Goal: Task Accomplishment & Management: Manage account settings

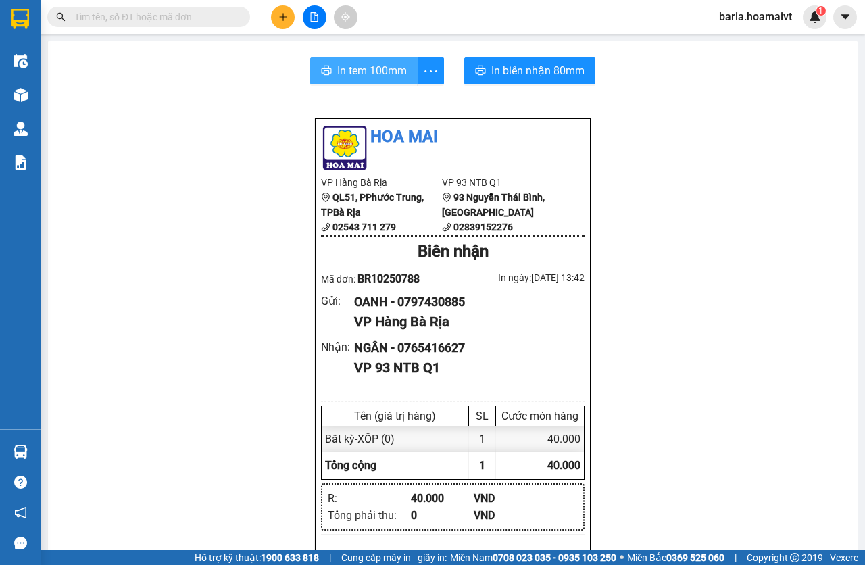
click at [366, 74] on span "In tem 100mm" at bounding box center [372, 70] width 70 height 17
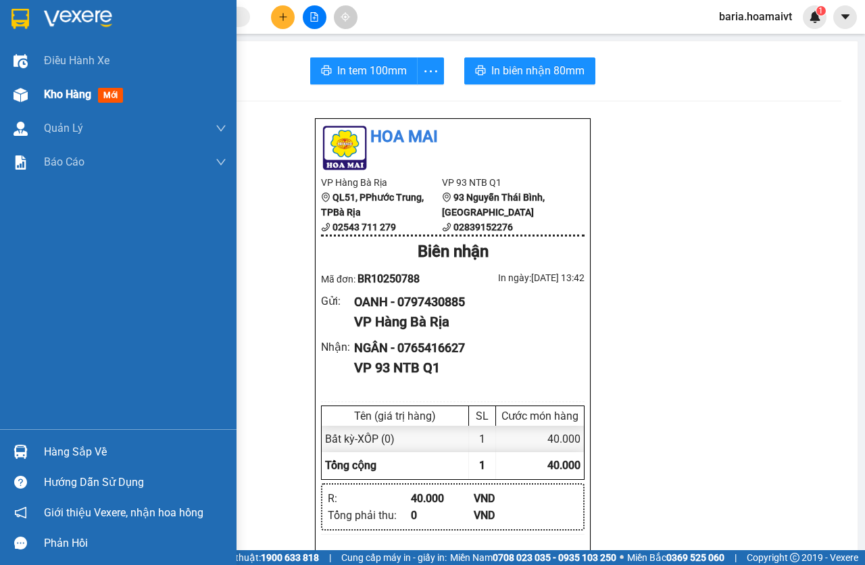
click at [49, 99] on span "Kho hàng" at bounding box center [67, 94] width 47 height 13
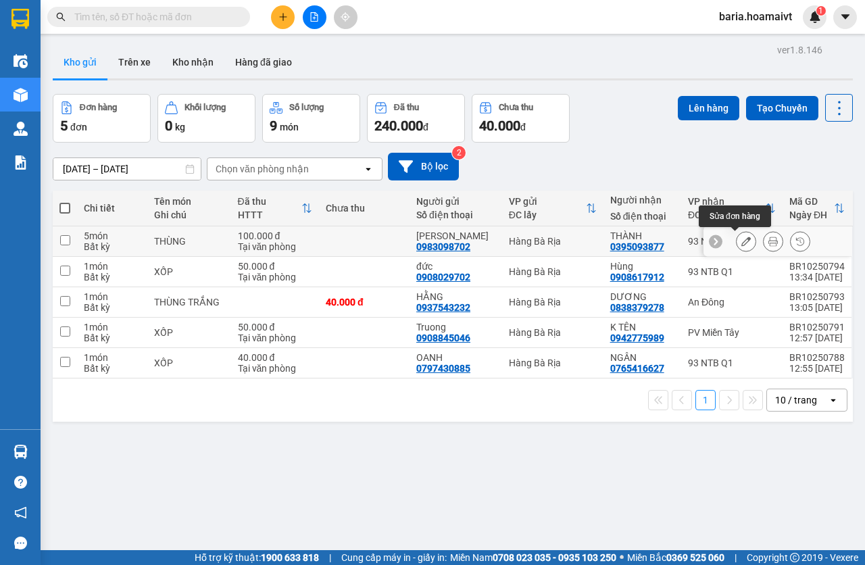
click at [741, 243] on icon at bounding box center [745, 241] width 9 height 9
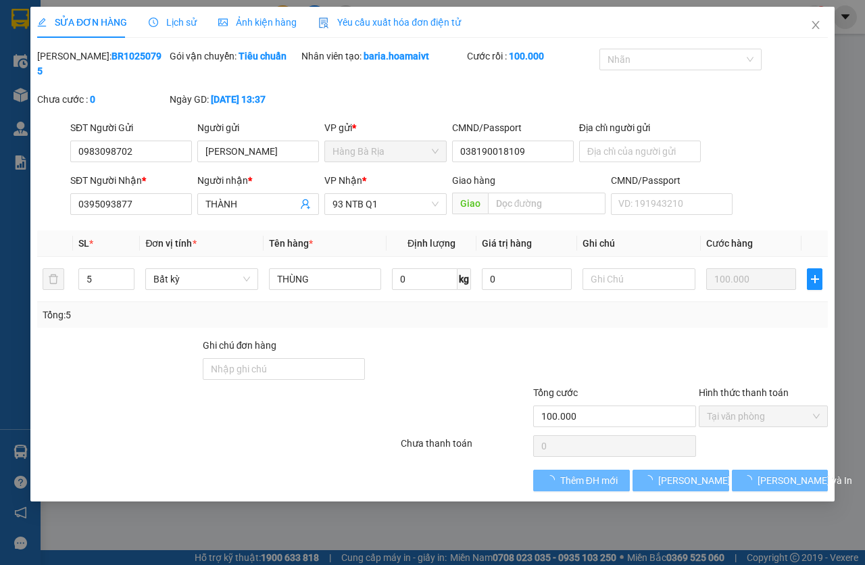
type input "0983098702"
type input "[PERSON_NAME]"
type input "038190018109"
type input "0395093877"
type input "THÀNH"
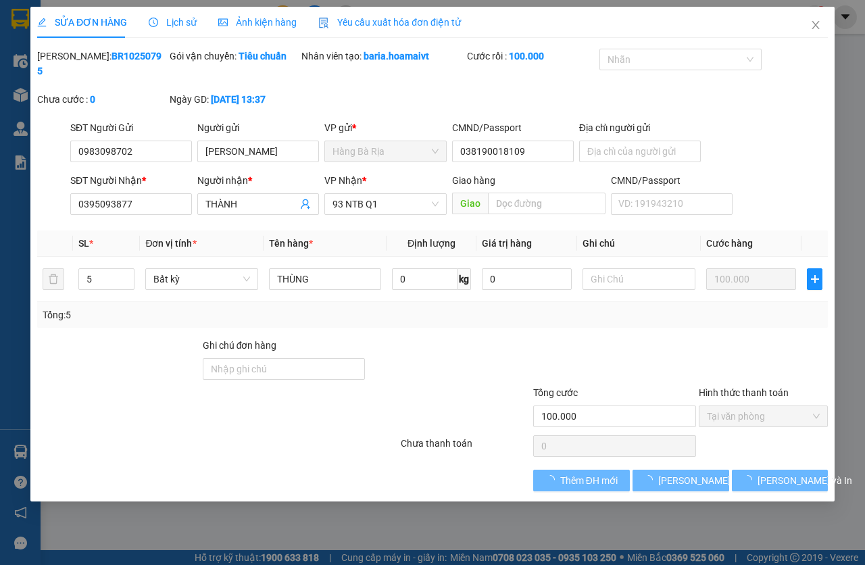
type input "100.000"
click at [122, 284] on span "Decrease Value" at bounding box center [126, 283] width 15 height 12
click at [128, 282] on icon "down" at bounding box center [127, 283] width 5 height 5
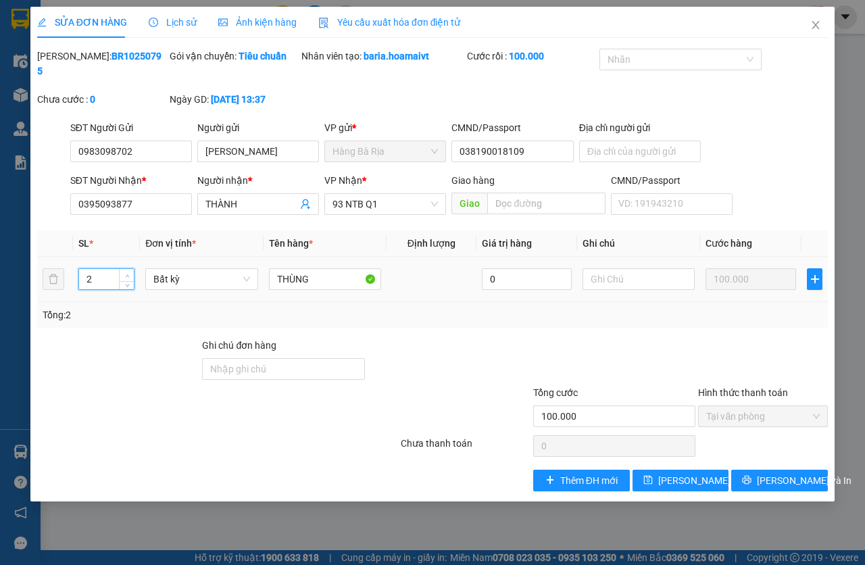
type input "3"
click at [128, 275] on icon "up" at bounding box center [127, 275] width 4 height 3
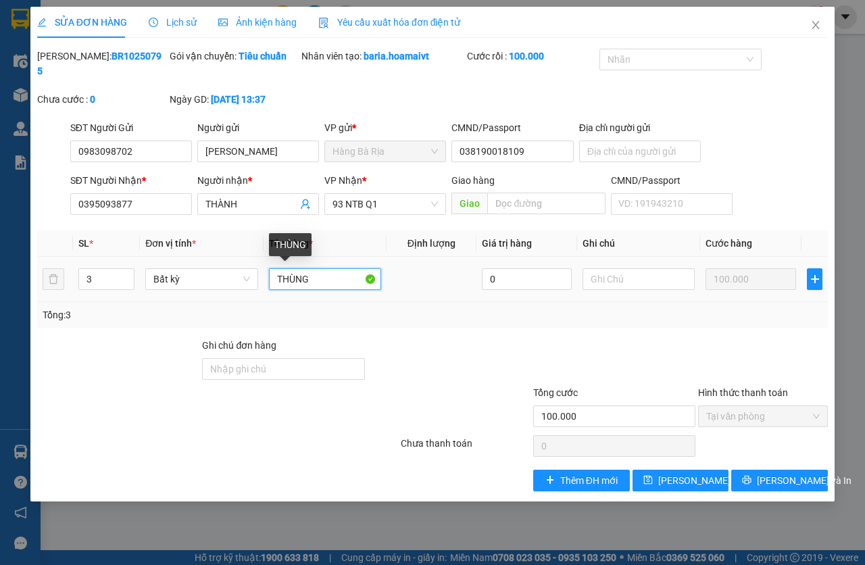
click at [339, 273] on input "THÙNG" at bounding box center [325, 279] width 112 height 22
click at [341, 280] on input "KIỆN THFUNG TẮNG" at bounding box center [325, 279] width 112 height 22
type input "KIỆN THFUNG TRẮNG"
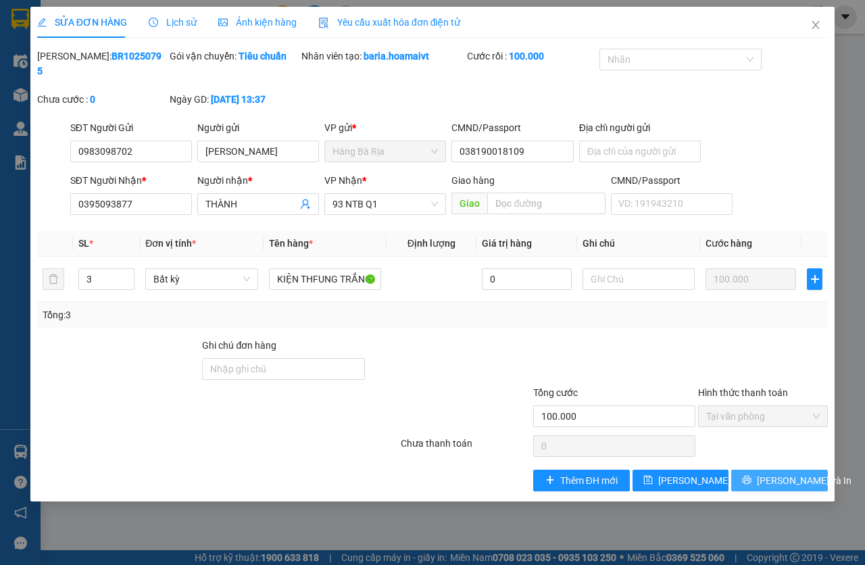
click at [751, 479] on icon "printer" at bounding box center [746, 479] width 9 height 9
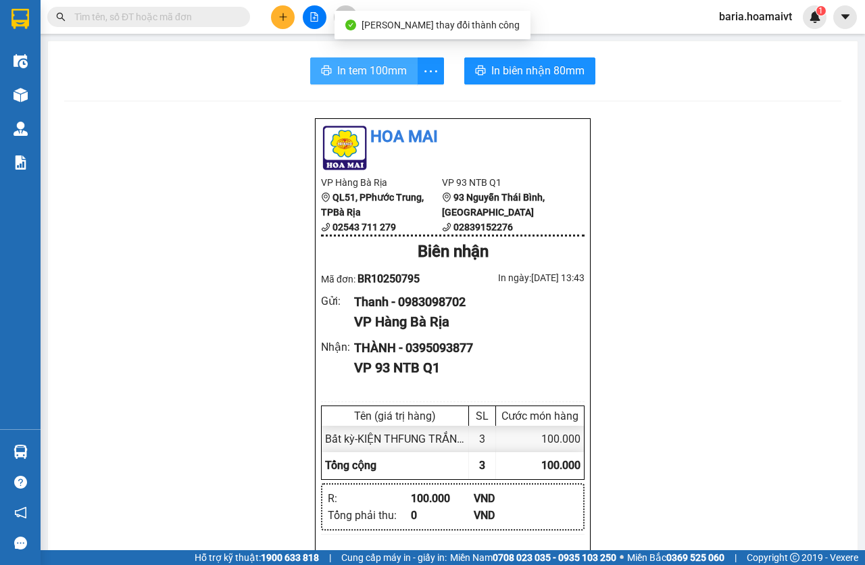
click at [404, 75] on button "In tem 100mm" at bounding box center [363, 70] width 107 height 27
click at [355, 71] on span "In tem 100mm" at bounding box center [372, 70] width 70 height 17
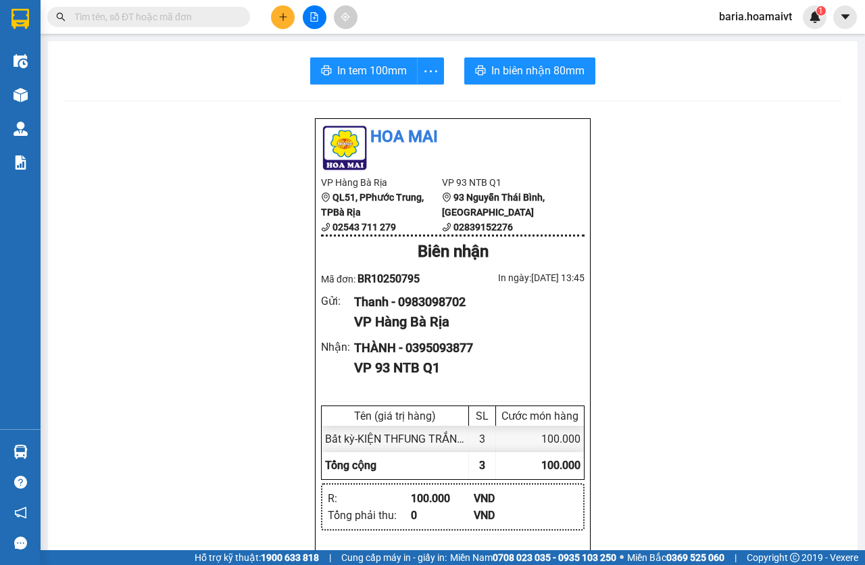
click at [115, 3] on div "Kết quả tìm kiếm ( 0 ) Bộ lọc No Data baria.hoamaivt 1" at bounding box center [432, 17] width 865 height 34
click at [119, 14] on input "text" at bounding box center [153, 16] width 159 height 15
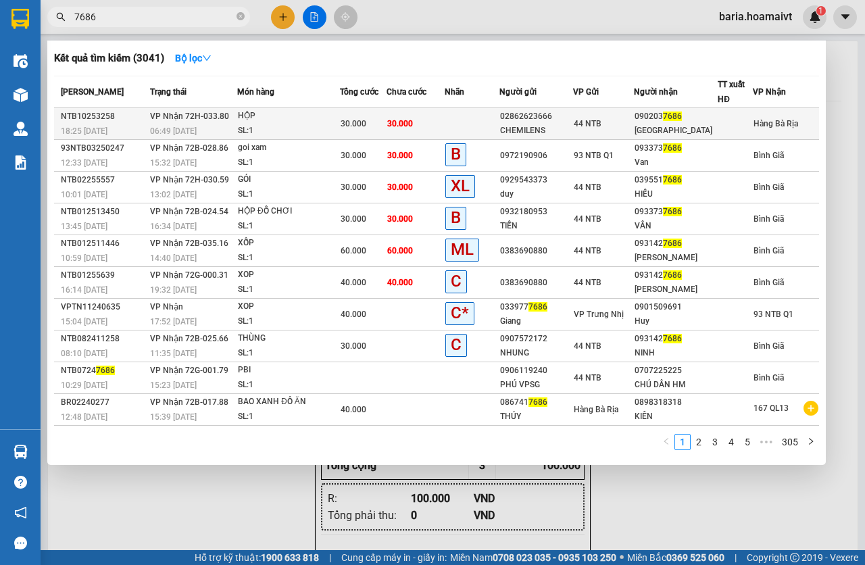
type input "7686"
click at [592, 128] on span "44 NTB" at bounding box center [588, 123] width 28 height 9
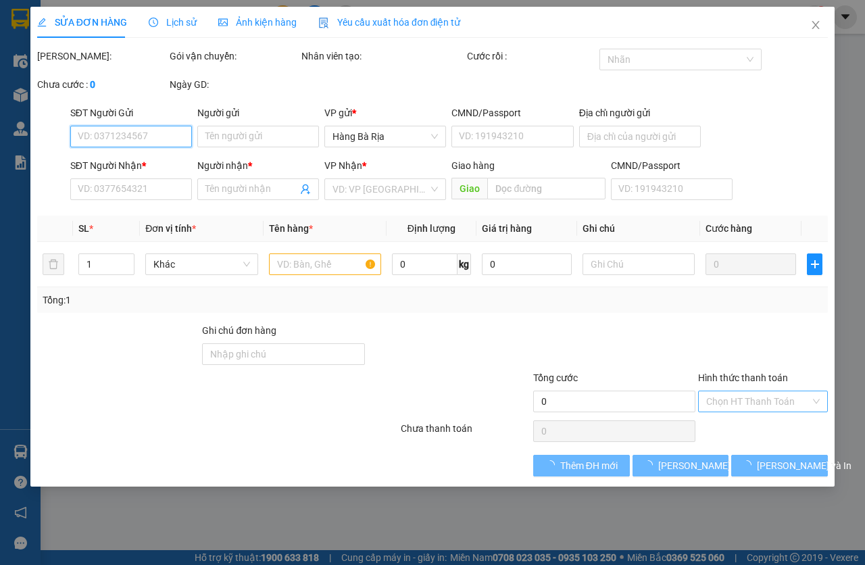
type input "02862623666"
type input "CHEMILENS"
type input "046070000252"
type input "0902037686"
type input "[GEOGRAPHIC_DATA]"
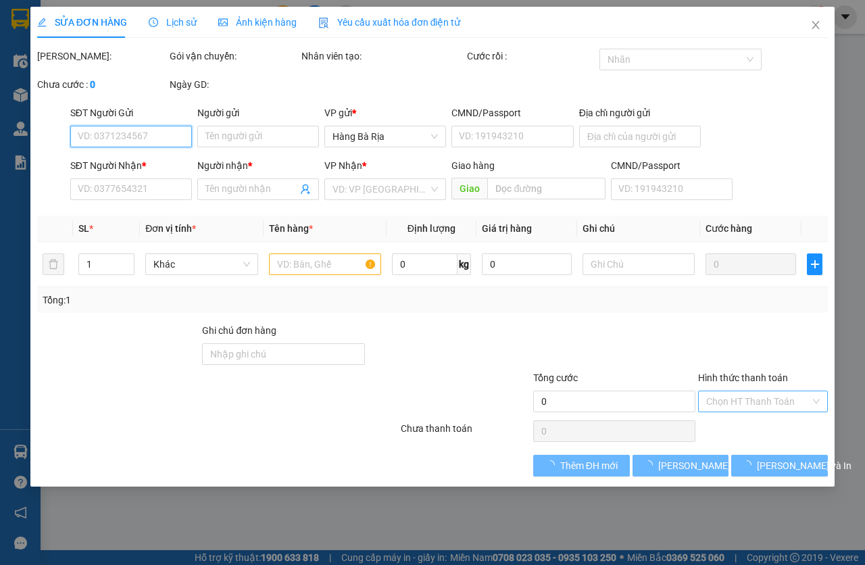
type input "30.000"
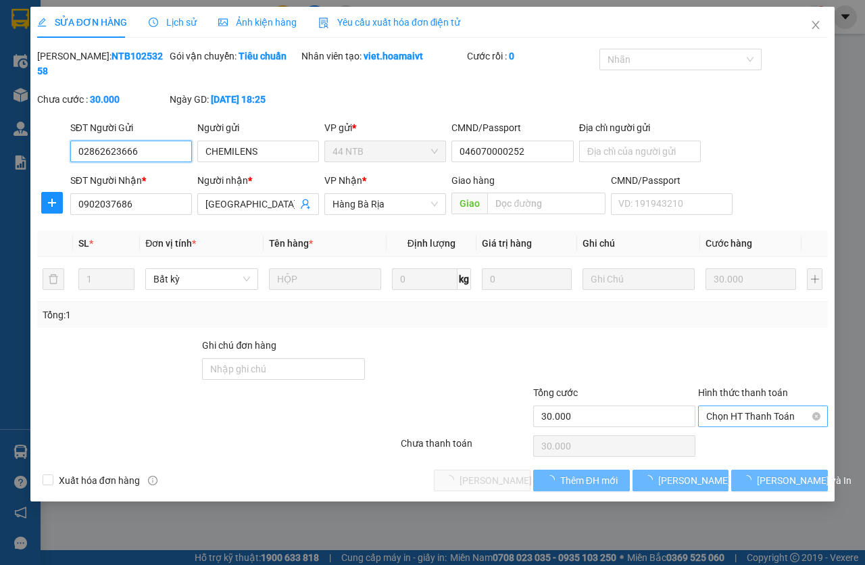
click at [733, 418] on span "Chọn HT Thanh Toán" at bounding box center [763, 416] width 114 height 20
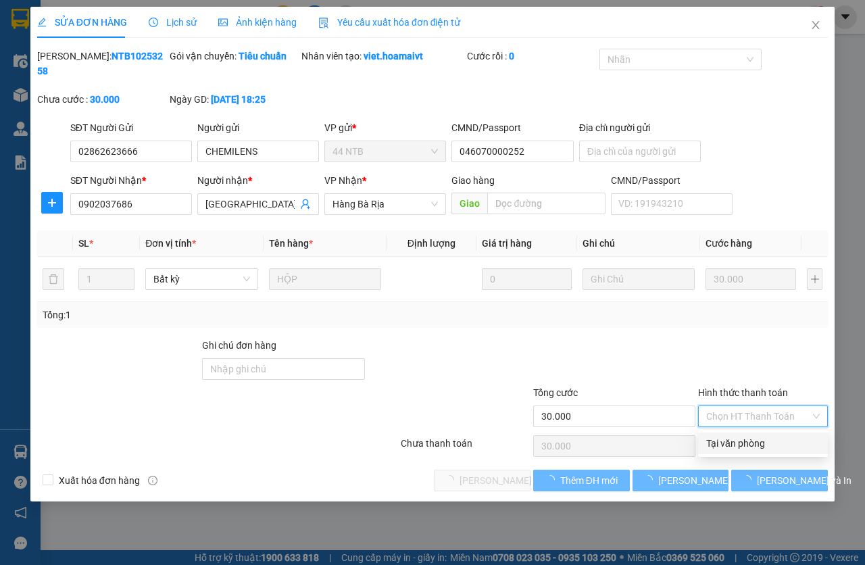
click at [741, 435] on div "Tại văn phòng" at bounding box center [763, 443] width 130 height 22
type input "0"
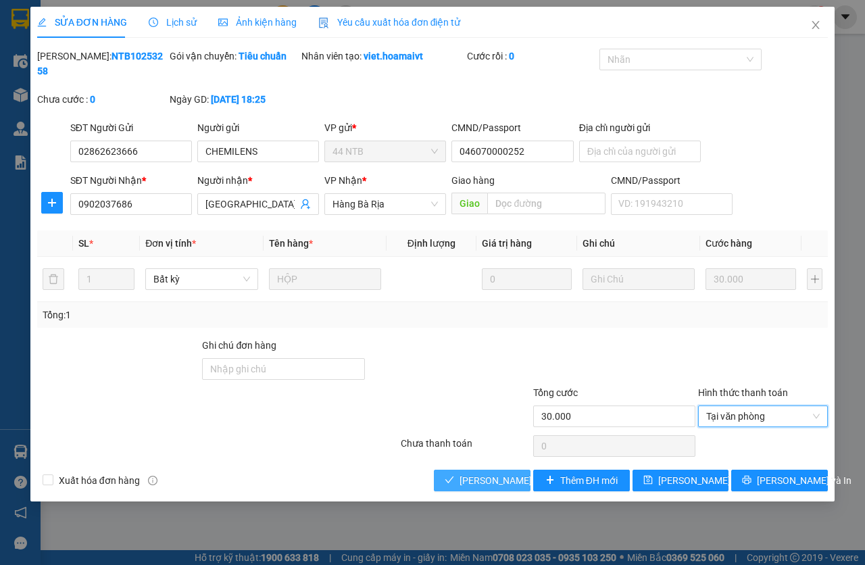
click at [479, 473] on span "[PERSON_NAME] và Giao hàng" at bounding box center [525, 480] width 130 height 15
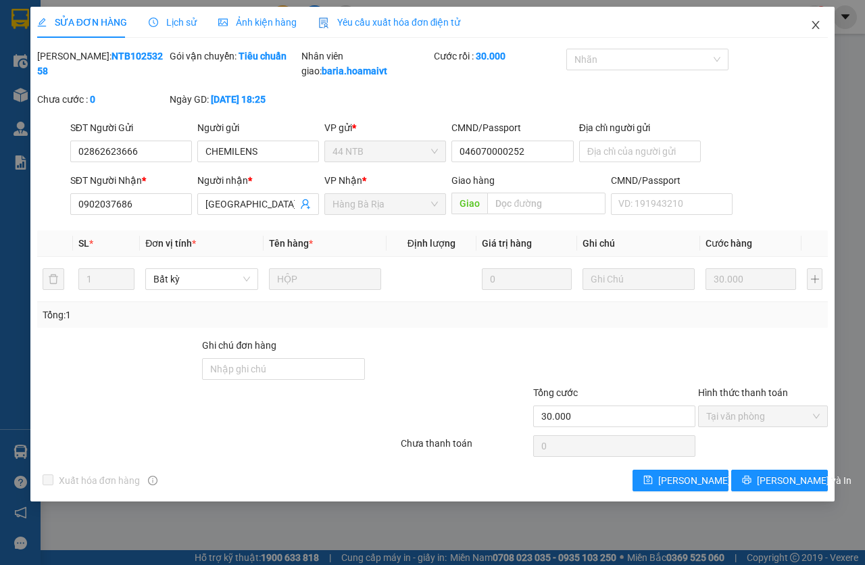
click at [808, 14] on span "Close" at bounding box center [816, 26] width 38 height 38
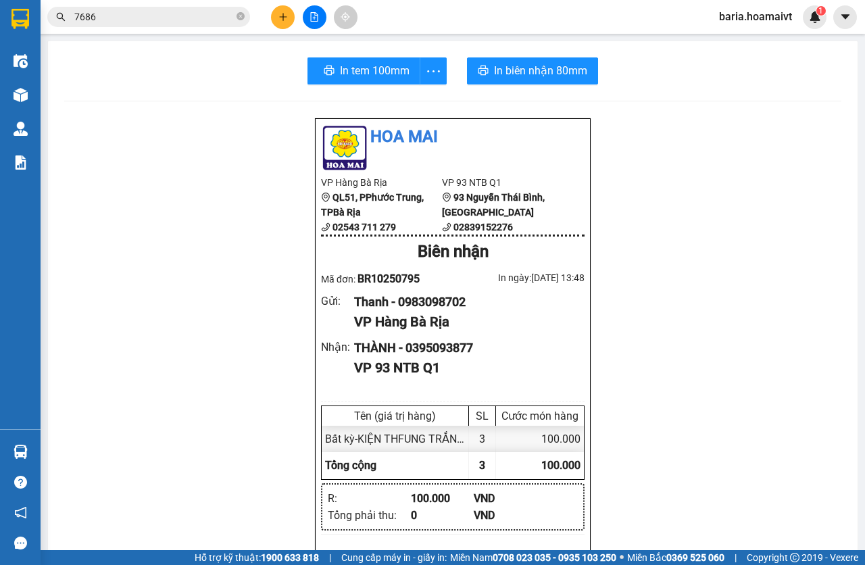
click at [197, 16] on input "7686" at bounding box center [153, 16] width 159 height 15
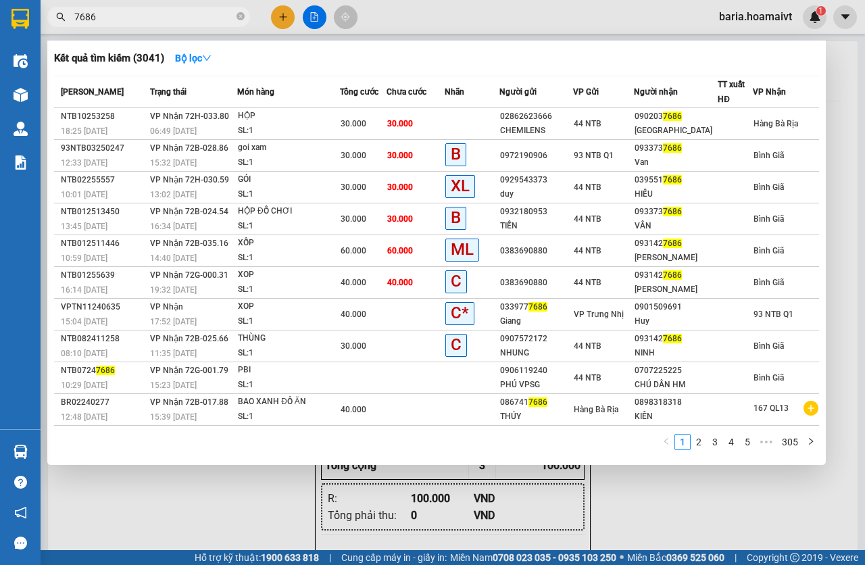
click at [197, 16] on input "7686" at bounding box center [153, 16] width 159 height 15
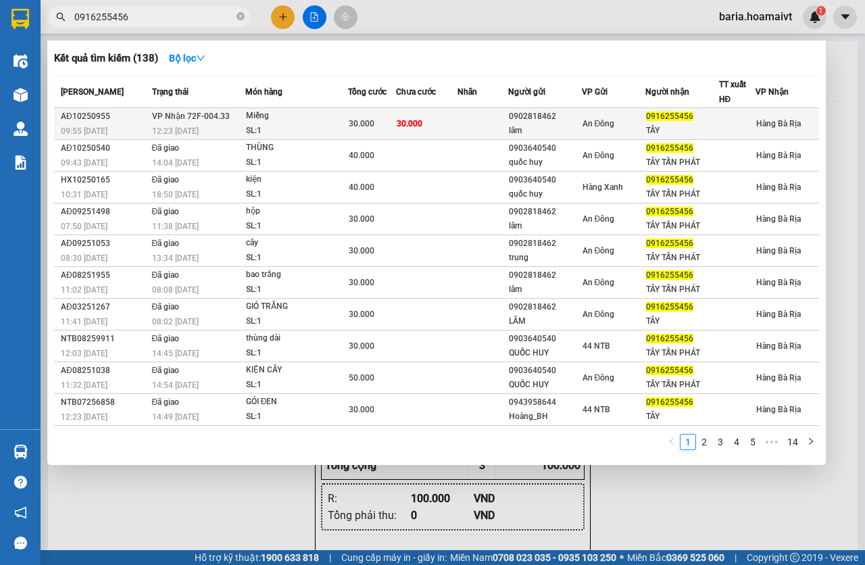
type input "0916255456"
click at [441, 126] on td "30.000" at bounding box center [426, 124] width 61 height 32
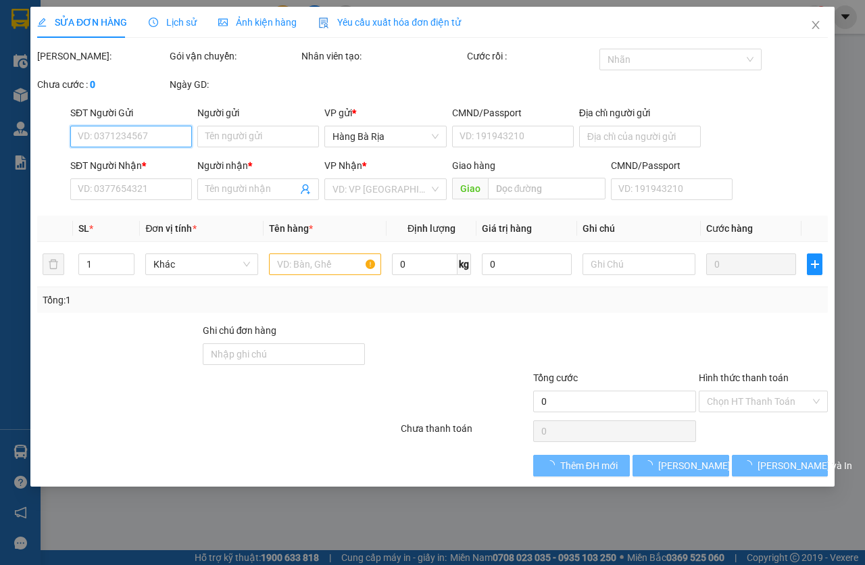
type input "0902818462"
type input "lâm"
type input "0916255456"
type input "TÂY"
type input "30.000"
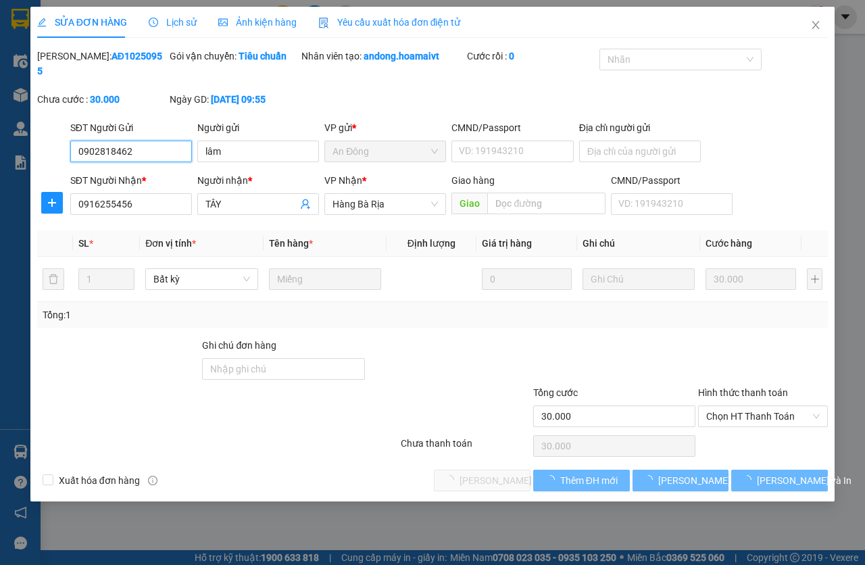
click at [759, 414] on span "Chọn HT Thanh Toán" at bounding box center [763, 416] width 114 height 20
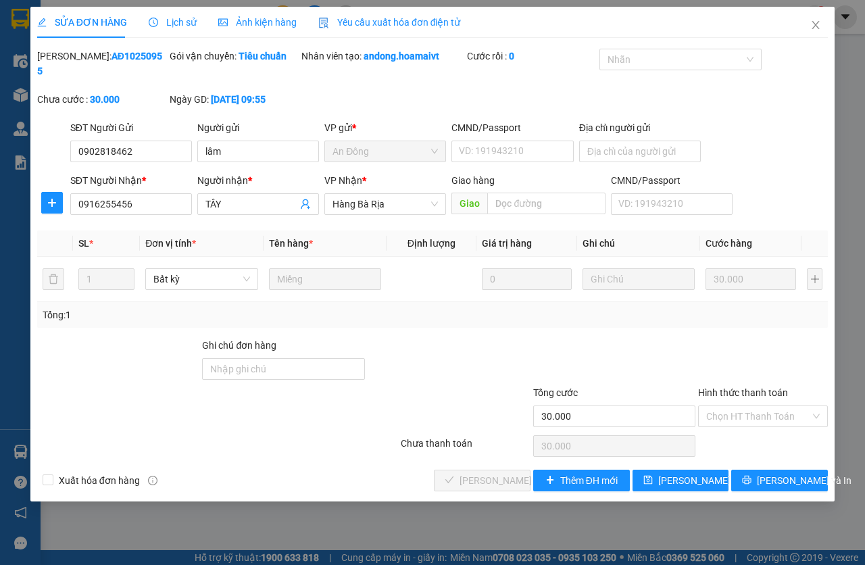
type input "0"
click at [465, 474] on span "[PERSON_NAME] và Giao hàng" at bounding box center [525, 480] width 130 height 15
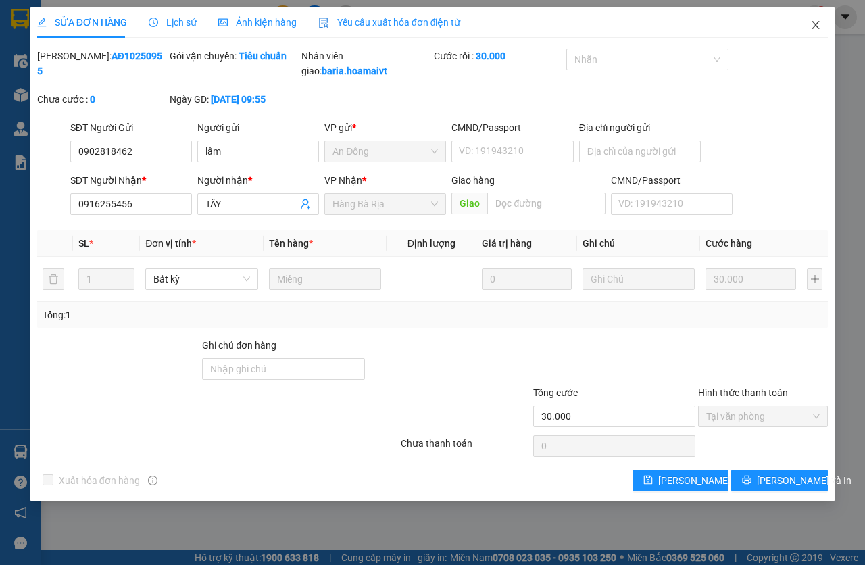
click at [812, 23] on icon "close" at bounding box center [815, 25] width 11 height 11
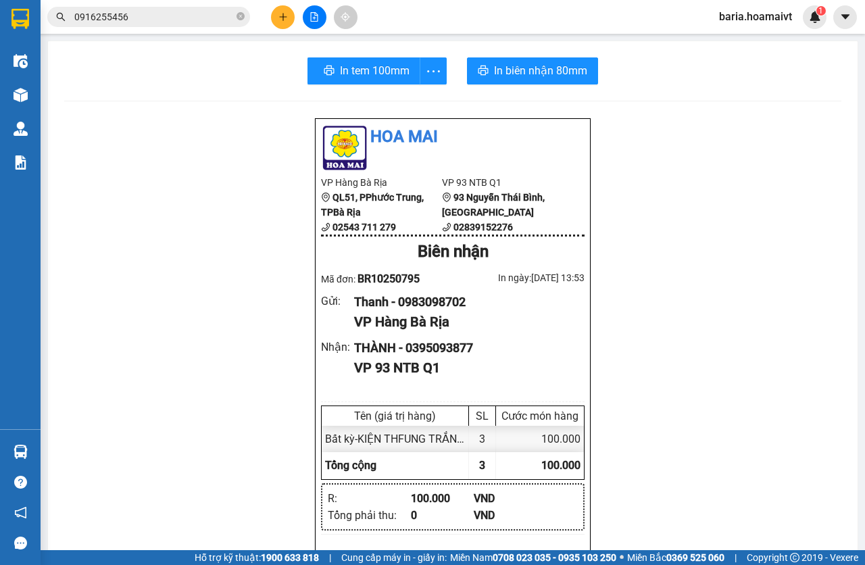
click at [149, 16] on input "0916255456" at bounding box center [153, 16] width 159 height 15
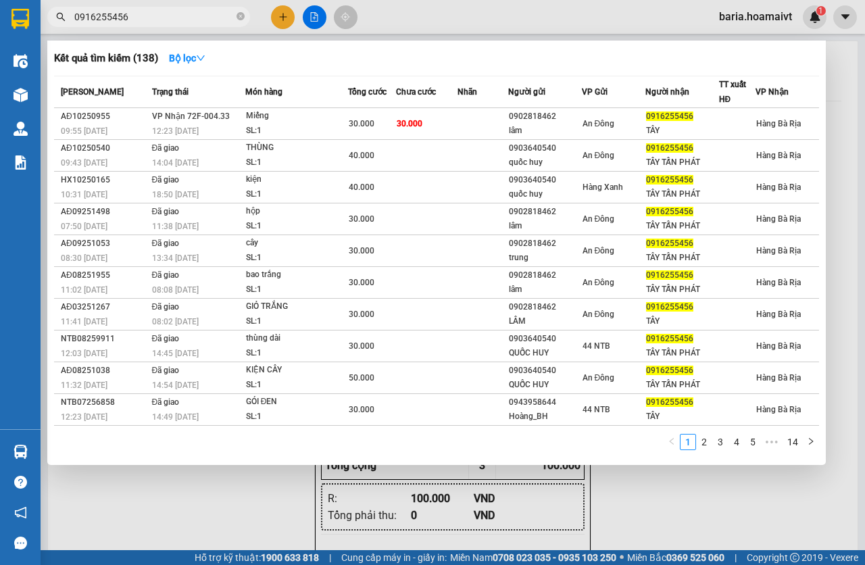
click at [149, 16] on input "0916255456" at bounding box center [153, 16] width 159 height 15
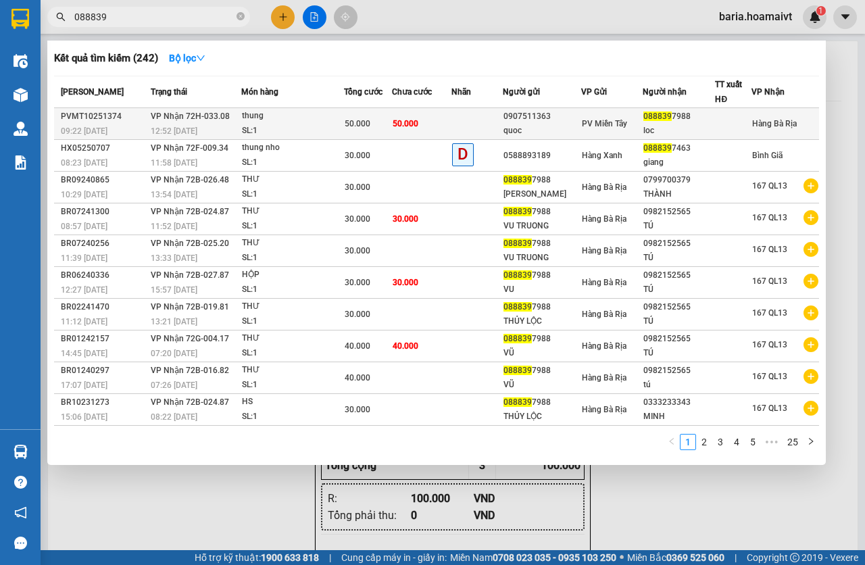
type input "088839"
click at [307, 125] on div "SL: 1" at bounding box center [292, 131] width 101 height 15
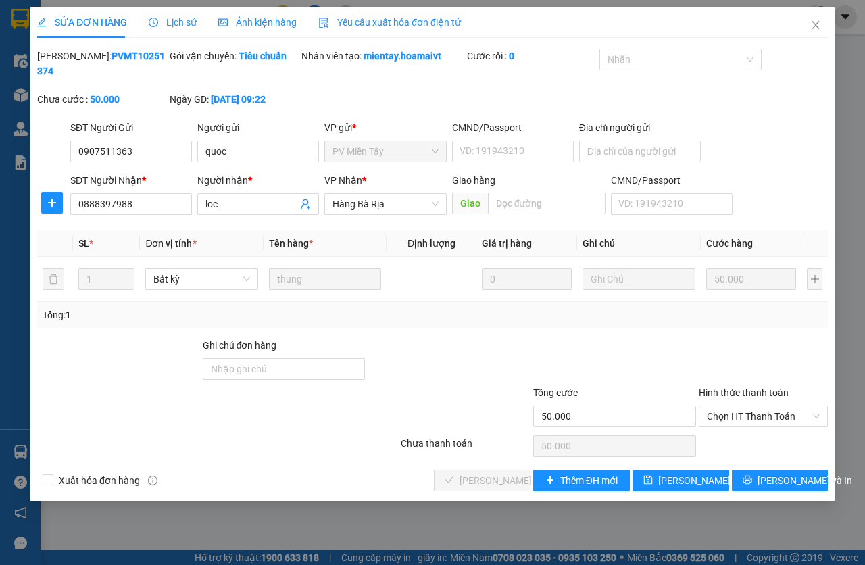
type input "0907511363"
type input "quoc"
type input "0888397988"
type input "loc"
type input "50.000"
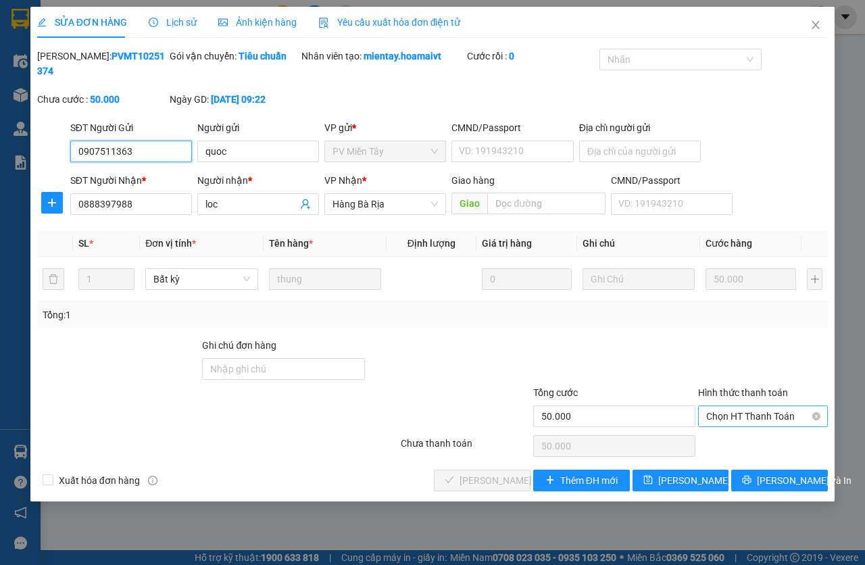
click at [754, 407] on span "Chọn HT Thanh Toán" at bounding box center [763, 416] width 114 height 20
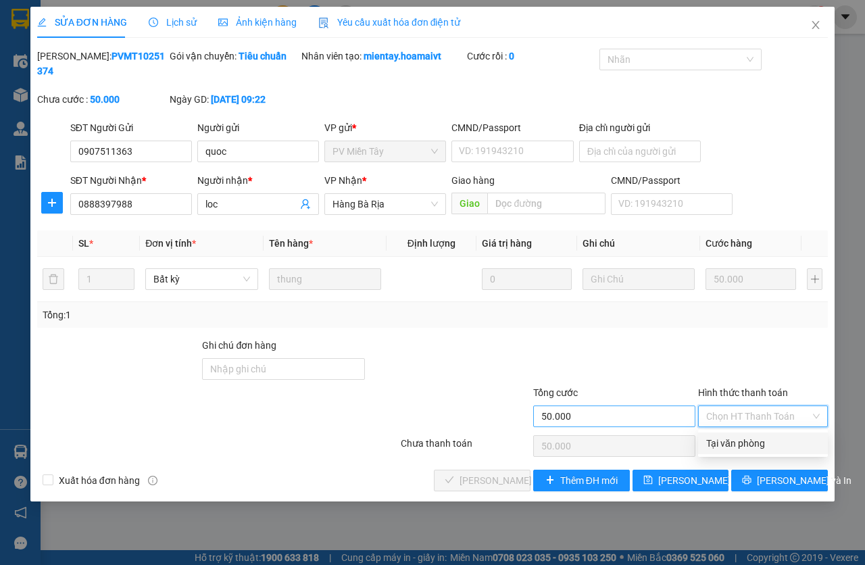
drag, startPoint x: 753, startPoint y: 445, endPoint x: 568, endPoint y: 421, distance: 186.7
click at [752, 445] on div "Tại văn phòng" at bounding box center [763, 443] width 114 height 15
type input "0"
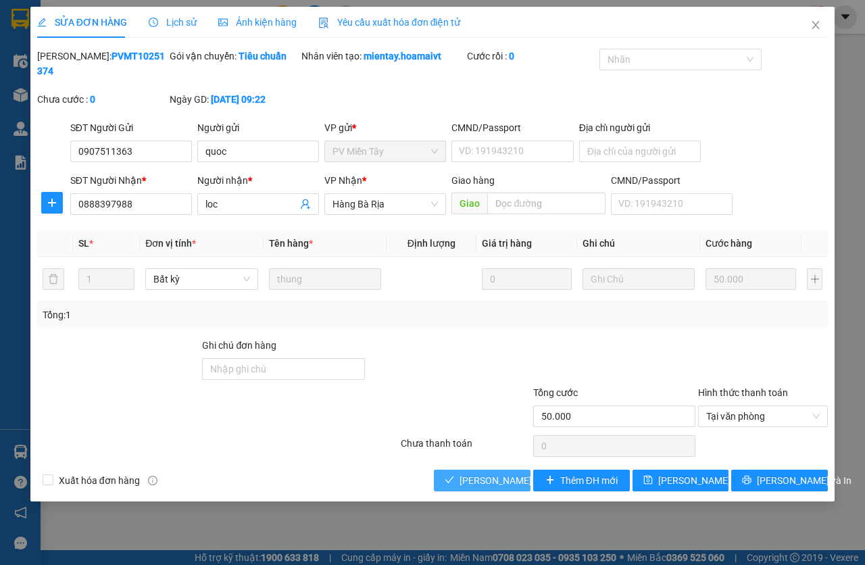
click at [461, 476] on span "[PERSON_NAME] và Giao hàng" at bounding box center [525, 480] width 130 height 15
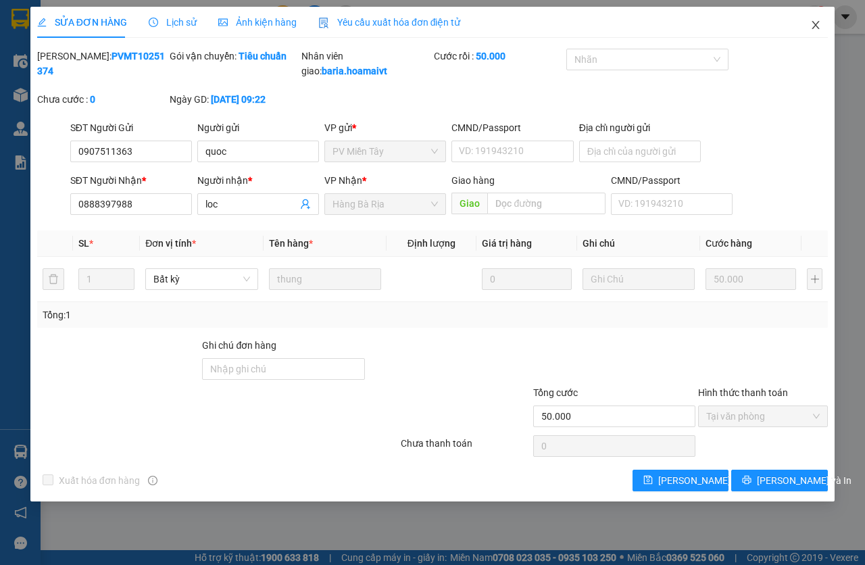
click at [825, 24] on span "Close" at bounding box center [816, 26] width 38 height 38
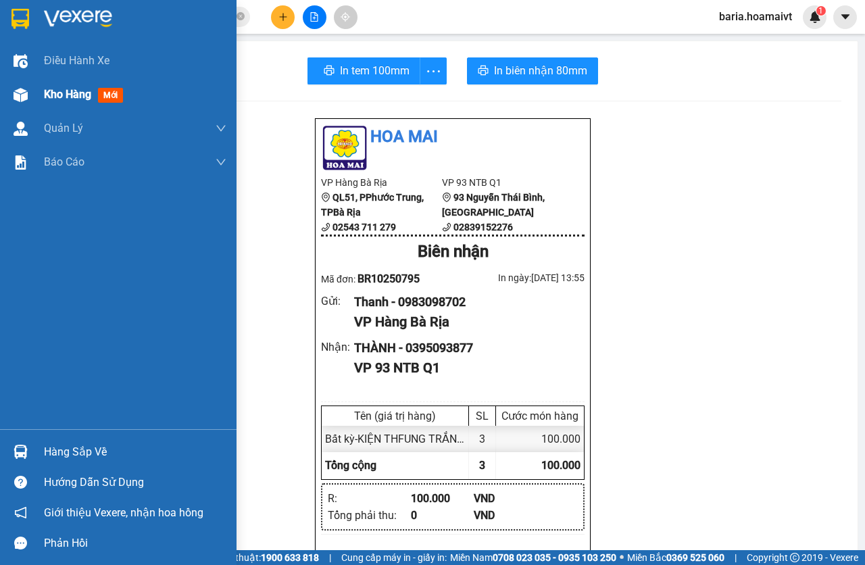
click at [38, 77] on div "Điều hành xe" at bounding box center [118, 61] width 237 height 34
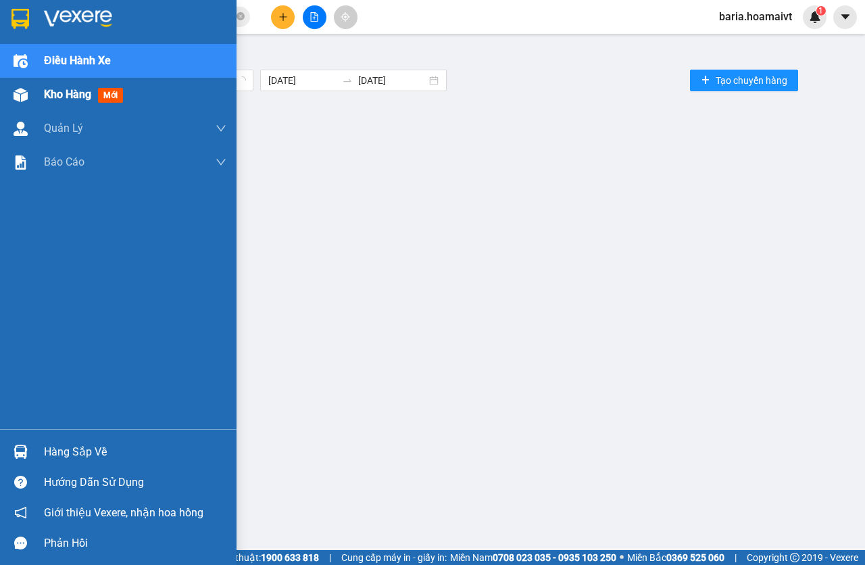
click at [48, 90] on span "Kho hàng" at bounding box center [67, 94] width 47 height 13
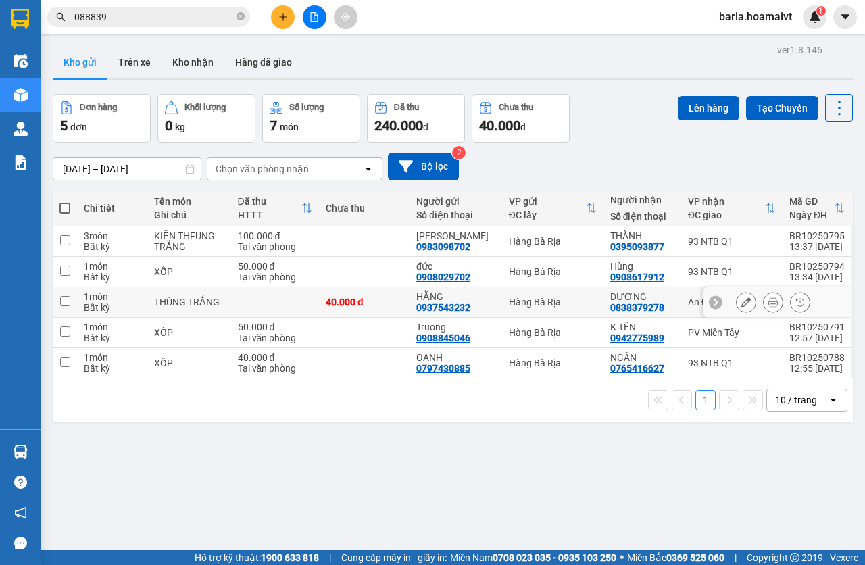
click at [670, 299] on td "DƯƠNG 0838379278" at bounding box center [642, 302] width 78 height 30
checkbox input "true"
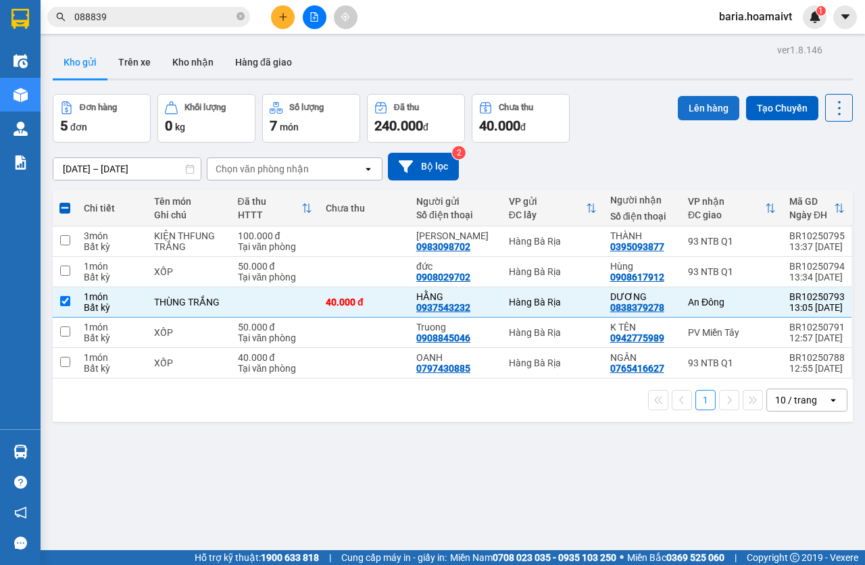
click at [695, 112] on button "Lên hàng" at bounding box center [708, 108] width 61 height 24
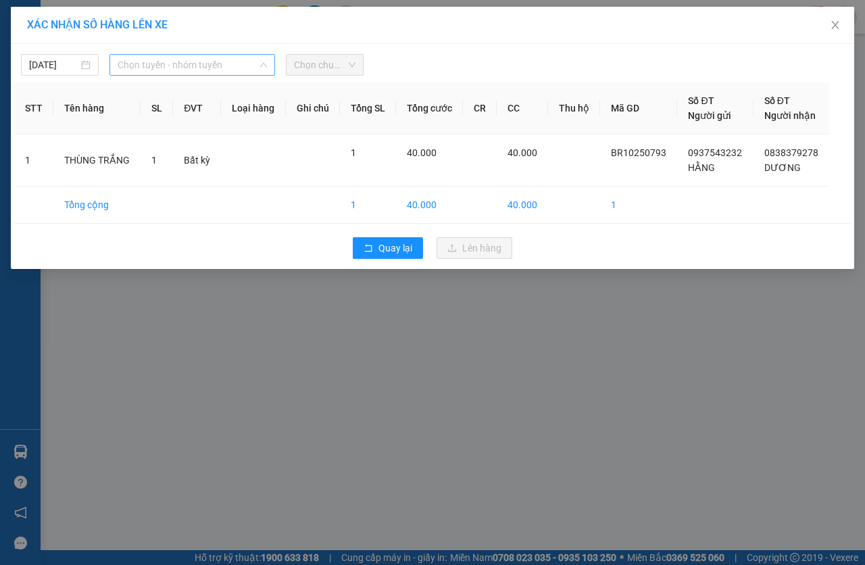
click at [201, 68] on span "Chọn tuyến - nhóm tuyến" at bounding box center [192, 65] width 149 height 20
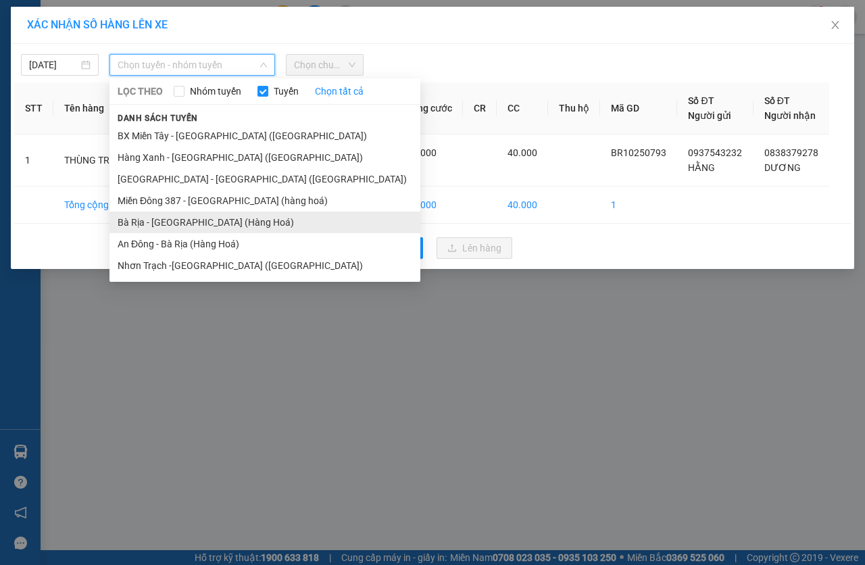
click at [155, 217] on li "Bà Rịa - [GEOGRAPHIC_DATA] (Hàng Hoá)" at bounding box center [264, 223] width 311 height 22
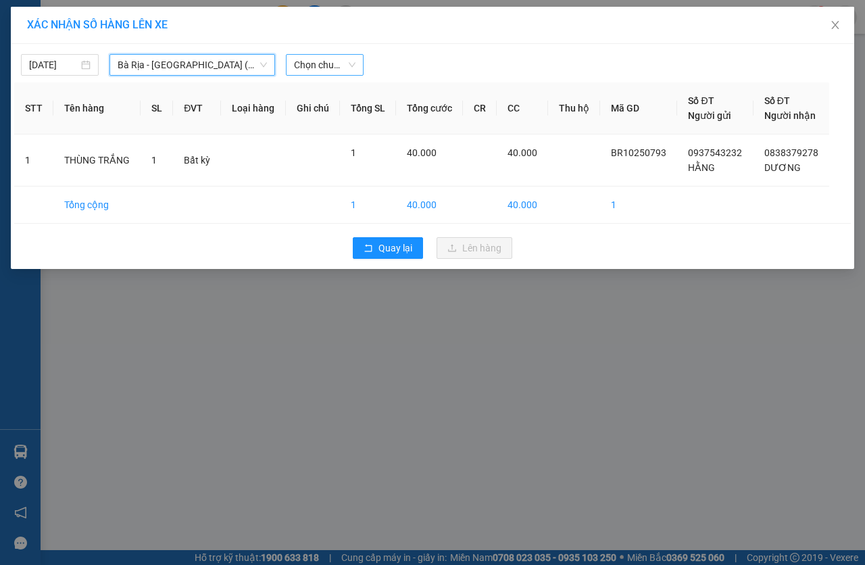
click at [340, 61] on span "Chọn chuyến" at bounding box center [324, 65] width 61 height 20
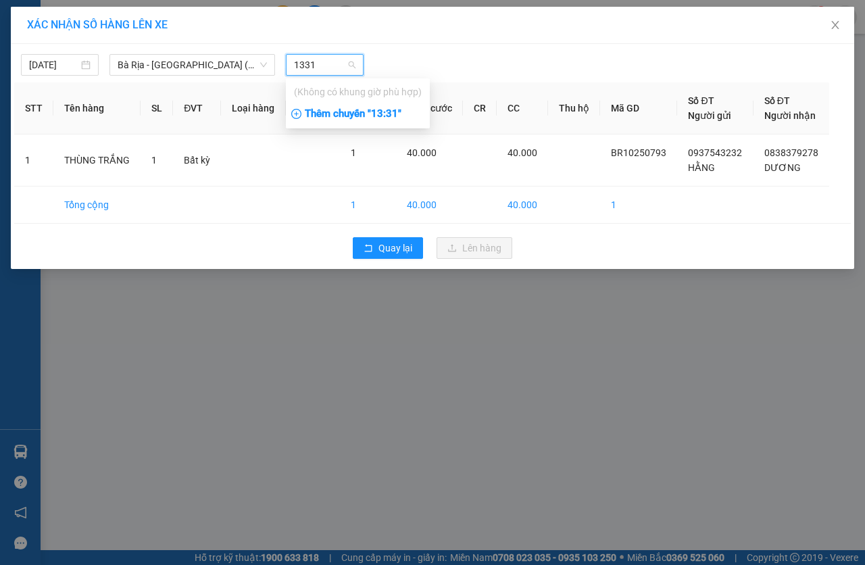
type input "1331"
click at [385, 114] on div "Thêm chuyến " 13:31 "" at bounding box center [358, 114] width 144 height 23
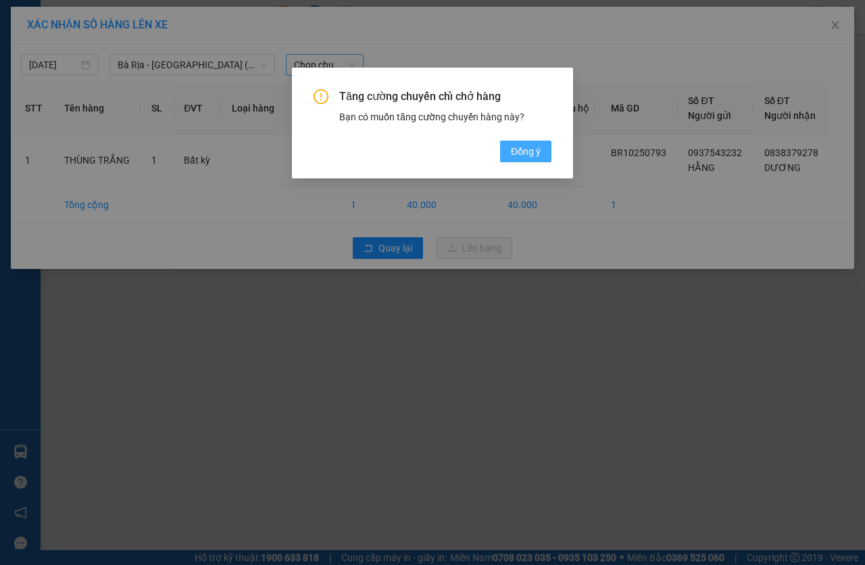
click at [529, 150] on span "Đồng ý" at bounding box center [526, 151] width 30 height 15
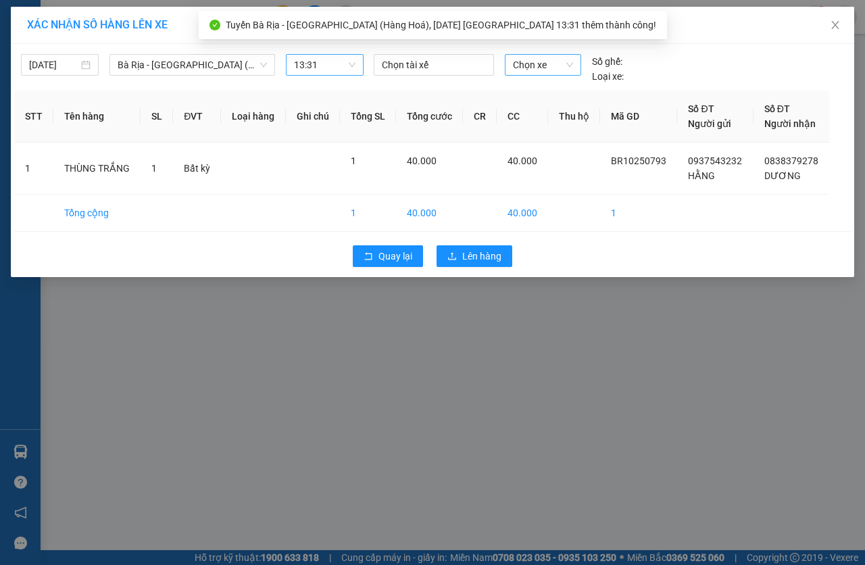
click at [545, 74] on span "Chọn xe" at bounding box center [543, 65] width 60 height 20
type input "3318"
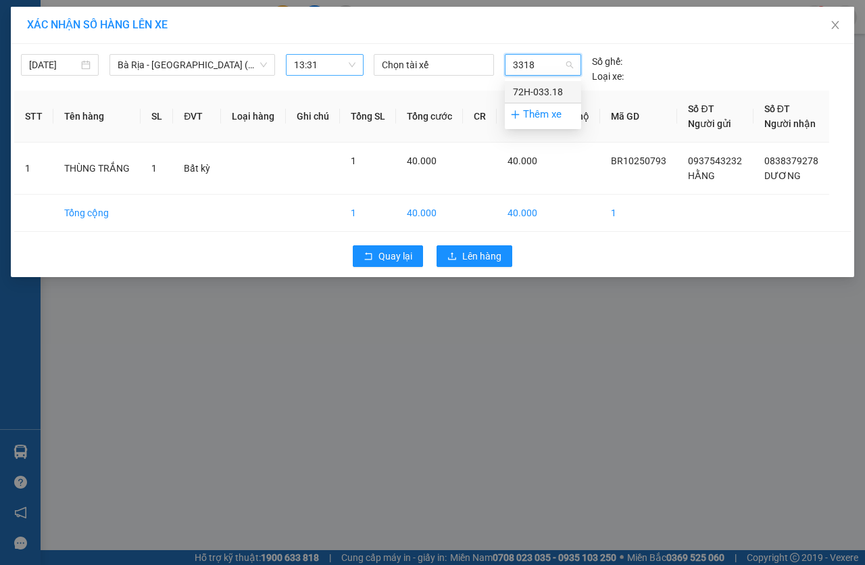
drag, startPoint x: 548, startPoint y: 87, endPoint x: 520, endPoint y: 85, distance: 28.5
click at [546, 87] on div "72H-033.18" at bounding box center [543, 91] width 60 height 15
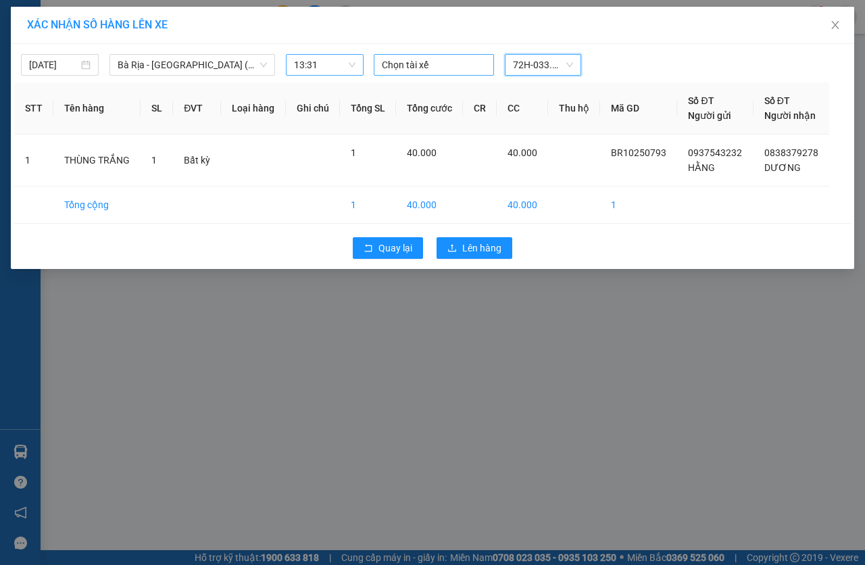
click at [454, 69] on div at bounding box center [434, 65] width 114 height 16
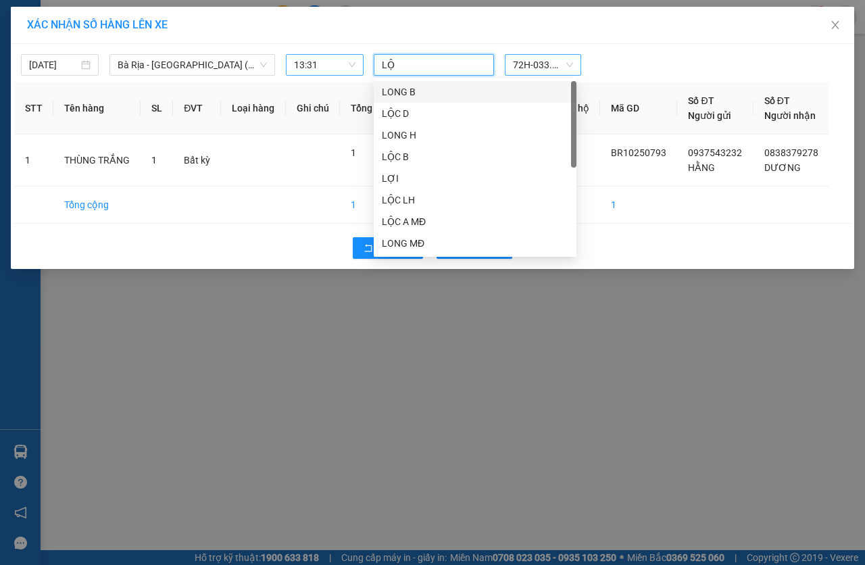
type input "LỘC"
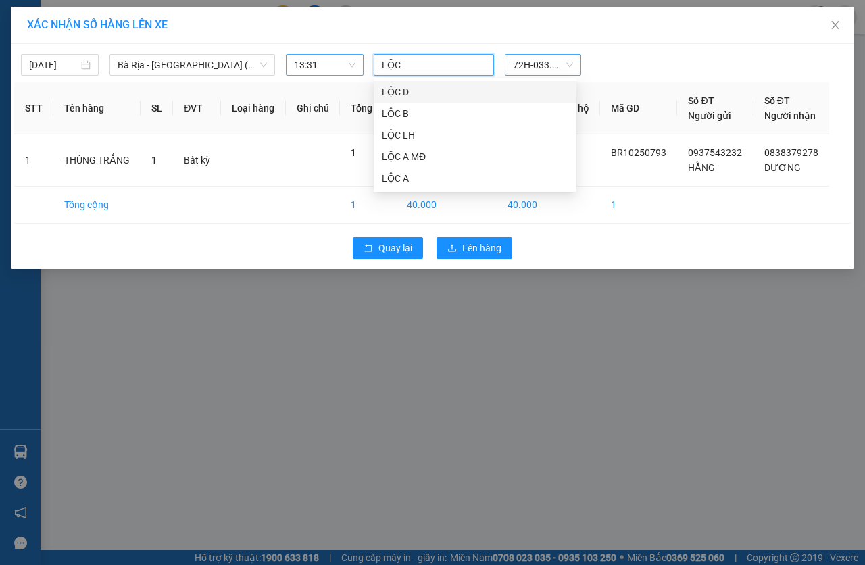
click at [405, 85] on div "LỘC D" at bounding box center [475, 91] width 187 height 15
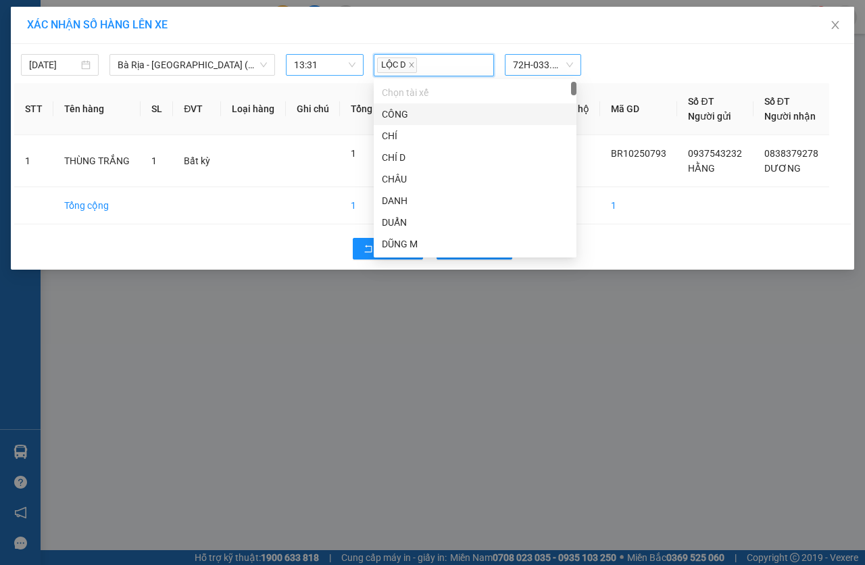
click at [443, 64] on div "LỘC D" at bounding box center [434, 65] width 114 height 20
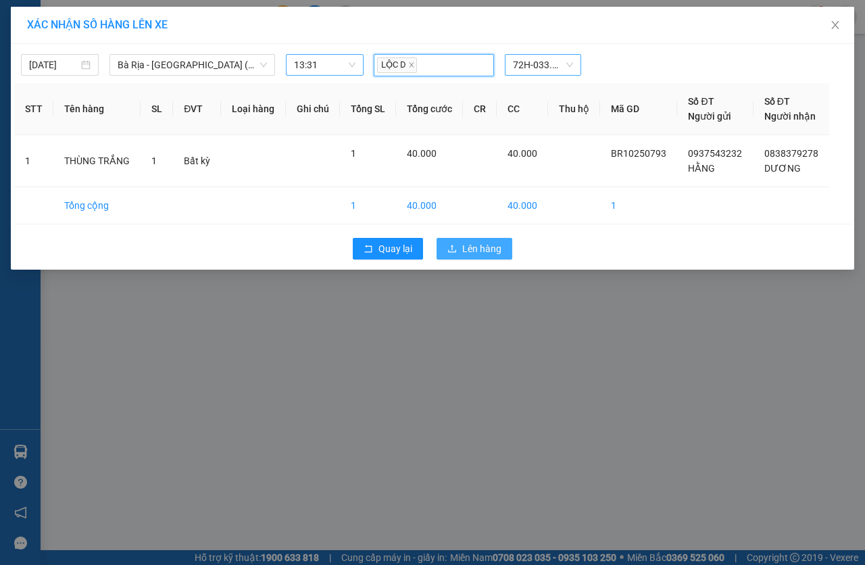
click at [497, 248] on span "Lên hàng" at bounding box center [481, 248] width 39 height 15
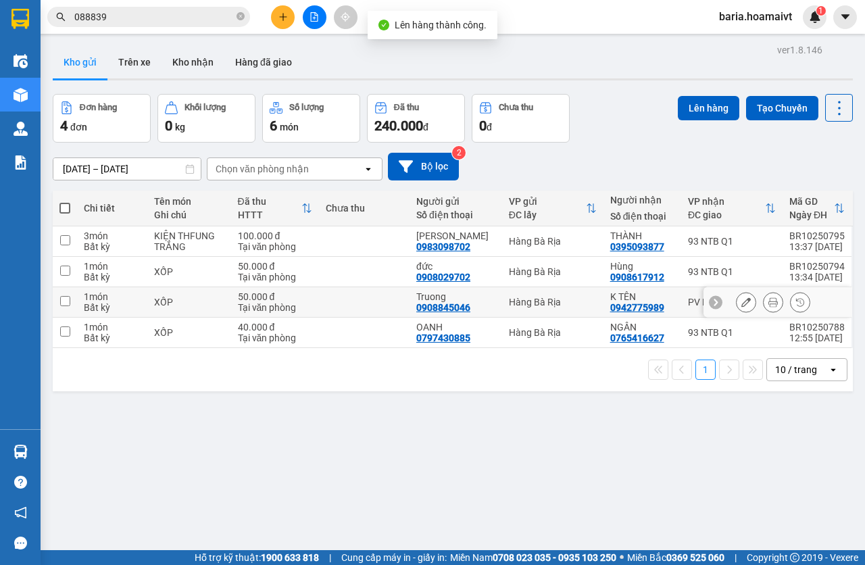
click at [681, 304] on td "PV Miền Tây" at bounding box center [731, 302] width 101 height 30
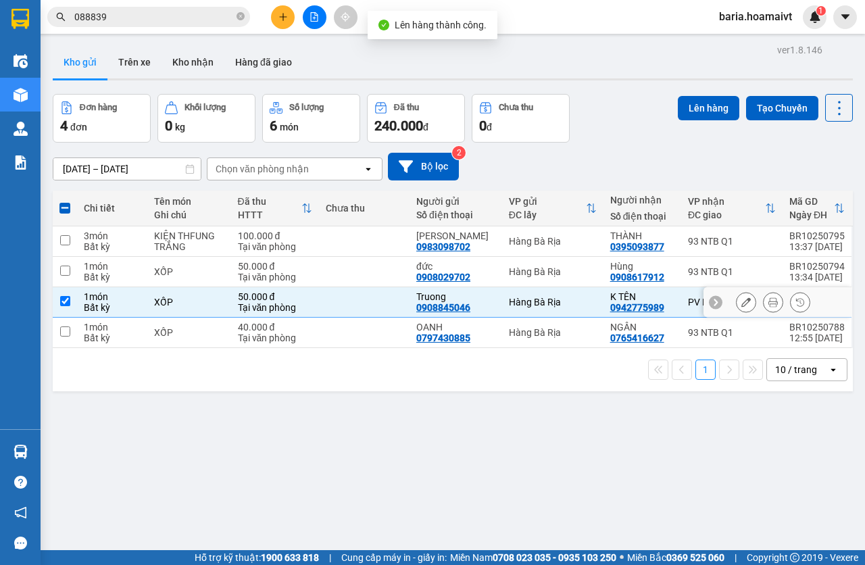
click at [688, 297] on div "PV Miền Tây" at bounding box center [732, 302] width 88 height 11
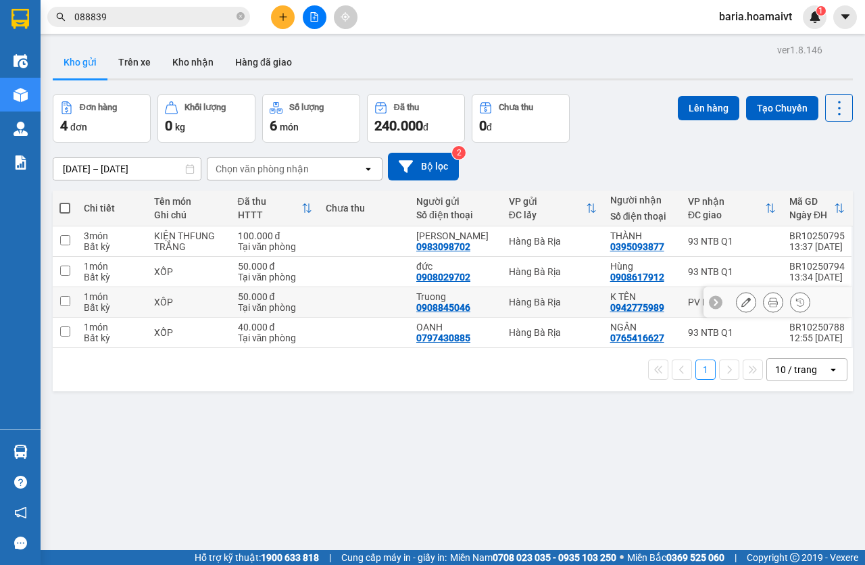
click at [681, 302] on td "PV Miền Tây" at bounding box center [731, 302] width 101 height 30
checkbox input "true"
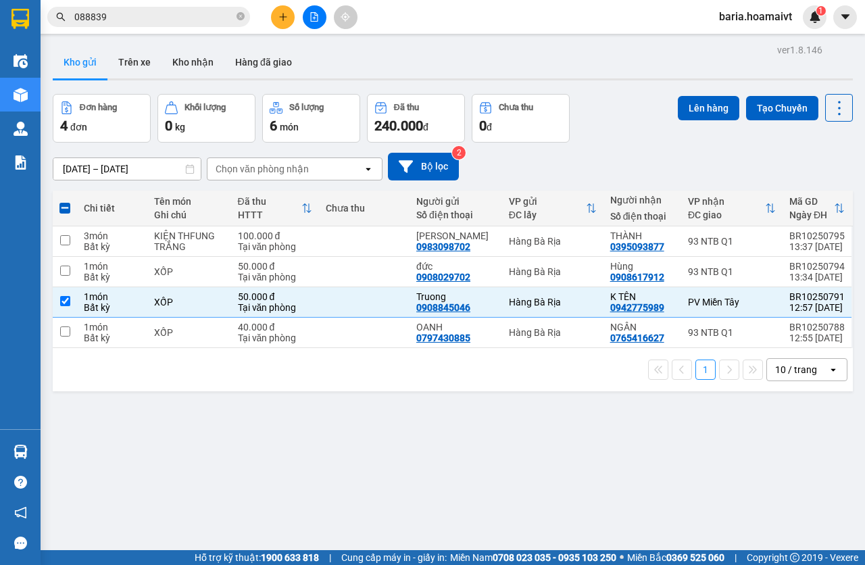
click at [686, 124] on div "Lên hàng Tạo Chuyến" at bounding box center [765, 118] width 175 height 49
click at [689, 112] on button "Lên hàng" at bounding box center [708, 108] width 61 height 24
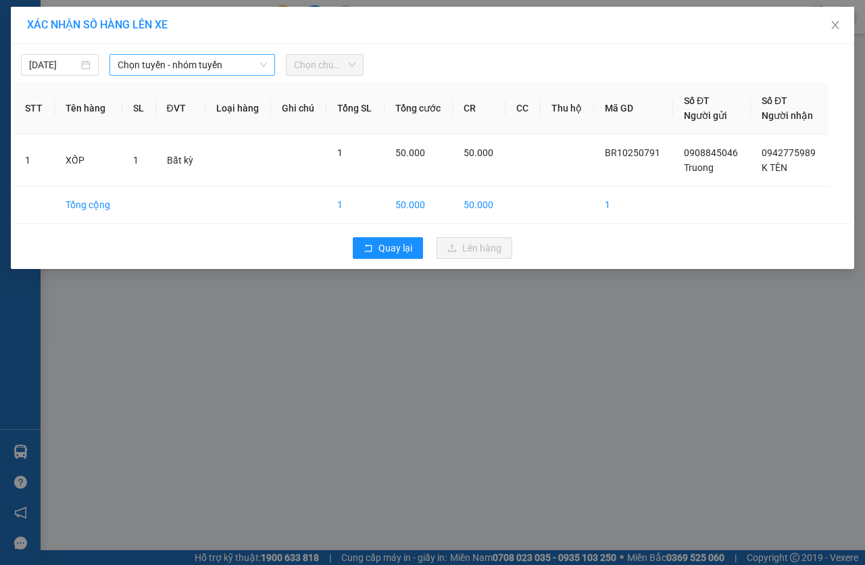
click at [144, 67] on span "Chọn tuyến - nhóm tuyến" at bounding box center [192, 65] width 149 height 20
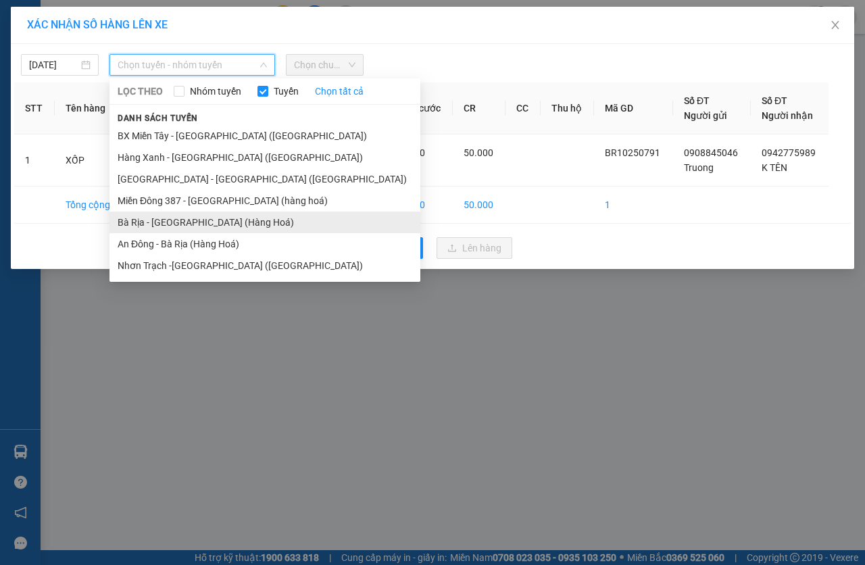
drag, startPoint x: 174, startPoint y: 220, endPoint x: 189, endPoint y: 203, distance: 22.5
click at [174, 219] on li "Bà Rịa - [GEOGRAPHIC_DATA] (Hàng Hoá)" at bounding box center [264, 223] width 311 height 22
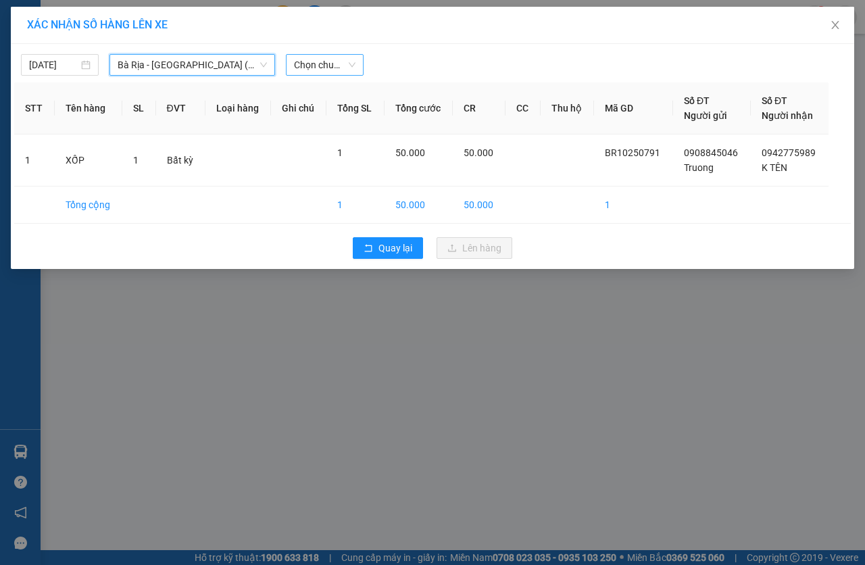
click at [303, 62] on span "Chọn chuyến" at bounding box center [324, 65] width 61 height 20
type input "4"
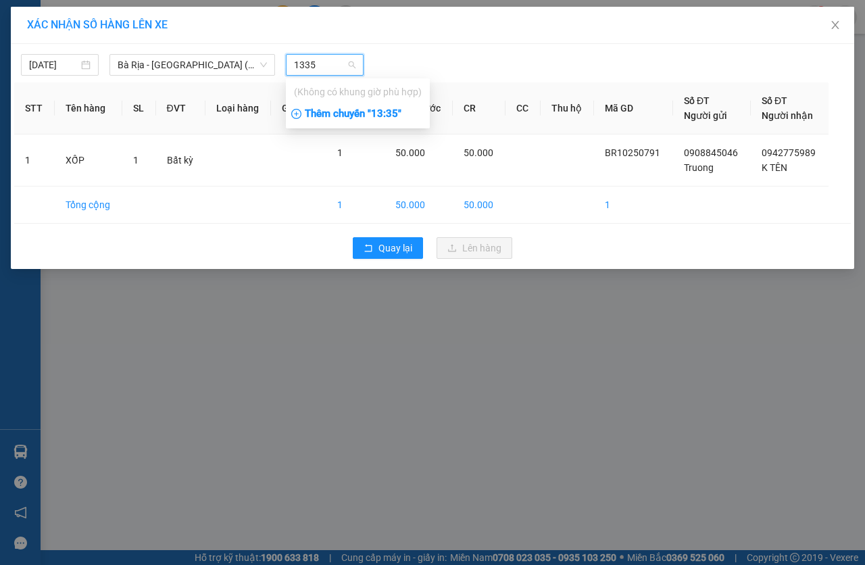
type input "1335"
click at [349, 115] on div "Thêm chuyến " 13:35 "" at bounding box center [358, 114] width 144 height 23
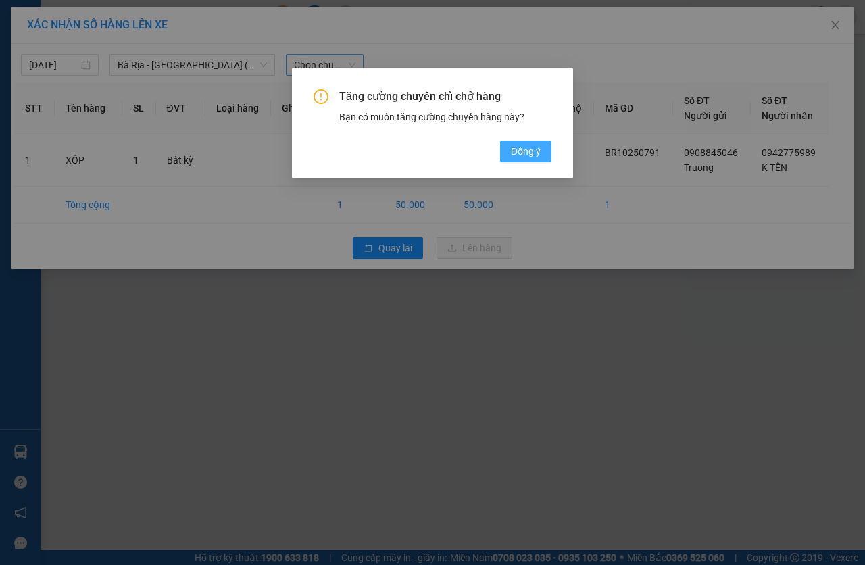
click at [525, 153] on span "Đồng ý" at bounding box center [526, 151] width 30 height 15
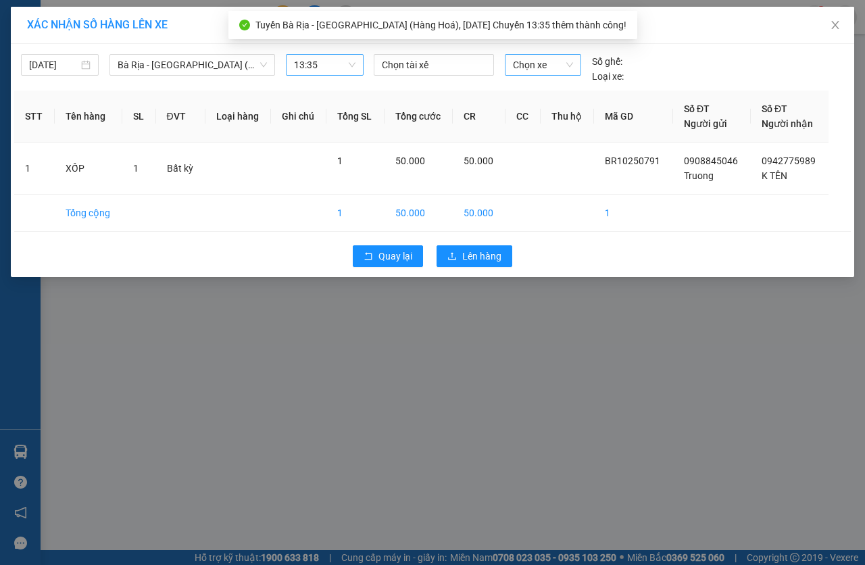
click at [542, 70] on span "Chọn xe" at bounding box center [543, 65] width 60 height 20
type input "4672"
click at [539, 98] on div "72H-046.72" at bounding box center [543, 91] width 60 height 15
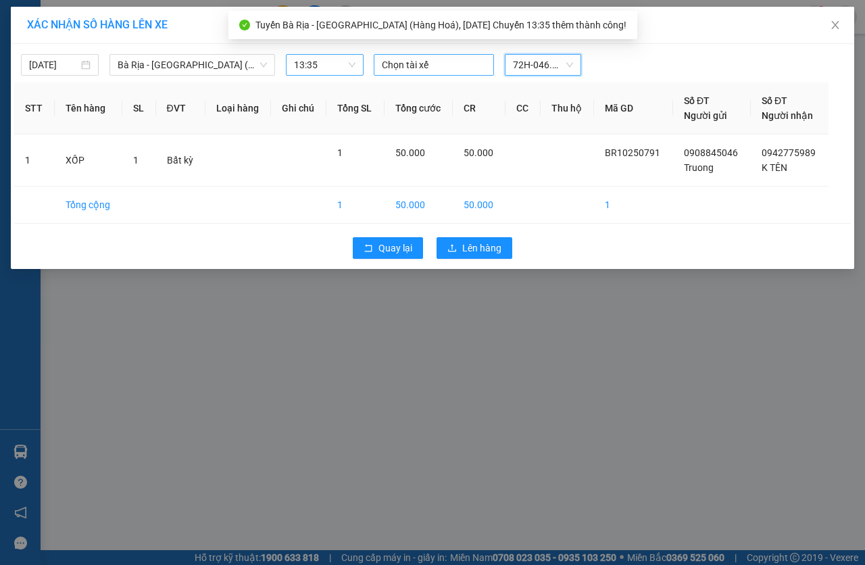
click at [440, 65] on div at bounding box center [434, 65] width 114 height 16
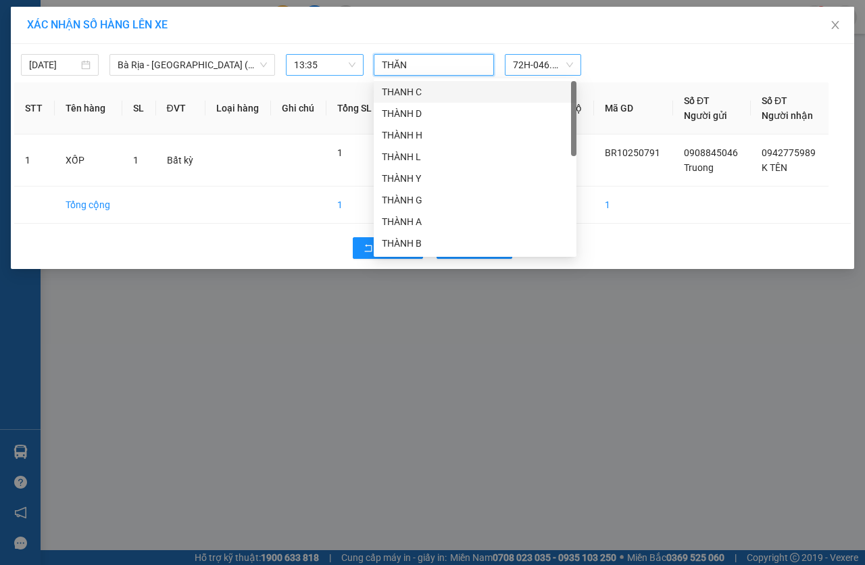
type input "THĂNG"
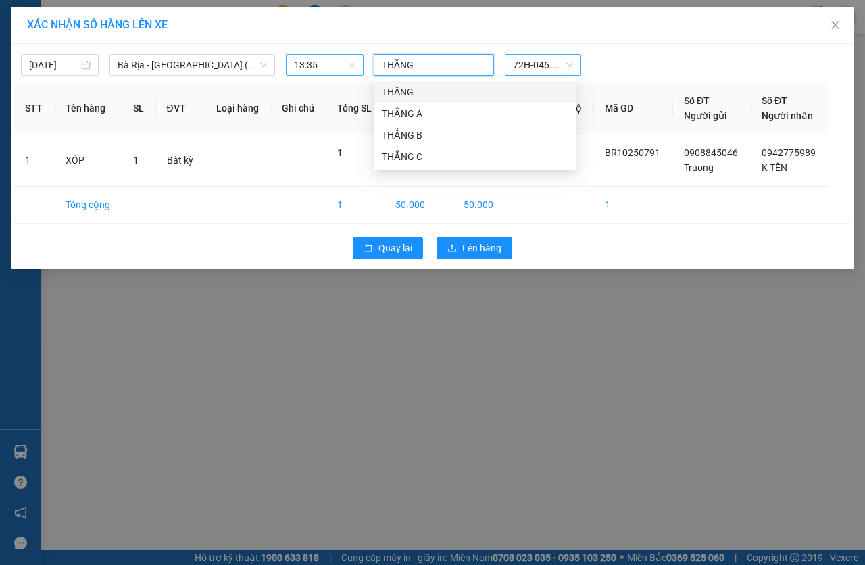
click at [445, 93] on div "THĂNG" at bounding box center [475, 91] width 187 height 15
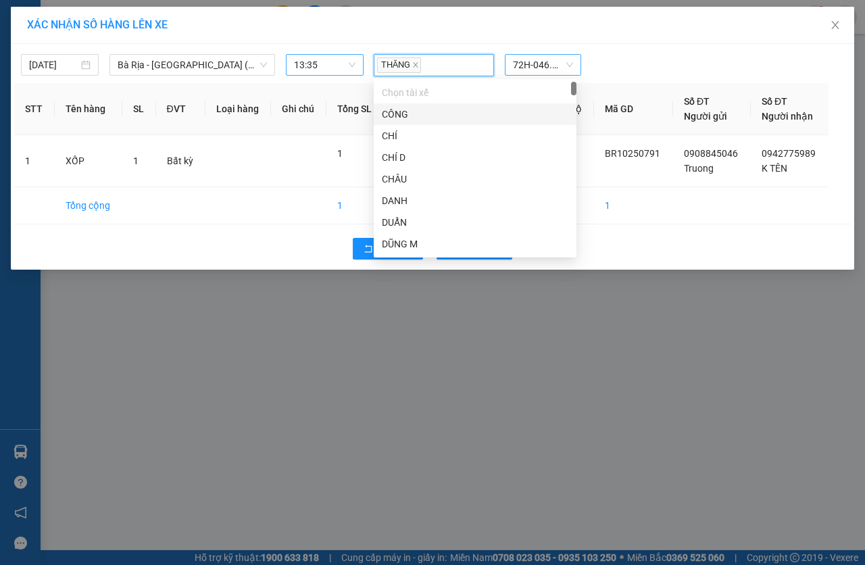
drag, startPoint x: 455, startPoint y: 63, endPoint x: 463, endPoint y: 60, distance: 7.9
click at [458, 62] on div "THĂNG" at bounding box center [434, 65] width 114 height 20
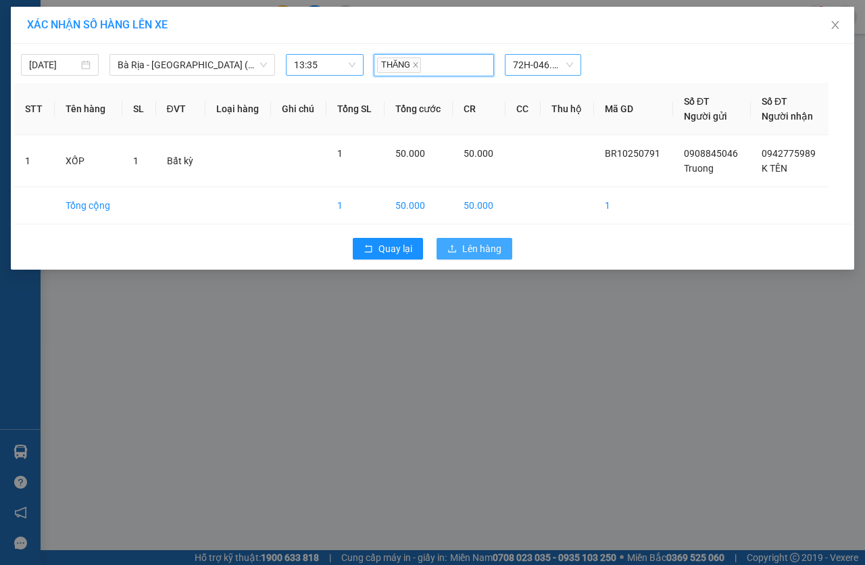
click at [488, 241] on button "Lên hàng" at bounding box center [475, 249] width 76 height 22
click at [488, 243] on span "Lên hàng" at bounding box center [481, 248] width 39 height 15
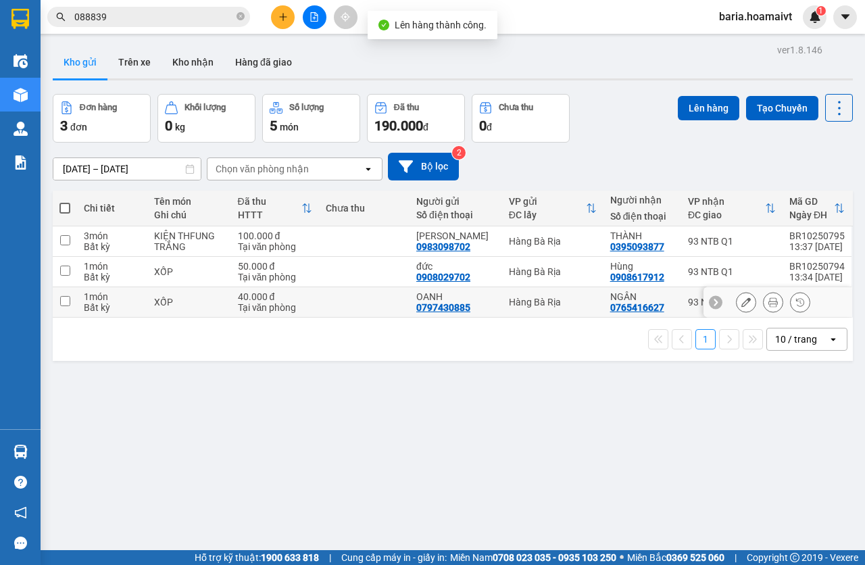
click at [670, 299] on td "NGÂN 0765416627" at bounding box center [642, 302] width 78 height 30
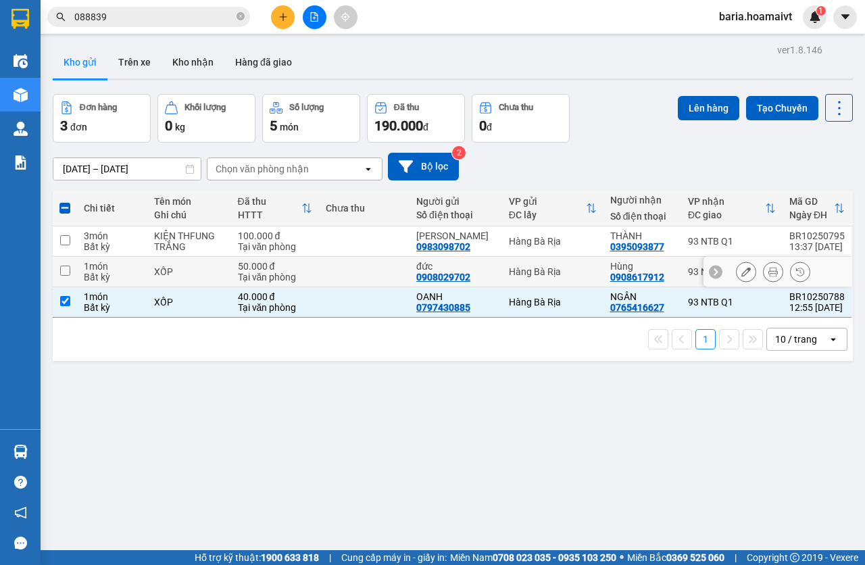
click at [688, 299] on div "93 NTB Q1" at bounding box center [732, 302] width 88 height 11
checkbox input "false"
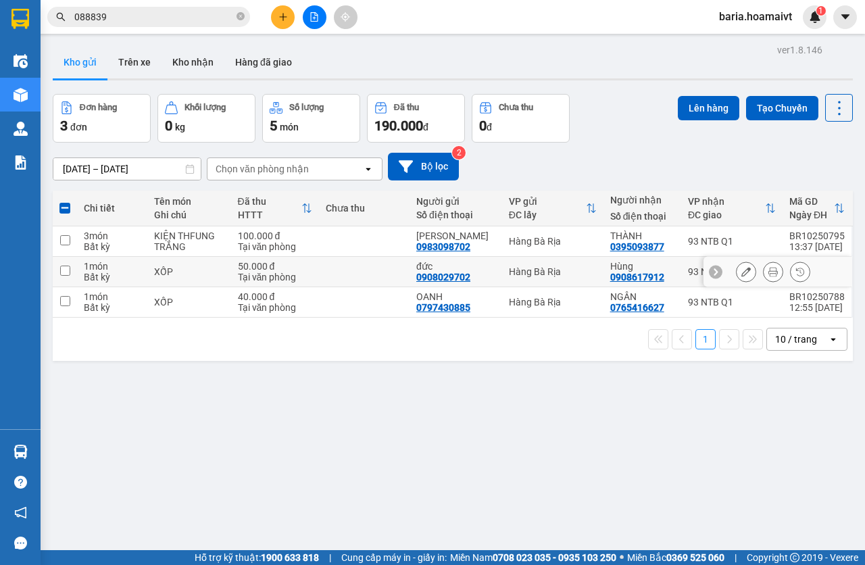
click at [688, 270] on div "93 NTB Q1" at bounding box center [732, 271] width 88 height 11
checkbox input "true"
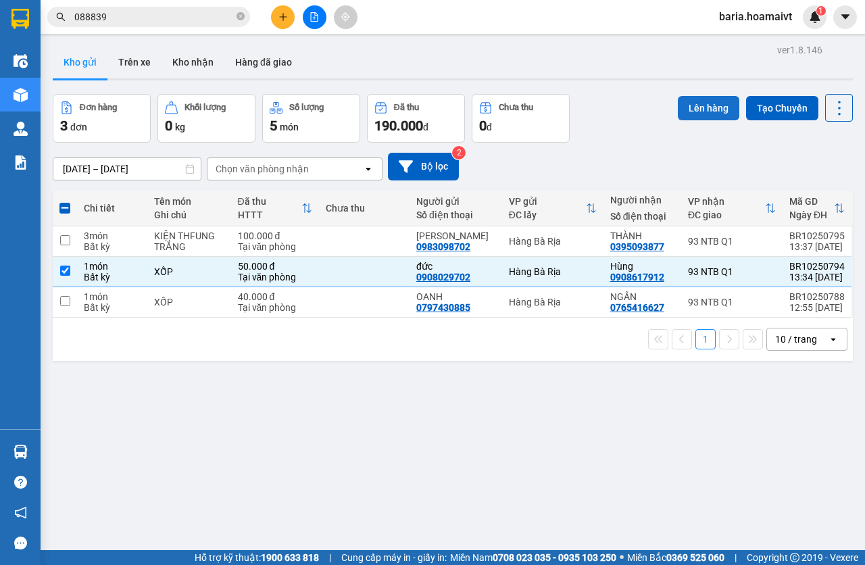
click at [700, 107] on button "Lên hàng" at bounding box center [708, 108] width 61 height 24
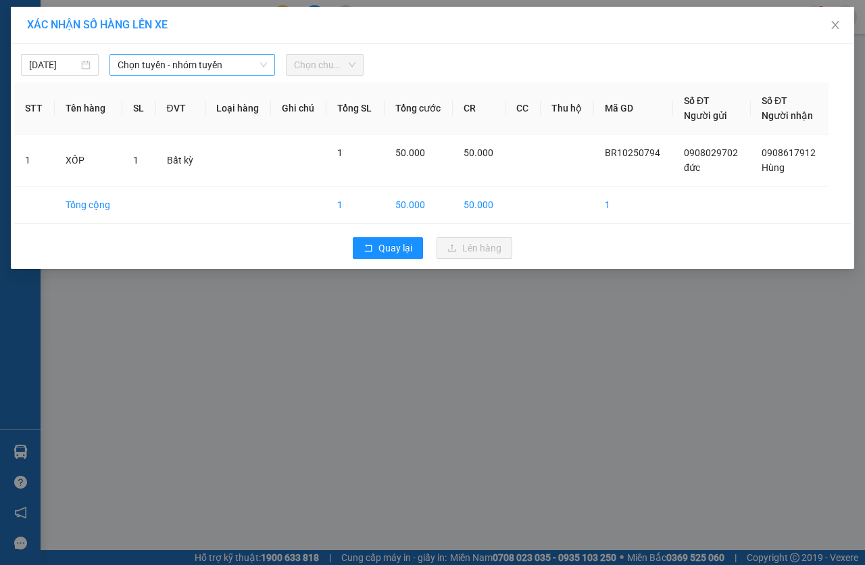
click at [206, 67] on span "Chọn tuyến - nhóm tuyến" at bounding box center [192, 65] width 149 height 20
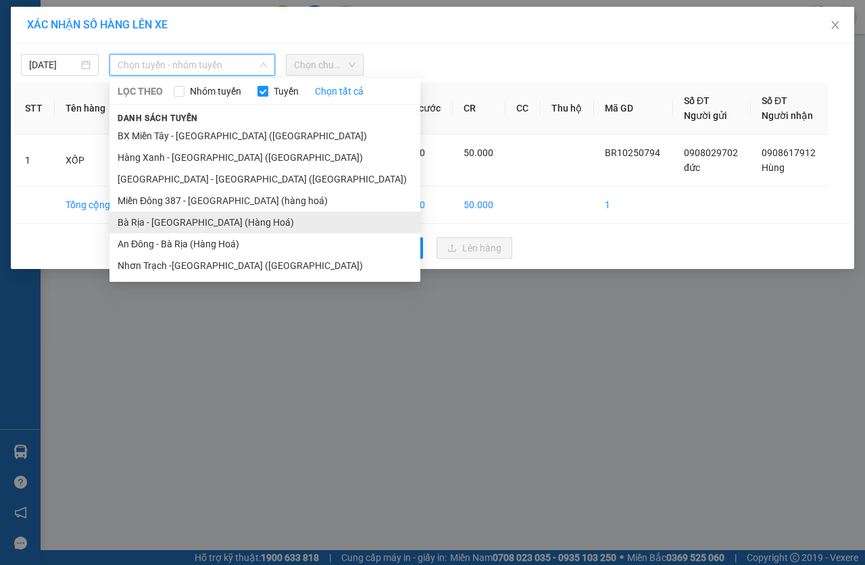
click at [164, 225] on li "Bà Rịa - [GEOGRAPHIC_DATA] (Hàng Hoá)" at bounding box center [264, 223] width 311 height 22
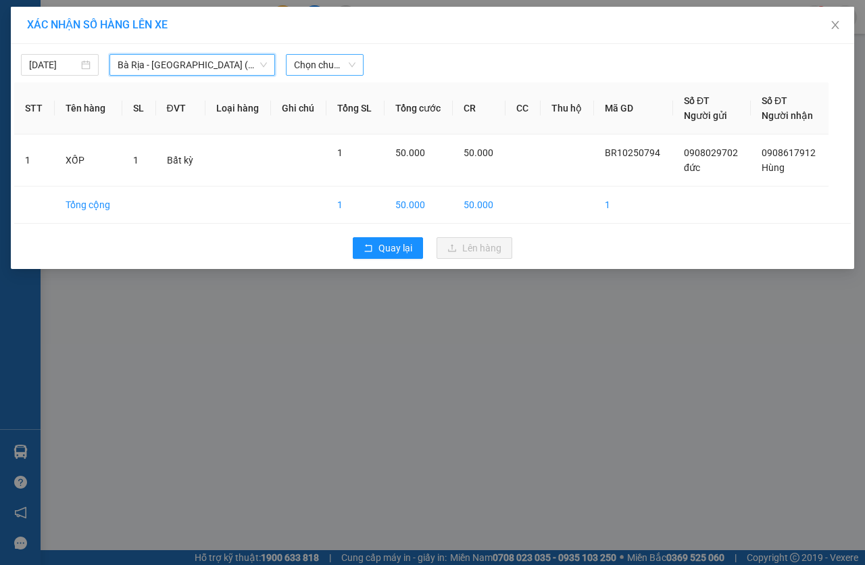
click at [313, 66] on span "Chọn chuyến" at bounding box center [324, 65] width 61 height 20
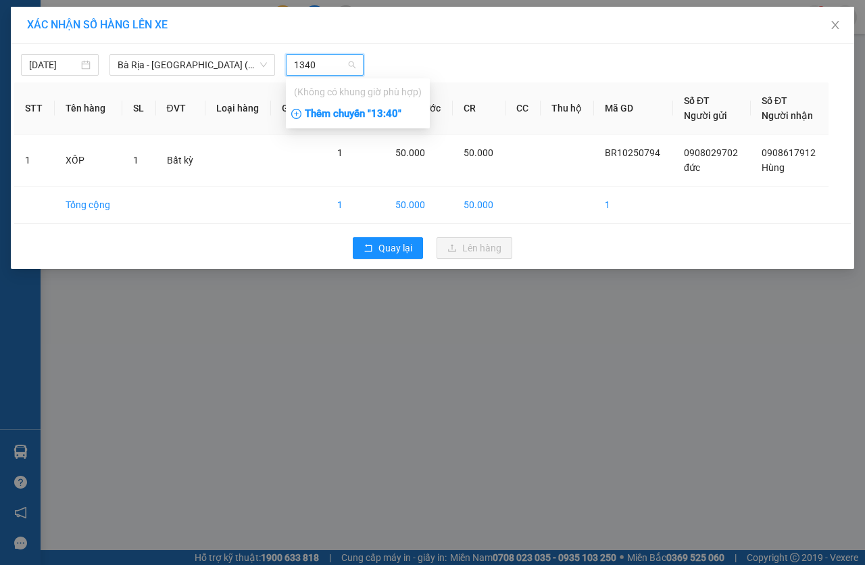
type input "1340"
drag, startPoint x: 375, startPoint y: 113, endPoint x: 385, endPoint y: 113, distance: 10.1
click at [376, 113] on div "Thêm chuyến " 13:40 "" at bounding box center [358, 114] width 144 height 23
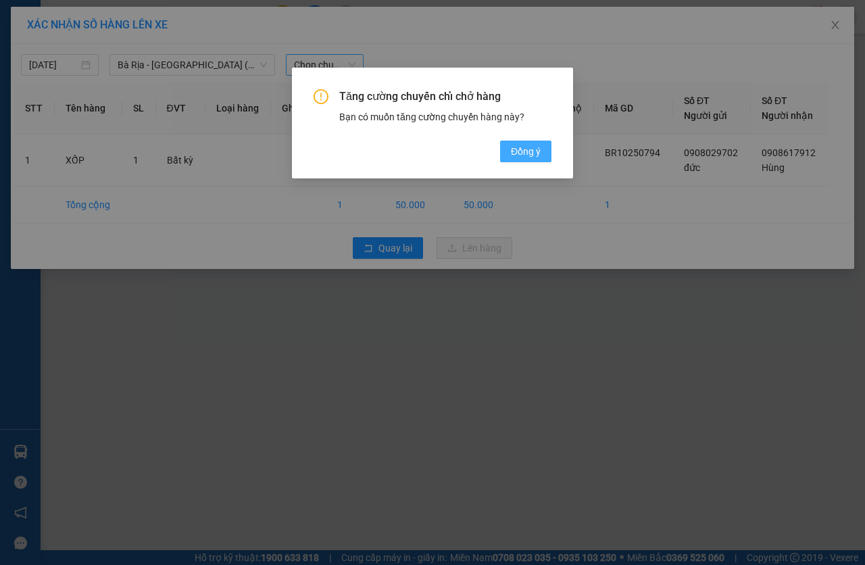
click at [518, 156] on span "Đồng ý" at bounding box center [526, 151] width 30 height 15
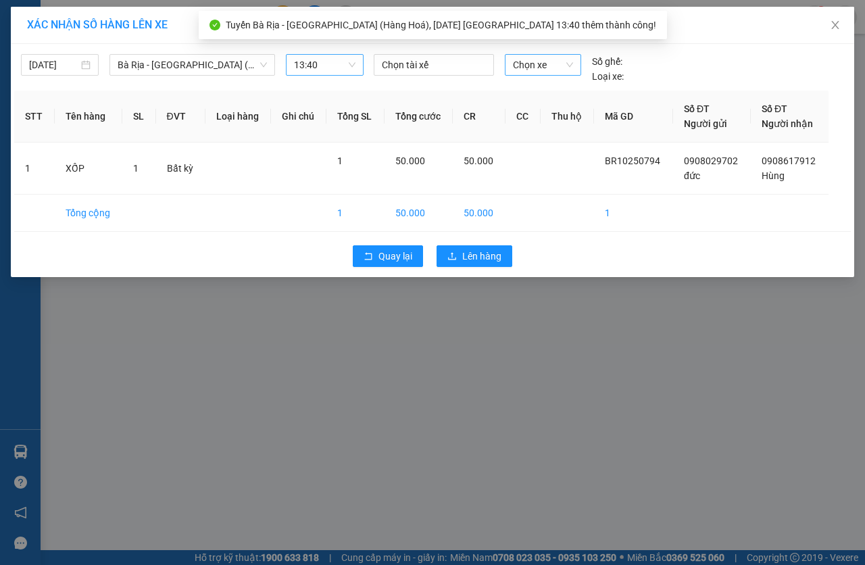
click at [545, 57] on span "Chọn xe" at bounding box center [543, 65] width 60 height 20
type input "9416"
click at [539, 93] on div "72H-094.16" at bounding box center [543, 91] width 60 height 15
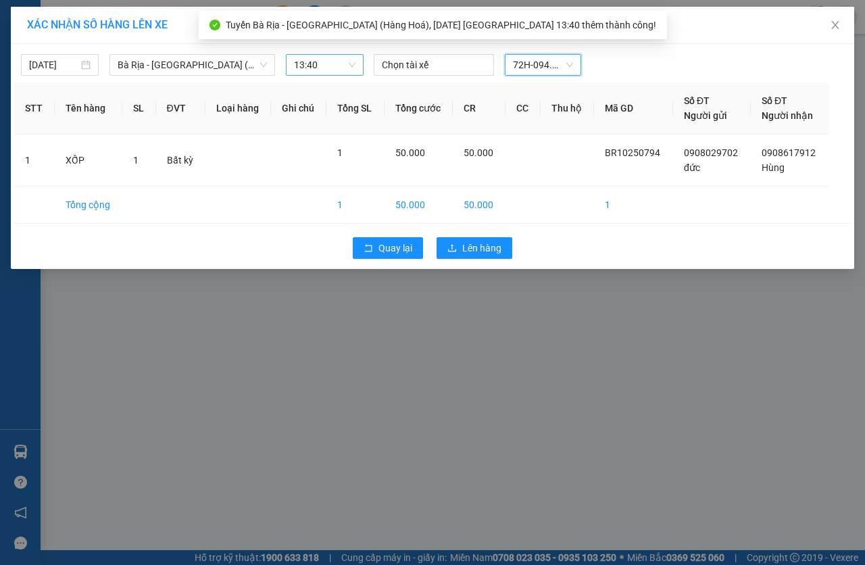
click at [435, 53] on div "[DATE] Bà Rịa - [GEOGRAPHIC_DATA] ([GEOGRAPHIC_DATA]) LỌC THEO Nhóm tuyến Tuy…" at bounding box center [432, 61] width 837 height 28
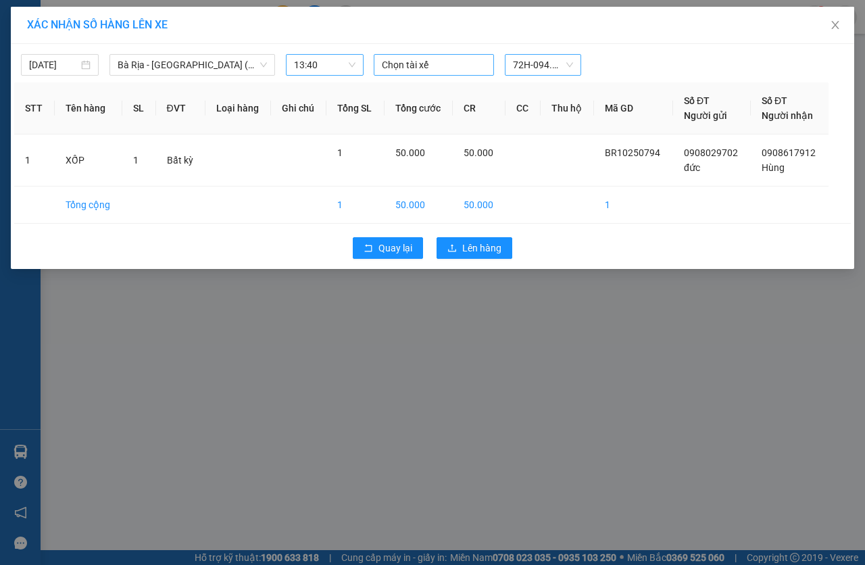
click at [435, 59] on div at bounding box center [434, 65] width 114 height 16
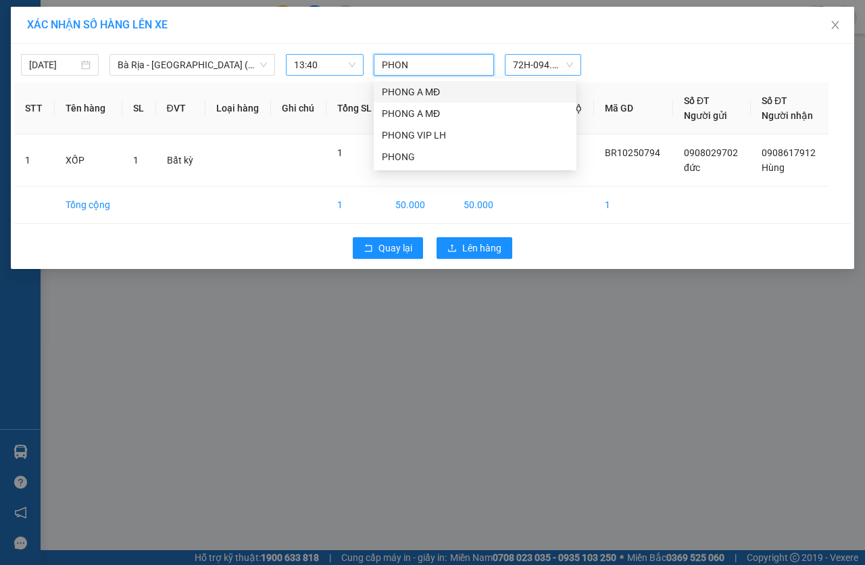
type input "PHONG"
click at [416, 151] on div "PHONG" at bounding box center [475, 156] width 187 height 15
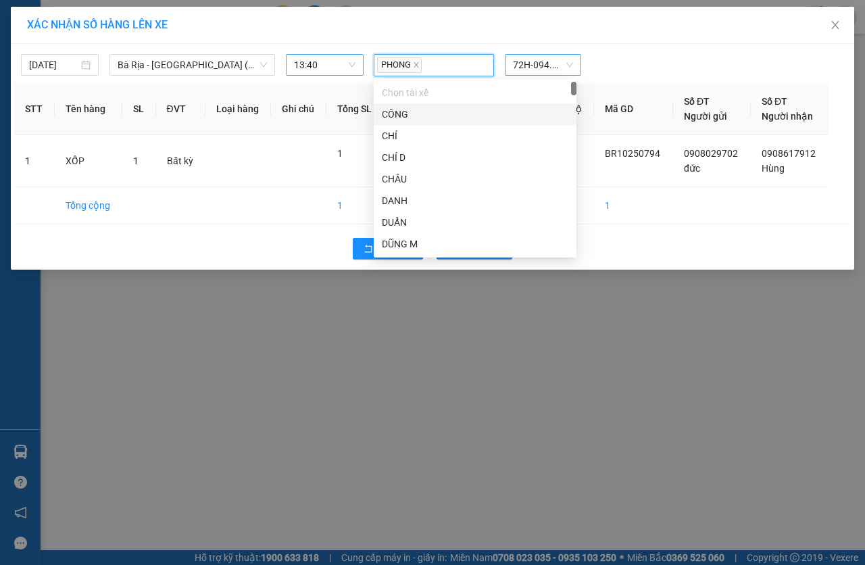
click at [465, 61] on div "PHONG" at bounding box center [434, 65] width 114 height 20
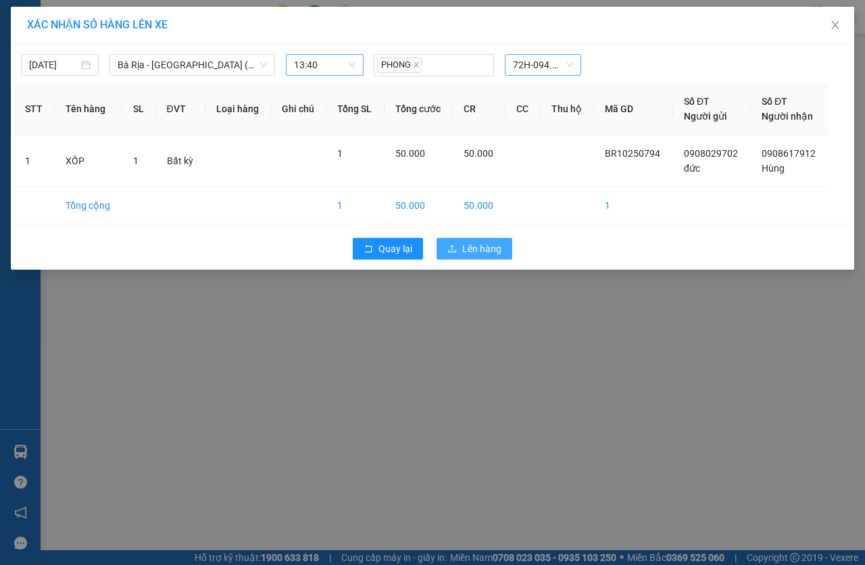
click at [498, 247] on span "Lên hàng" at bounding box center [481, 248] width 39 height 15
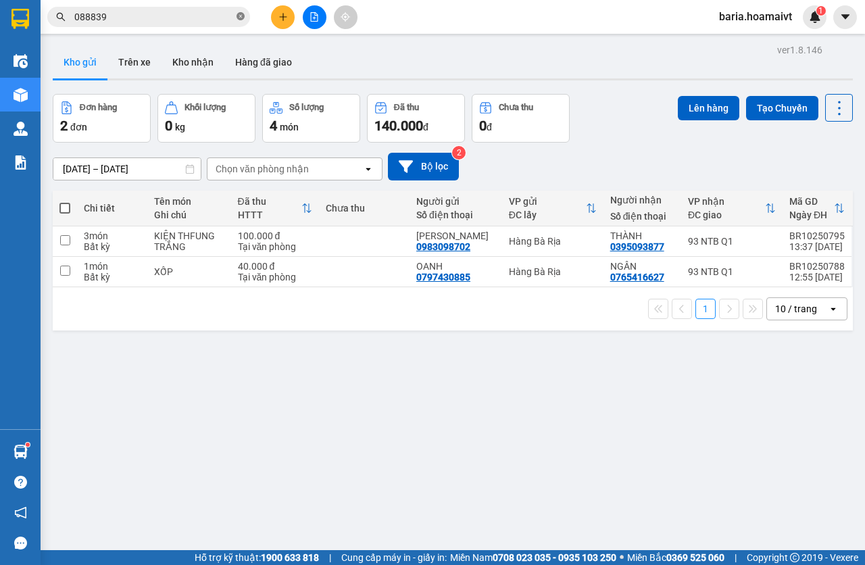
click at [241, 15] on icon "close-circle" at bounding box center [241, 16] width 8 height 8
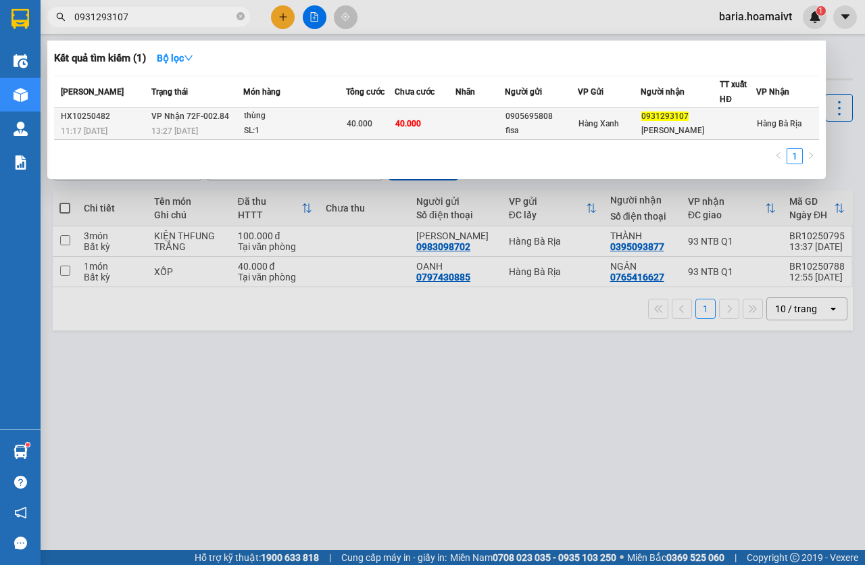
type input "0931293107"
click at [666, 118] on span "0931293107" at bounding box center [664, 116] width 47 height 9
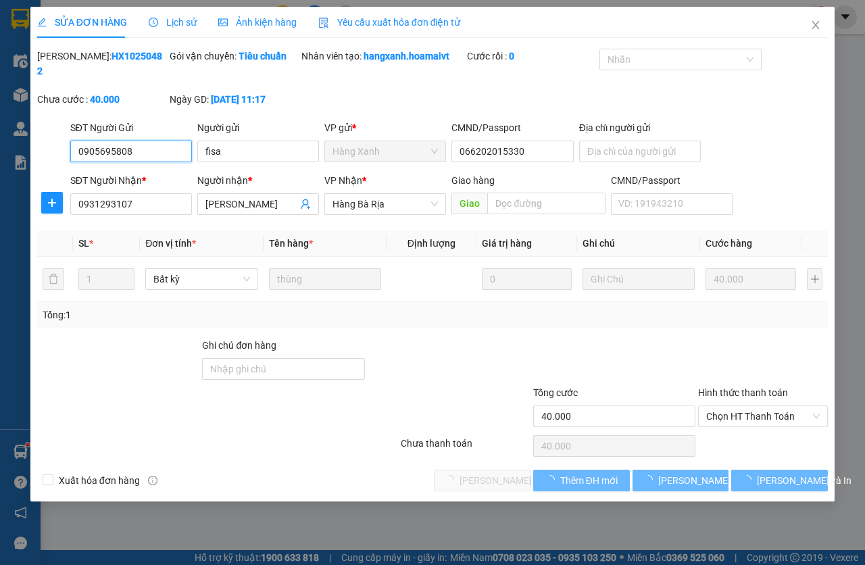
type input "0905695808"
type input "fisa"
type input "066202015330"
type input "0931293107"
type input "[PERSON_NAME]"
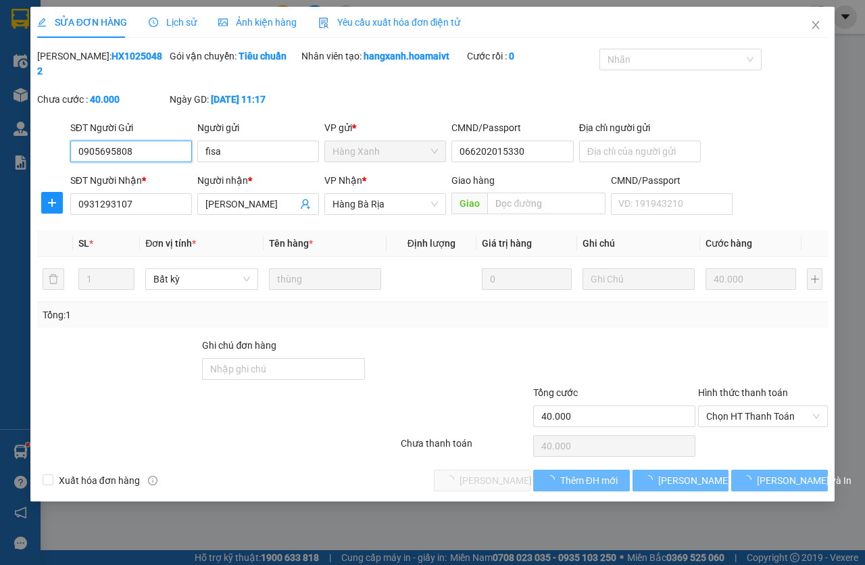
type input "40.000"
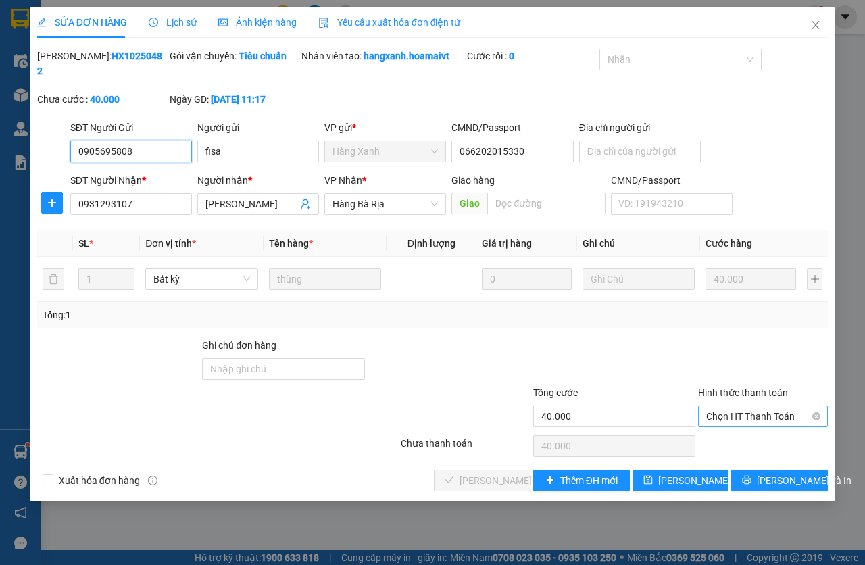
click at [725, 420] on span "Chọn HT Thanh Toán" at bounding box center [763, 416] width 114 height 20
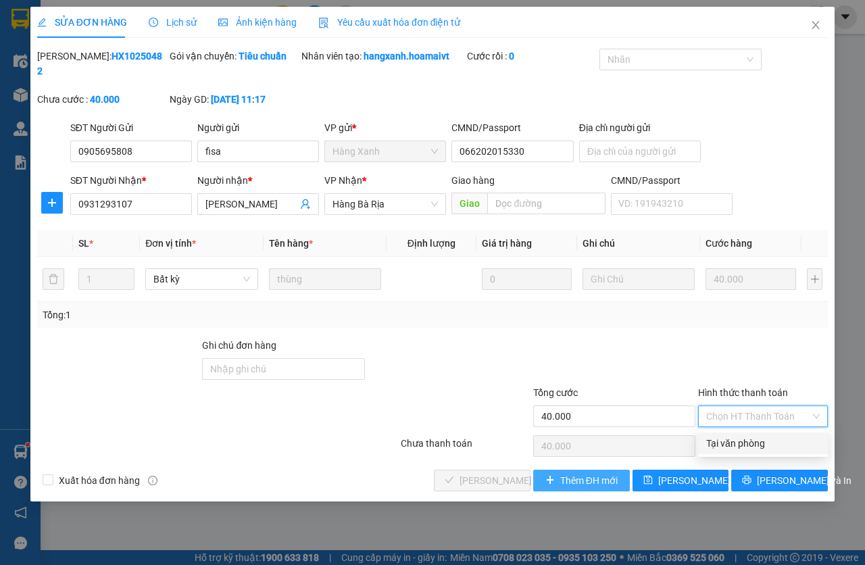
drag, startPoint x: 725, startPoint y: 425, endPoint x: 555, endPoint y: 485, distance: 180.6
click at [714, 453] on div "Tại văn phòng" at bounding box center [763, 443] width 130 height 22
type input "0"
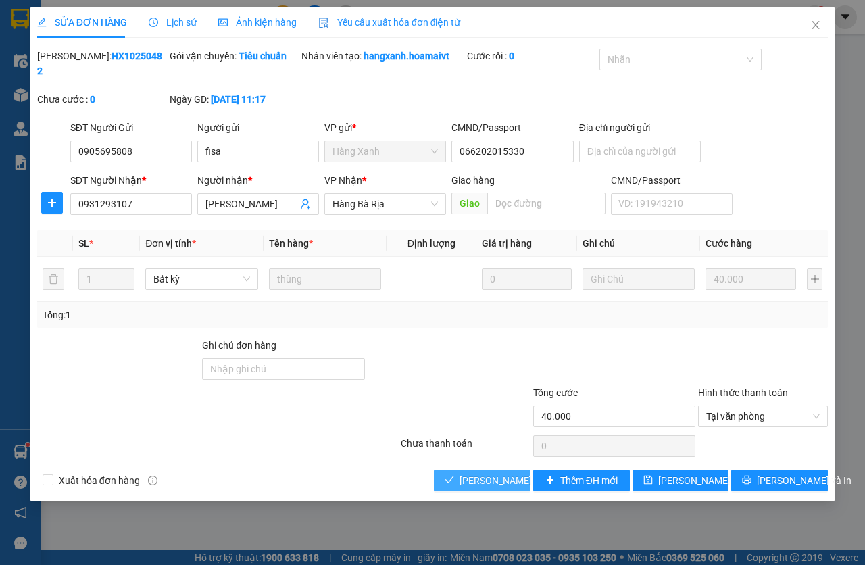
click at [496, 483] on span "[PERSON_NAME] và Giao hàng" at bounding box center [525, 480] width 130 height 15
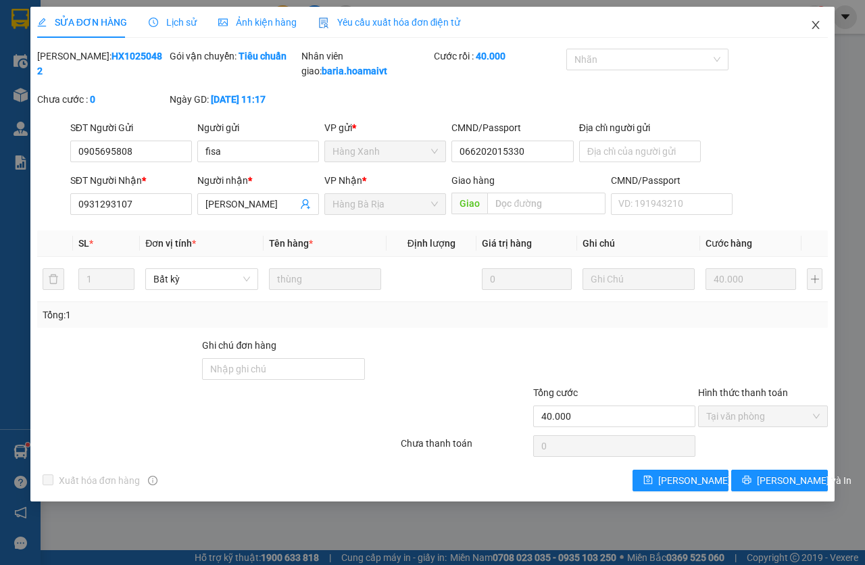
click at [816, 26] on icon "close" at bounding box center [815, 25] width 7 height 8
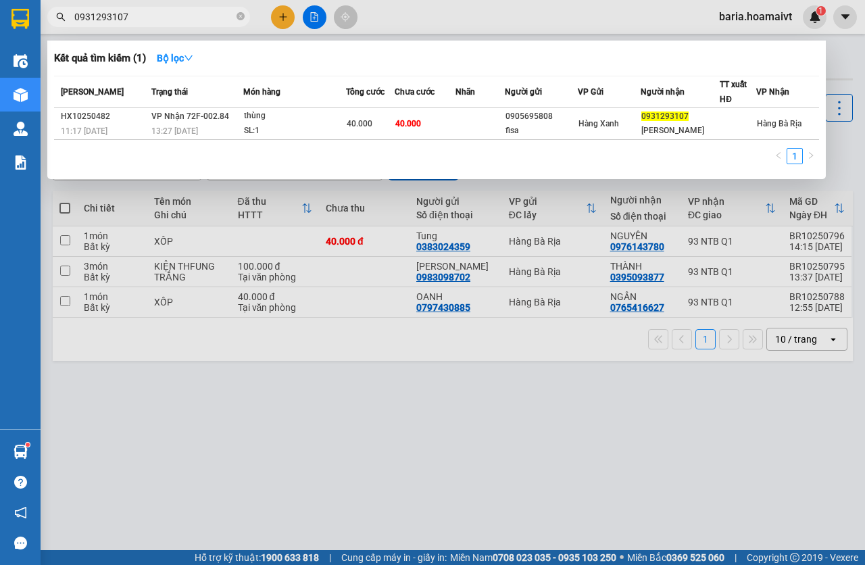
click at [162, 24] on span "0931293107" at bounding box center [148, 17] width 203 height 20
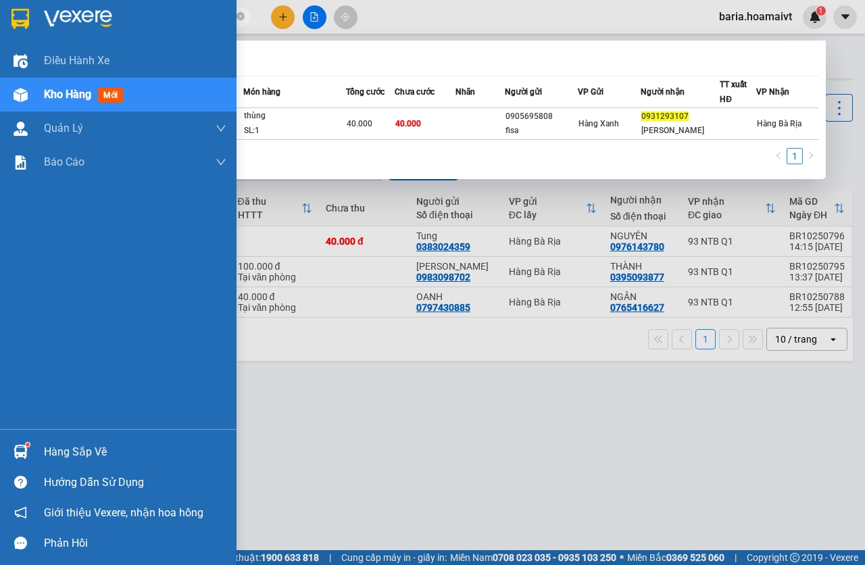
drag, startPoint x: 334, startPoint y: 405, endPoint x: 372, endPoint y: 399, distance: 38.4
click at [335, 405] on div at bounding box center [432, 282] width 865 height 565
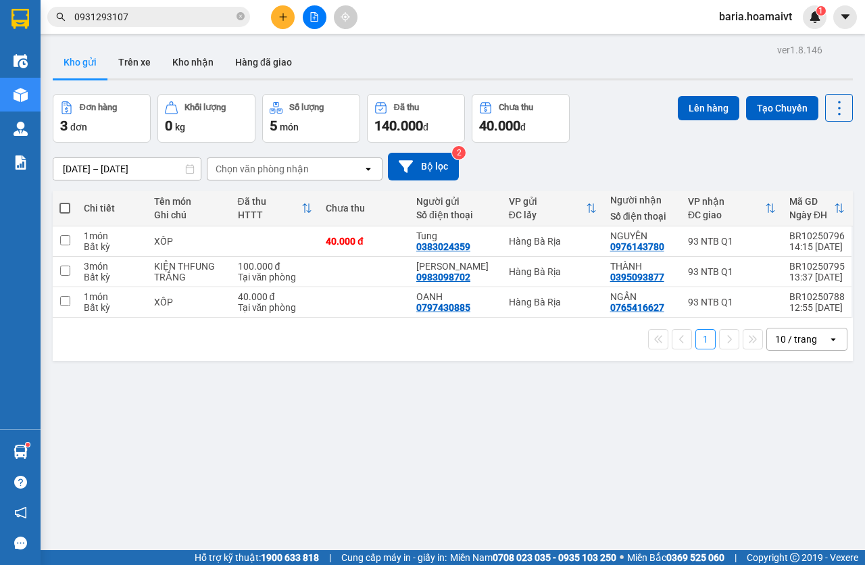
click at [382, 318] on div "1 10 / trang open" at bounding box center [453, 339] width 800 height 43
click at [378, 236] on div "40.000 đ" at bounding box center [364, 241] width 77 height 11
checkbox input "true"
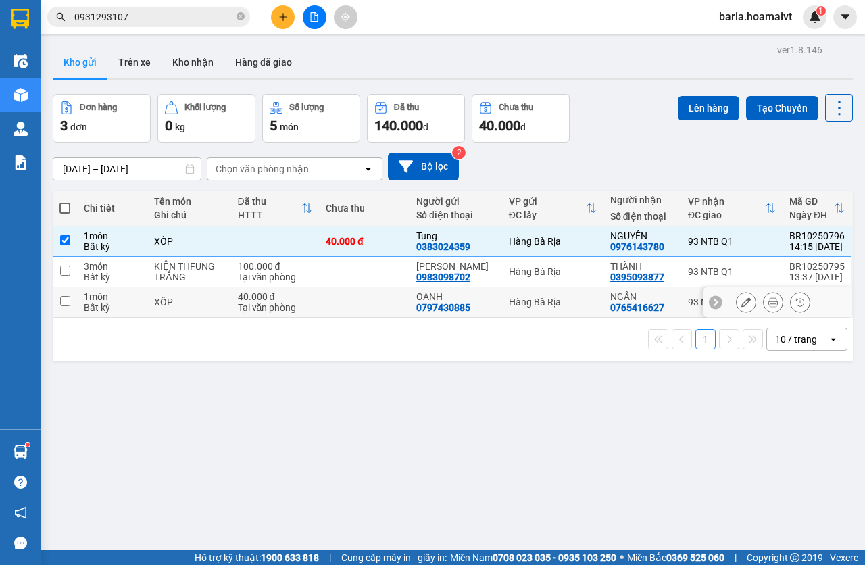
click at [379, 307] on td at bounding box center [364, 302] width 91 height 30
checkbox input "true"
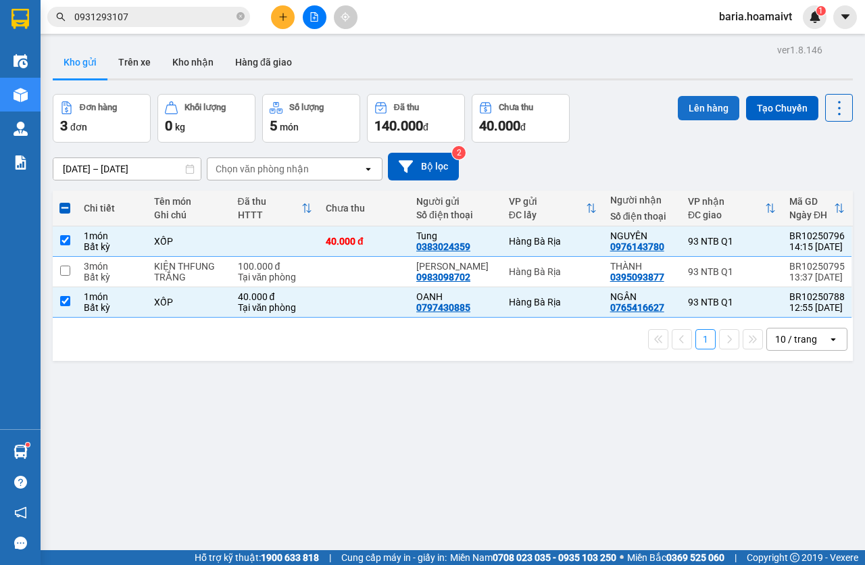
click at [686, 104] on button "Lên hàng" at bounding box center [708, 108] width 61 height 24
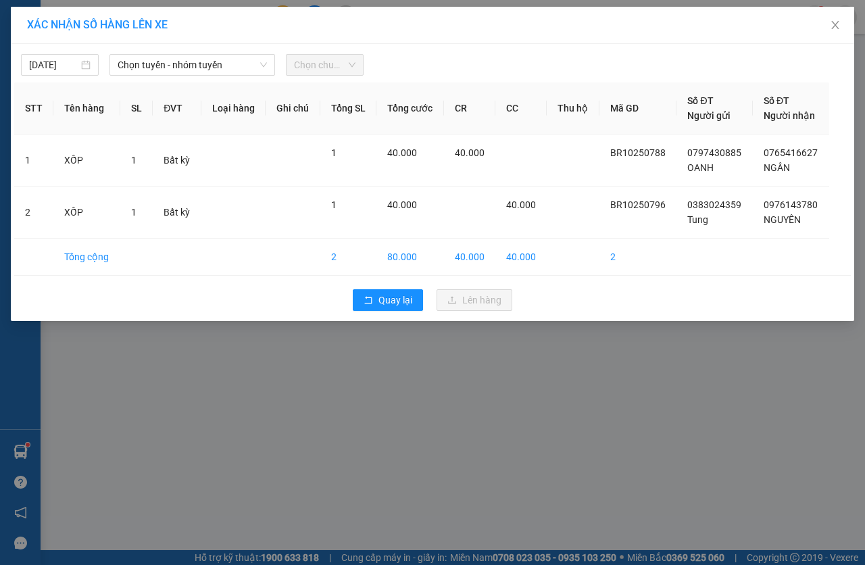
click at [239, 53] on div "[DATE] Chọn tuyến - nhóm tuyến Chọn chuyến" at bounding box center [432, 61] width 837 height 28
click at [173, 64] on span "Chọn tuyến - nhóm tuyến" at bounding box center [192, 65] width 149 height 20
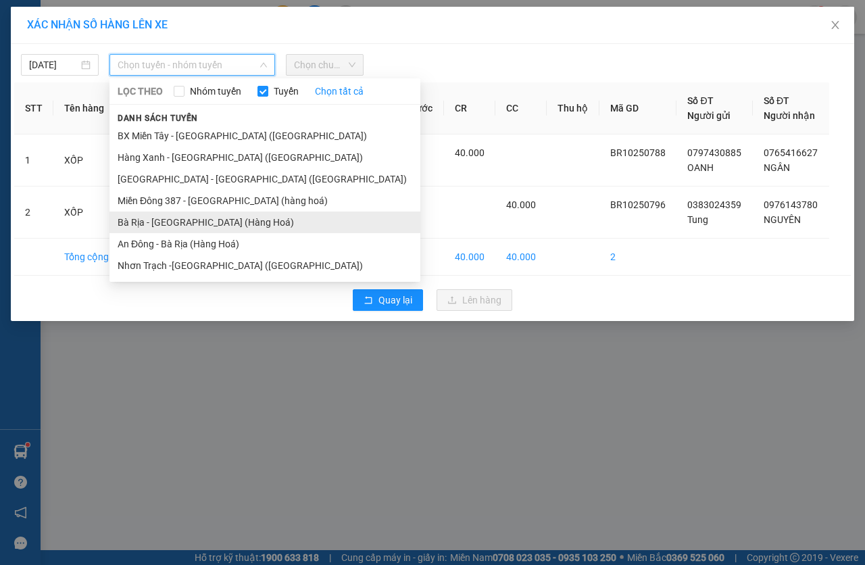
click at [157, 216] on li "Bà Rịa - [GEOGRAPHIC_DATA] (Hàng Hoá)" at bounding box center [264, 223] width 311 height 22
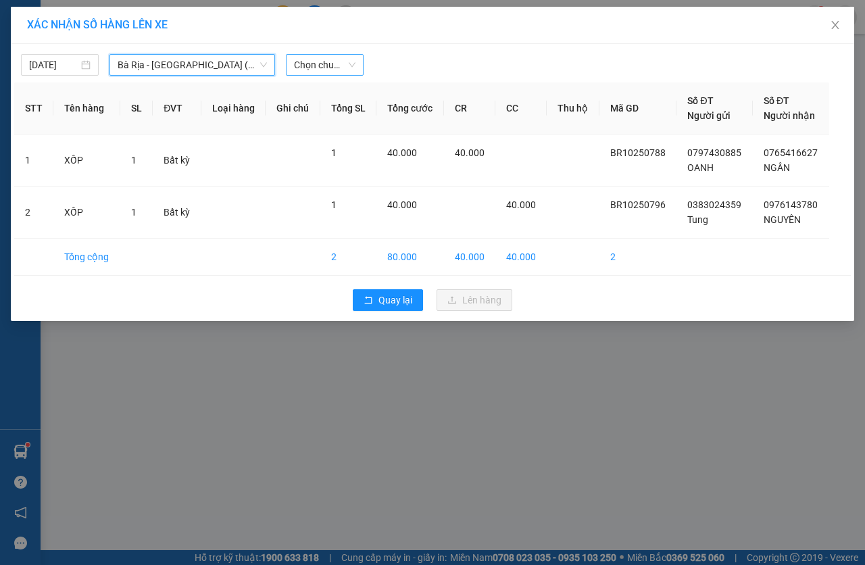
click at [326, 74] on span "Chọn chuyến" at bounding box center [324, 65] width 61 height 20
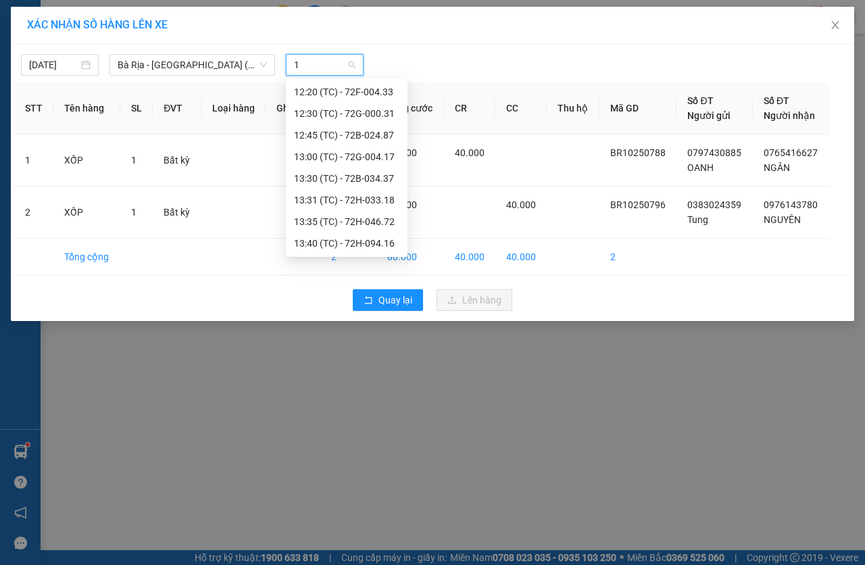
scroll to position [259, 0]
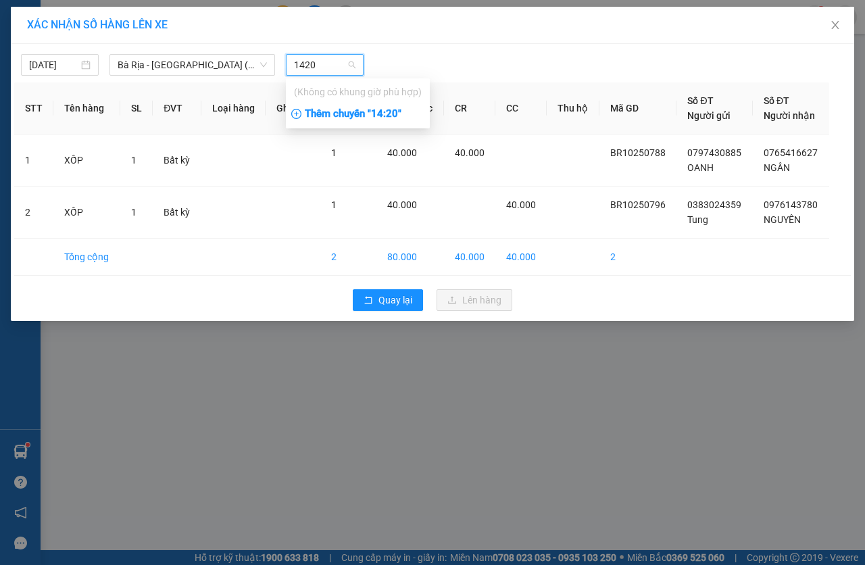
type input "1420"
click at [367, 111] on div "Thêm chuyến " 14:20 "" at bounding box center [358, 114] width 144 height 23
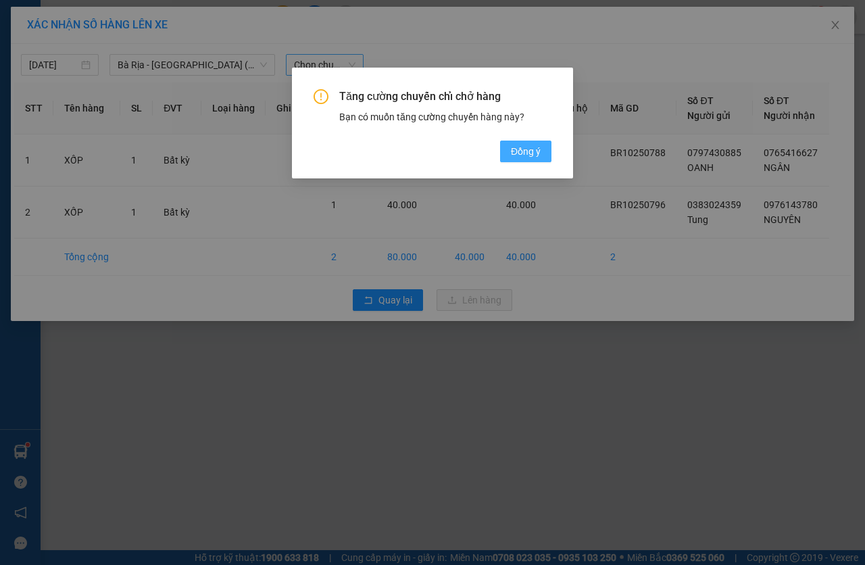
drag, startPoint x: 532, startPoint y: 151, endPoint x: 554, endPoint y: 123, distance: 36.1
click at [532, 151] on span "Đồng ý" at bounding box center [526, 151] width 30 height 15
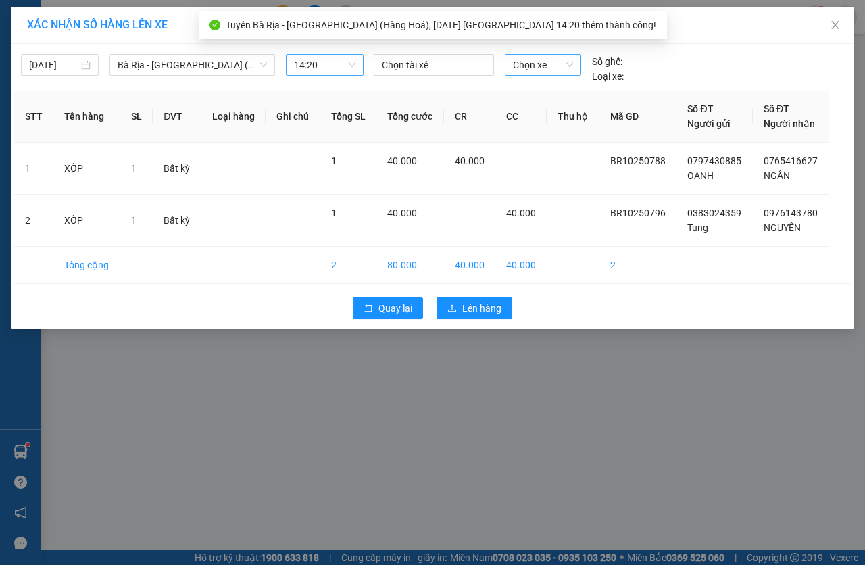
click at [564, 71] on span "Chọn xe" at bounding box center [543, 65] width 60 height 20
type input "3034"
click at [528, 89] on div "72B-030.34" at bounding box center [543, 91] width 60 height 15
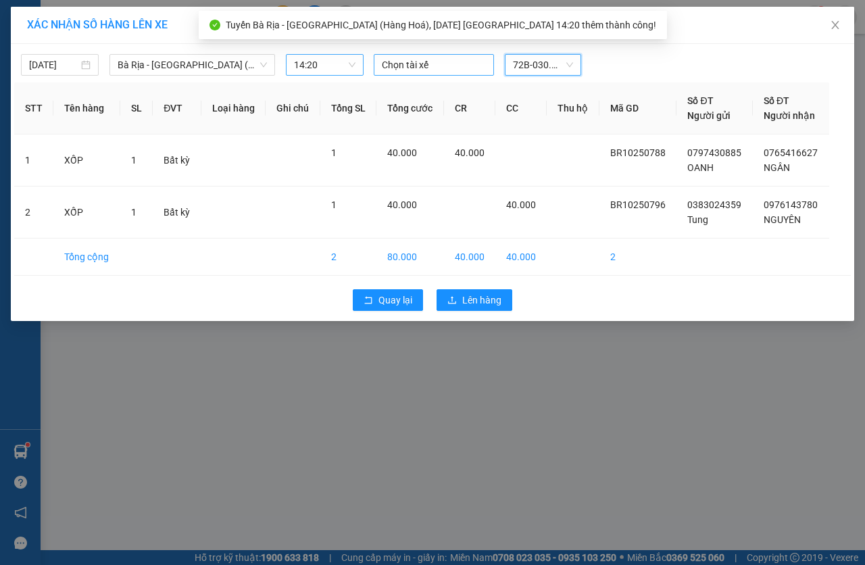
click at [407, 61] on div at bounding box center [434, 65] width 114 height 16
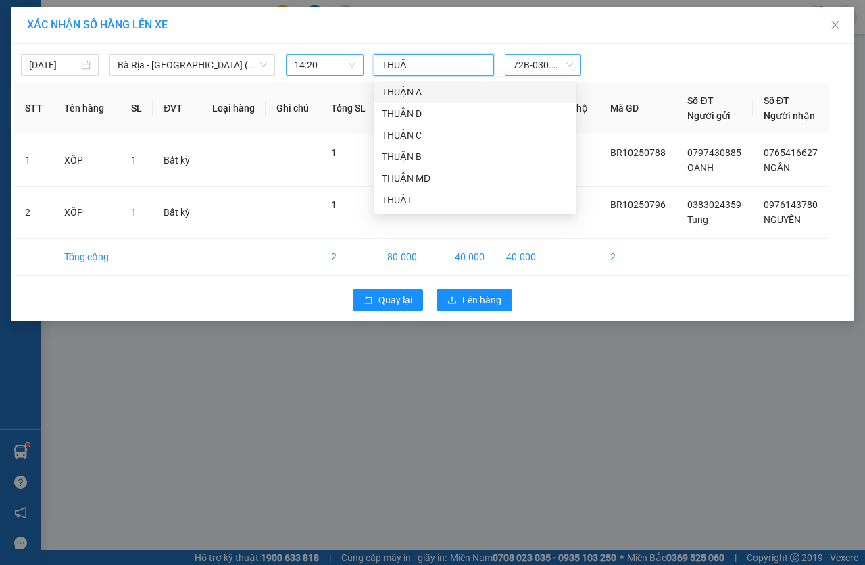
type input "THUẬN"
click at [439, 114] on div "THUẬN D" at bounding box center [475, 113] width 187 height 15
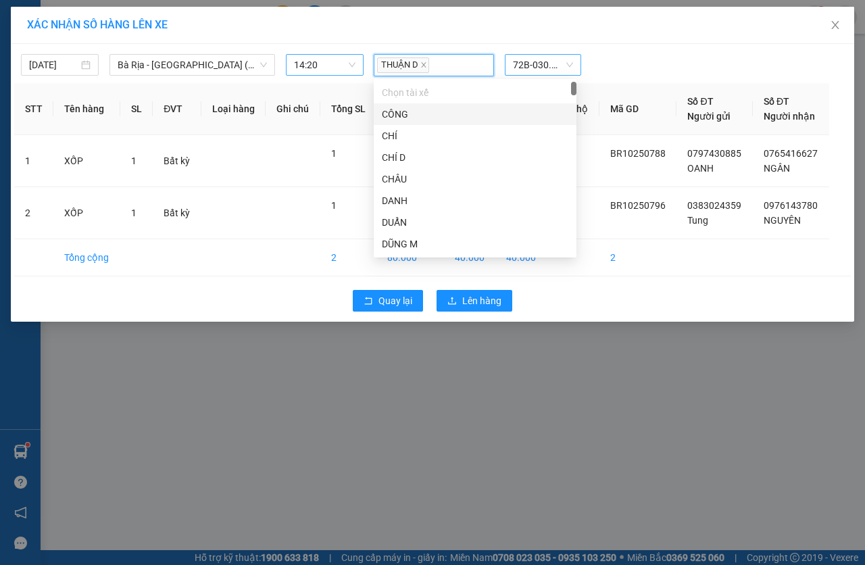
click at [482, 53] on div "[DATE] Bà Rịa - [GEOGRAPHIC_DATA] ([GEOGRAPHIC_DATA]) LỌC THEO Nhóm tuyến Tuy…" at bounding box center [432, 61] width 837 height 29
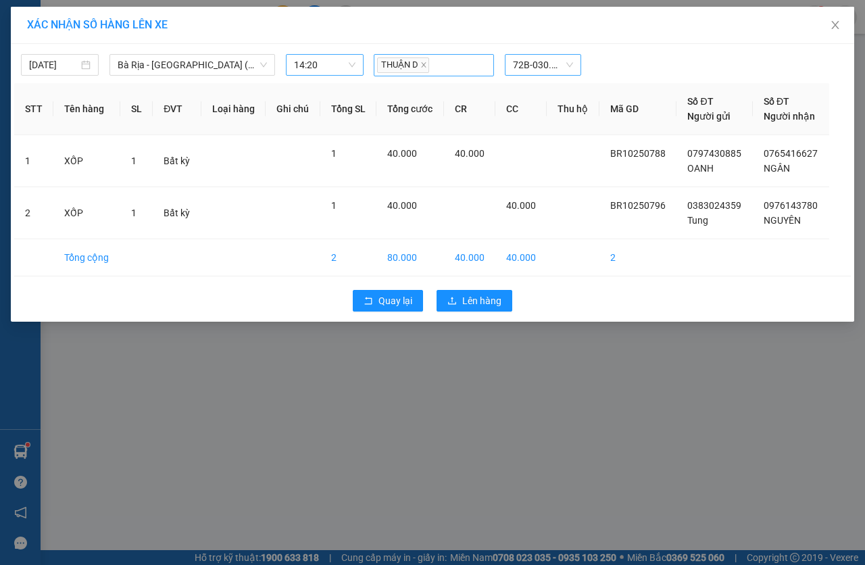
click at [484, 68] on div "THUẬN D" at bounding box center [434, 65] width 114 height 20
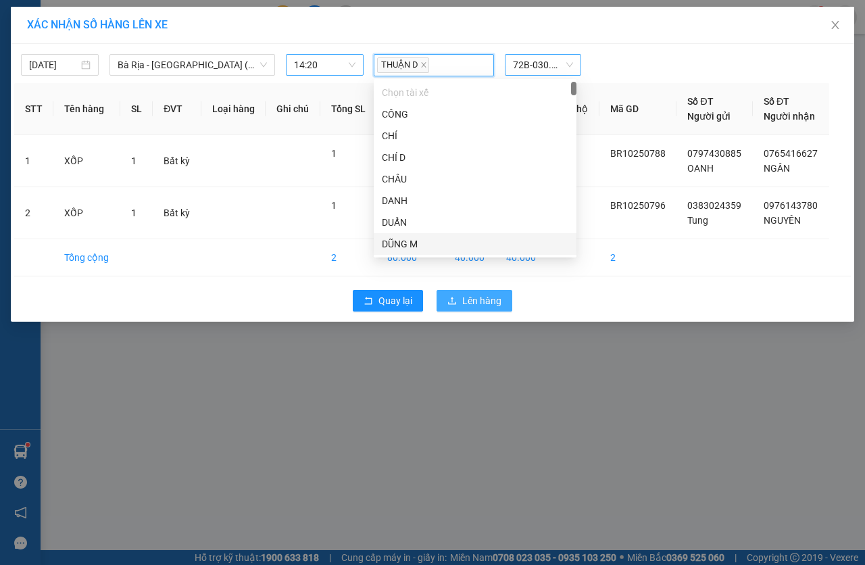
click at [489, 301] on span "Lên hàng" at bounding box center [481, 300] width 39 height 15
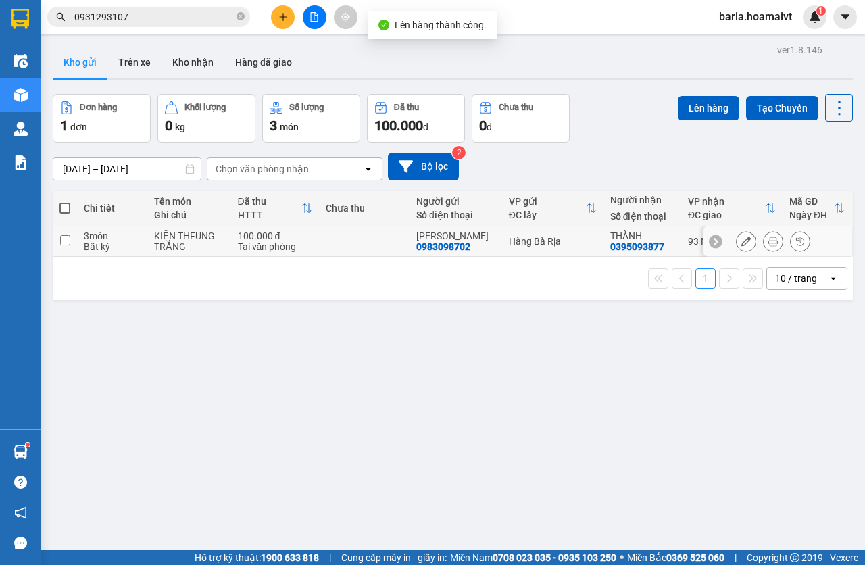
click at [697, 243] on tr "3 món Bất kỳ KIỆN THFUNG TRẮNG 100.000 đ Tại văn phòng Thanh 0983098702 Hàng B…" at bounding box center [453, 241] width 800 height 30
checkbox input "true"
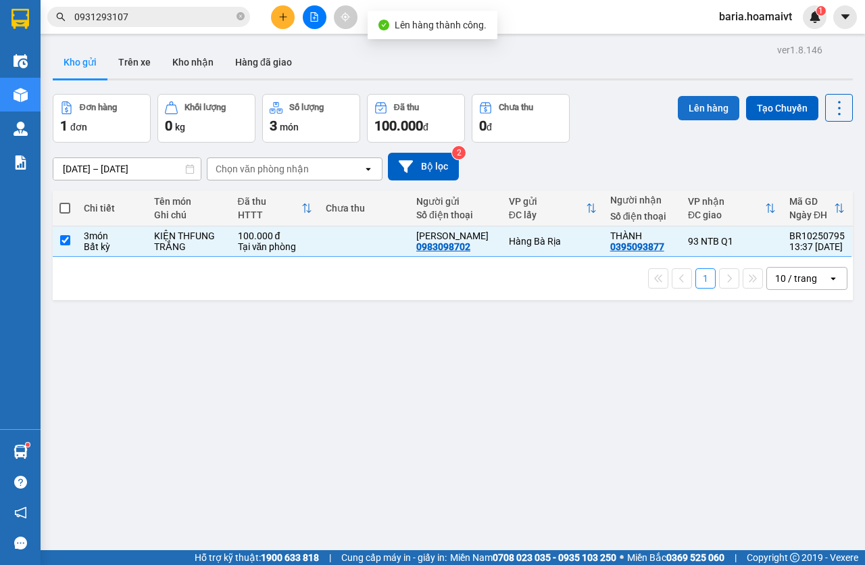
click at [691, 119] on div "Lên hàng Tạo Chuyến" at bounding box center [765, 108] width 175 height 28
click at [689, 96] on button "Lên hàng" at bounding box center [708, 108] width 61 height 24
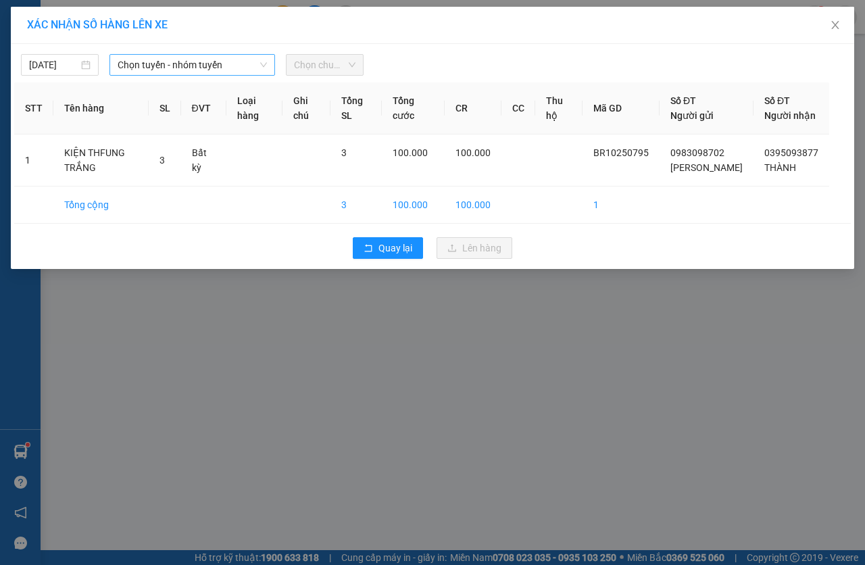
click at [187, 59] on span "Chọn tuyến - nhóm tuyến" at bounding box center [192, 65] width 149 height 20
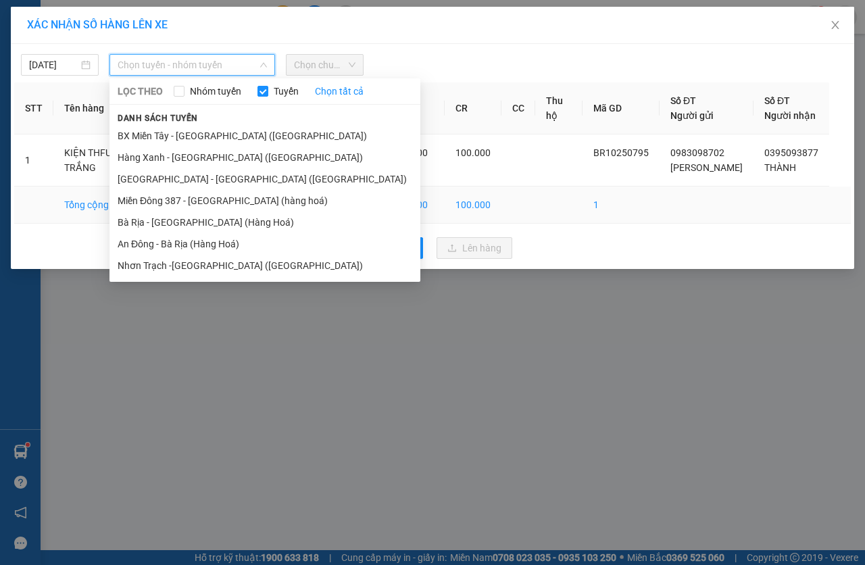
click at [169, 216] on li "Bà Rịa - [GEOGRAPHIC_DATA] (Hàng Hoá)" at bounding box center [264, 223] width 311 height 22
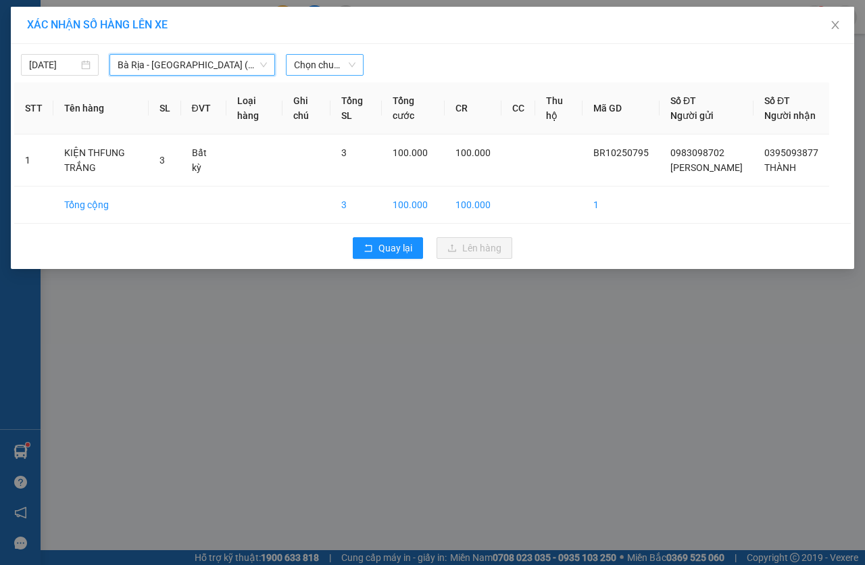
click at [326, 64] on span "Chọn chuyến" at bounding box center [324, 65] width 61 height 20
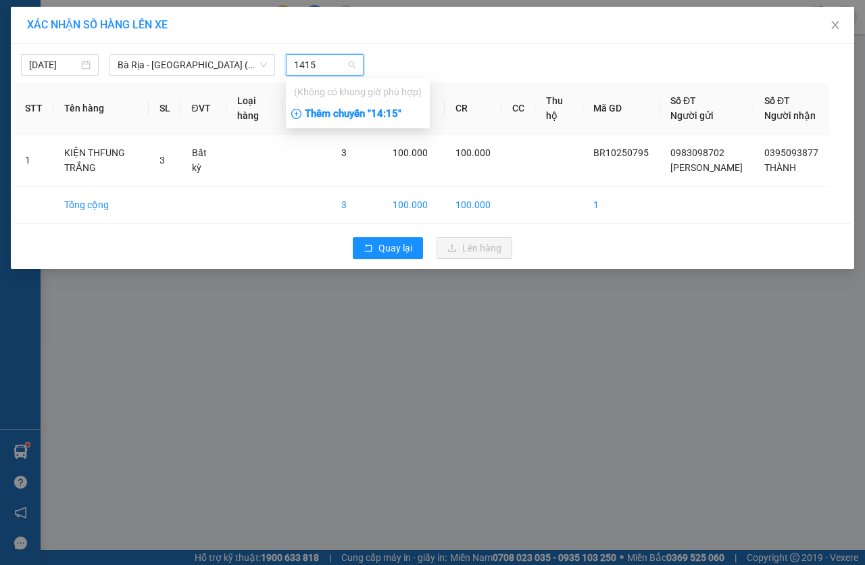
type input "1415"
drag, startPoint x: 375, startPoint y: 118, endPoint x: 418, endPoint y: 116, distance: 43.3
click at [375, 118] on div "Thêm chuyến " 14:15 "" at bounding box center [358, 114] width 144 height 23
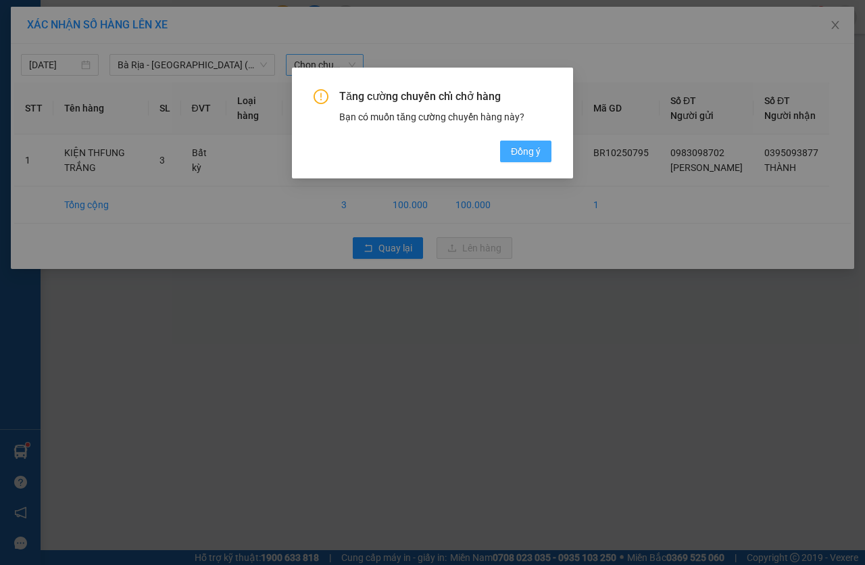
click at [526, 143] on button "Đồng ý" at bounding box center [525, 152] width 51 height 22
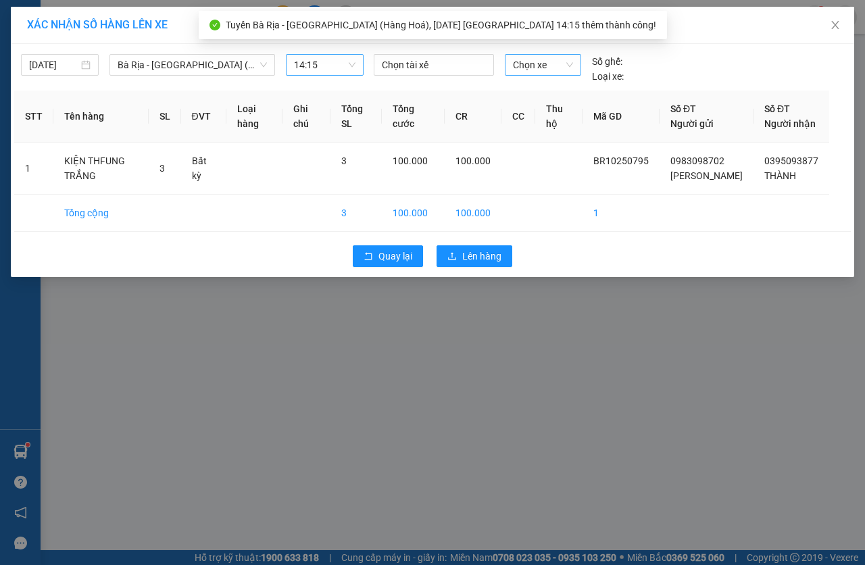
click at [549, 66] on span "Chọn xe" at bounding box center [543, 65] width 60 height 20
type input "2918"
click at [543, 87] on div "72B-029.18" at bounding box center [543, 91] width 60 height 15
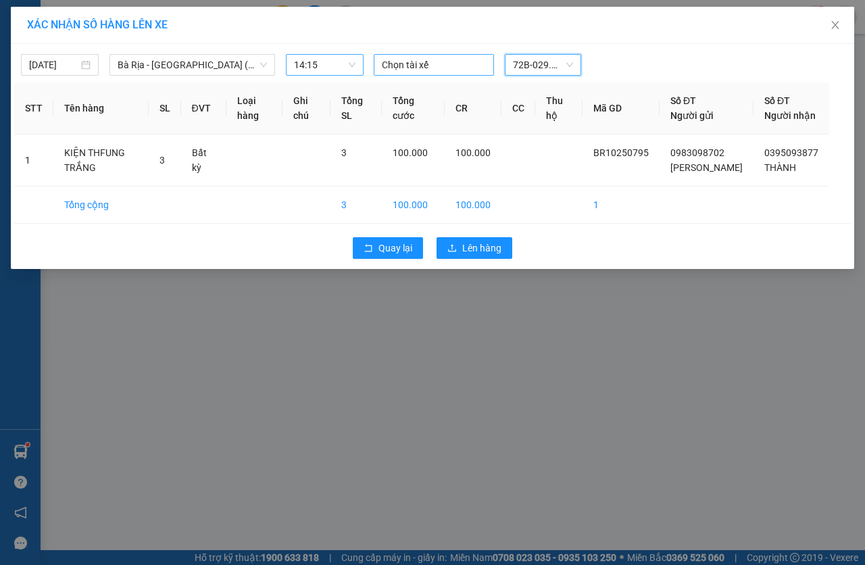
click at [472, 64] on div at bounding box center [434, 65] width 114 height 16
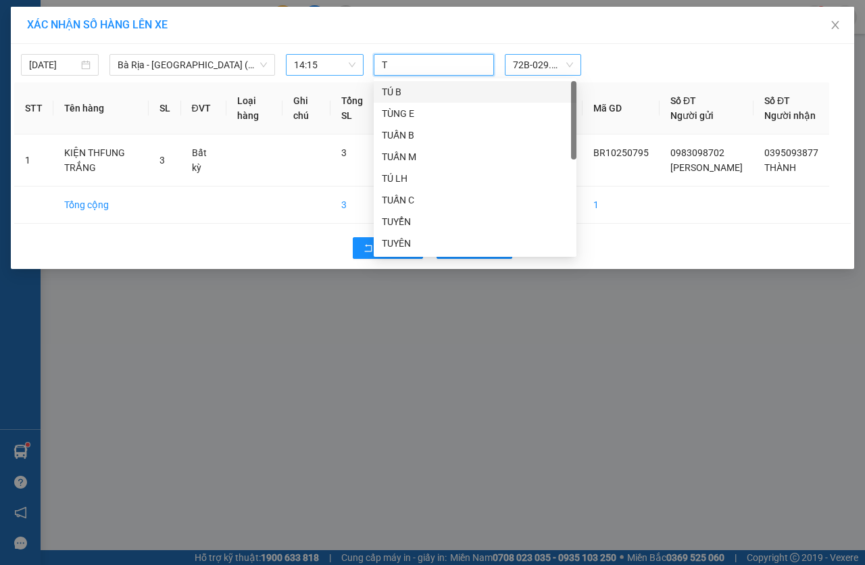
type input "TÚ"
click at [425, 175] on div "TÚ LH" at bounding box center [475, 178] width 187 height 15
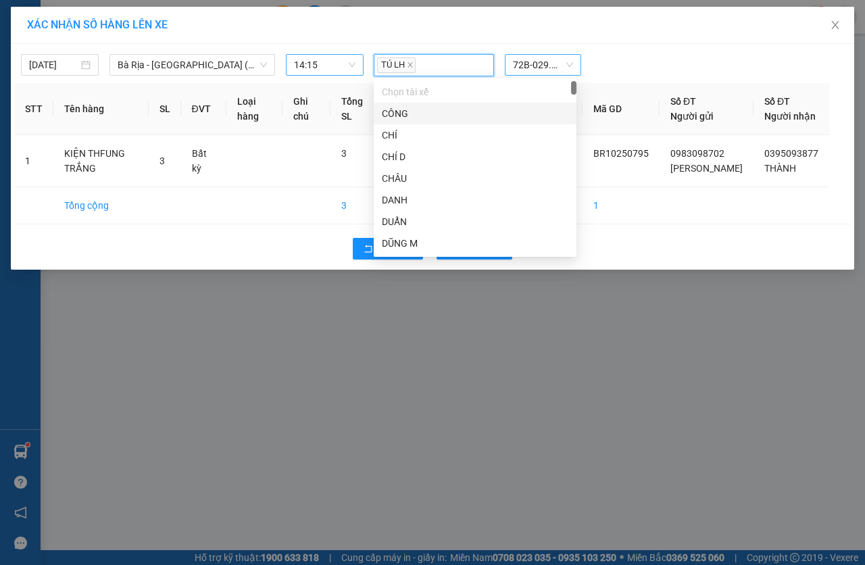
drag, startPoint x: 461, startPoint y: 68, endPoint x: 497, endPoint y: 128, distance: 70.9
click at [462, 67] on div "TÚ LH" at bounding box center [434, 65] width 114 height 20
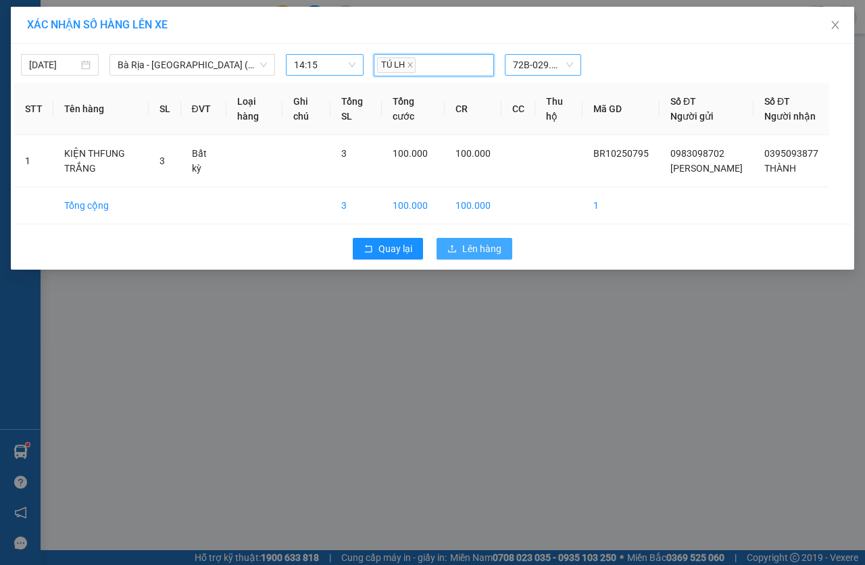
click at [485, 256] on span "Lên hàng" at bounding box center [481, 248] width 39 height 15
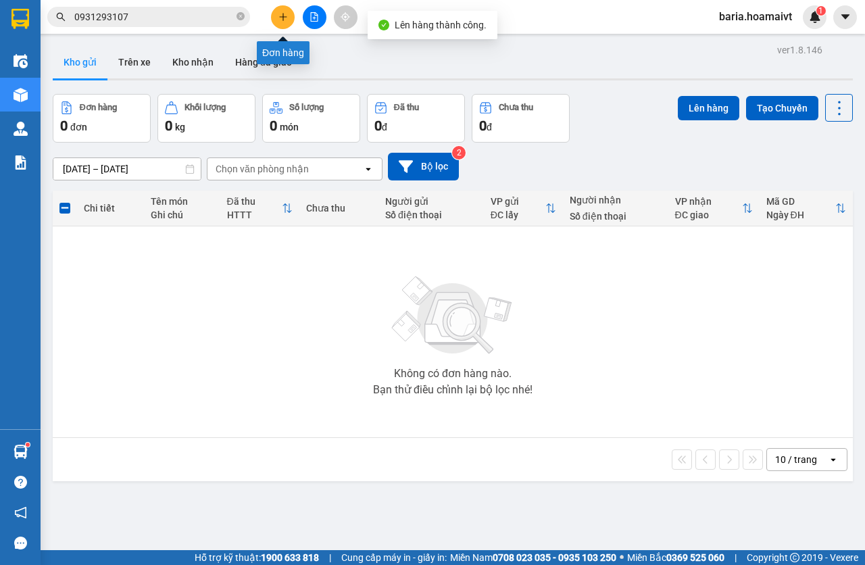
click at [281, 22] on button at bounding box center [283, 17] width 24 height 24
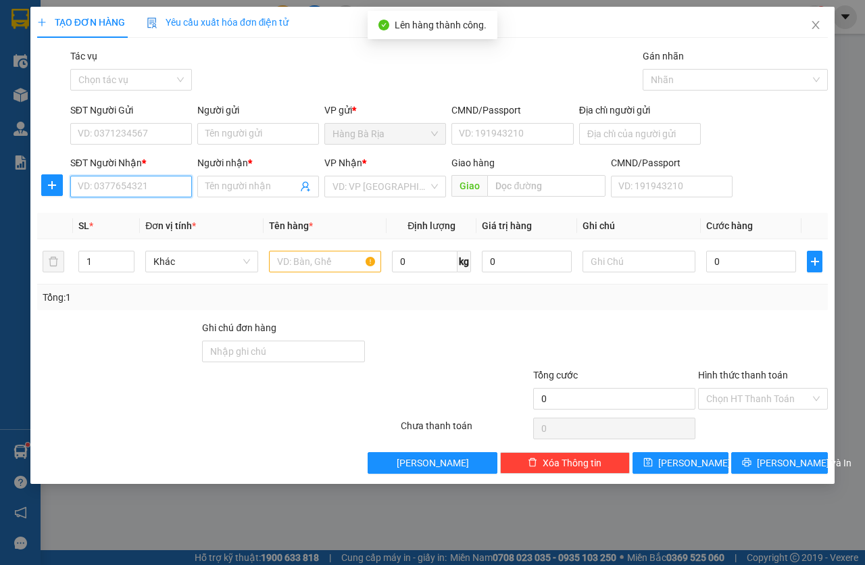
click at [126, 178] on input "SĐT Người Nhận *" at bounding box center [131, 187] width 122 height 22
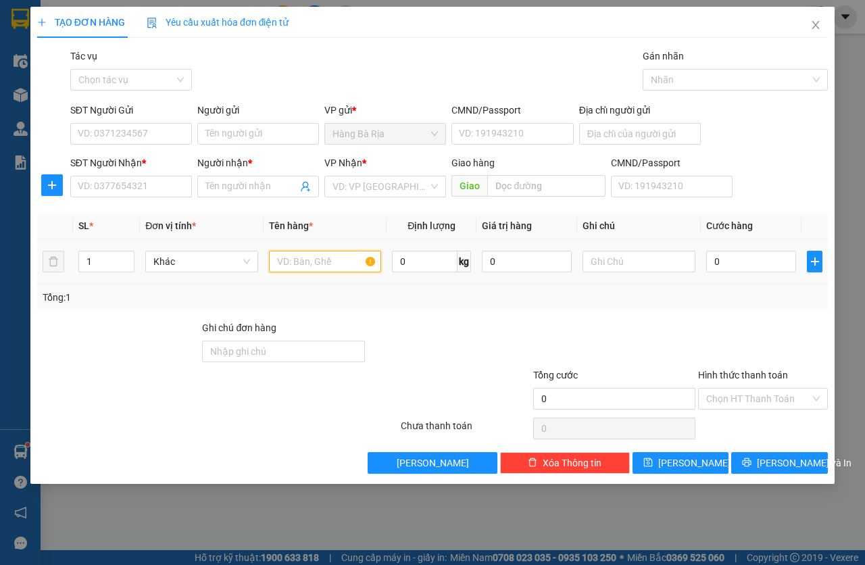
click at [313, 259] on input "text" at bounding box center [325, 262] width 113 height 22
type input "BAO XANH"
click at [768, 259] on input "0" at bounding box center [751, 262] width 90 height 22
type input "5"
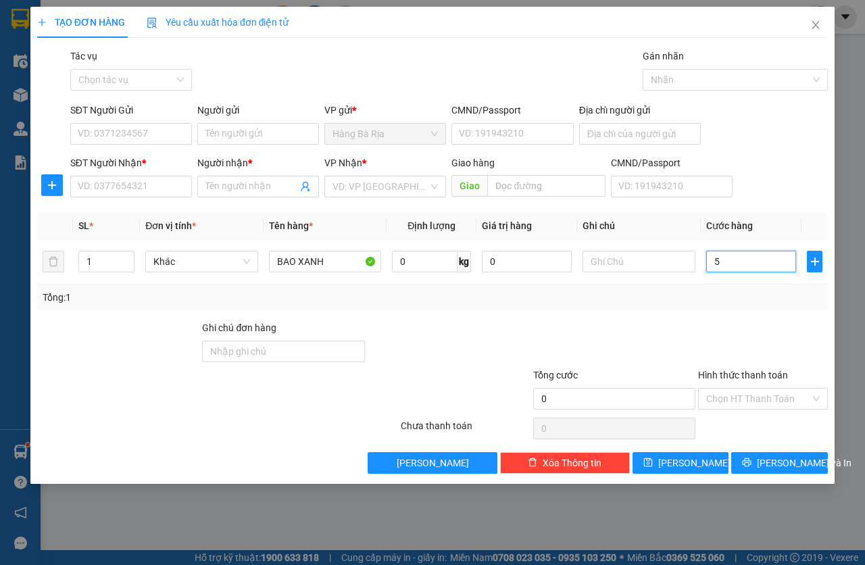
type input "5"
type input "50"
type input "50.000"
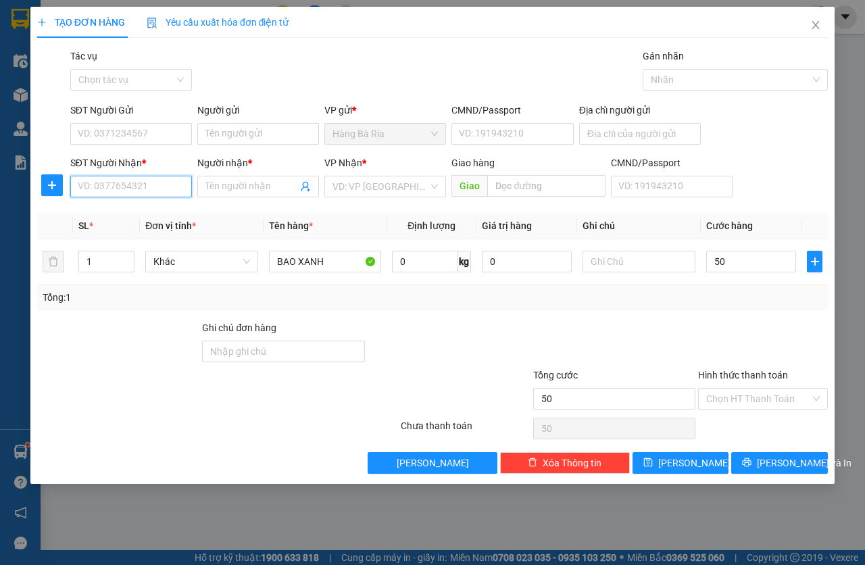
type input "50.000"
click at [167, 183] on input "SĐT Người Nhận *" at bounding box center [131, 187] width 122 height 22
click at [165, 126] on input "SĐT Người Gửi" at bounding box center [131, 134] width 122 height 22
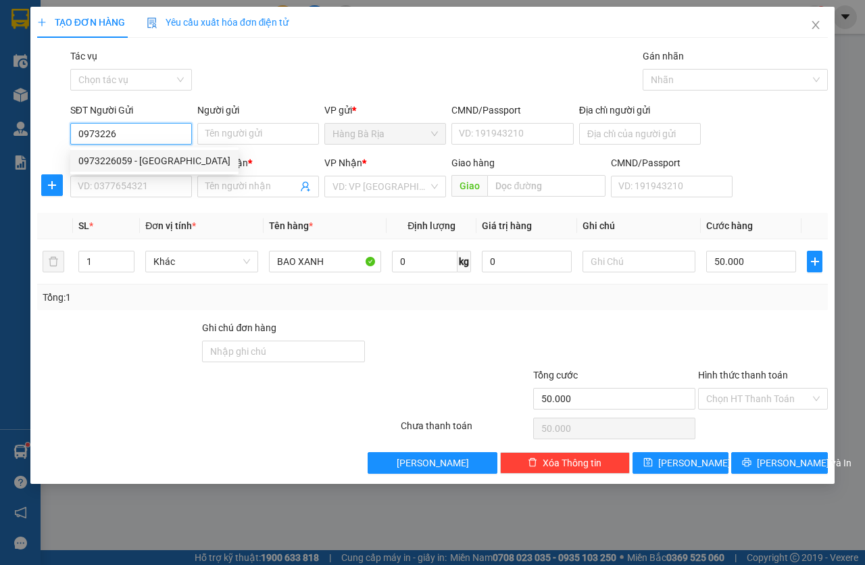
click at [161, 160] on div "0973226059 - [GEOGRAPHIC_DATA]" at bounding box center [154, 160] width 152 height 15
type input "0973226059"
type input "BÌNH MINH"
type input "044078003461"
type input "0364348592"
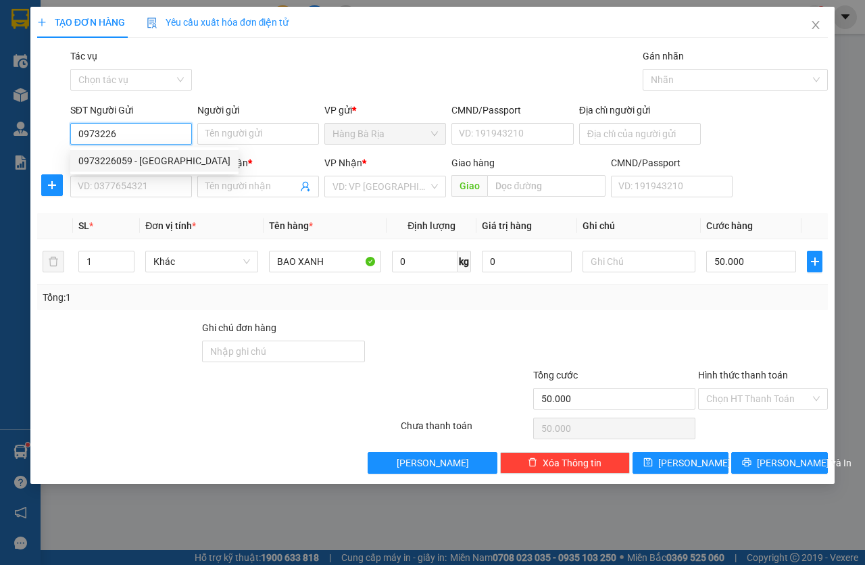
type input "HÀO"
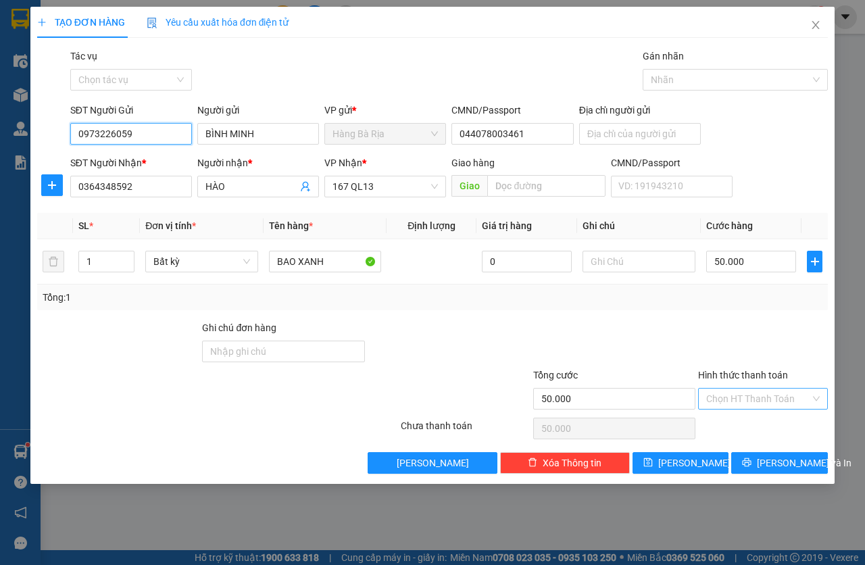
type input "0973226059"
drag, startPoint x: 743, startPoint y: 401, endPoint x: 797, endPoint y: 374, distance: 60.8
click at [743, 401] on input "Hình thức thanh toán" at bounding box center [758, 399] width 104 height 20
drag, startPoint x: 778, startPoint y: 355, endPoint x: 793, endPoint y: 374, distance: 24.1
click at [783, 358] on div at bounding box center [763, 343] width 132 height 47
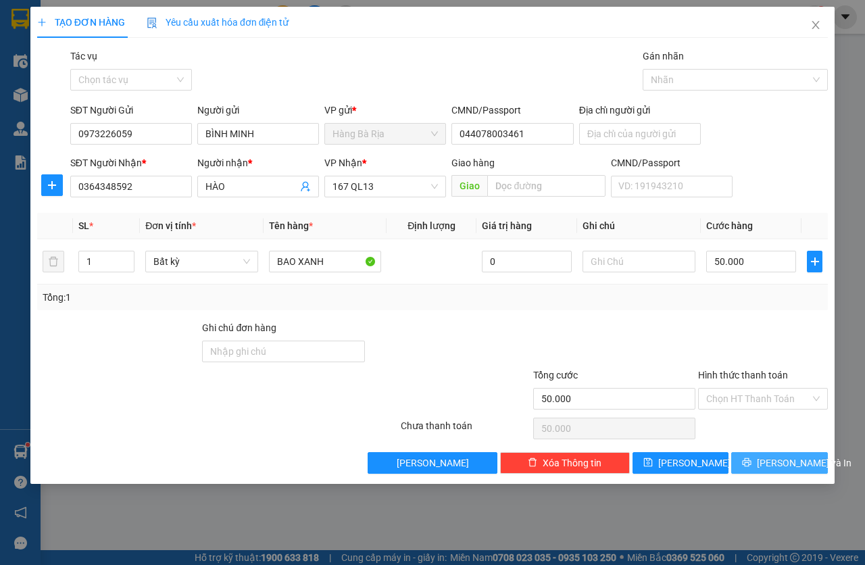
click at [793, 455] on span "[PERSON_NAME] và In" at bounding box center [804, 462] width 95 height 15
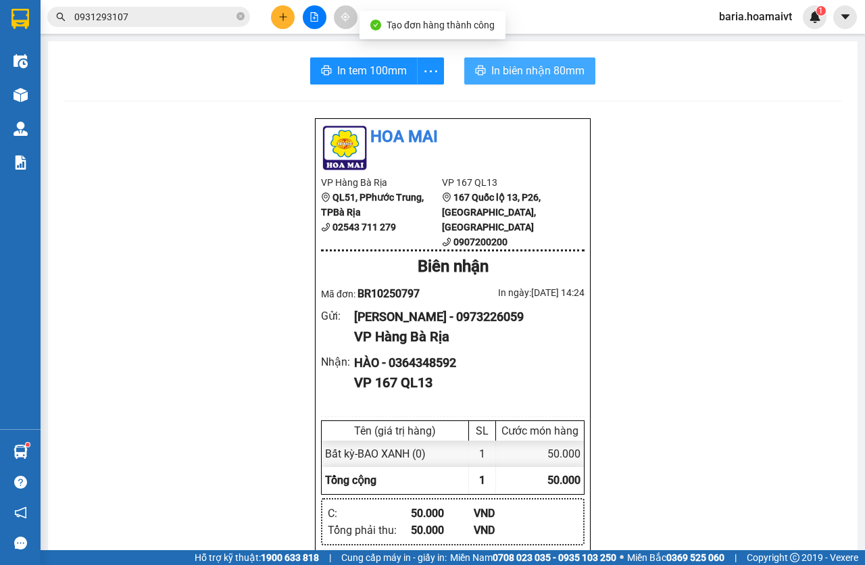
click at [514, 72] on span "In biên nhận 80mm" at bounding box center [537, 70] width 93 height 17
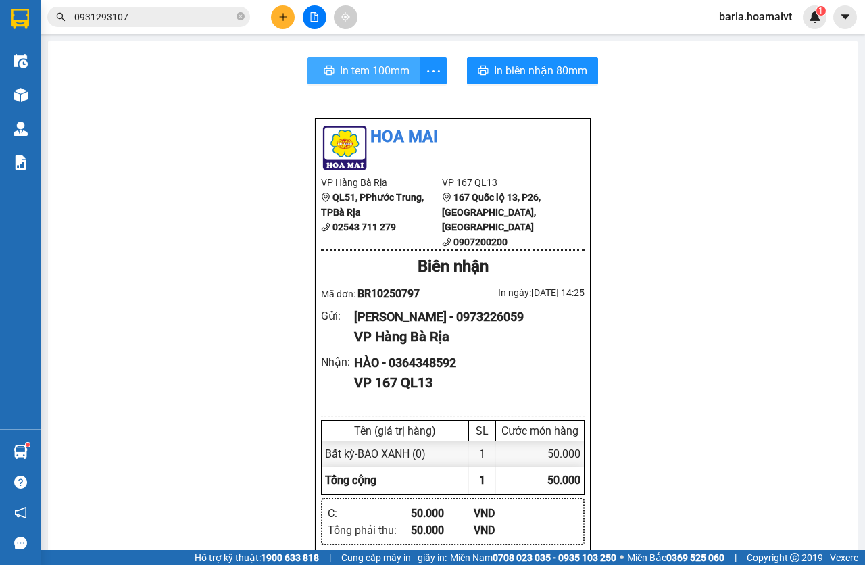
click at [385, 68] on span "In tem 100mm" at bounding box center [375, 70] width 70 height 17
click at [164, 16] on input "0931293107" at bounding box center [153, 16] width 159 height 15
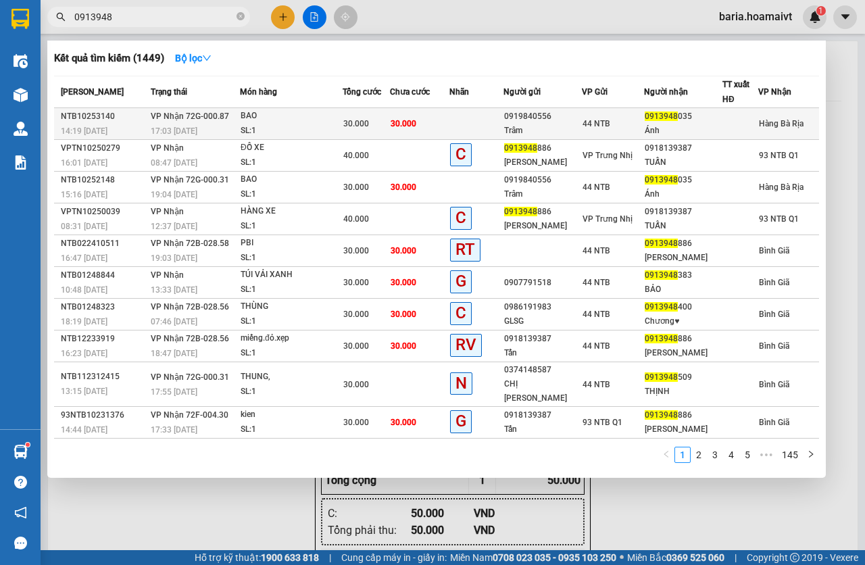
type input "0913948"
click at [353, 138] on td "30.000" at bounding box center [366, 124] width 47 height 32
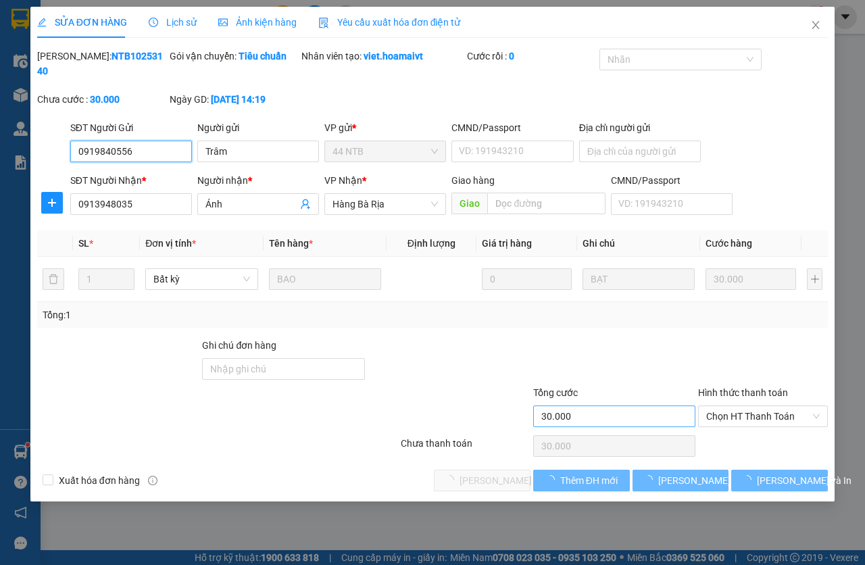
type input "0919840556"
type input "Trâm"
type input "0913948035"
type input "Ánh"
type input "30.000"
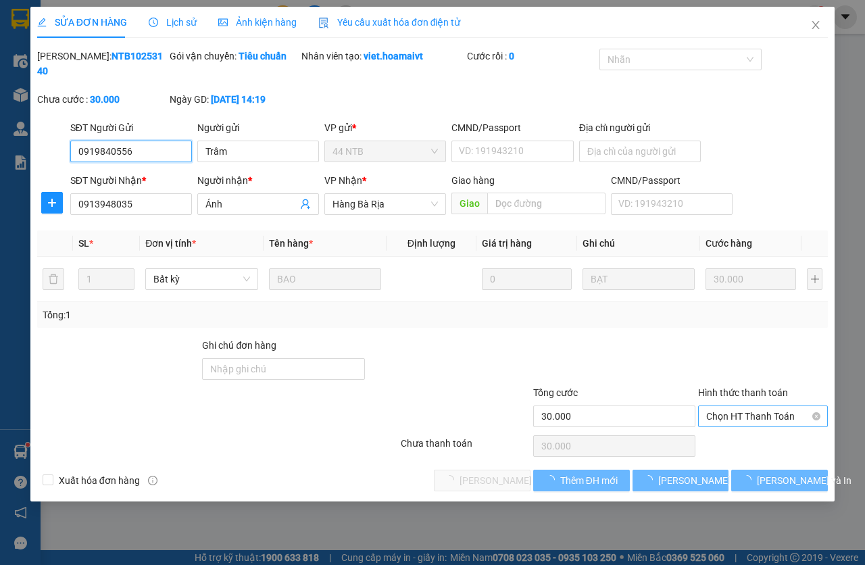
click at [760, 415] on span "Chọn HT Thanh Toán" at bounding box center [763, 416] width 114 height 20
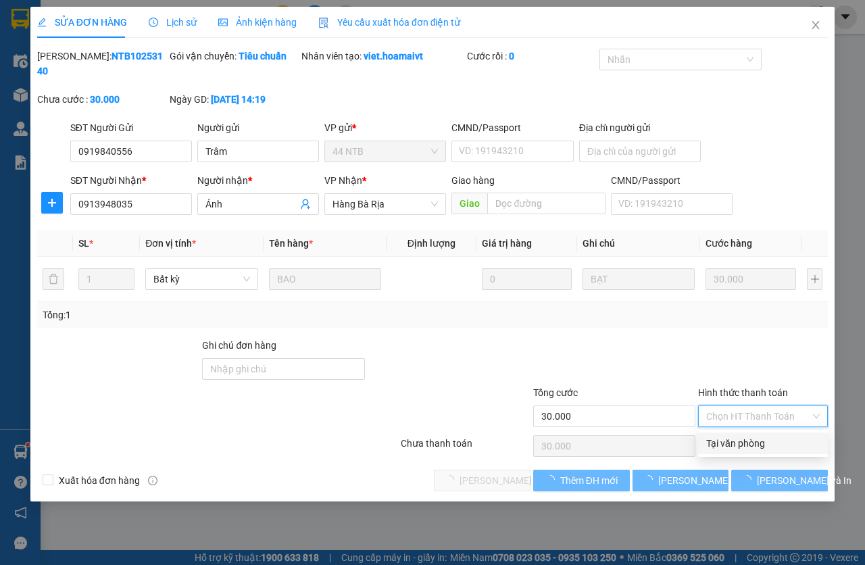
click at [754, 442] on div "Tại văn phòng" at bounding box center [763, 443] width 114 height 15
type input "0"
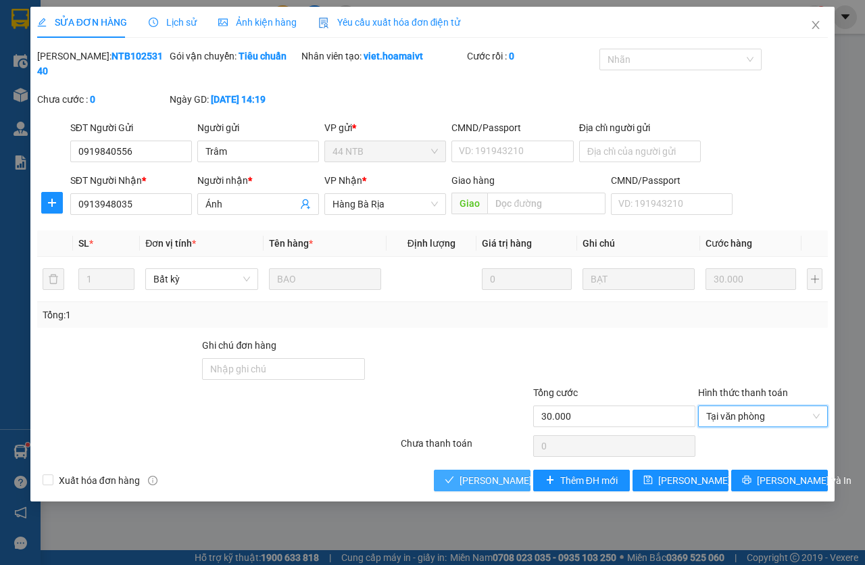
click at [479, 474] on span "[PERSON_NAME] và Giao hàng" at bounding box center [525, 480] width 130 height 15
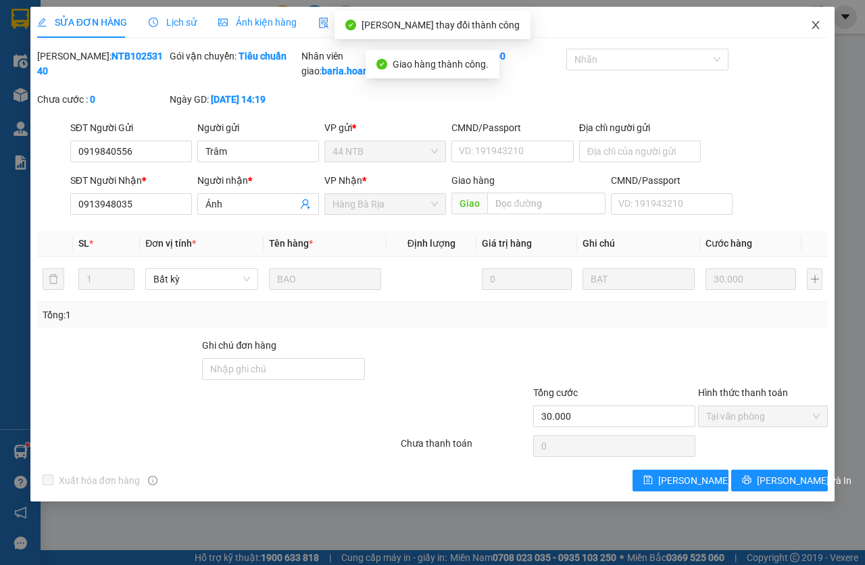
click at [819, 28] on icon "close" at bounding box center [815, 25] width 11 height 11
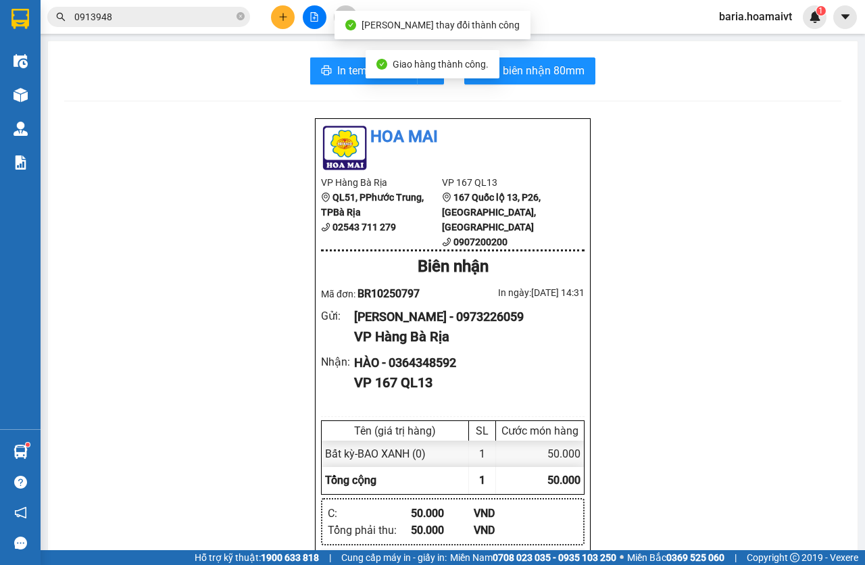
click at [174, 22] on input "0913948" at bounding box center [153, 16] width 159 height 15
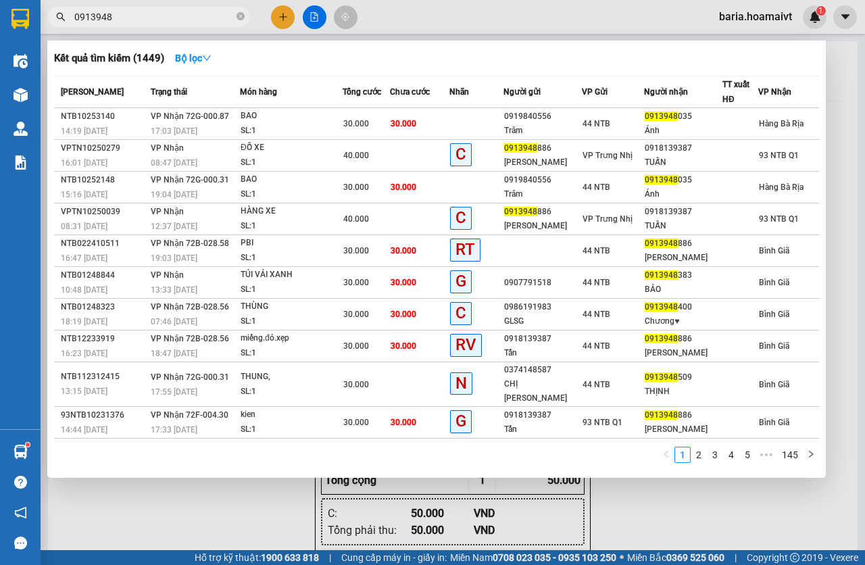
click at [198, 20] on input "0913948" at bounding box center [153, 16] width 159 height 15
click at [198, 21] on input "0913948" at bounding box center [153, 16] width 159 height 15
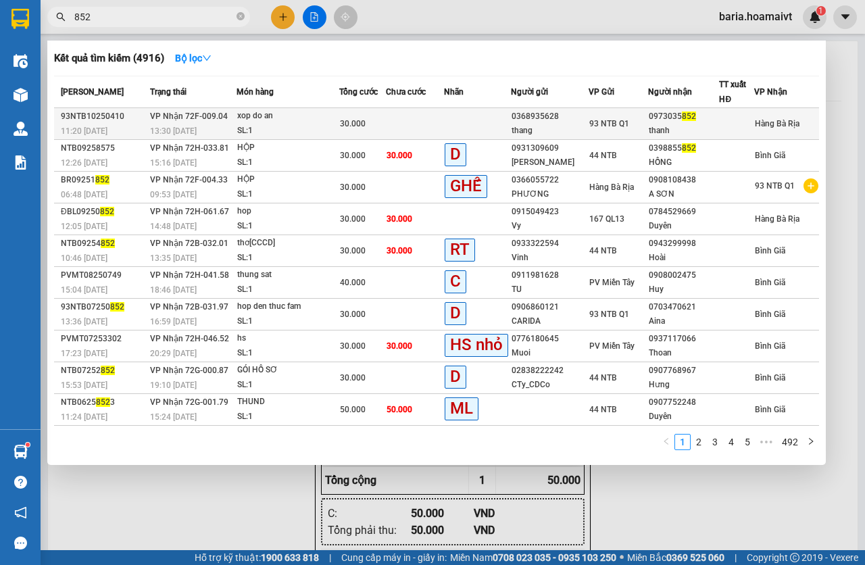
type input "852"
click at [456, 112] on td at bounding box center [478, 124] width 68 height 32
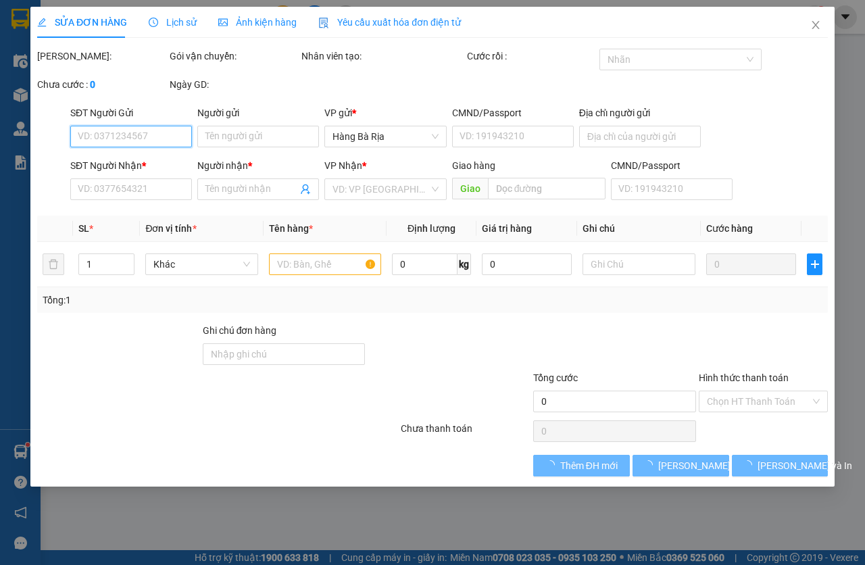
type input "0368935628"
type input "thang"
type input "28 khu hung phuoc 2 tan phong Q7"
type input "0973035852"
type input "thanh"
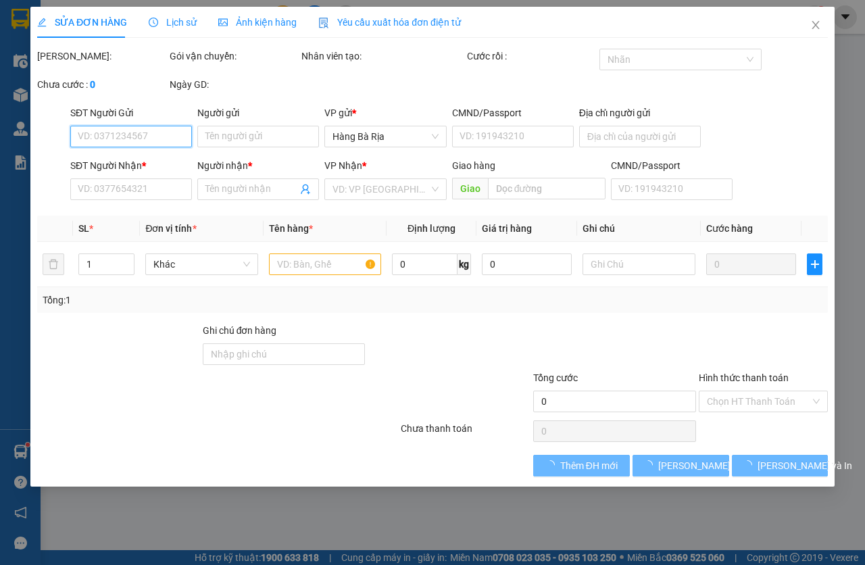
type input "30.000"
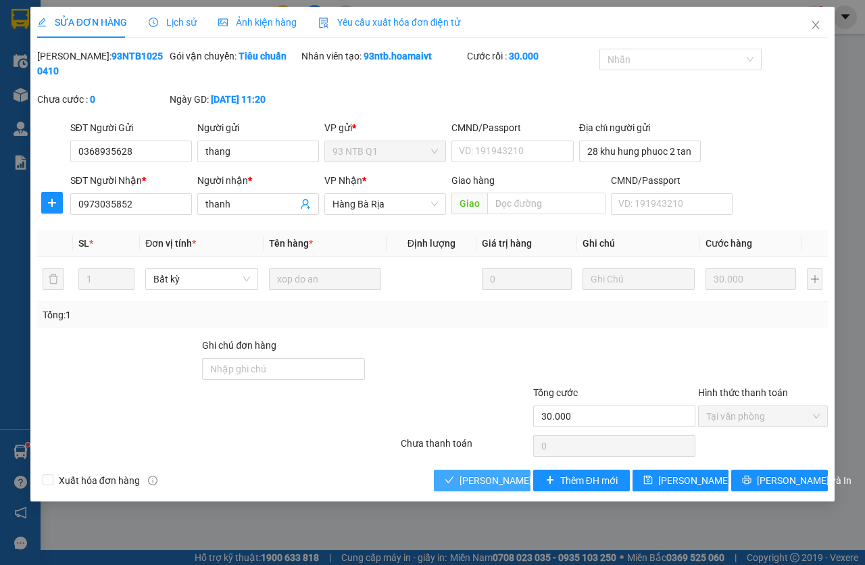
click at [499, 470] on button "[PERSON_NAME] và Giao hàng" at bounding box center [482, 481] width 97 height 22
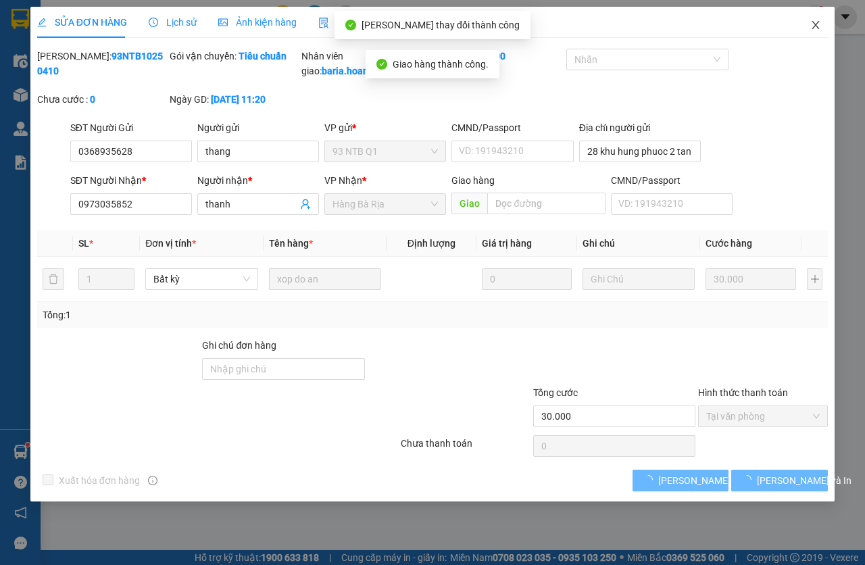
click at [814, 28] on icon "close" at bounding box center [815, 25] width 7 height 8
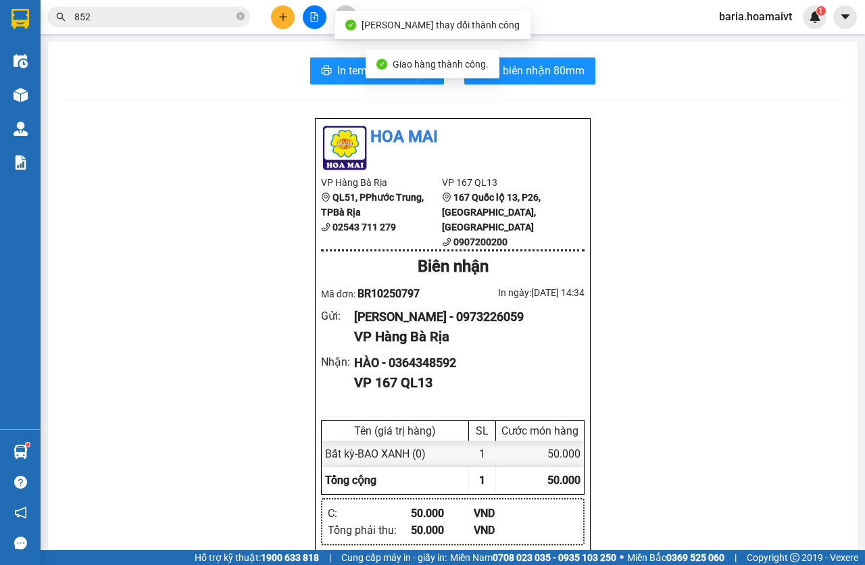
click at [146, 16] on input "852" at bounding box center [153, 16] width 159 height 15
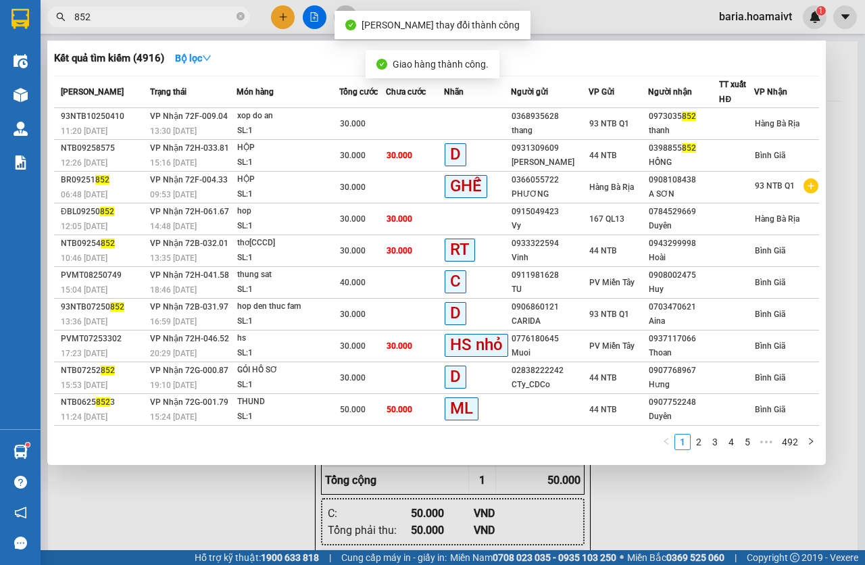
click at [146, 16] on input "852" at bounding box center [153, 16] width 159 height 15
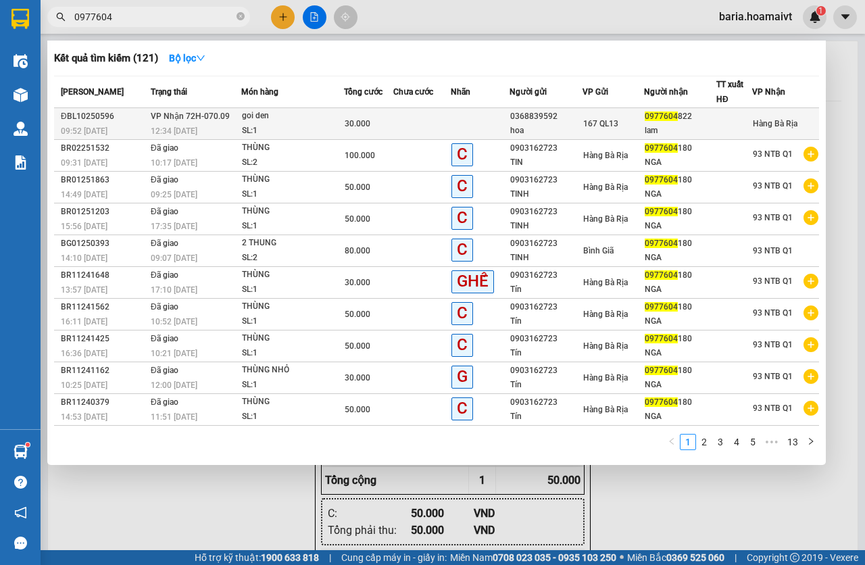
type input "0977604"
click at [293, 129] on div "SL: 1" at bounding box center [292, 131] width 101 height 15
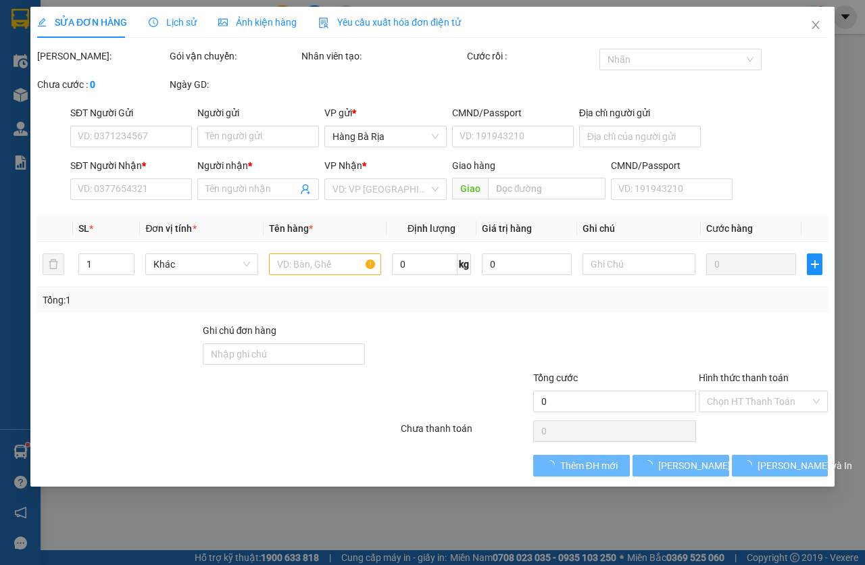
type input "0368839592"
type input "hoa"
type input "0977604822"
type input "lam"
type input "30.000"
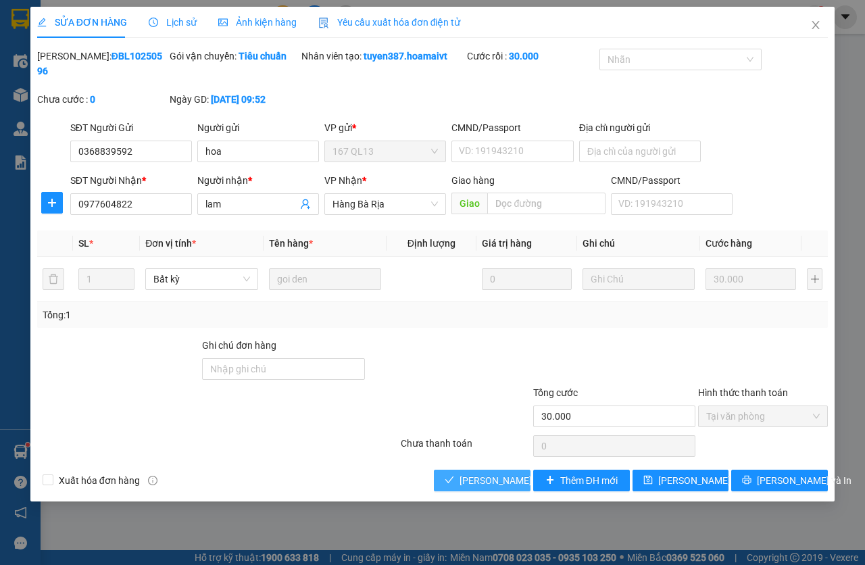
click at [484, 486] on span "[PERSON_NAME] và Giao hàng" at bounding box center [525, 480] width 130 height 15
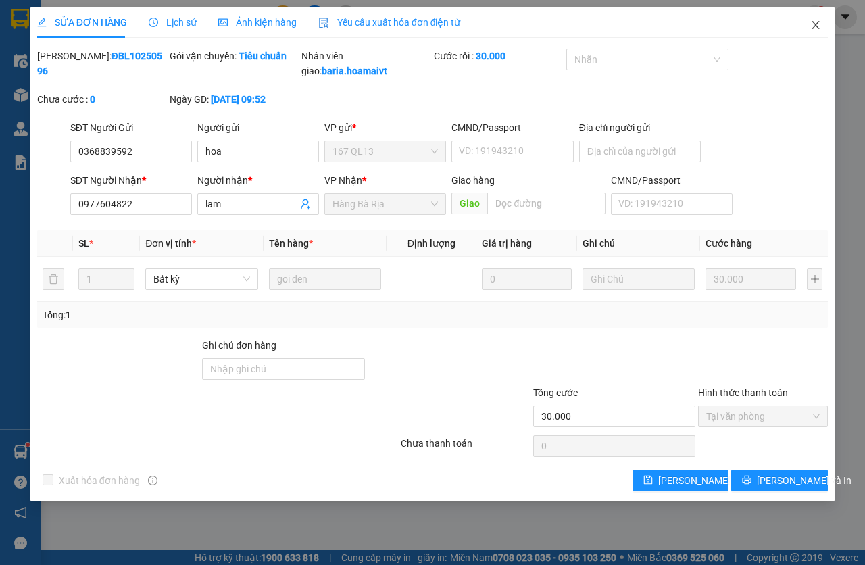
click at [814, 32] on span "Close" at bounding box center [816, 26] width 38 height 38
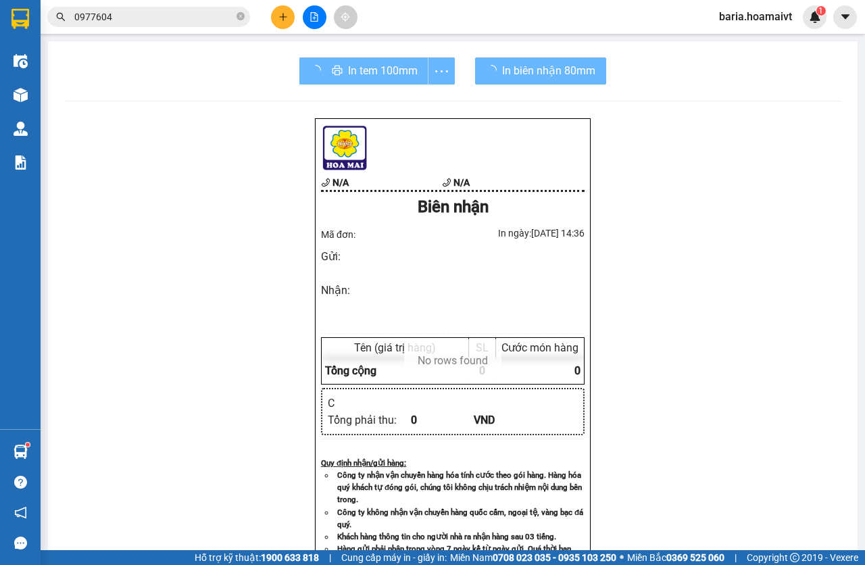
click at [129, 12] on input "0977604" at bounding box center [153, 16] width 159 height 15
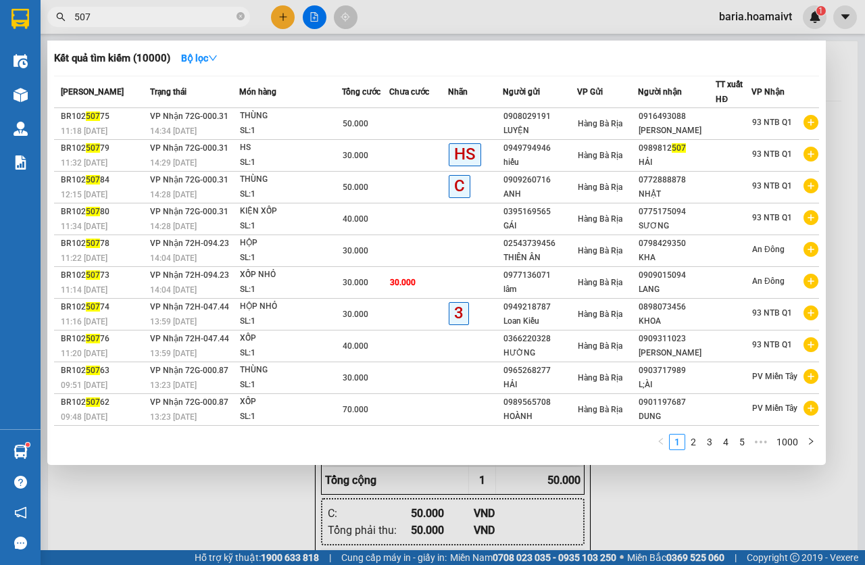
click at [130, 15] on input "507" at bounding box center [153, 16] width 159 height 15
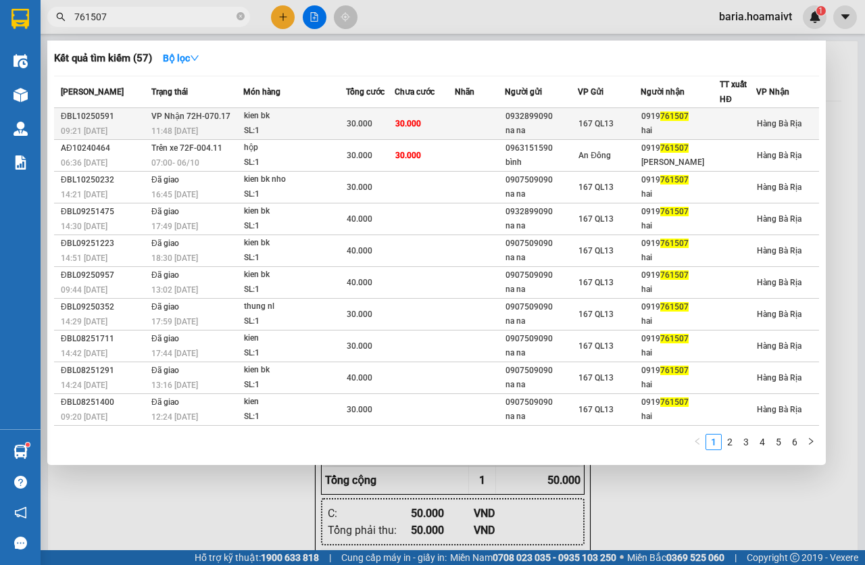
type input "761507"
click at [437, 125] on td "30.000" at bounding box center [425, 124] width 61 height 32
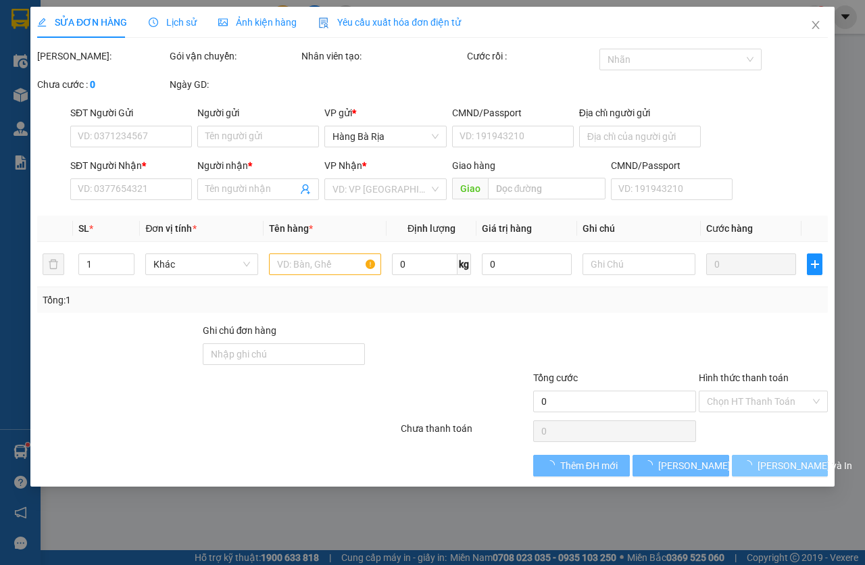
type input "0932899090"
type input "na na"
type input "0919761507"
type input "hai"
type input "30.000"
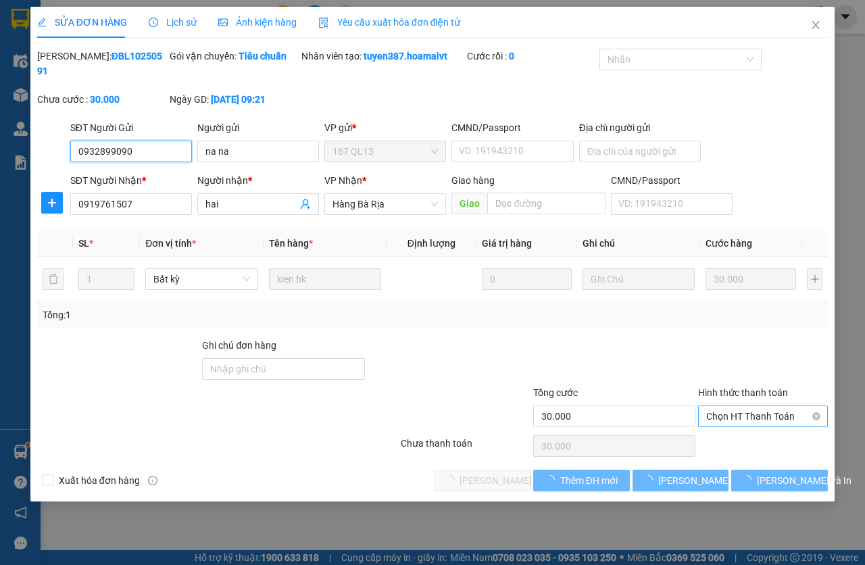
click at [737, 422] on span "Chọn HT Thanh Toán" at bounding box center [763, 416] width 114 height 20
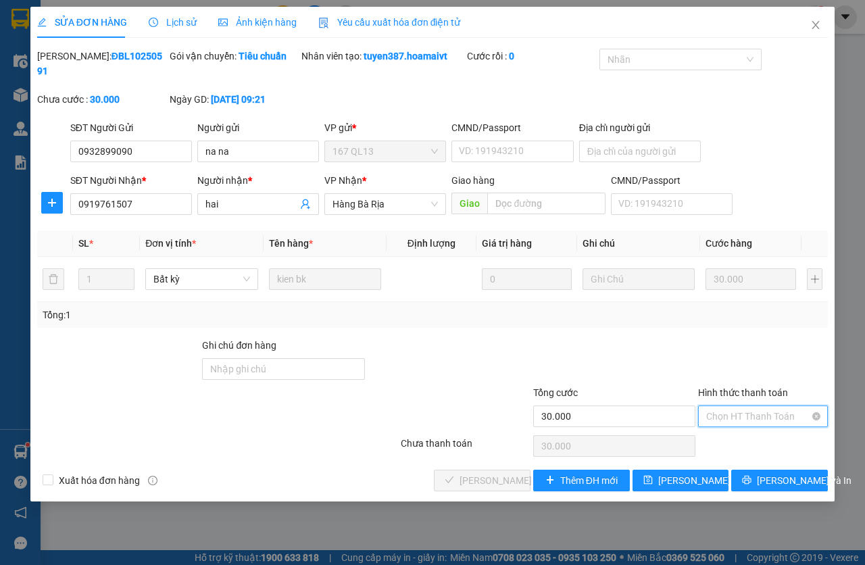
click at [739, 442] on div "Tại văn phòng" at bounding box center [763, 443] width 114 height 15
type input "0"
drag, startPoint x: 477, startPoint y: 484, endPoint x: 508, endPoint y: 421, distance: 69.8
click at [477, 483] on span "[PERSON_NAME] và Giao hàng" at bounding box center [525, 480] width 130 height 15
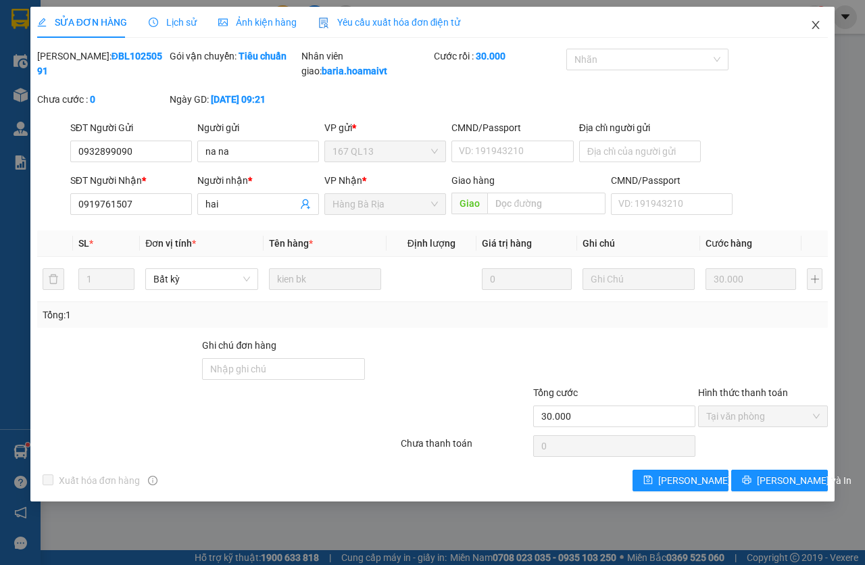
click at [817, 26] on icon "close" at bounding box center [815, 25] width 11 height 11
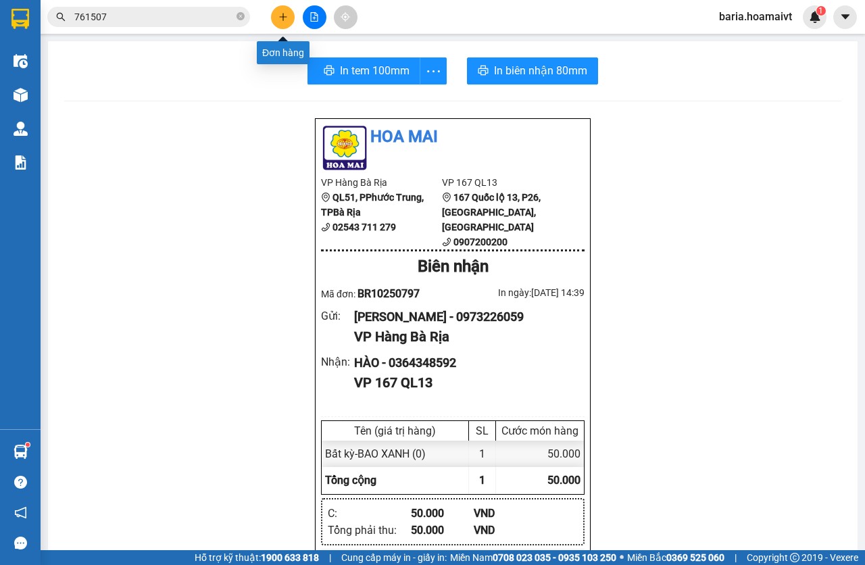
click at [279, 21] on icon "plus" at bounding box center [282, 16] width 9 height 9
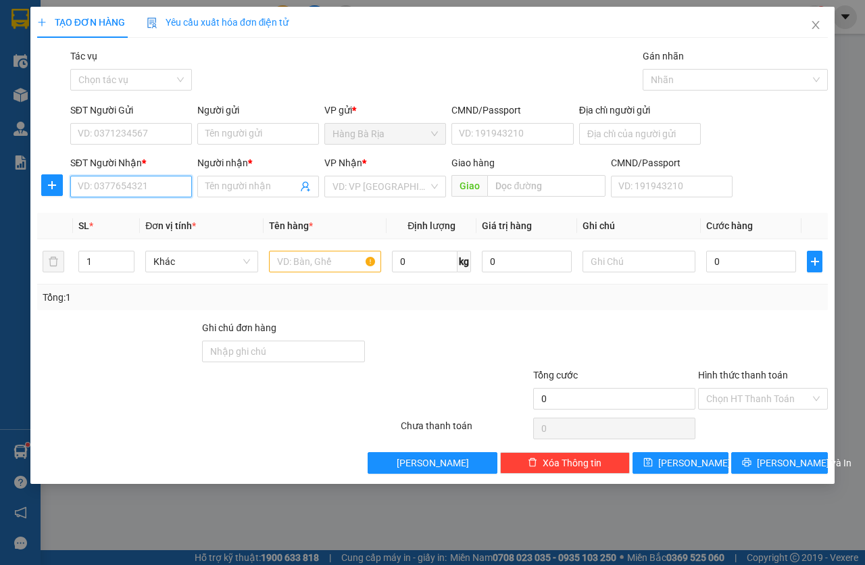
click at [165, 188] on input "SĐT Người Nhận *" at bounding box center [131, 187] width 122 height 22
type input "0978256637"
click at [218, 187] on input "Người nhận *" at bounding box center [251, 186] width 92 height 15
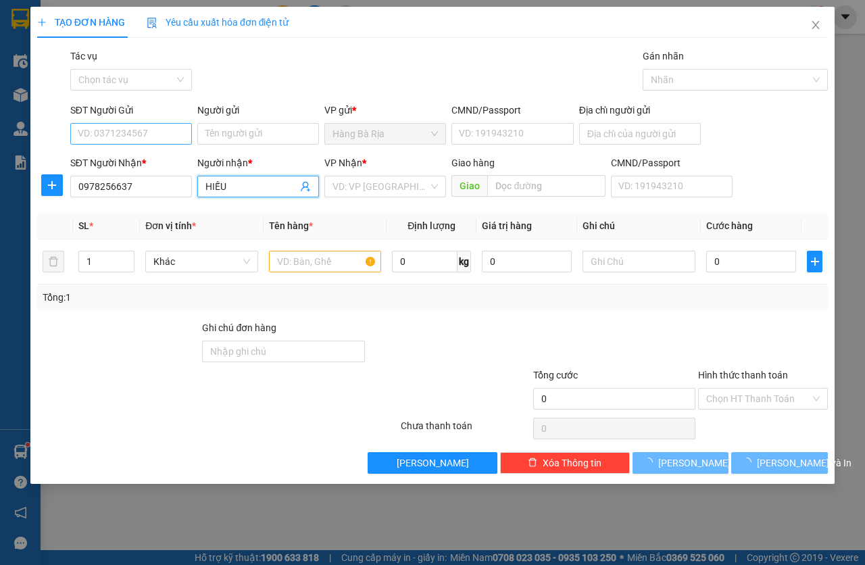
type input "HIẾU"
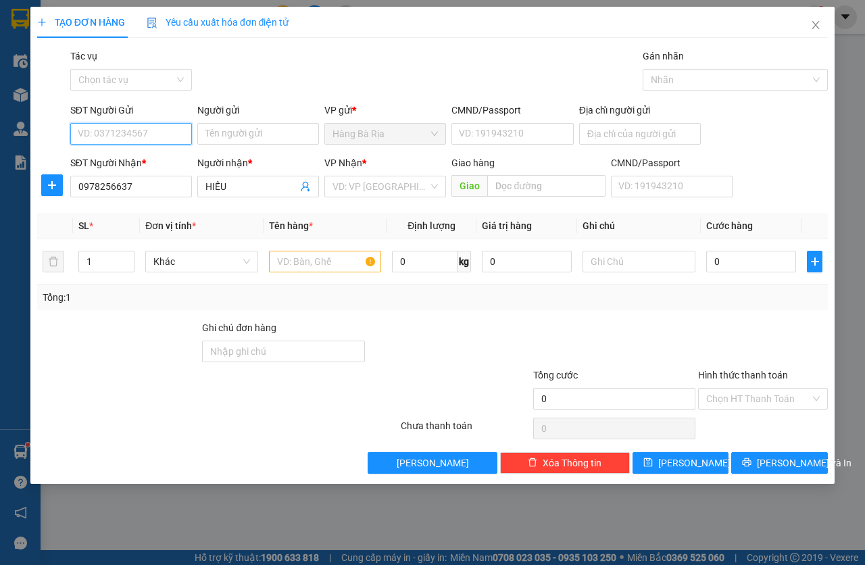
click at [145, 131] on input "SĐT Người Gửi" at bounding box center [131, 134] width 122 height 22
type input "0902702706"
click at [166, 160] on div "0902702706 - Dũng" at bounding box center [130, 160] width 105 height 15
type input "Dũng"
type input "077095006158"
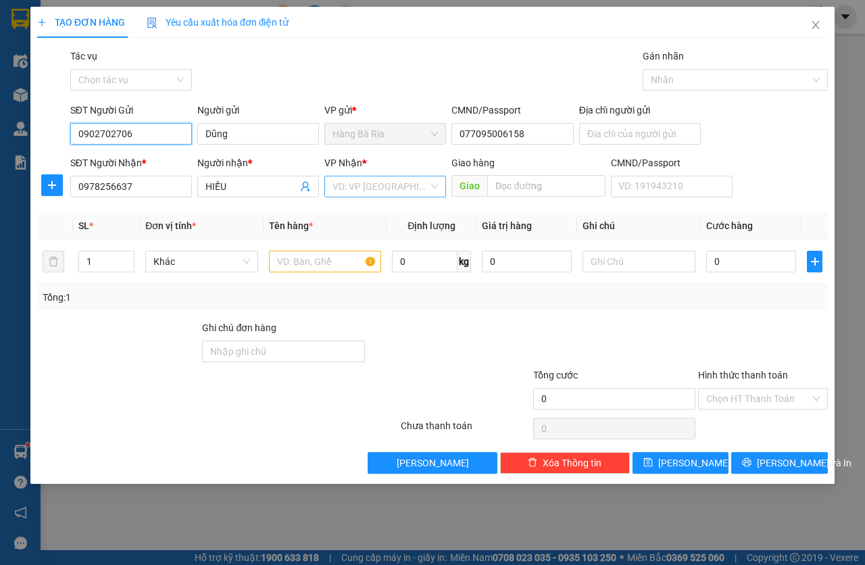
type input "0902702706"
click at [386, 191] on input "search" at bounding box center [380, 186] width 96 height 20
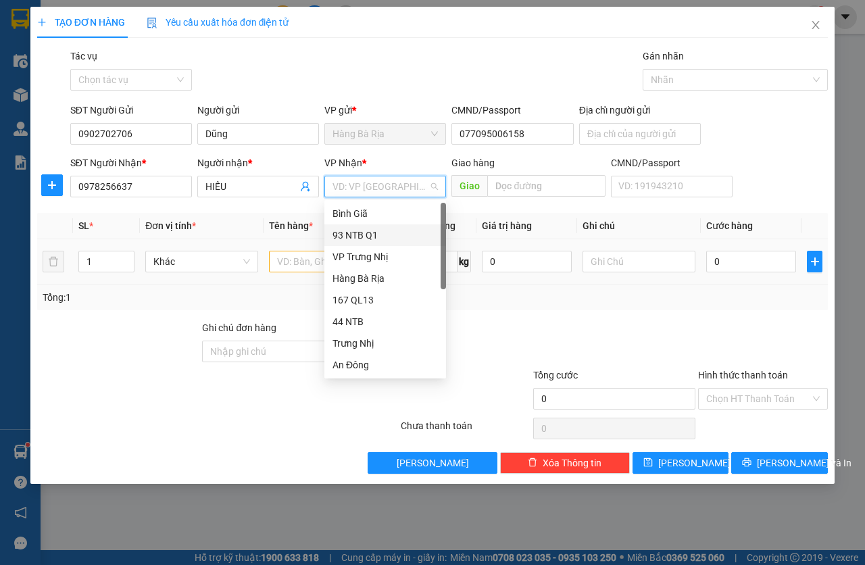
drag, startPoint x: 360, startPoint y: 237, endPoint x: 332, endPoint y: 254, distance: 32.5
click at [355, 237] on div "93 NTB Q1" at bounding box center [384, 235] width 105 height 15
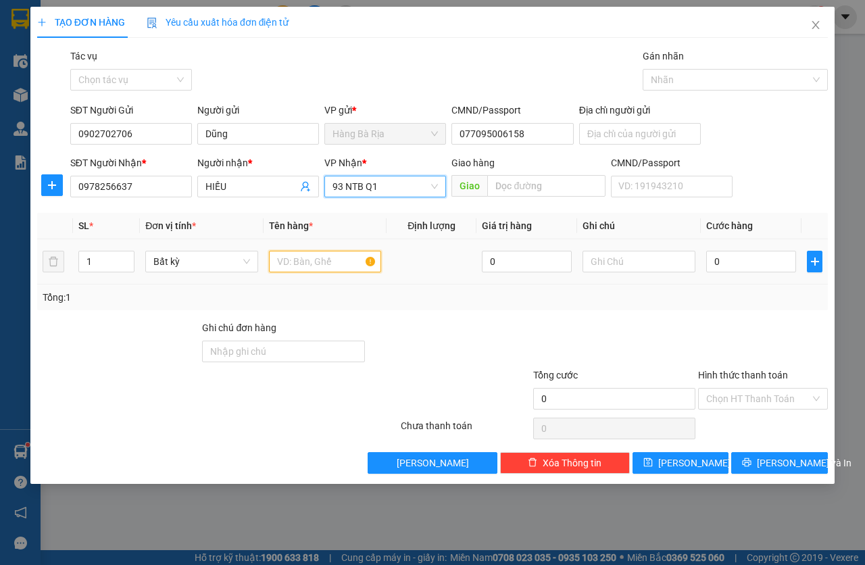
click at [303, 265] on input "text" at bounding box center [325, 262] width 113 height 22
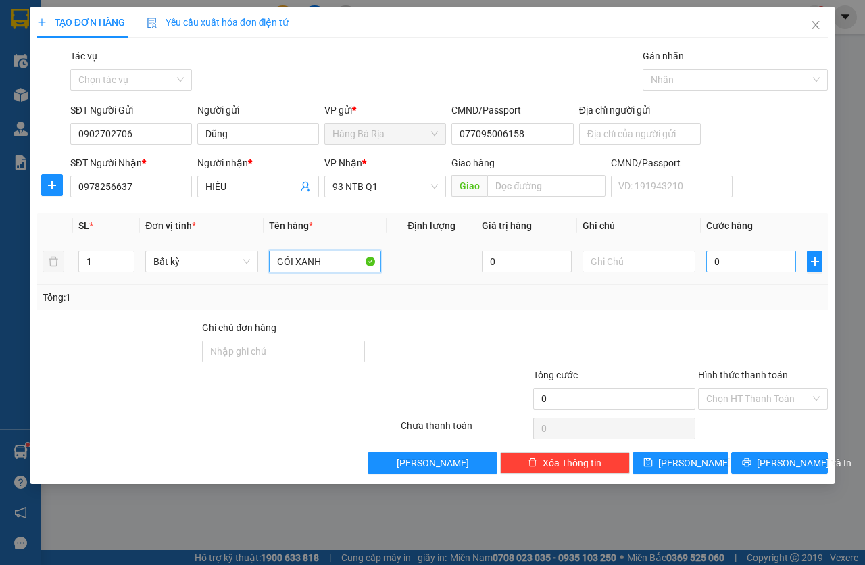
type input "GÓI XANH"
type input "3"
type input "30"
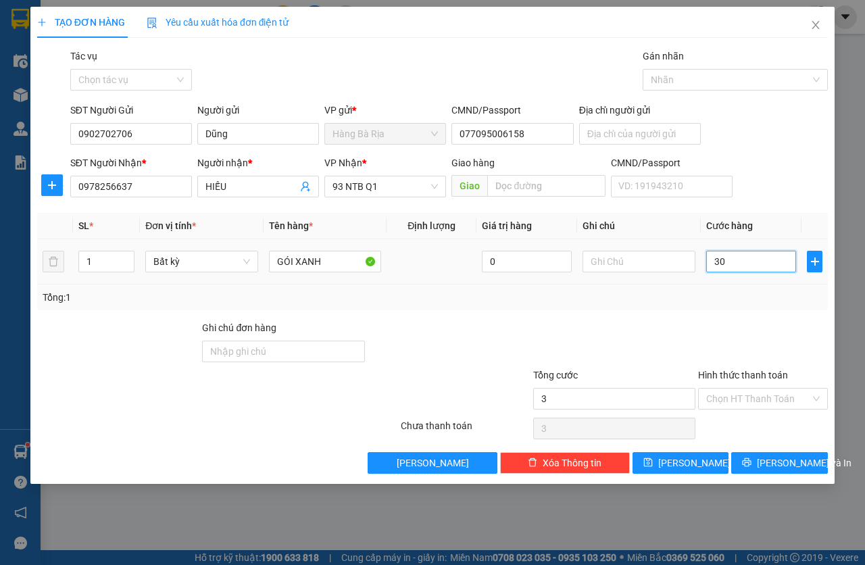
type input "30"
type input "30.000"
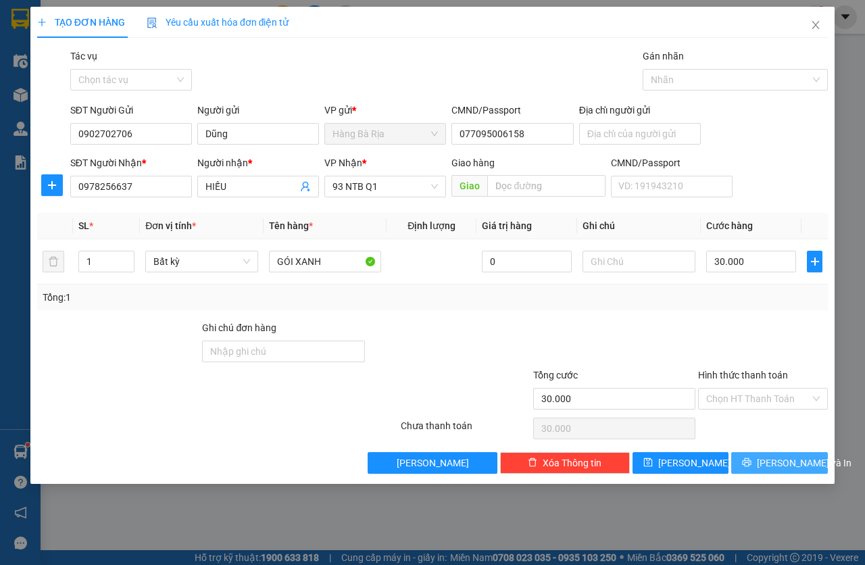
click at [776, 463] on span "[PERSON_NAME] và In" at bounding box center [804, 462] width 95 height 15
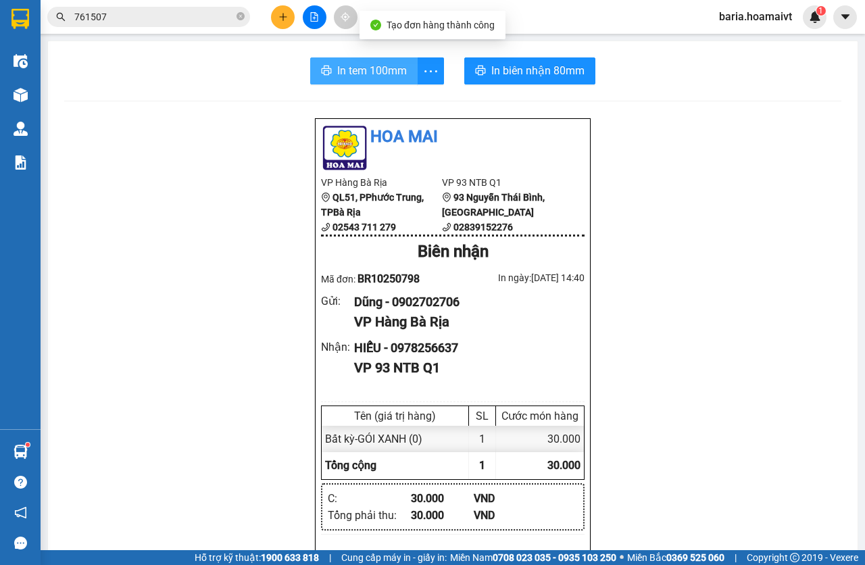
click at [368, 68] on span "In tem 100mm" at bounding box center [372, 70] width 70 height 17
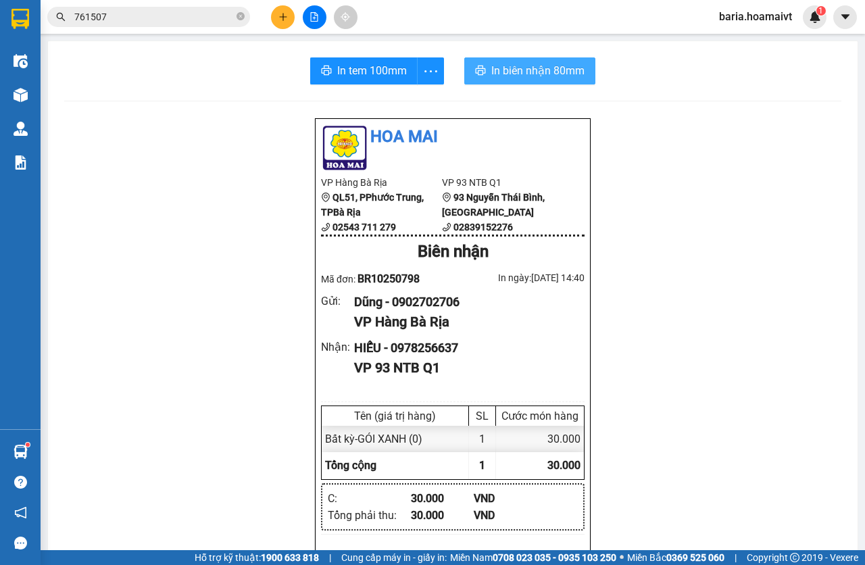
click at [535, 67] on span "In biên nhận 80mm" at bounding box center [537, 70] width 93 height 17
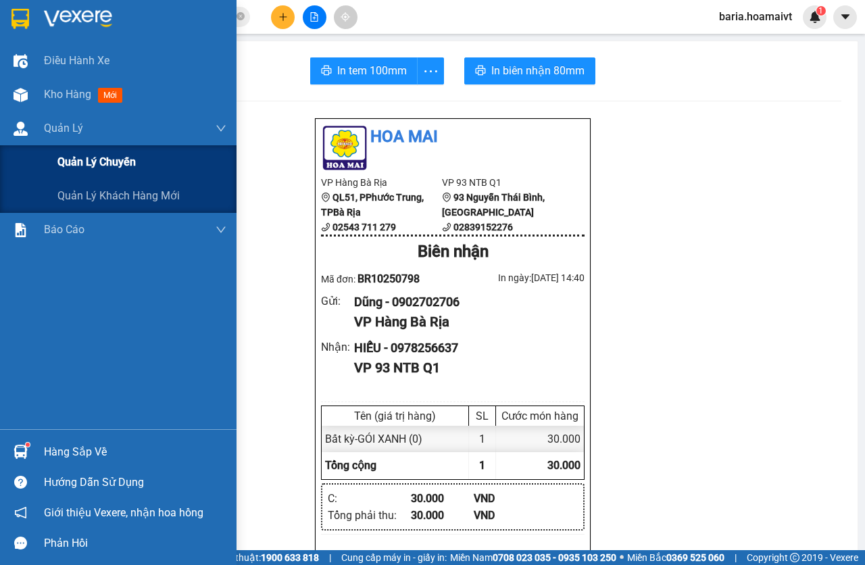
click at [101, 168] on span "Quản lý chuyến" at bounding box center [96, 161] width 78 height 17
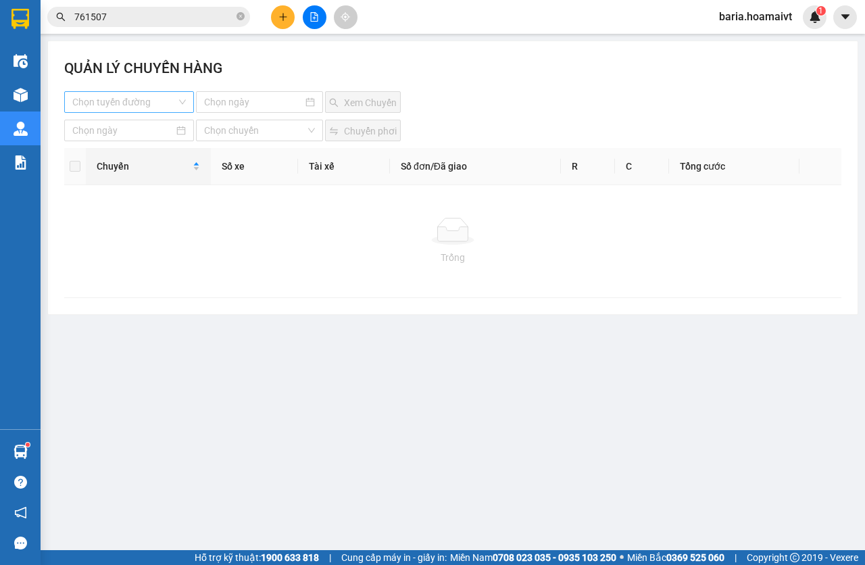
drag, startPoint x: 124, startPoint y: 95, endPoint x: 143, endPoint y: 102, distance: 20.3
click at [124, 94] on input "search" at bounding box center [124, 102] width 104 height 20
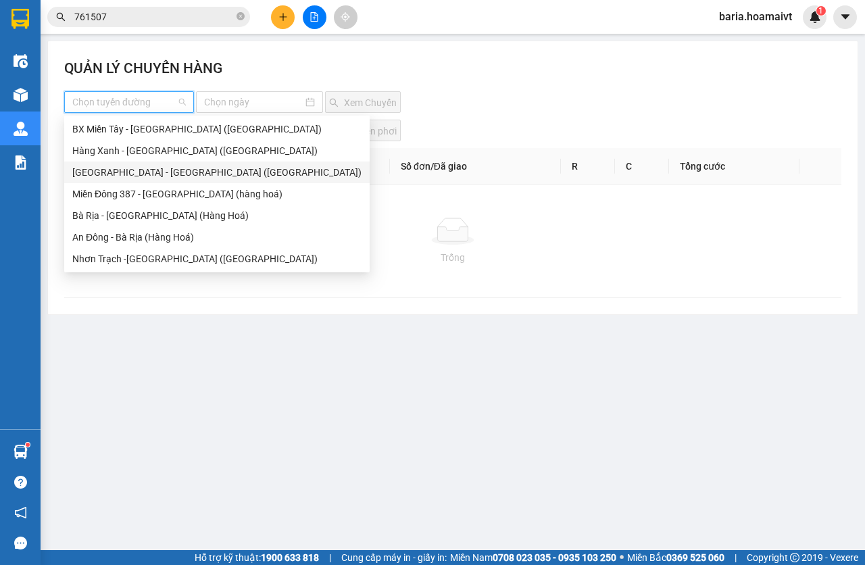
drag, startPoint x: 116, startPoint y: 172, endPoint x: 245, endPoint y: 107, distance: 144.2
click at [118, 171] on div "[GEOGRAPHIC_DATA] - [GEOGRAPHIC_DATA] ([GEOGRAPHIC_DATA])" at bounding box center [216, 172] width 289 height 15
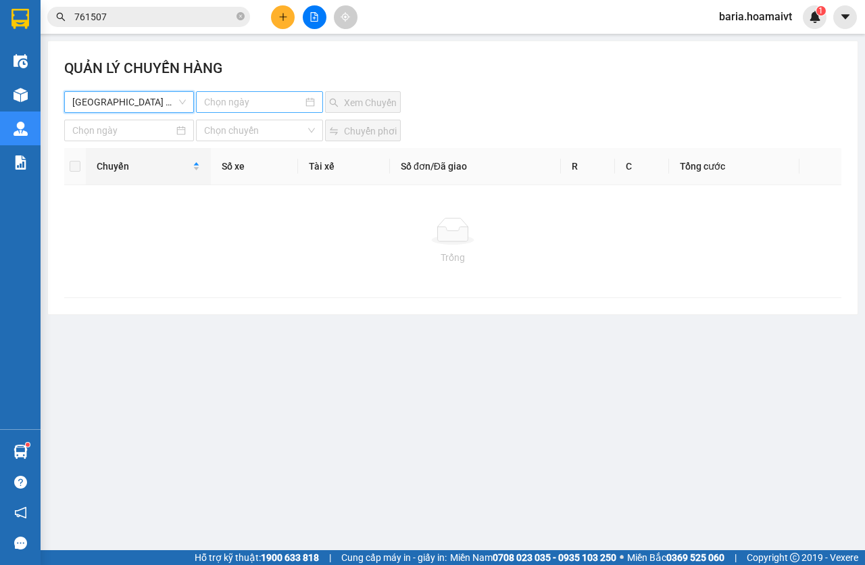
click at [256, 99] on input at bounding box center [253, 102] width 99 height 15
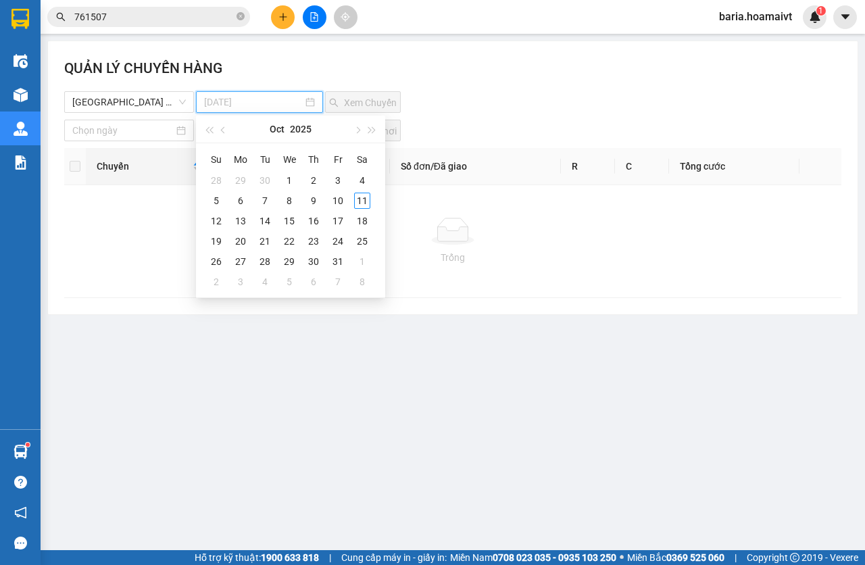
click at [368, 184] on div "4" at bounding box center [362, 180] width 16 height 16
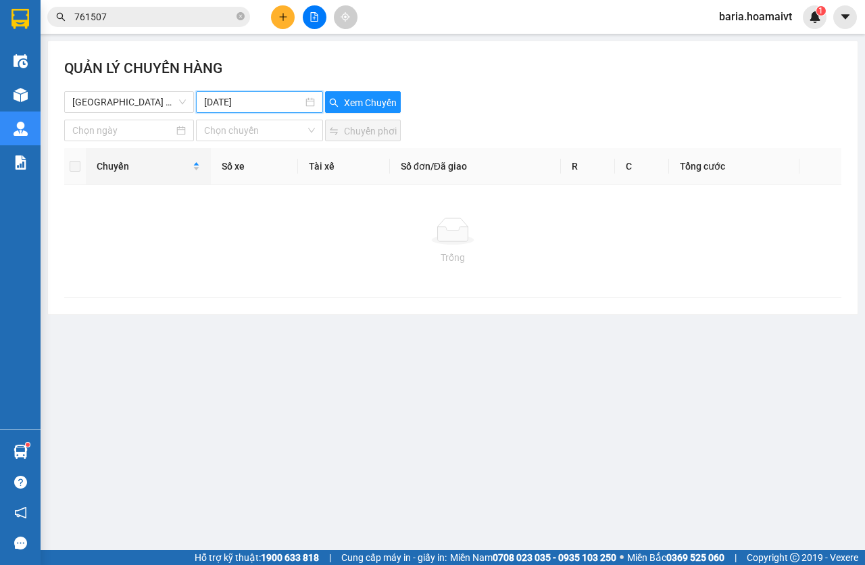
click at [277, 101] on input "[DATE]" at bounding box center [253, 102] width 99 height 15
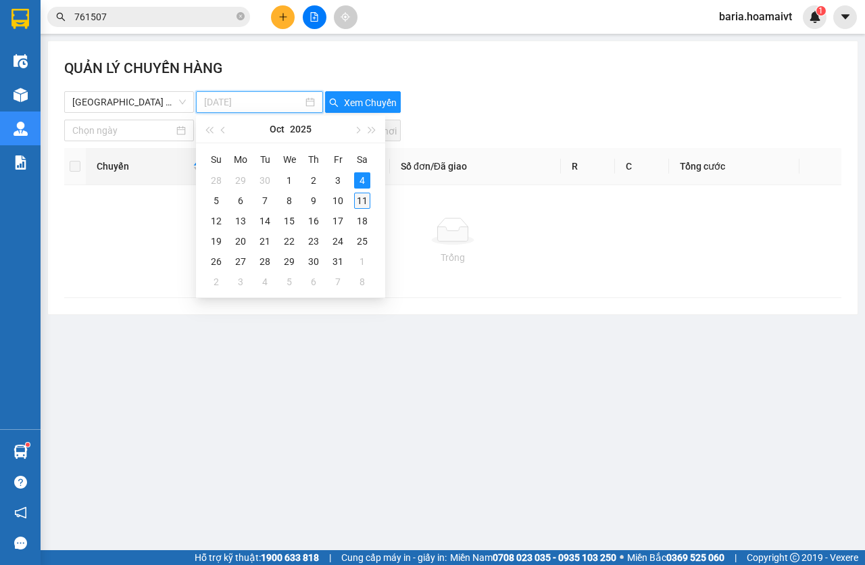
type input "[DATE]"
click at [364, 201] on div "11" at bounding box center [362, 201] width 16 height 16
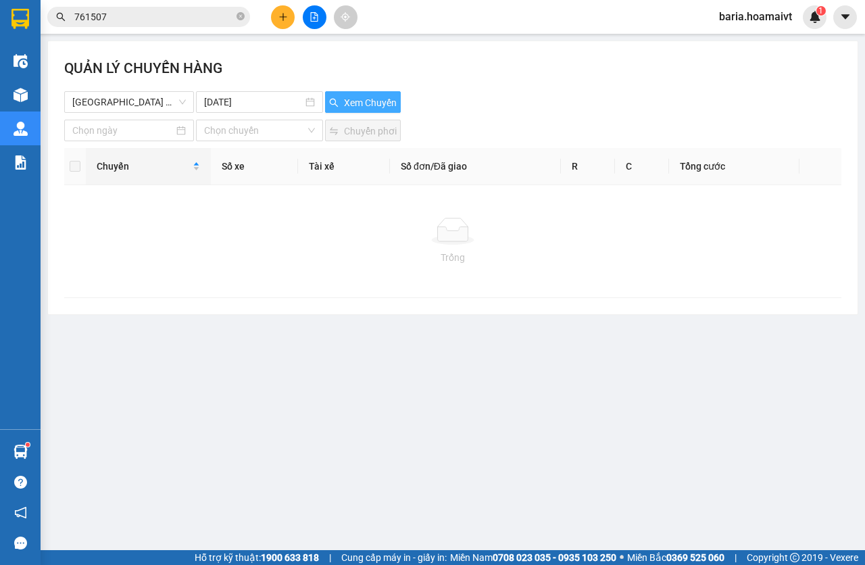
click at [380, 109] on span "Xem Chuyến" at bounding box center [370, 102] width 53 height 15
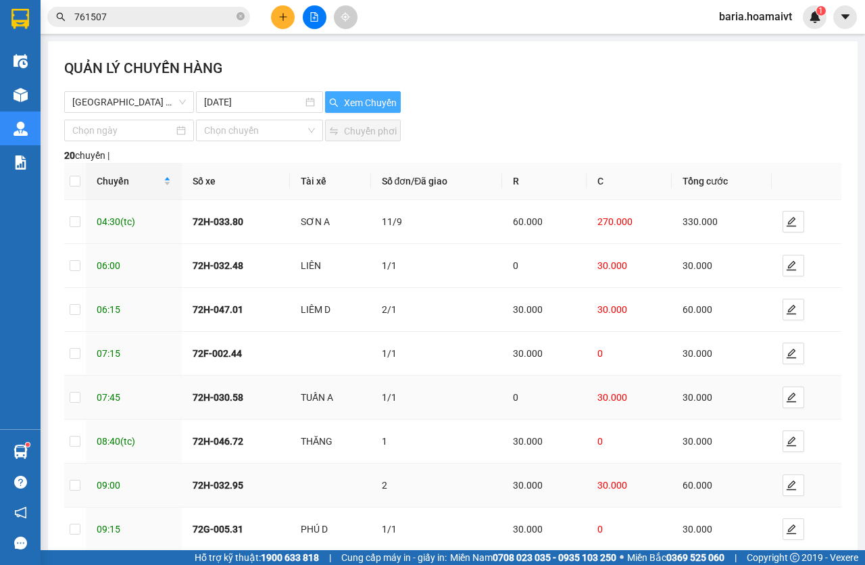
scroll to position [162, 0]
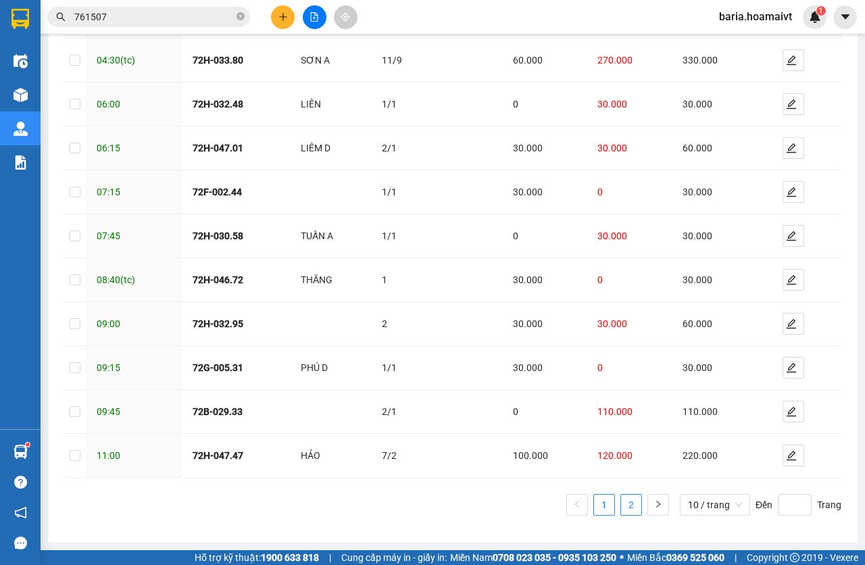
click at [621, 503] on link "2" at bounding box center [631, 505] width 20 height 20
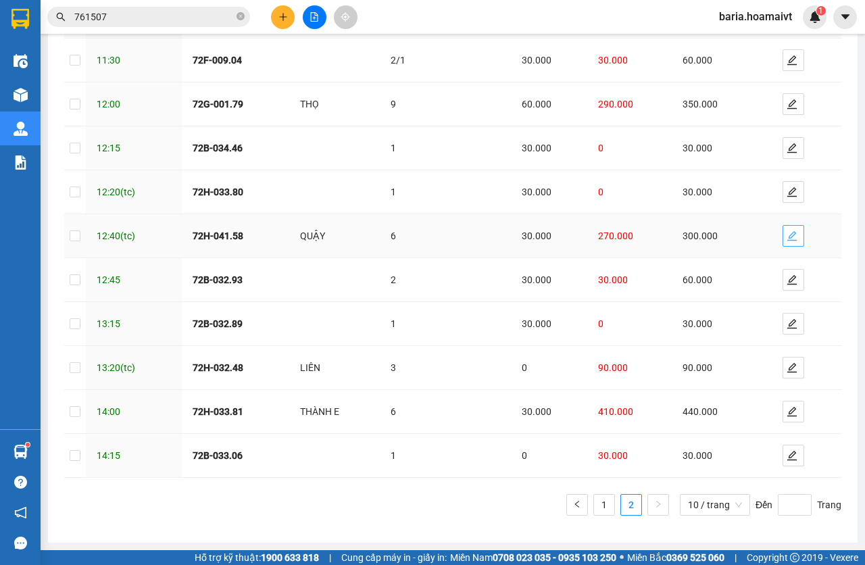
click at [789, 241] on button "button" at bounding box center [794, 236] width 22 height 22
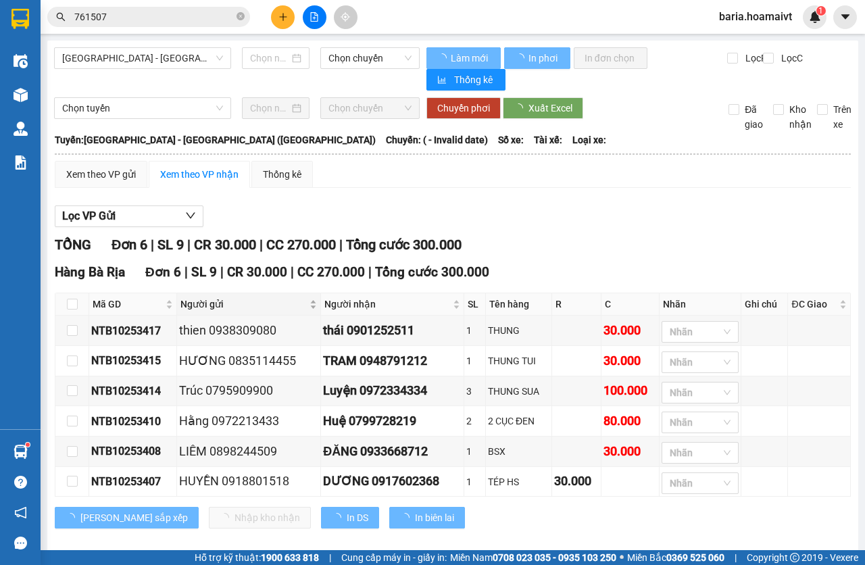
type input "[DATE]"
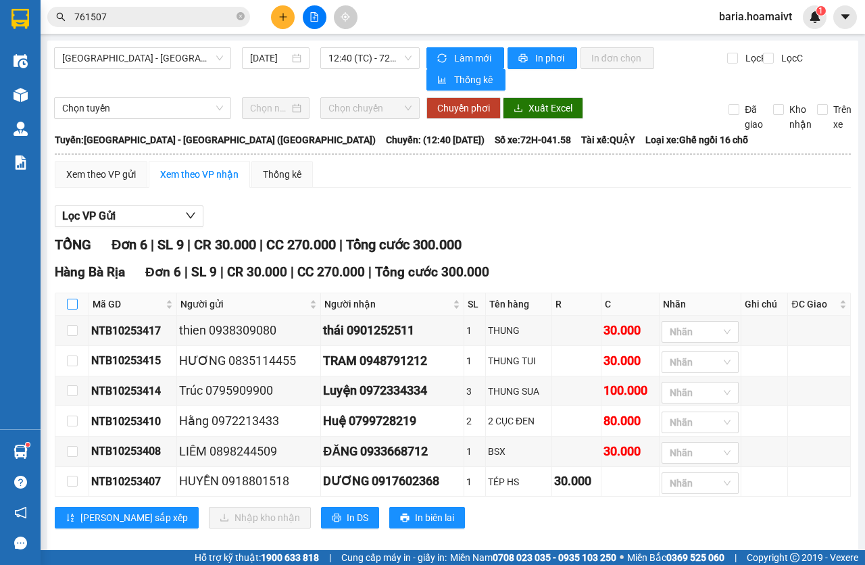
click at [75, 303] on input "checkbox" at bounding box center [72, 304] width 11 height 11
checkbox input "true"
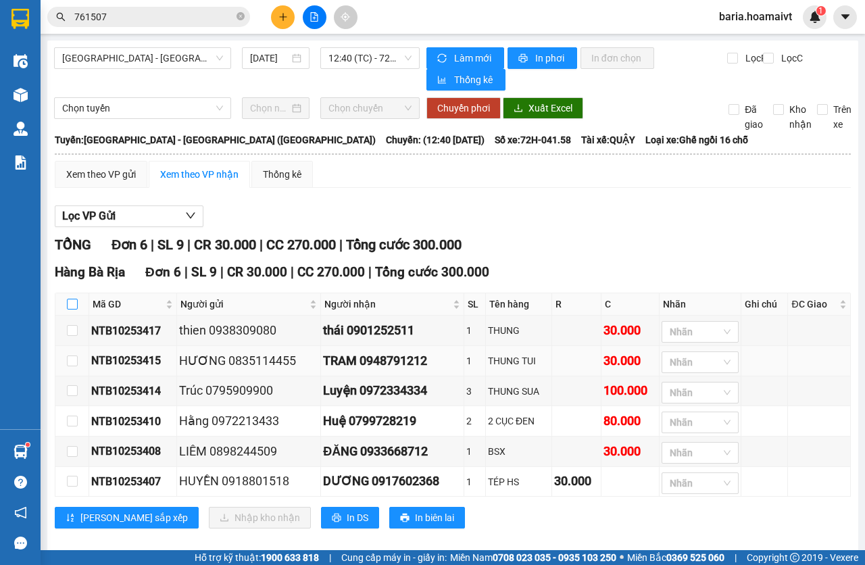
checkbox input "true"
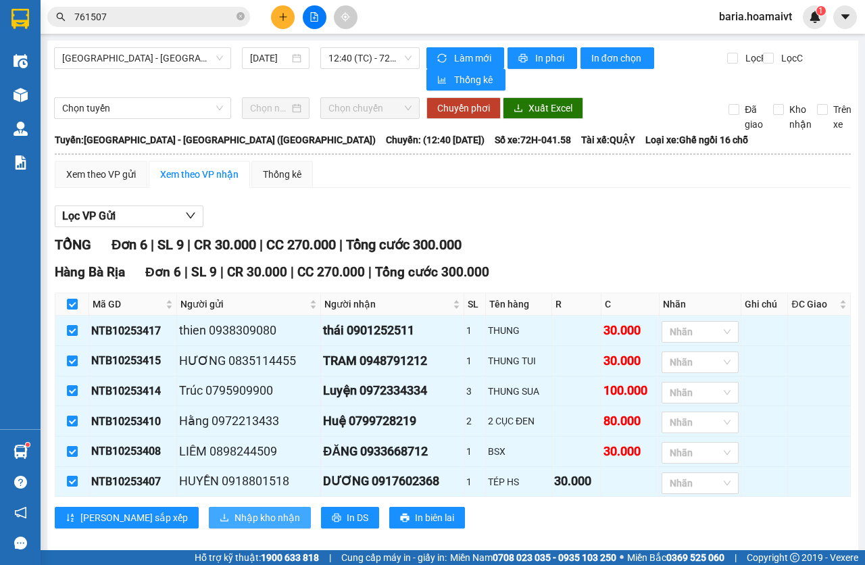
click at [234, 518] on span "Nhập kho nhận" at bounding box center [267, 517] width 66 height 15
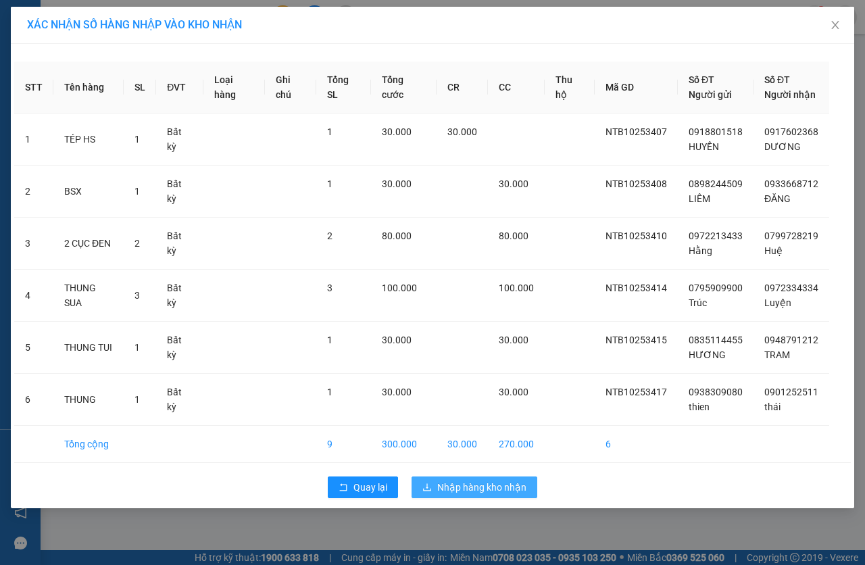
click at [485, 490] on span "Nhập hàng kho nhận" at bounding box center [481, 487] width 89 height 15
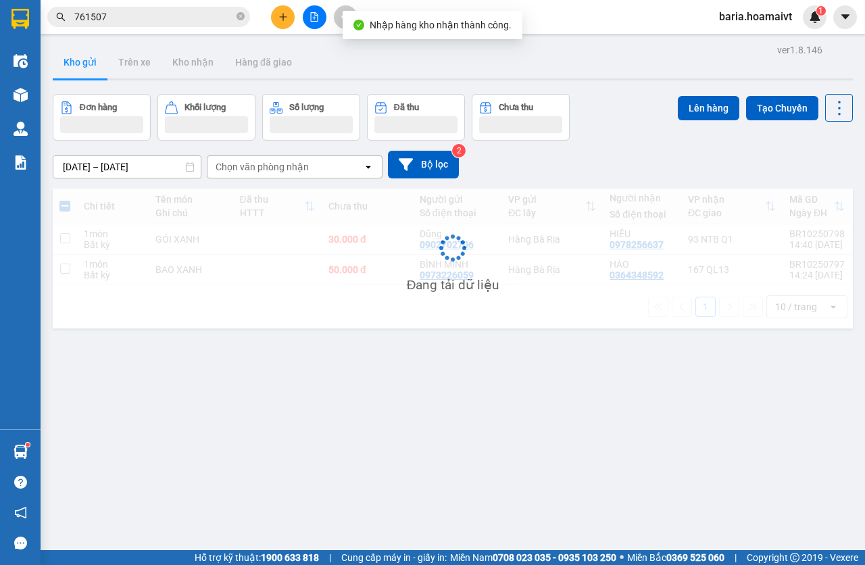
click at [165, 22] on input "761507" at bounding box center [153, 16] width 159 height 15
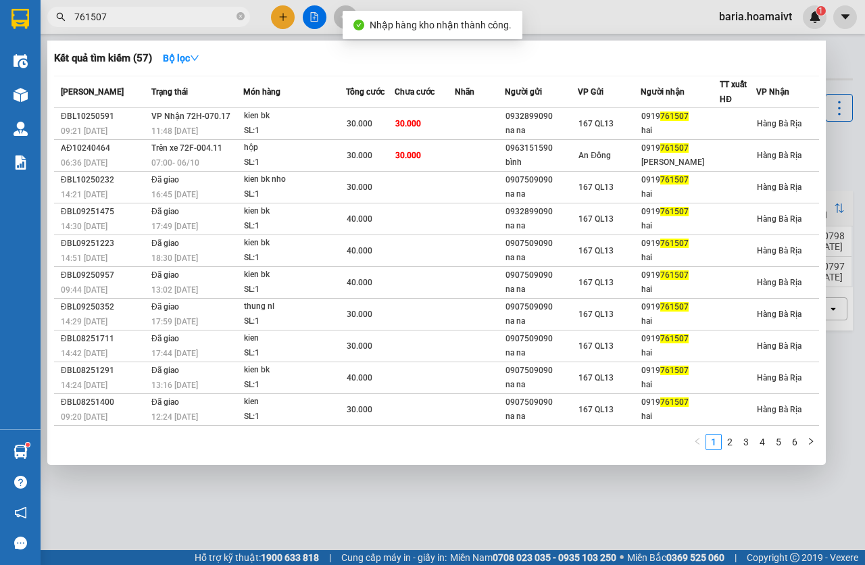
click at [165, 22] on input "761507" at bounding box center [153, 16] width 159 height 15
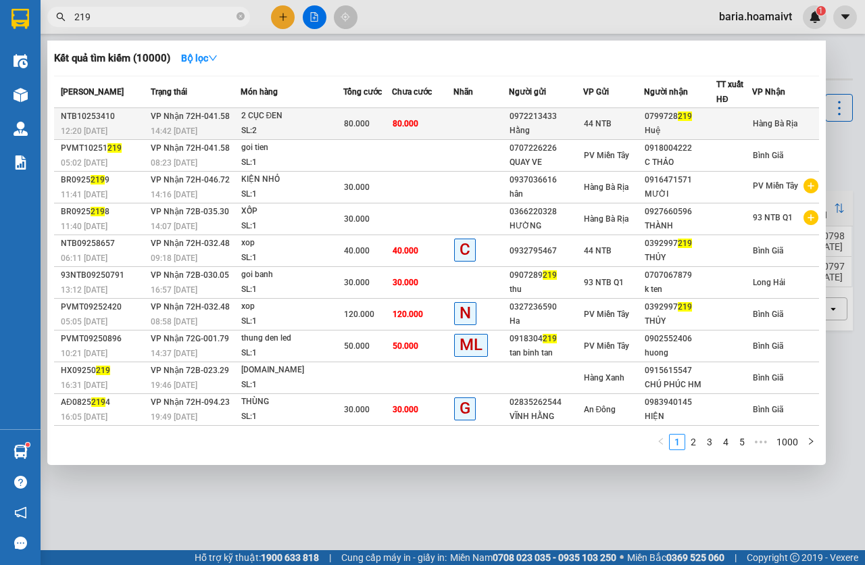
type input "219"
click at [398, 125] on span "80.000" at bounding box center [406, 123] width 26 height 9
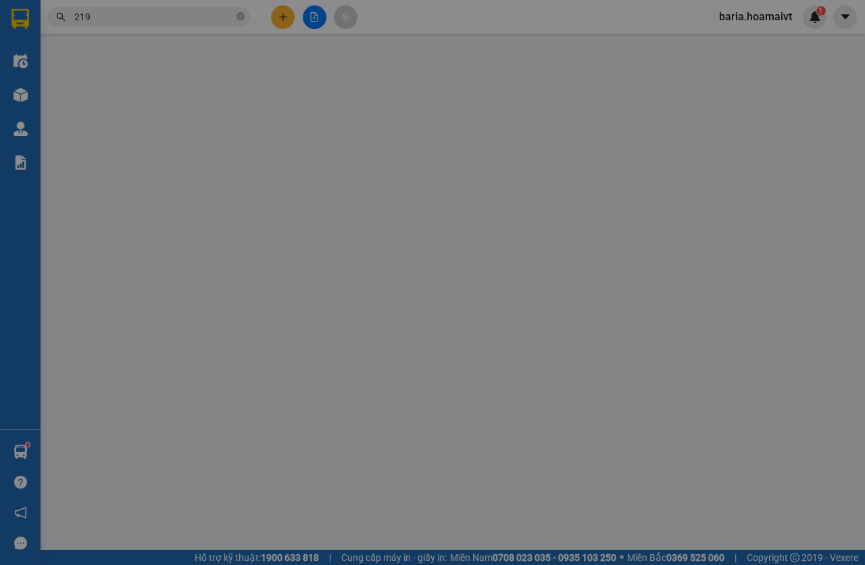
type input "0972213433"
type input "Hằng"
type input "036303005701"
type input "0799728219"
type input "Huệ"
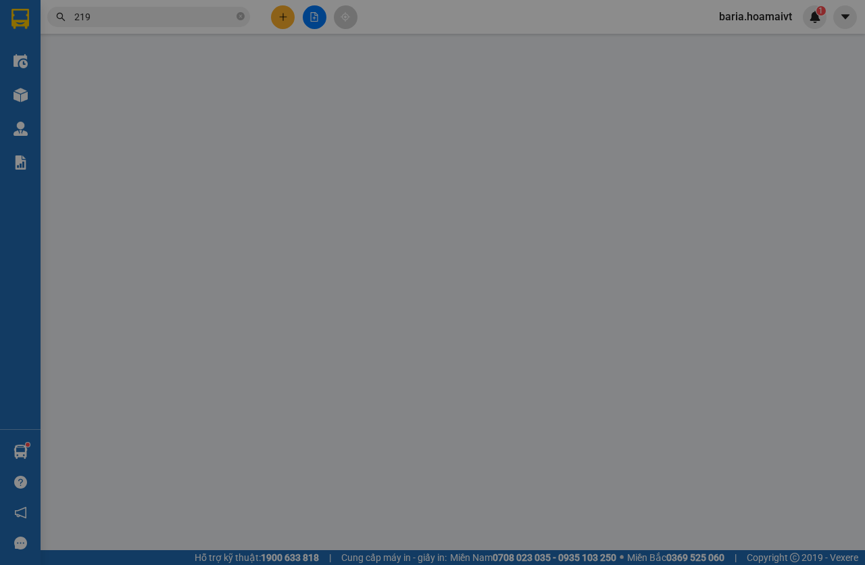
type input "80.000"
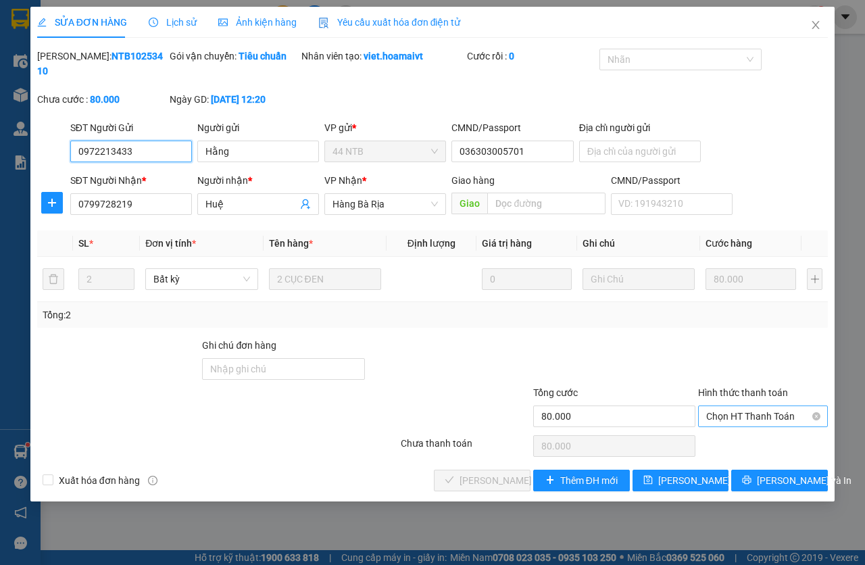
click at [725, 413] on span "Chọn HT Thanh Toán" at bounding box center [763, 416] width 114 height 20
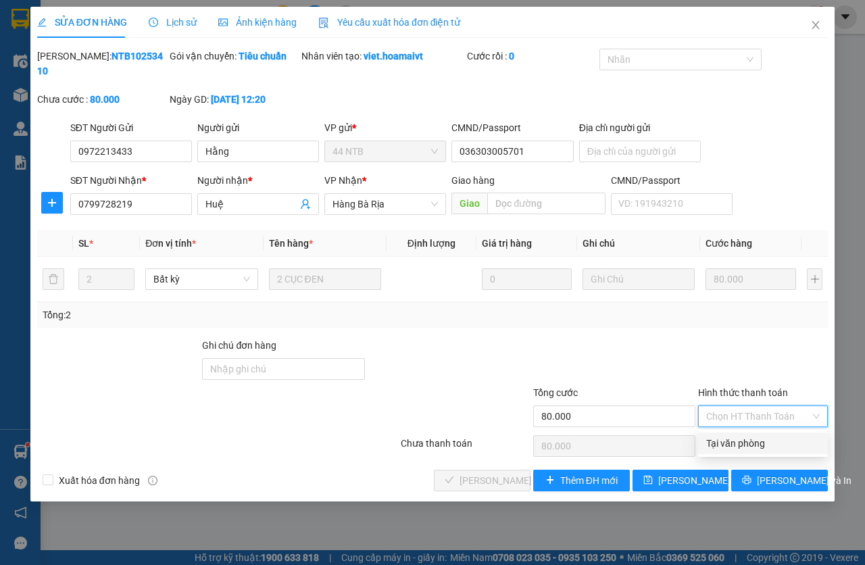
click at [731, 436] on div "Tại văn phòng" at bounding box center [763, 443] width 114 height 15
type input "0"
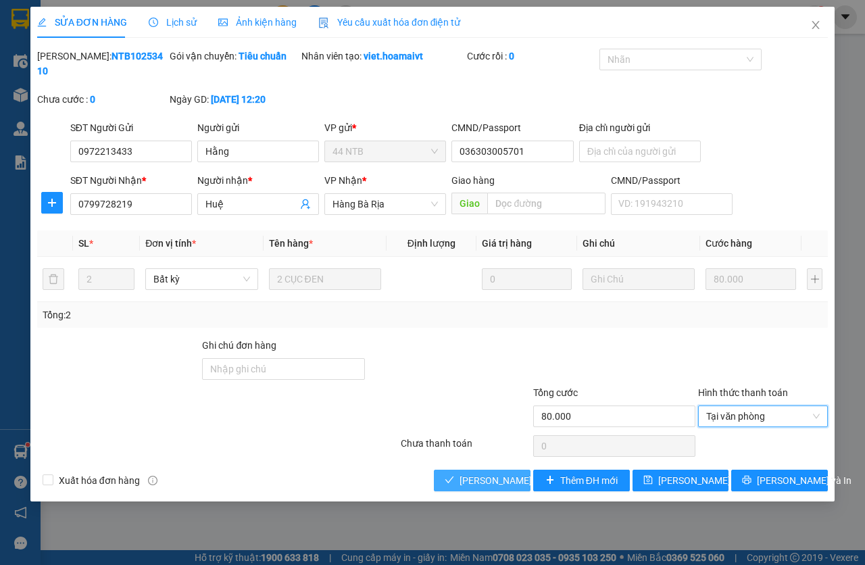
click at [499, 476] on span "[PERSON_NAME] và Giao hàng" at bounding box center [525, 480] width 130 height 15
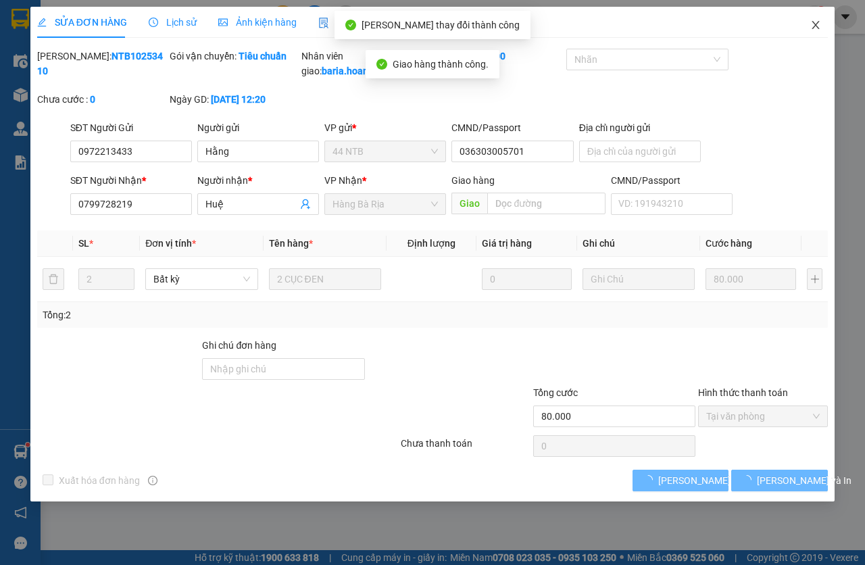
click at [815, 23] on icon "close" at bounding box center [815, 25] width 11 height 11
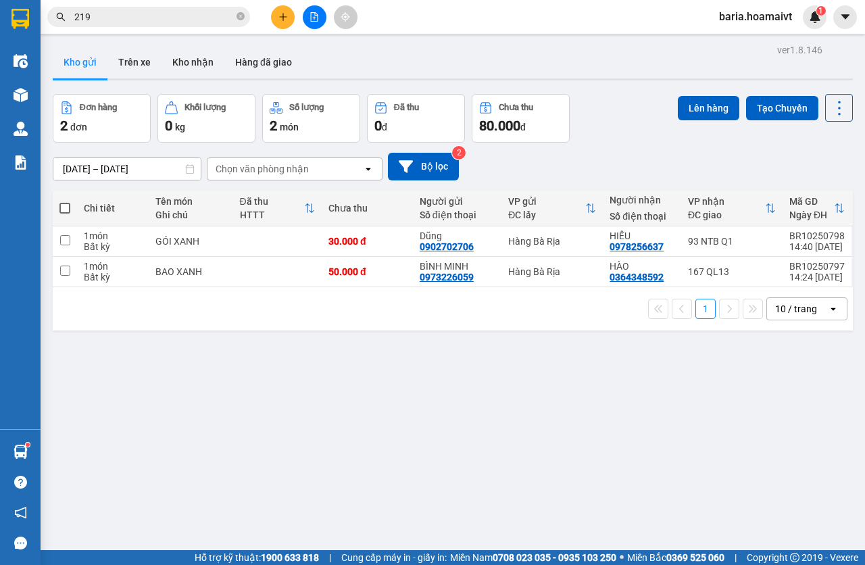
click at [129, 22] on input "219" at bounding box center [153, 16] width 159 height 15
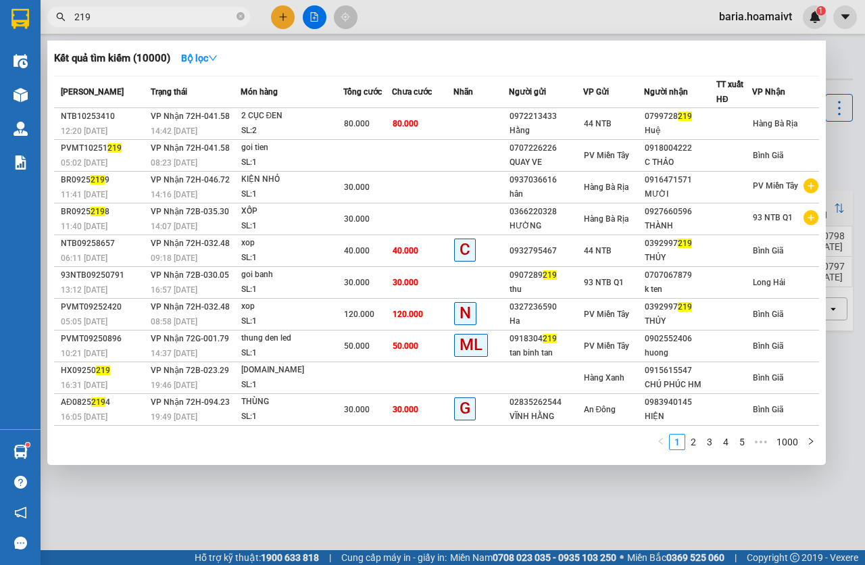
click at [129, 22] on input "219" at bounding box center [153, 16] width 159 height 15
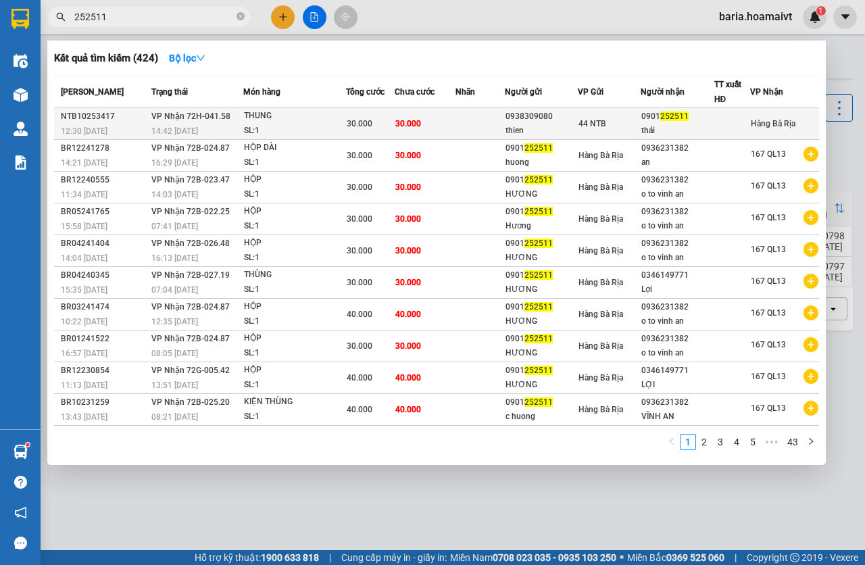
type input "252511"
click at [411, 119] on span "30.000" at bounding box center [408, 123] width 26 height 9
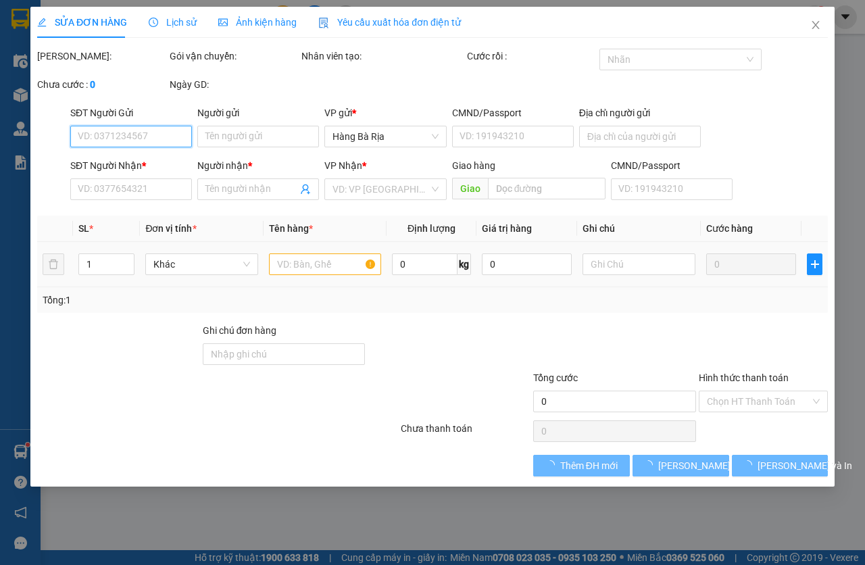
type input "0938309080"
type input "thien"
type input "0901252511"
type input "thái"
type input "30.000"
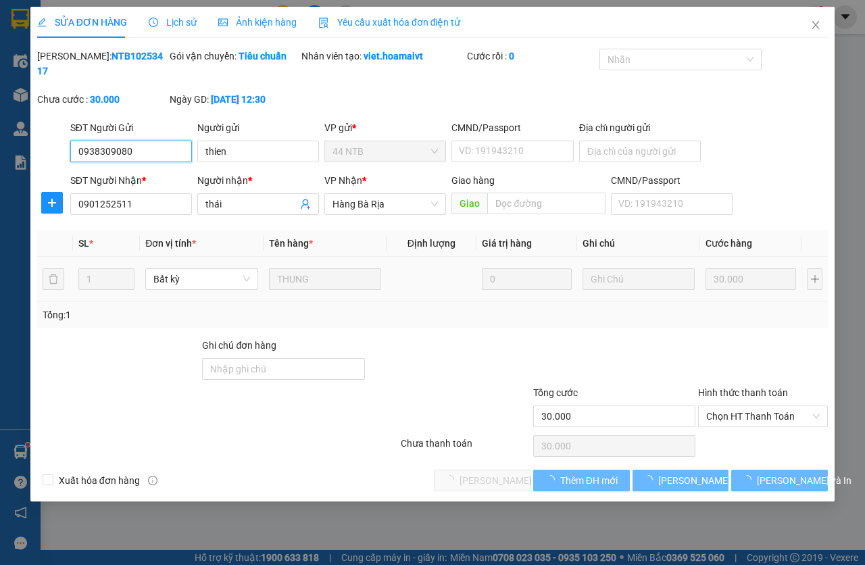
click at [727, 423] on span "Chọn HT Thanh Toán" at bounding box center [763, 416] width 114 height 20
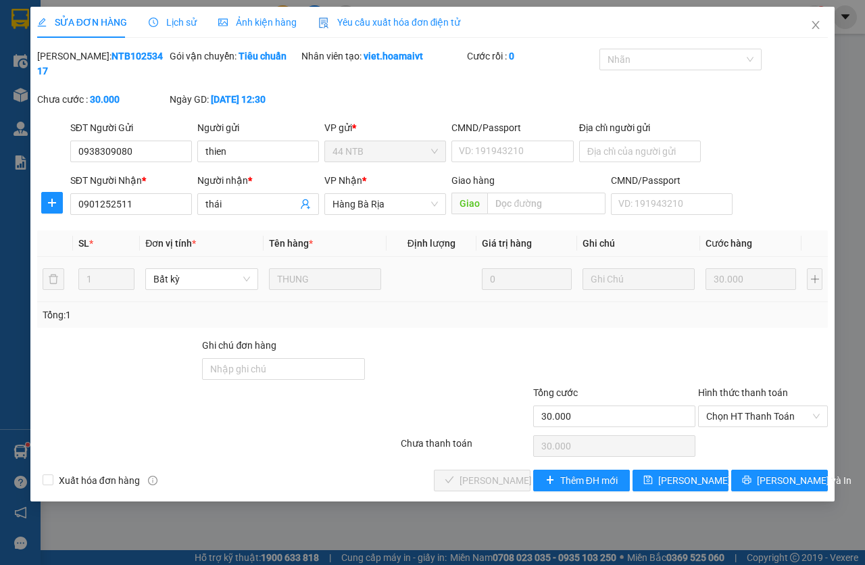
click at [724, 443] on div "Chọn HT Thanh Toán" at bounding box center [763, 445] width 132 height 27
click at [728, 422] on span "Chọn HT Thanh Toán" at bounding box center [763, 416] width 114 height 20
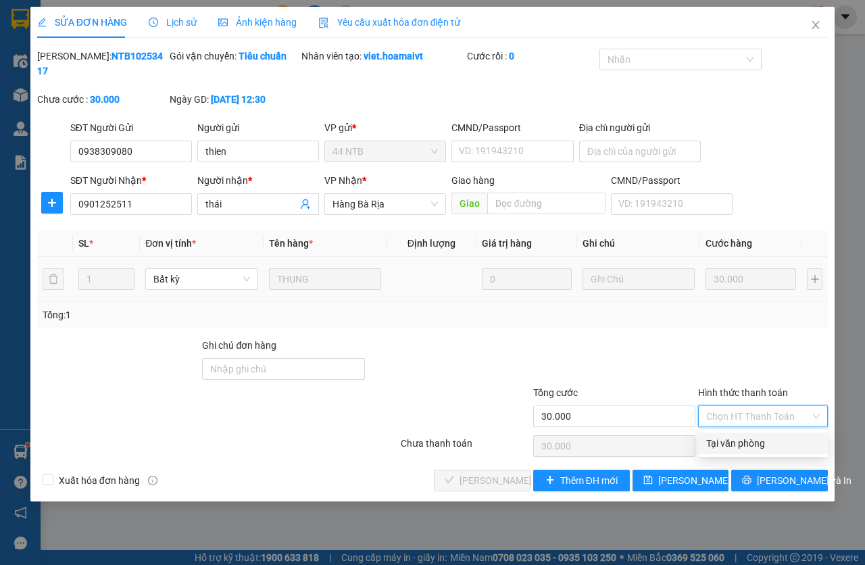
click at [728, 437] on div "Tại văn phòng" at bounding box center [763, 443] width 114 height 15
type input "0"
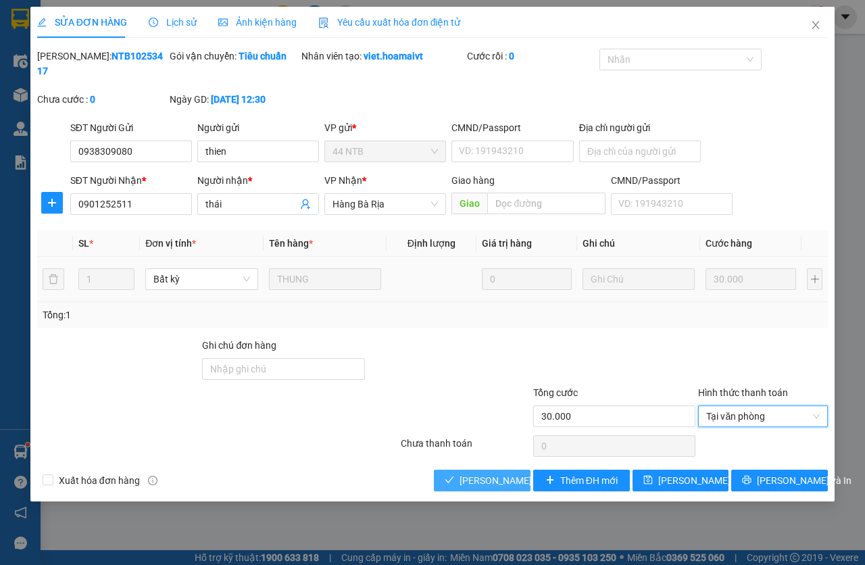
click at [468, 472] on div "Total Paid Fee 0 Total UnPaid Fee 30.000 Cash Collection Total Fee Mã ĐH: NTB10…" at bounding box center [432, 270] width 791 height 443
drag, startPoint x: 468, startPoint y: 474, endPoint x: 533, endPoint y: 429, distance: 79.3
click at [468, 475] on span "[PERSON_NAME] và Giao hàng" at bounding box center [525, 480] width 130 height 15
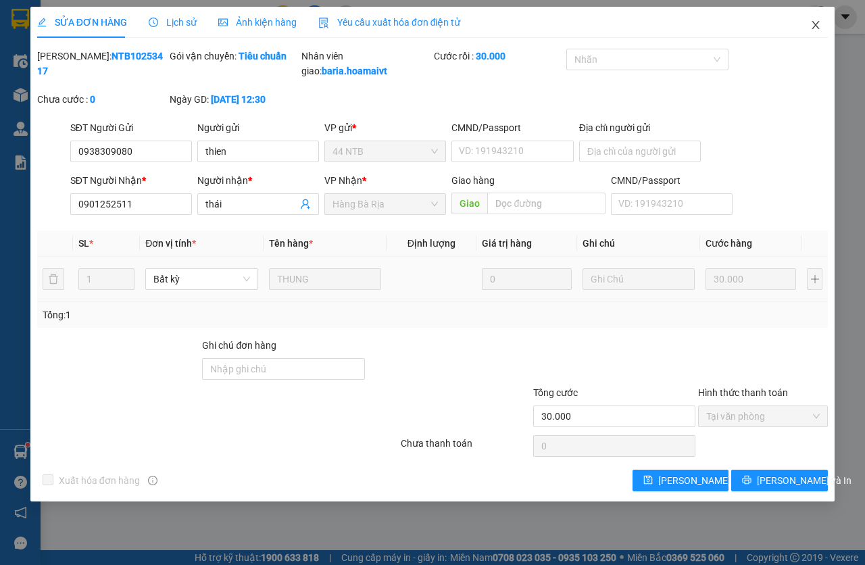
click at [825, 19] on span "Close" at bounding box center [816, 26] width 38 height 38
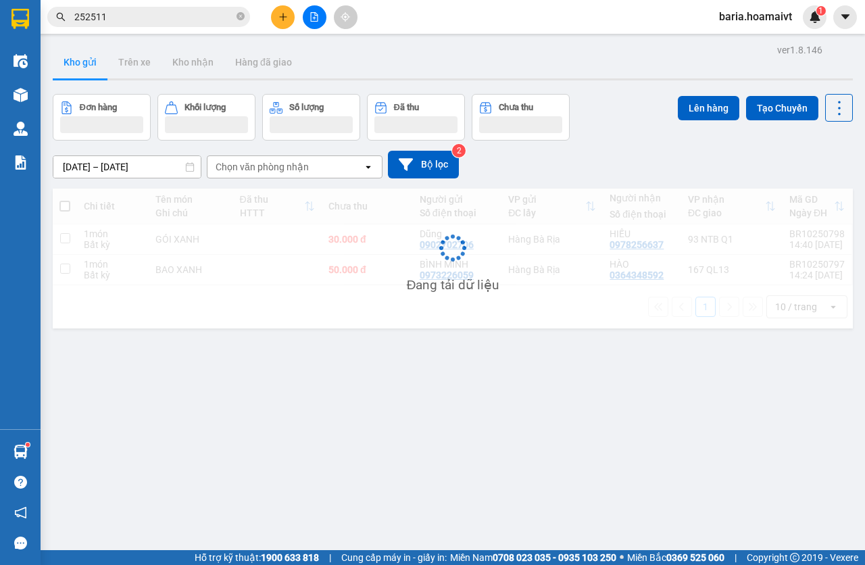
click at [272, 30] on div "Kết quả tìm kiếm ( 424 ) Bộ lọc Mã ĐH Trạng thái Món hàng Tổng cước Chưa cước N…" at bounding box center [432, 17] width 865 height 34
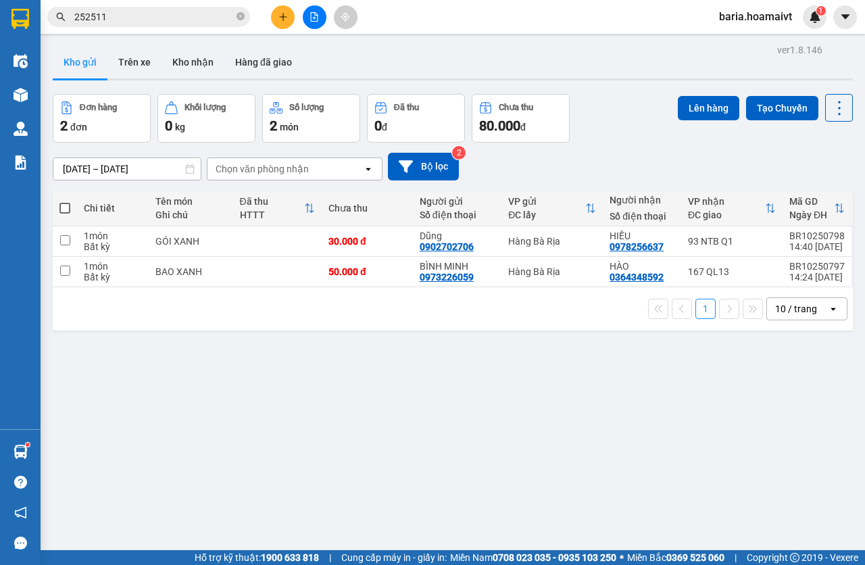
click at [274, 23] on button at bounding box center [283, 17] width 24 height 24
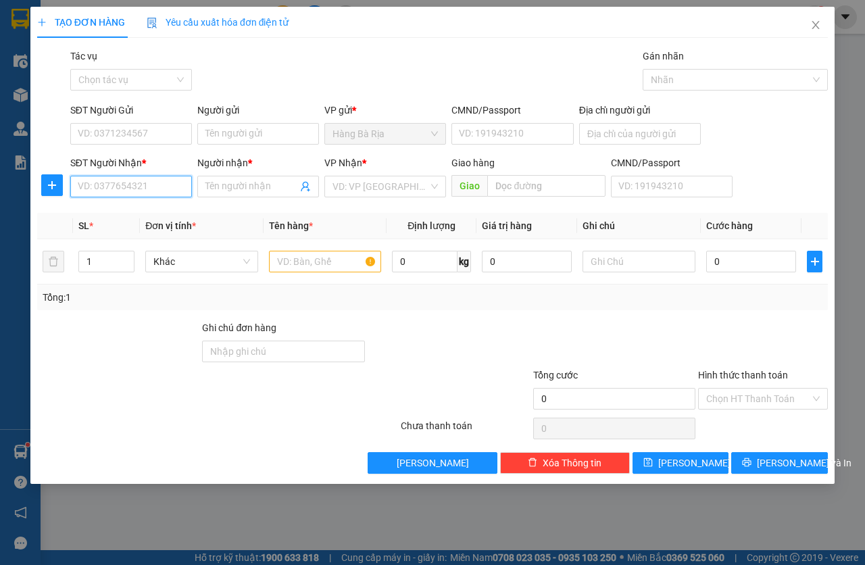
click at [138, 191] on input "SĐT Người Nhận *" at bounding box center [131, 187] width 122 height 22
type input "0902335343"
click at [234, 186] on input "Người nhận *" at bounding box center [251, 186] width 92 height 15
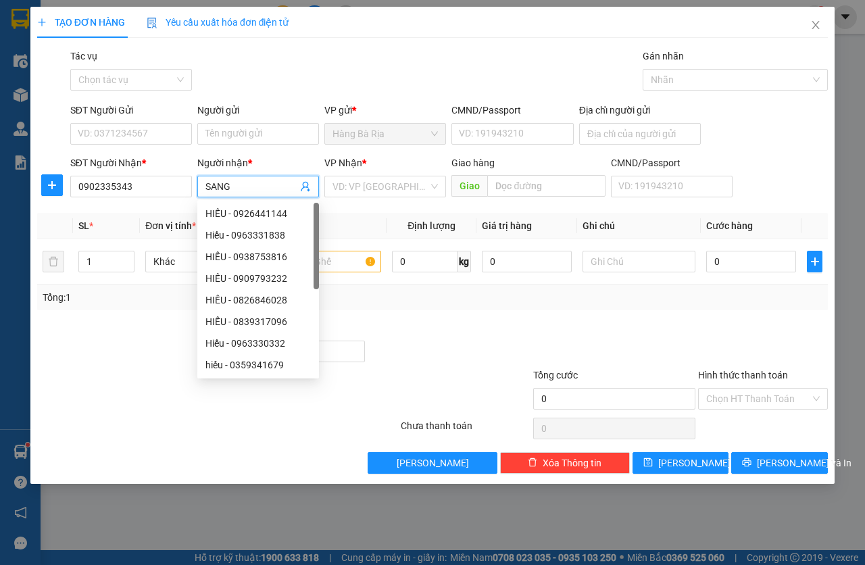
type input "SANG"
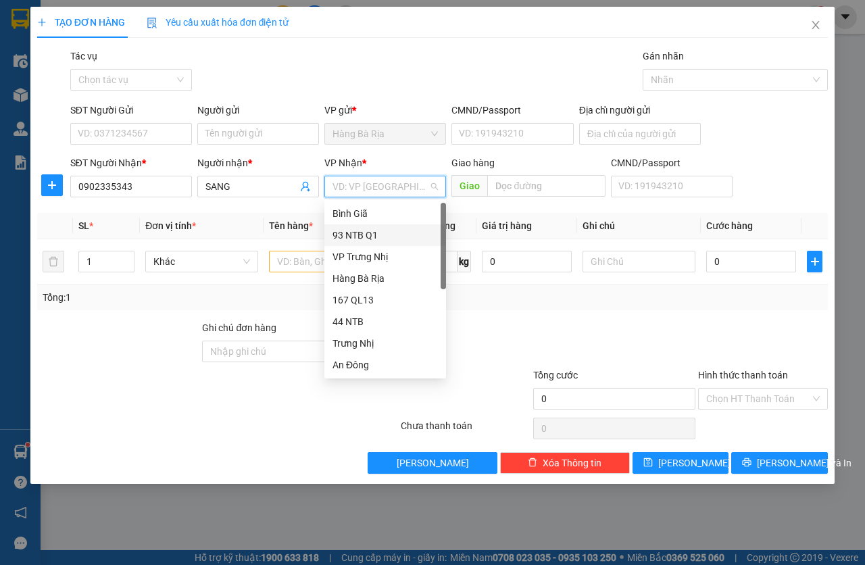
click at [373, 227] on div "93 NTB Q1" at bounding box center [385, 235] width 122 height 22
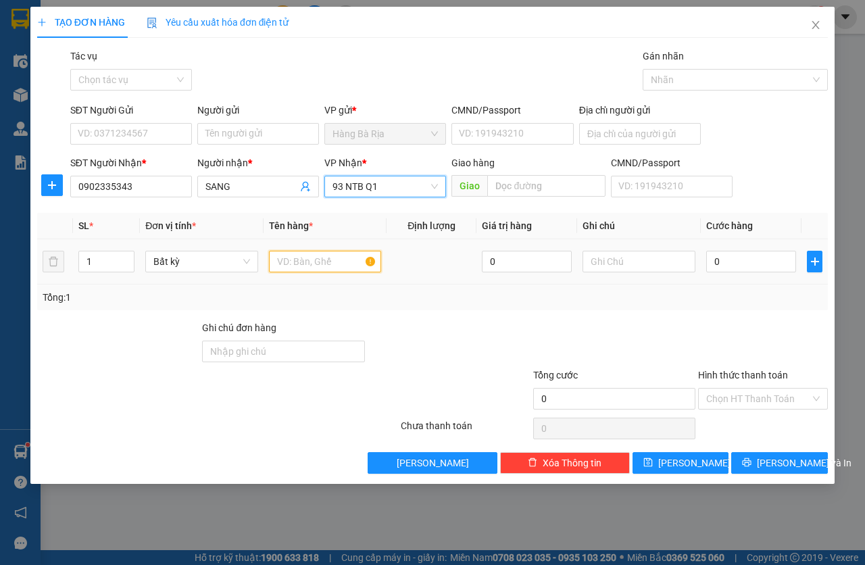
click at [299, 256] on input "text" at bounding box center [325, 262] width 113 height 22
type input "THÙNG"
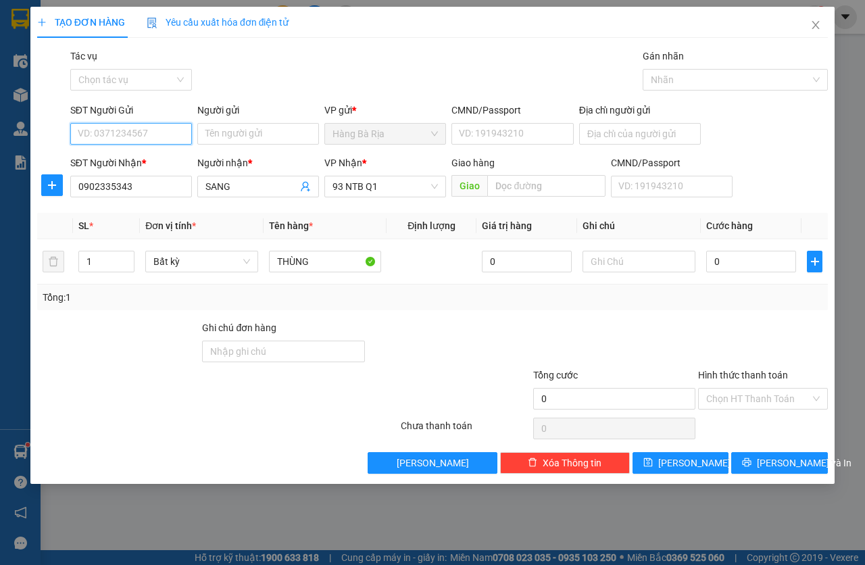
click at [122, 139] on input "SĐT Người Gửi" at bounding box center [131, 134] width 122 height 22
type input "0933660539"
drag, startPoint x: 226, startPoint y: 133, endPoint x: 266, endPoint y: 99, distance: 52.2
click at [226, 134] on input "Người gửi" at bounding box center [258, 134] width 122 height 22
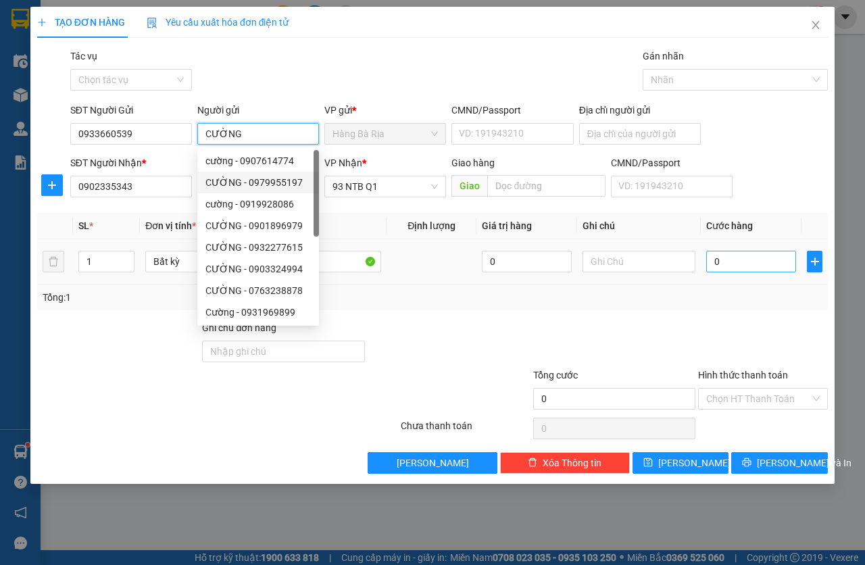
type input "CƯỜNG"
click at [761, 259] on input "0" at bounding box center [751, 262] width 90 height 22
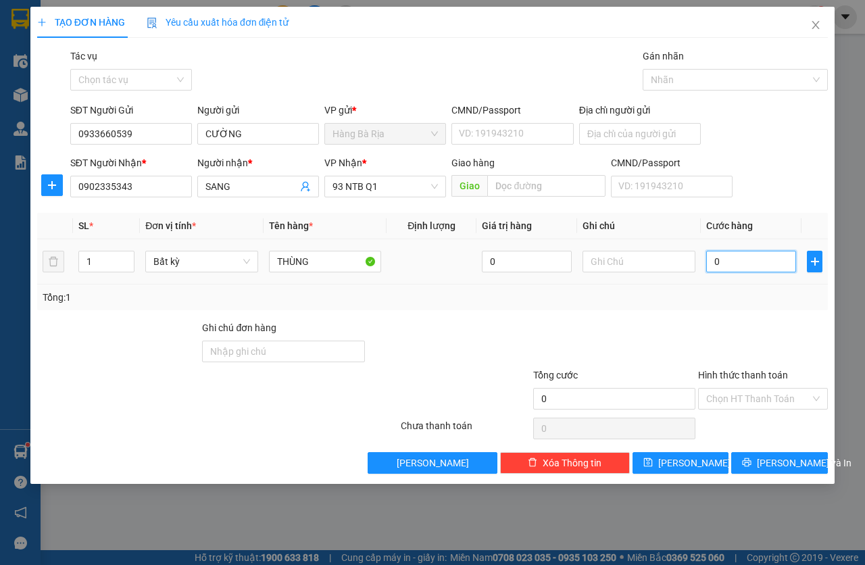
type input "4"
type input "40"
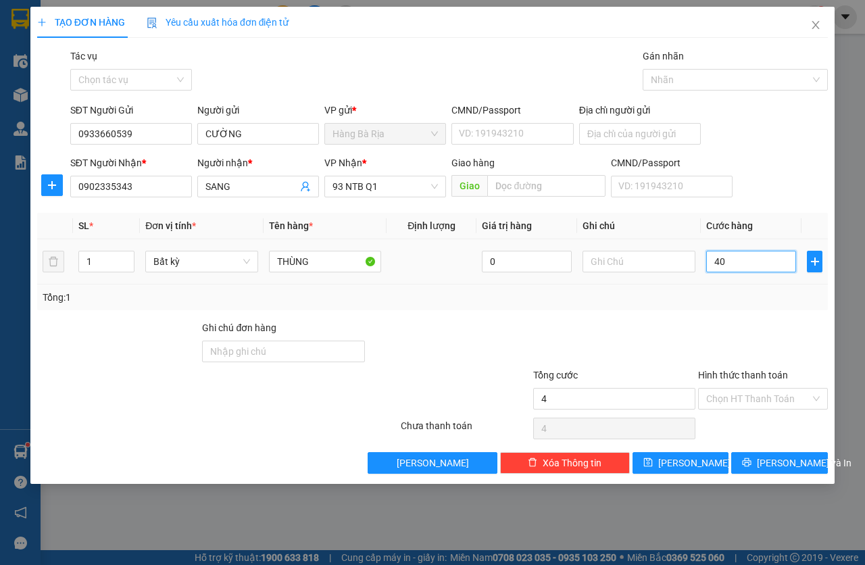
type input "40"
type input "40.000"
click at [776, 394] on input "Hình thức thanh toán" at bounding box center [758, 399] width 104 height 20
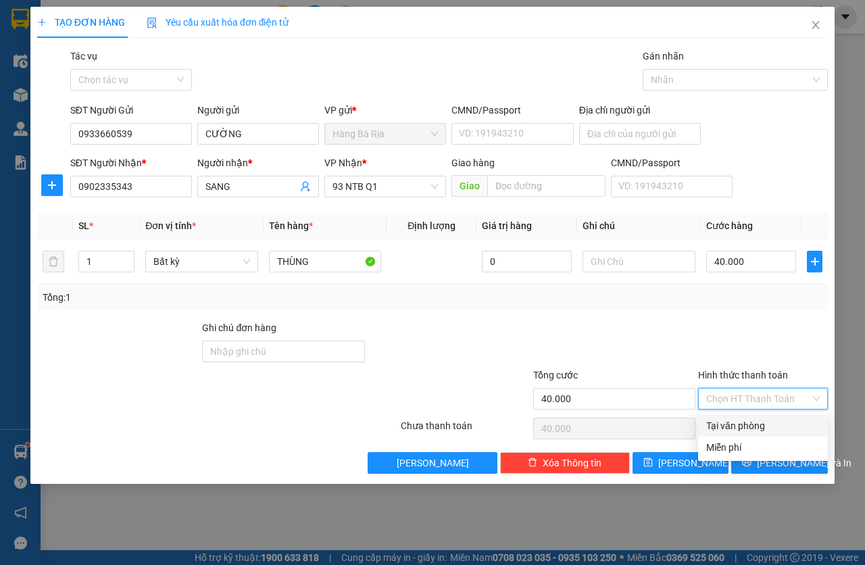
click at [767, 423] on div "Tại văn phòng" at bounding box center [763, 425] width 114 height 15
type input "0"
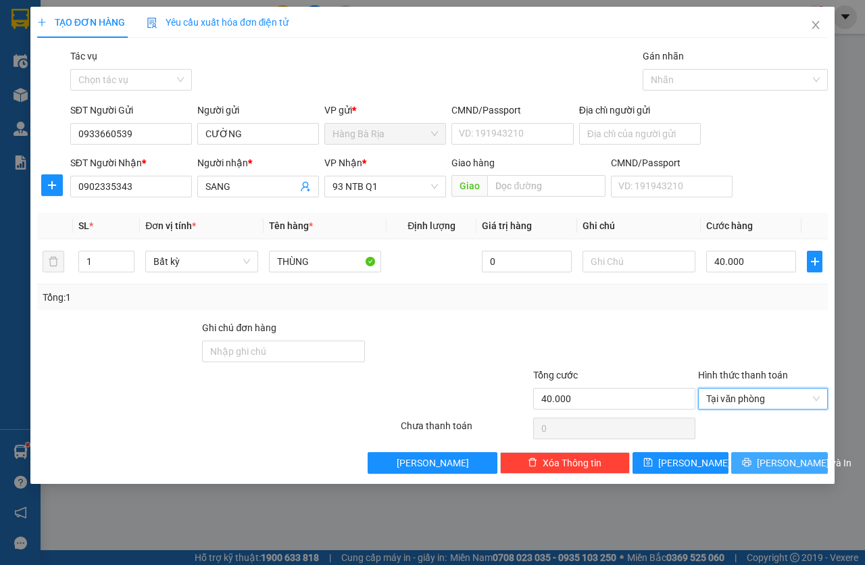
drag, startPoint x: 805, startPoint y: 468, endPoint x: 801, endPoint y: 460, distance: 8.2
click at [806, 468] on span "[PERSON_NAME] và In" at bounding box center [804, 462] width 95 height 15
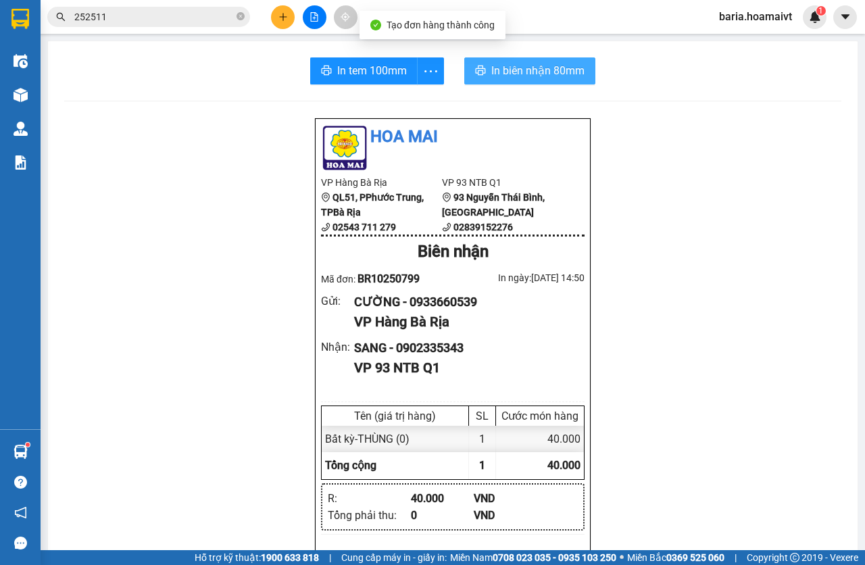
click at [563, 69] on span "In biên nhận 80mm" at bounding box center [537, 70] width 93 height 17
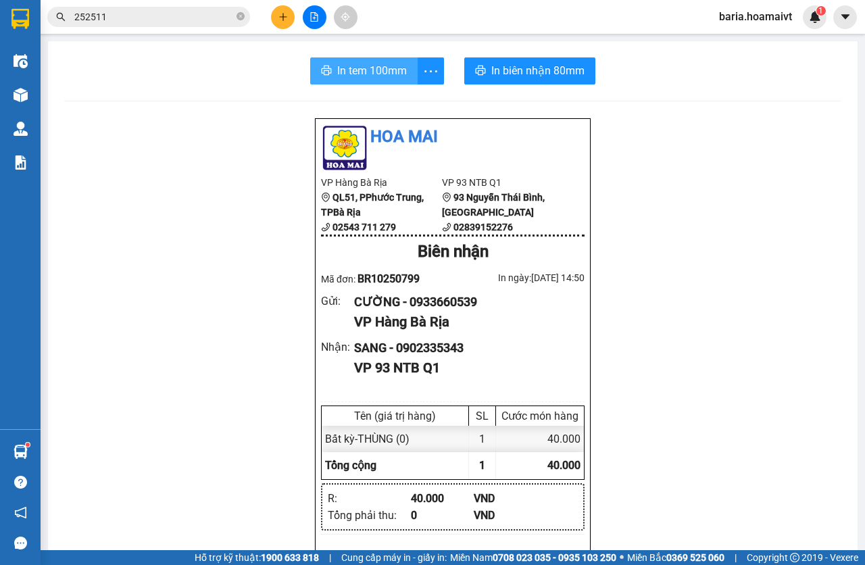
click at [341, 61] on button "In tem 100mm" at bounding box center [363, 70] width 107 height 27
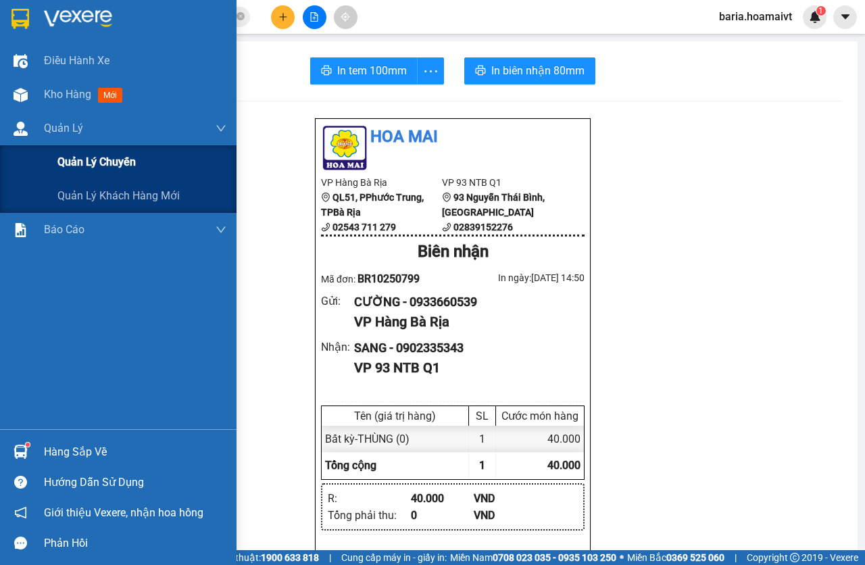
drag, startPoint x: 145, startPoint y: 176, endPoint x: 148, endPoint y: 165, distance: 11.1
click at [145, 174] on div "Quản lý chuyến" at bounding box center [141, 162] width 169 height 34
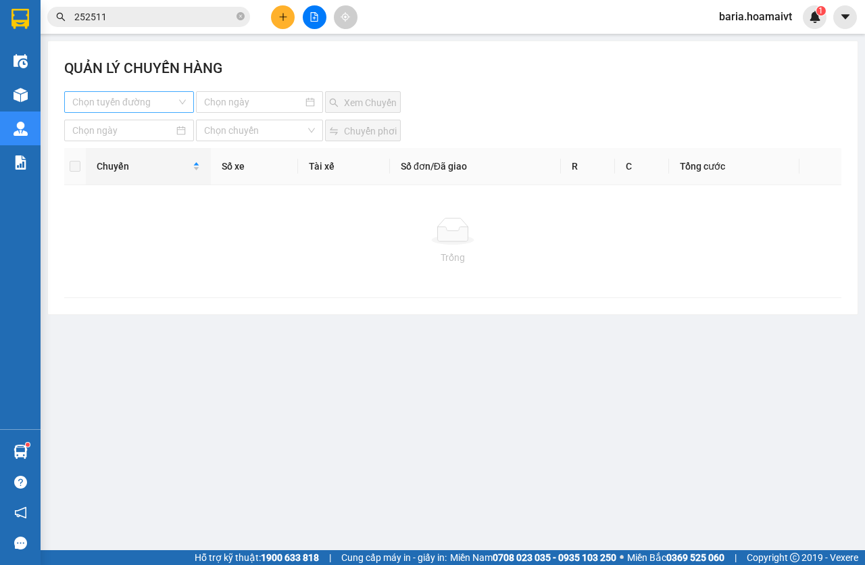
click at [141, 104] on input "search" at bounding box center [124, 102] width 104 height 20
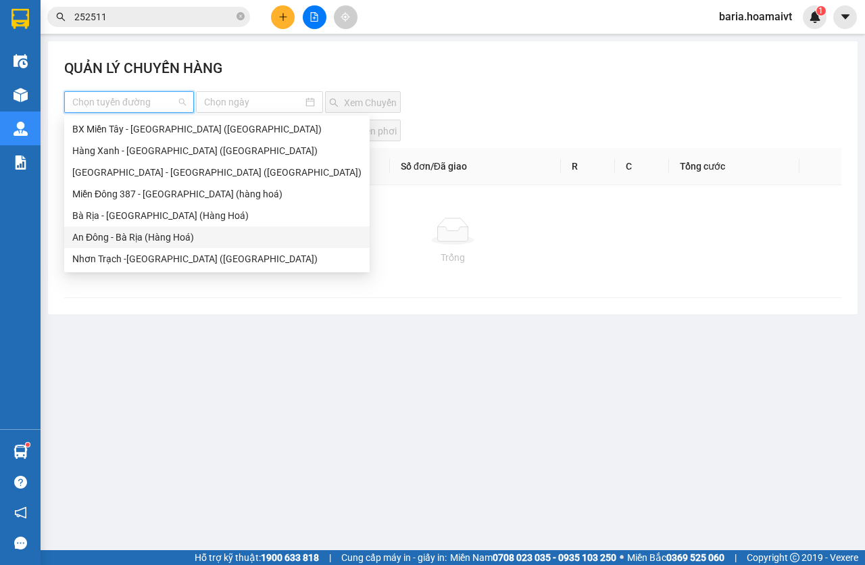
drag, startPoint x: 118, startPoint y: 232, endPoint x: 201, endPoint y: 165, distance: 106.7
click at [118, 232] on div "An Đông - Bà Rịa (Hàng Hoá)" at bounding box center [216, 237] width 289 height 15
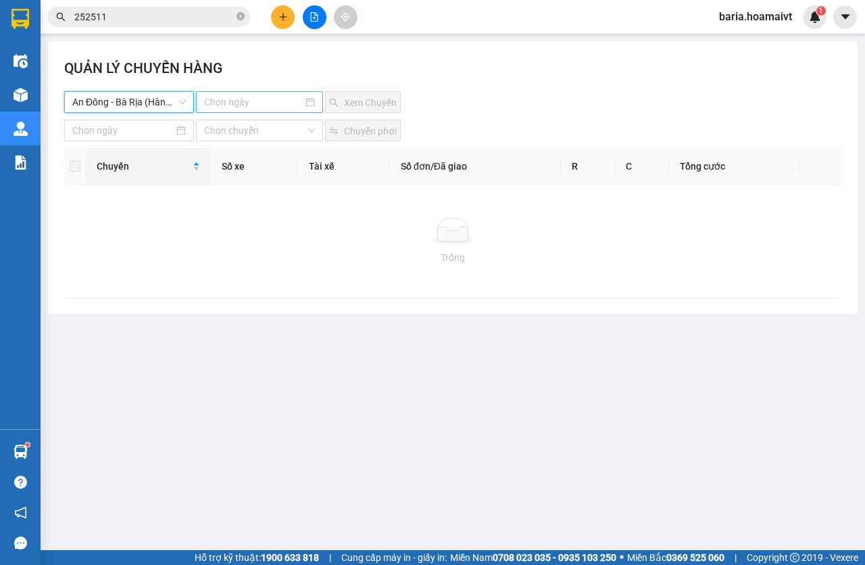
click at [230, 108] on input at bounding box center [253, 102] width 99 height 15
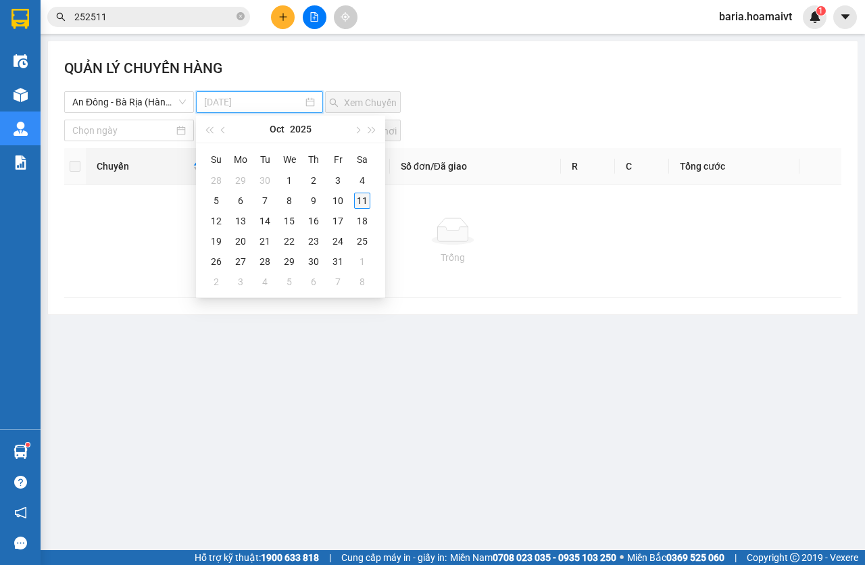
type input "[DATE]"
click at [354, 197] on td "11" at bounding box center [362, 201] width 24 height 20
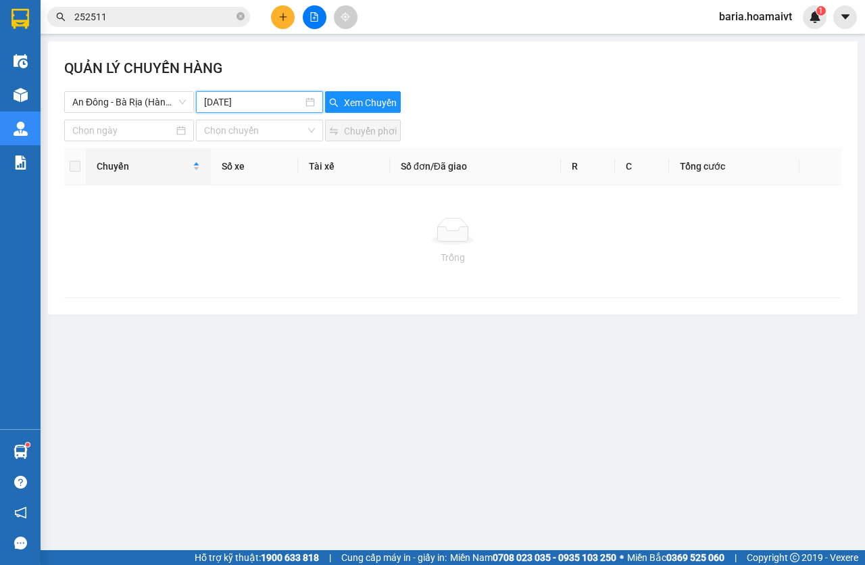
click at [376, 87] on div "QUẢN LÝ CHUYẾN HÀNG" at bounding box center [452, 74] width 777 height 34
click at [377, 97] on span "Xem Chuyến" at bounding box center [370, 102] width 53 height 15
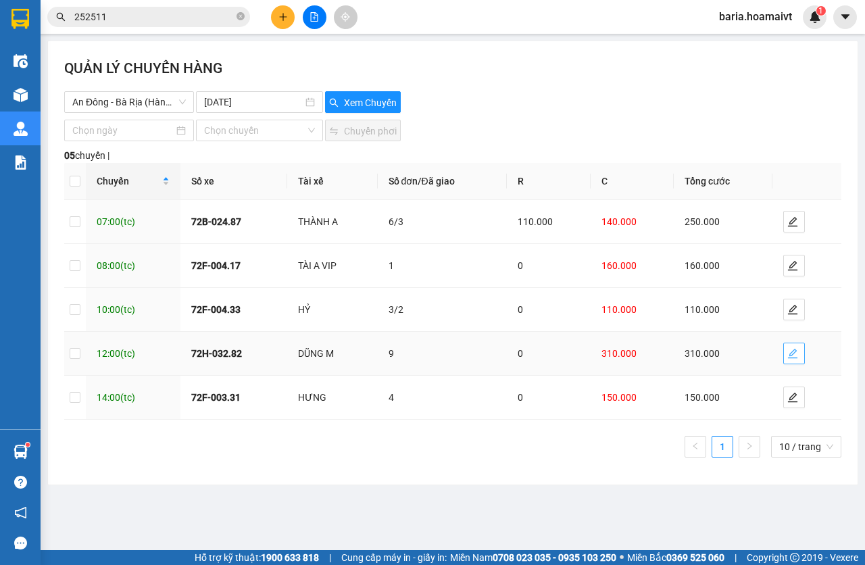
click at [794, 352] on icon "edit" at bounding box center [792, 353] width 9 height 9
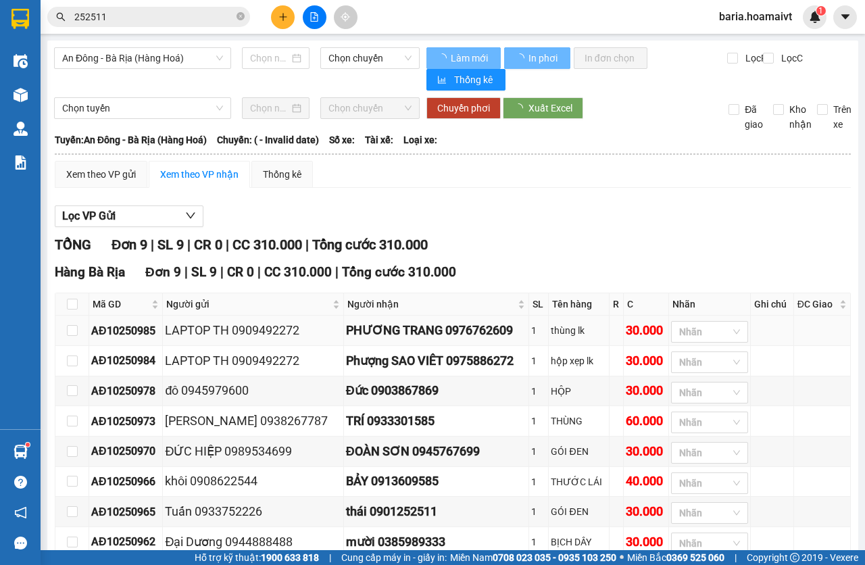
type input "[DATE]"
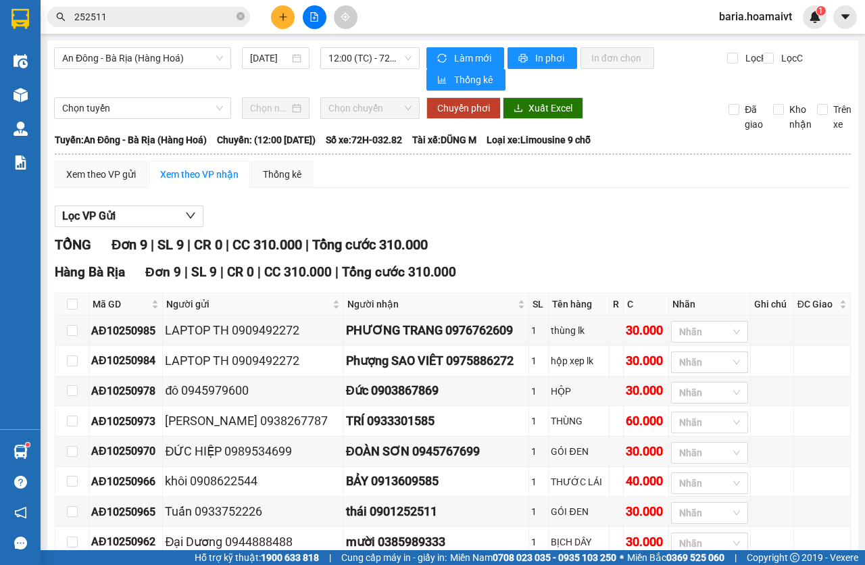
click at [64, 302] on th at bounding box center [72, 304] width 34 height 22
click at [72, 304] on input "checkbox" at bounding box center [72, 304] width 11 height 11
checkbox input "true"
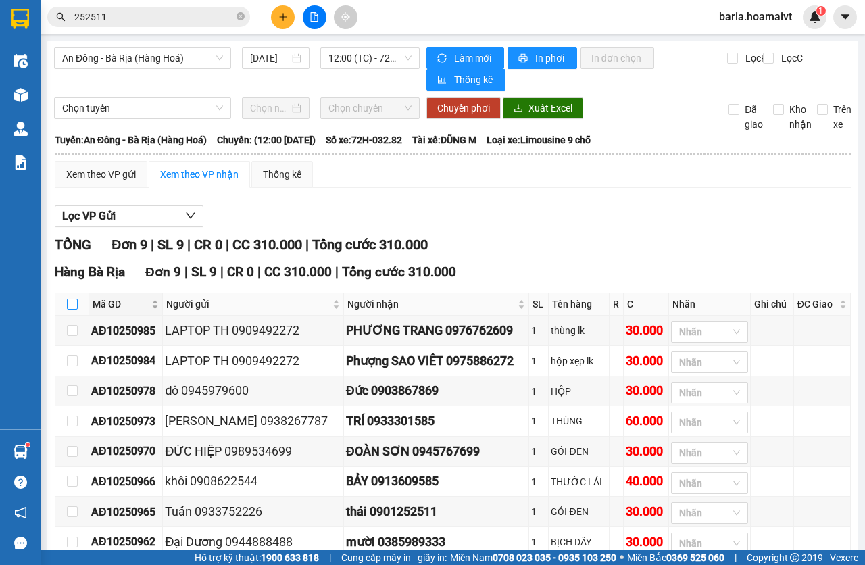
checkbox input "true"
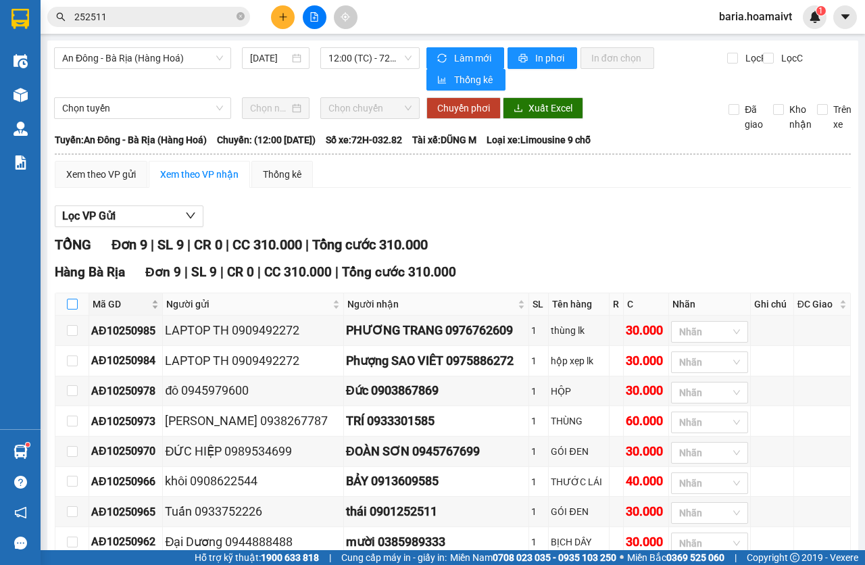
checkbox input "true"
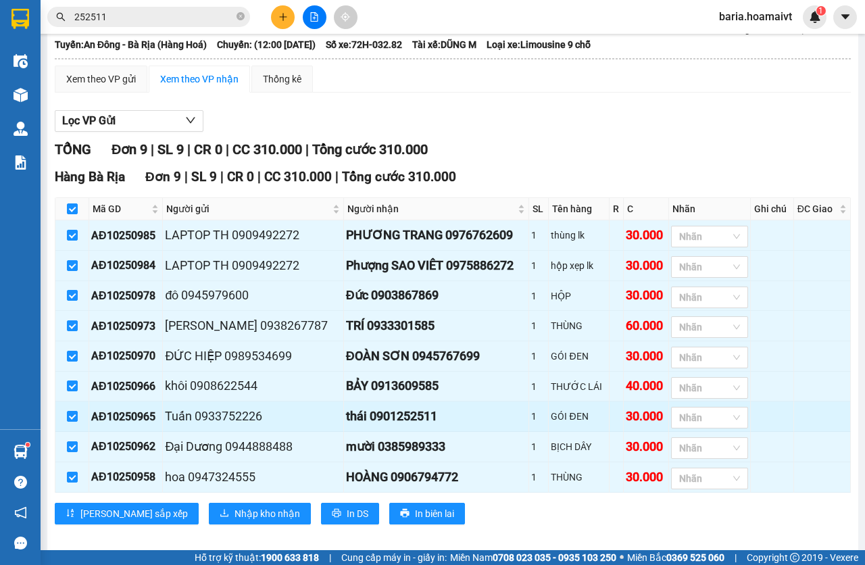
scroll to position [115, 0]
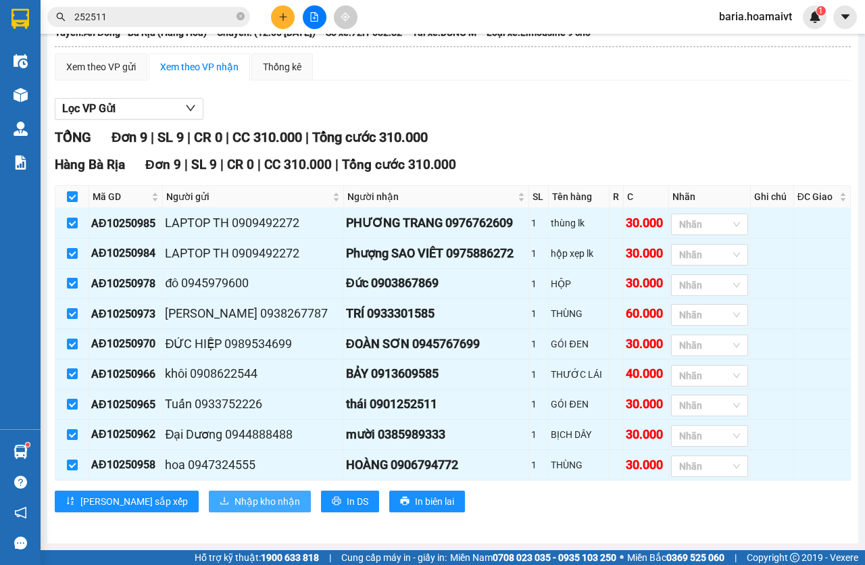
click at [234, 497] on span "Nhập kho nhận" at bounding box center [267, 501] width 66 height 15
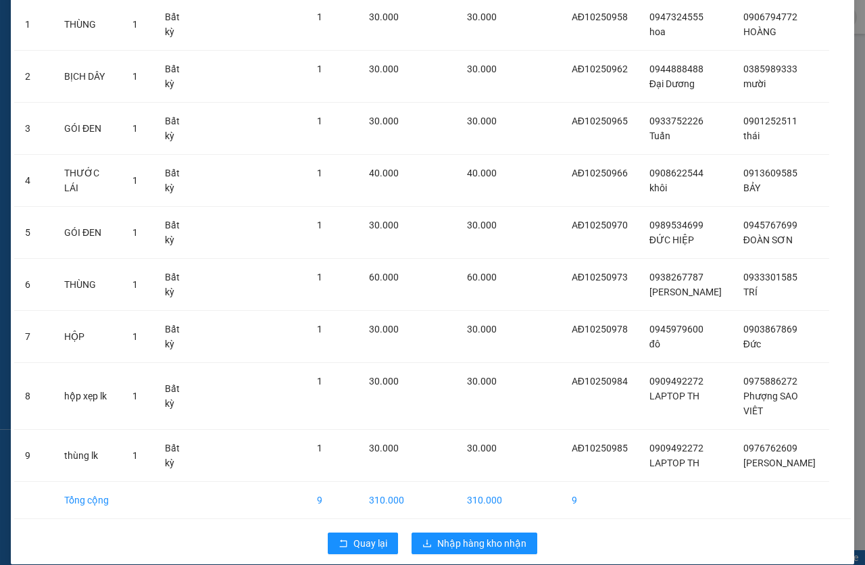
scroll to position [116, 0]
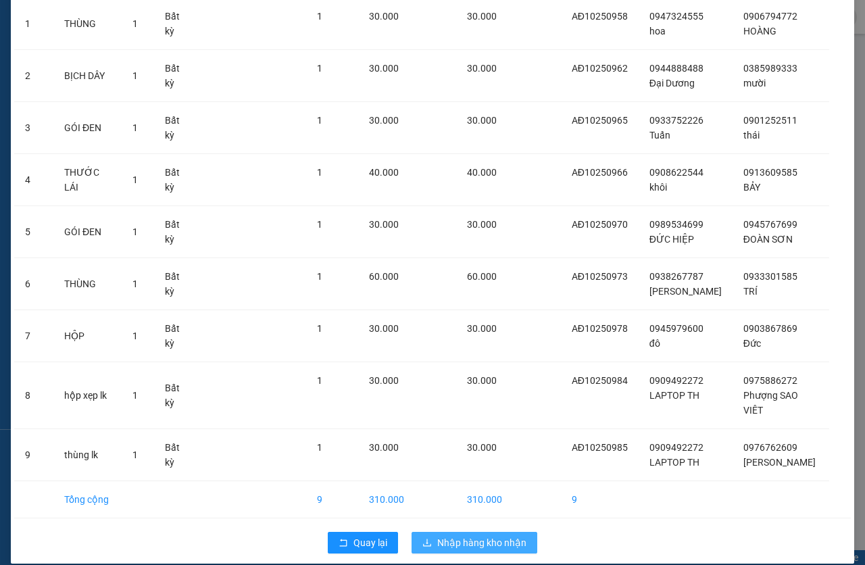
click at [497, 535] on span "Nhập hàng kho nhận" at bounding box center [481, 542] width 89 height 15
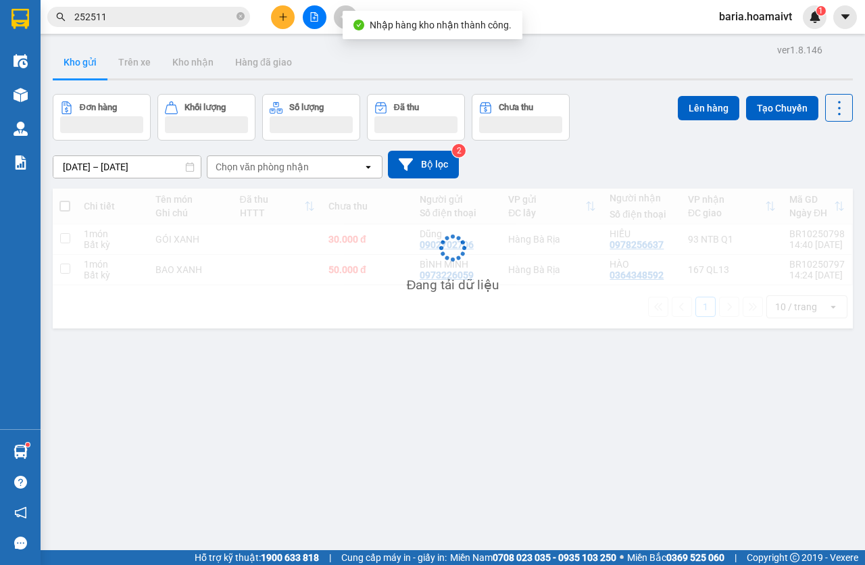
click at [141, 13] on input "252511" at bounding box center [153, 16] width 159 height 15
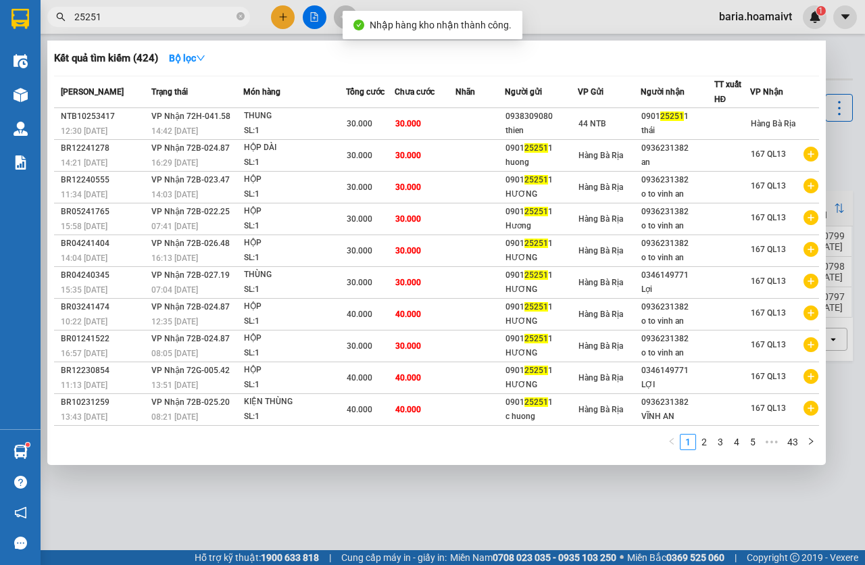
type input "252511"
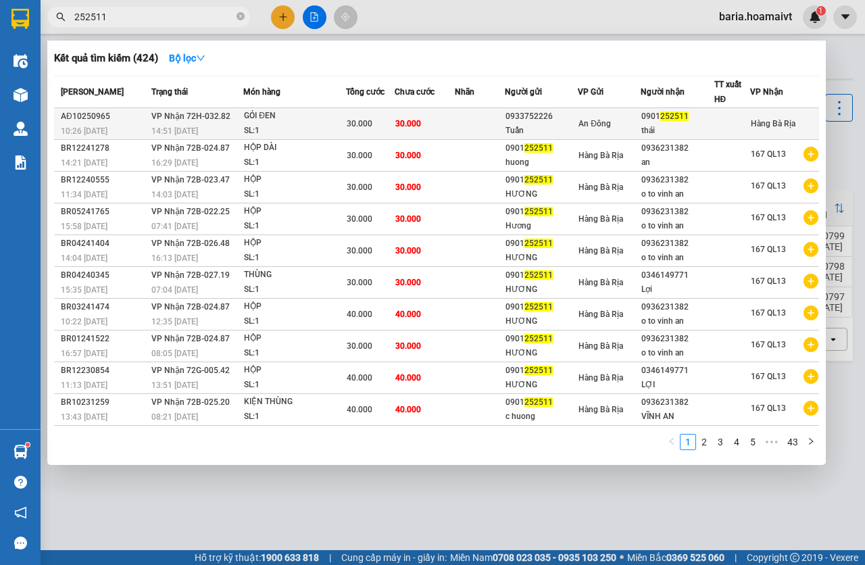
click at [385, 126] on div "30.000" at bounding box center [370, 123] width 47 height 15
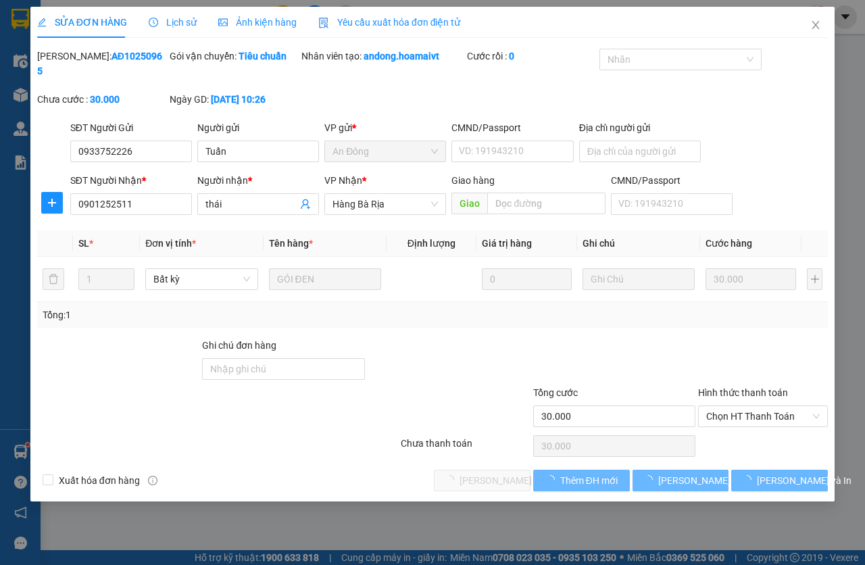
type input "0933752226"
type input "Tuấn"
type input "0901252511"
type input "thái"
type input "30.000"
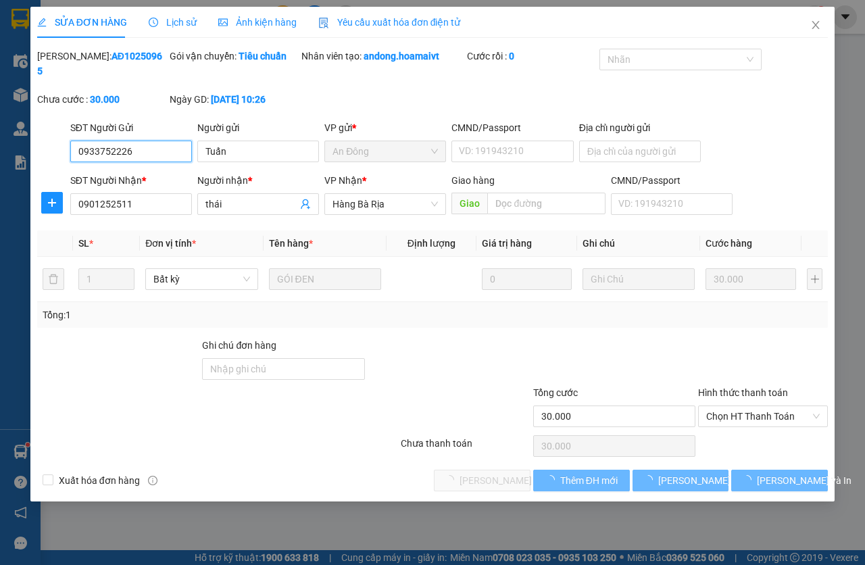
click at [744, 420] on span "Chọn HT Thanh Toán" at bounding box center [763, 416] width 114 height 20
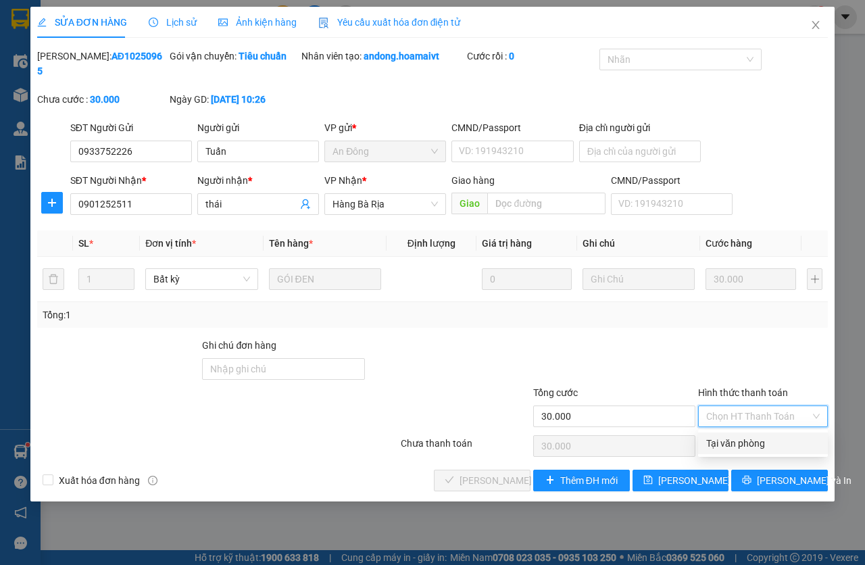
click at [740, 439] on div "Tại văn phòng" at bounding box center [763, 443] width 114 height 15
type input "0"
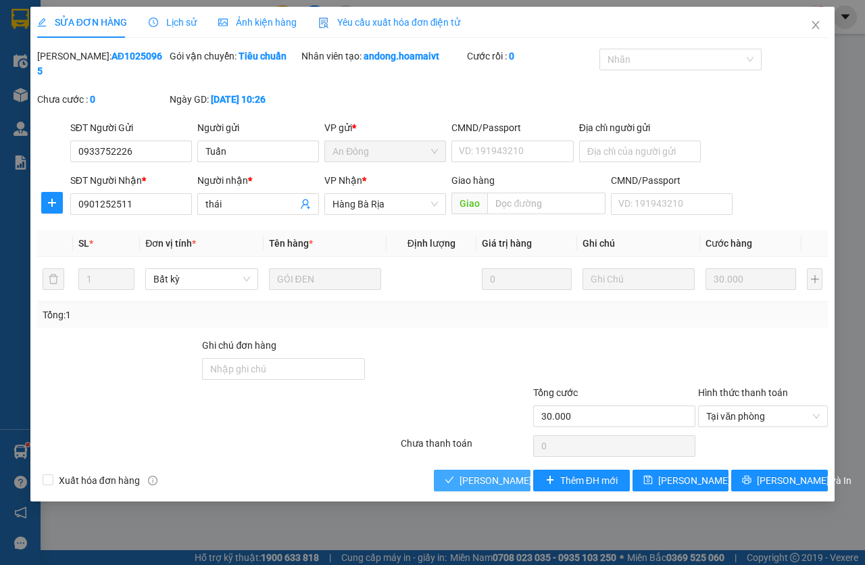
click at [517, 473] on span "[PERSON_NAME] và Giao hàng" at bounding box center [525, 480] width 130 height 15
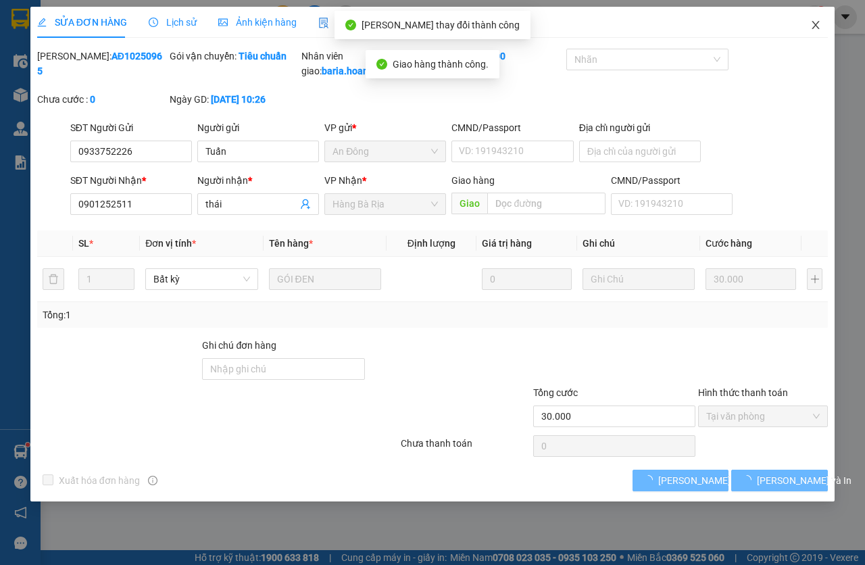
click at [807, 21] on span "Close" at bounding box center [816, 26] width 38 height 38
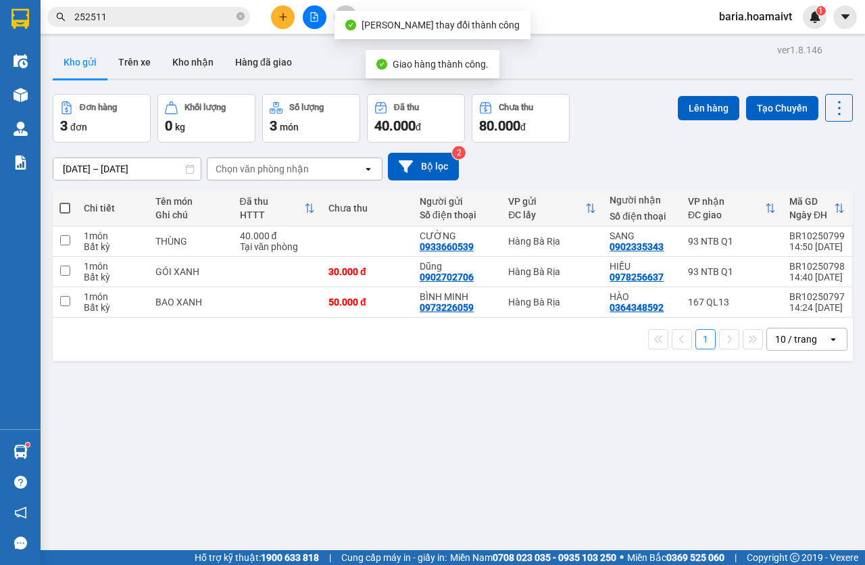
click at [133, 153] on div "[DATE] – [DATE] Press the down arrow key to interact with the calendar and sele…" at bounding box center [453, 167] width 800 height 28
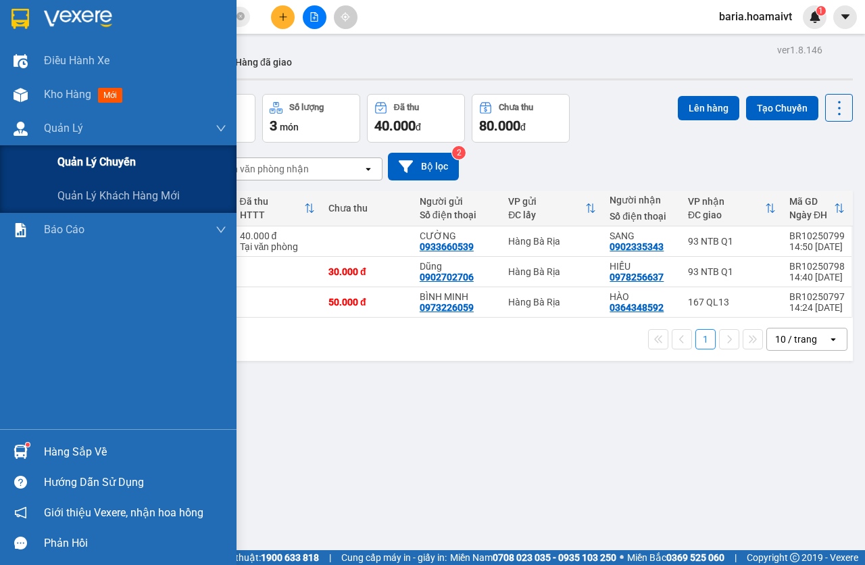
drag, startPoint x: 91, startPoint y: 168, endPoint x: 99, endPoint y: 168, distance: 8.1
click at [99, 168] on span "Quản lý chuyến" at bounding box center [96, 161] width 78 height 17
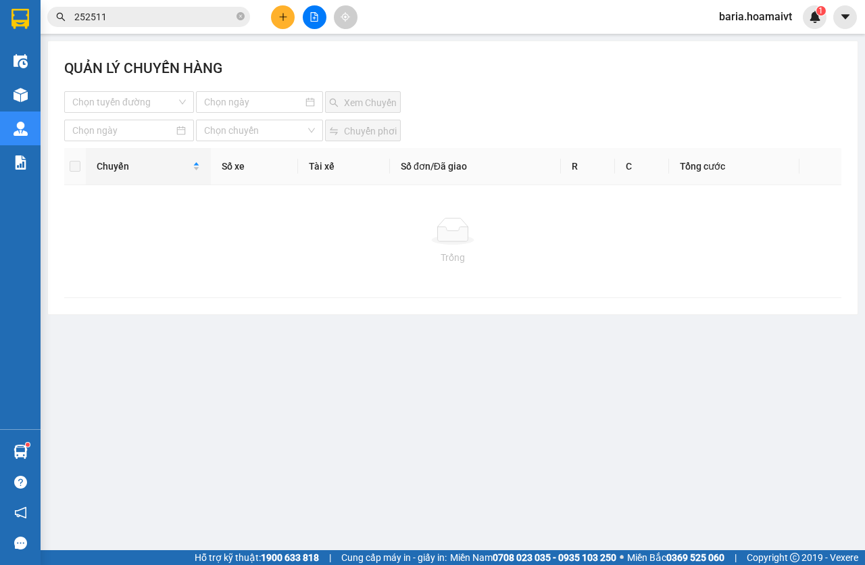
click at [129, 22] on input "252511" at bounding box center [153, 16] width 159 height 15
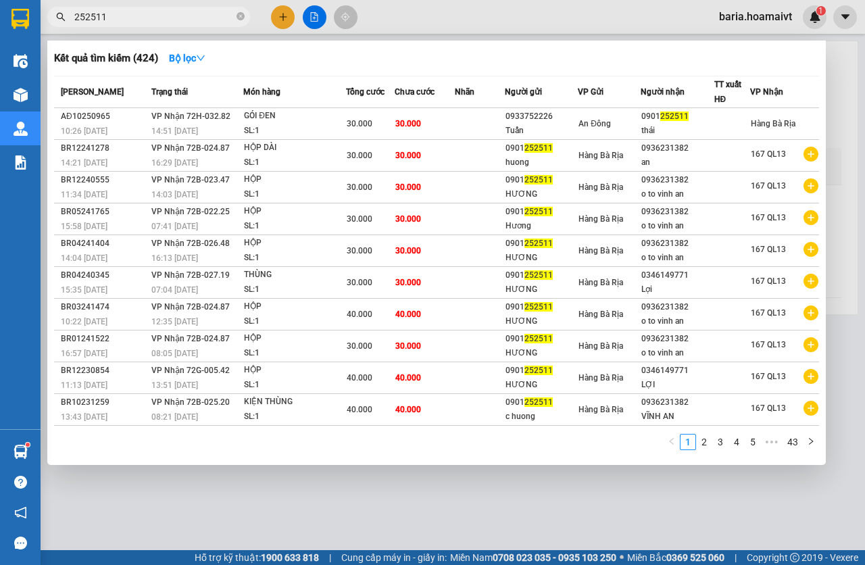
click at [129, 22] on input "252511" at bounding box center [153, 16] width 159 height 15
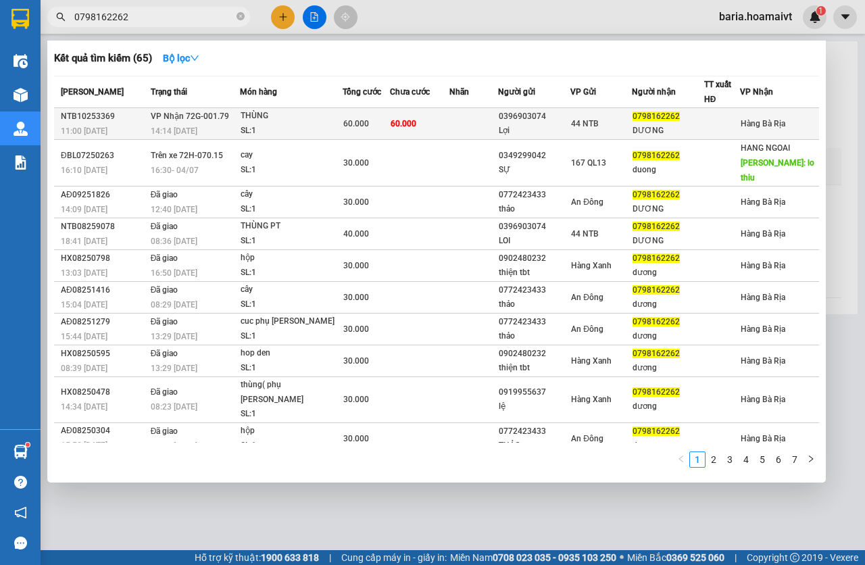
type input "0798162262"
click at [368, 124] on span "60.000" at bounding box center [356, 123] width 26 height 9
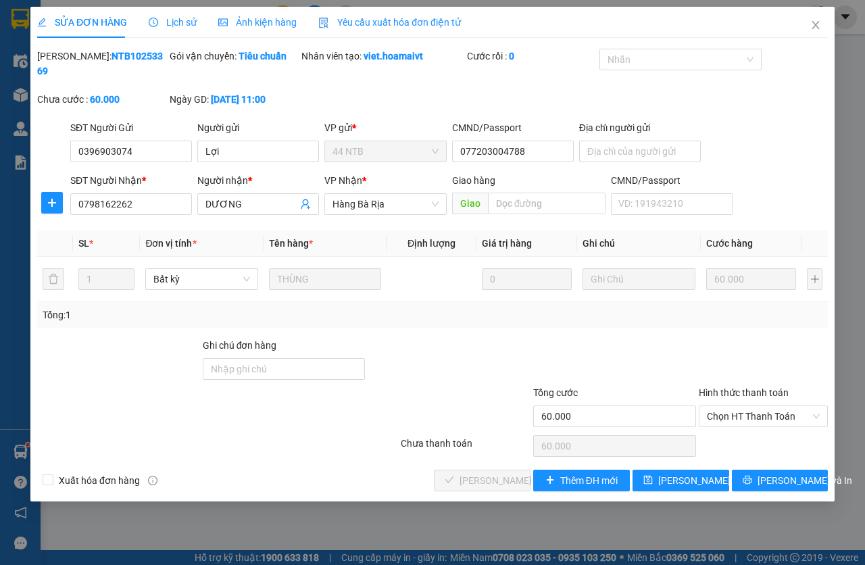
type input "0396903074"
type input "Lợi"
type input "077203004788"
type input "0798162262"
type input "DƯƠNG"
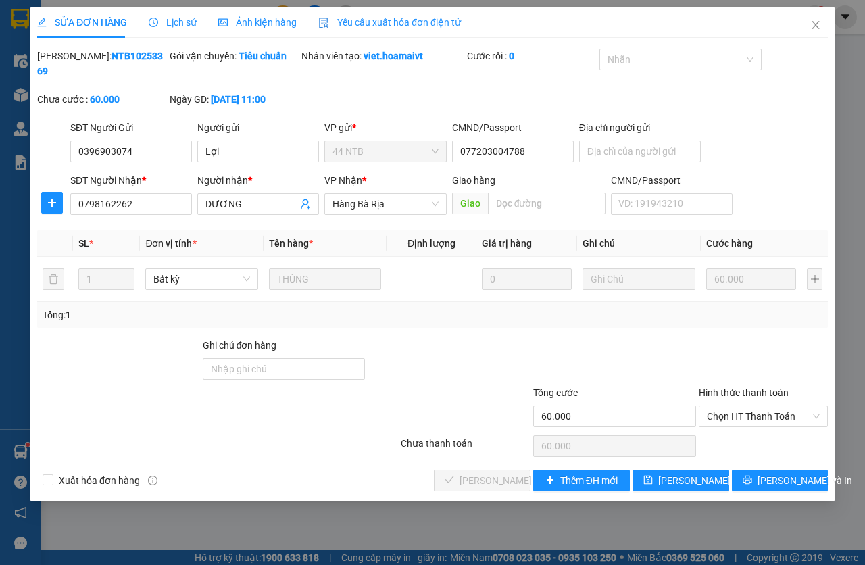
type input "60.000"
drag, startPoint x: 728, startPoint y: 416, endPoint x: 746, endPoint y: 437, distance: 26.8
click at [728, 416] on span "Chọn HT Thanh Toán" at bounding box center [763, 416] width 114 height 20
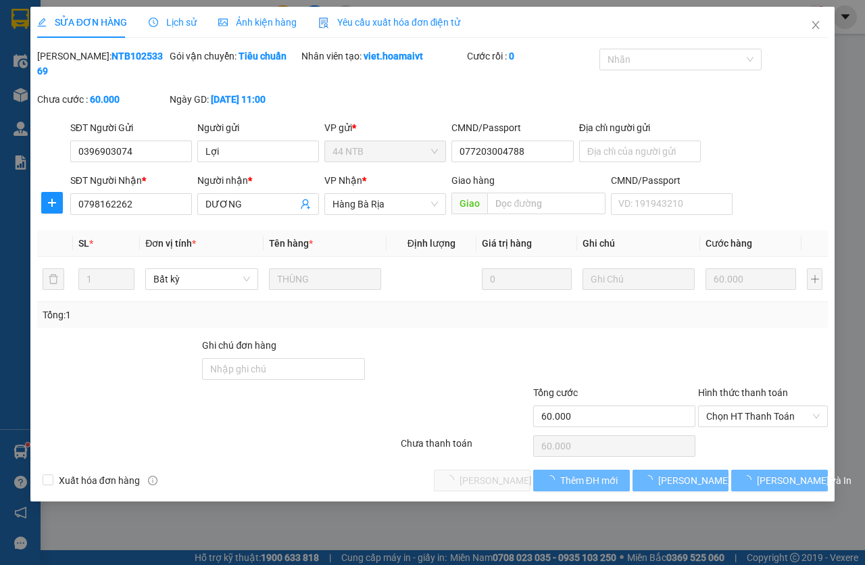
click at [746, 437] on div "Chọn HT Thanh Toán" at bounding box center [763, 445] width 132 height 27
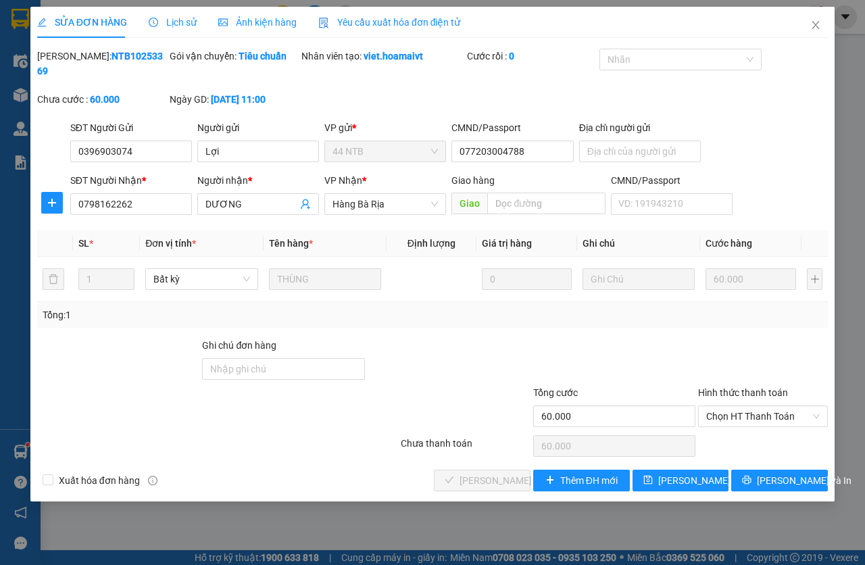
click at [739, 420] on span "Chọn HT Thanh Toán" at bounding box center [763, 416] width 114 height 20
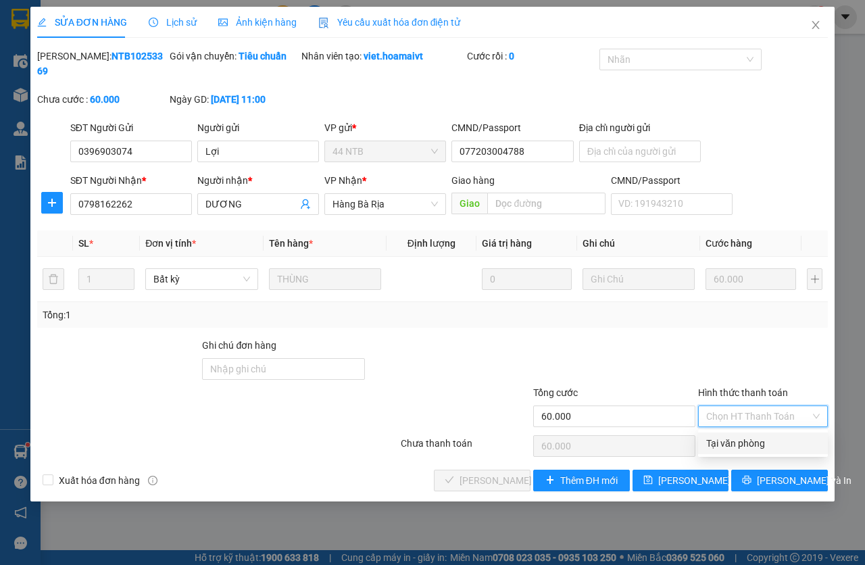
click at [738, 437] on div "Tại văn phòng" at bounding box center [763, 443] width 114 height 15
type input "0"
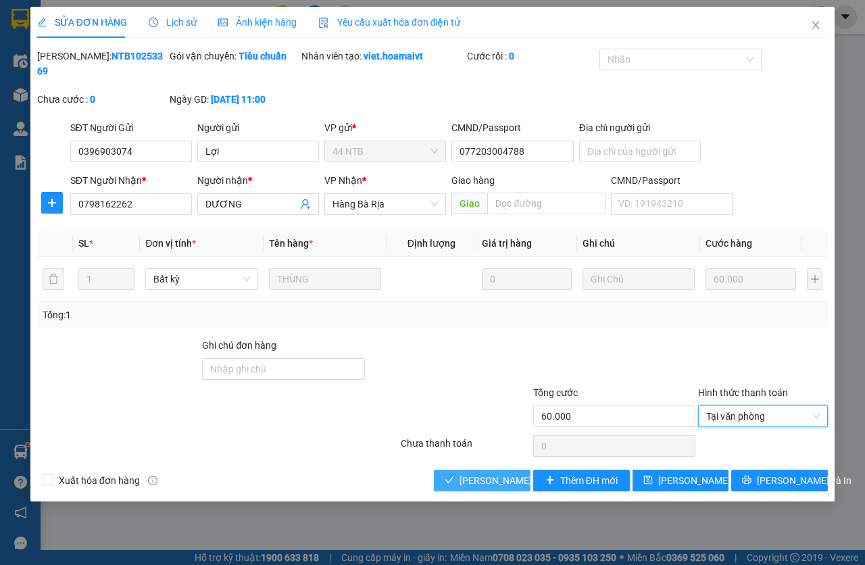
click at [480, 473] on span "[PERSON_NAME] và Giao hàng" at bounding box center [525, 480] width 130 height 15
click at [482, 474] on span "[PERSON_NAME] và Giao hàng" at bounding box center [525, 480] width 130 height 15
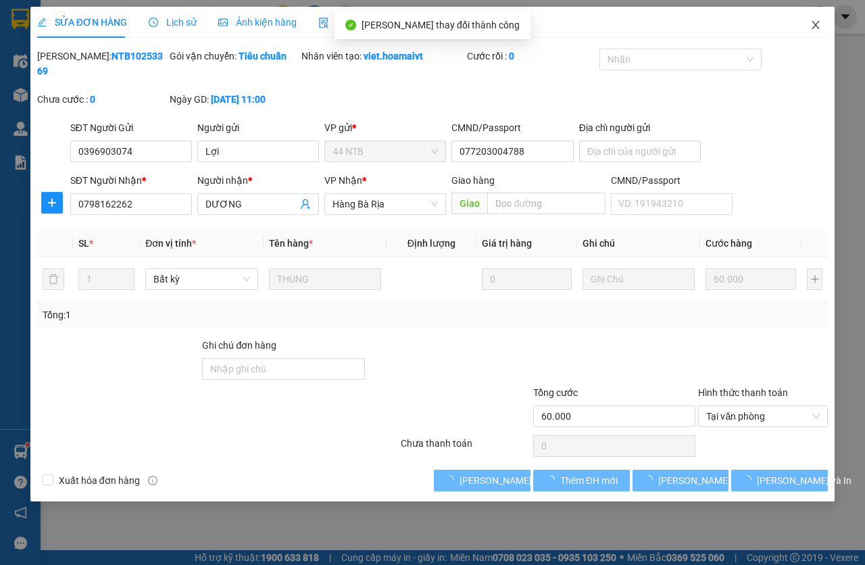
click at [810, 28] on icon "close" at bounding box center [815, 25] width 11 height 11
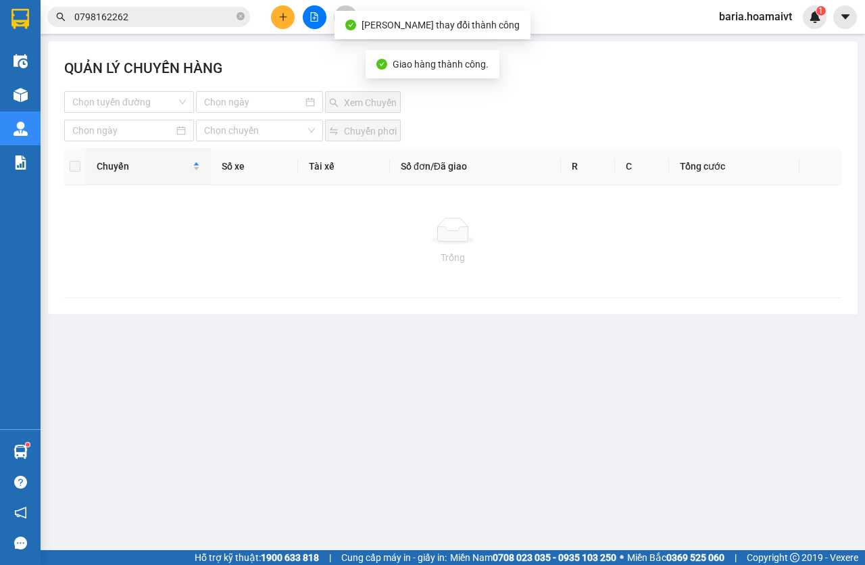
drag, startPoint x: 182, startPoint y: 17, endPoint x: 437, endPoint y: 251, distance: 346.3
click at [183, 17] on input "0798162262" at bounding box center [153, 16] width 159 height 15
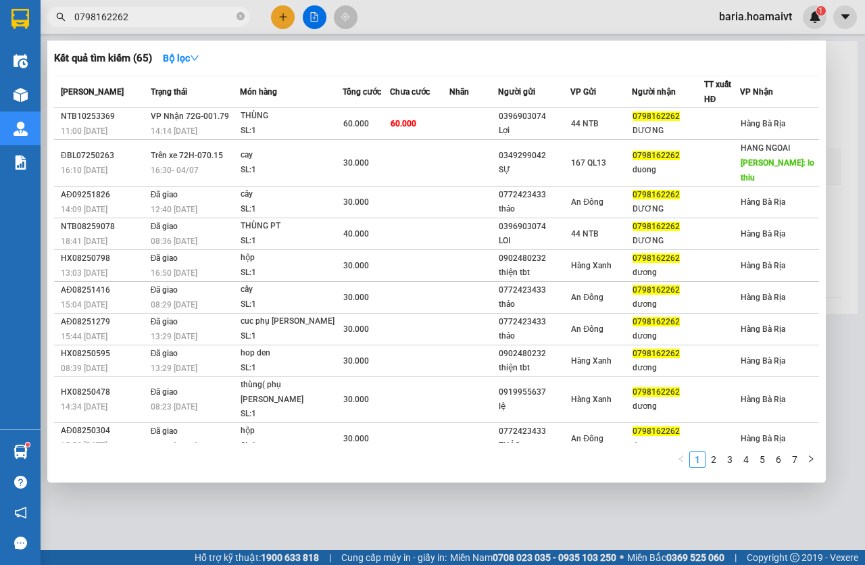
drag, startPoint x: 391, startPoint y: 534, endPoint x: 351, endPoint y: 451, distance: 91.9
click at [384, 517] on div at bounding box center [432, 282] width 865 height 565
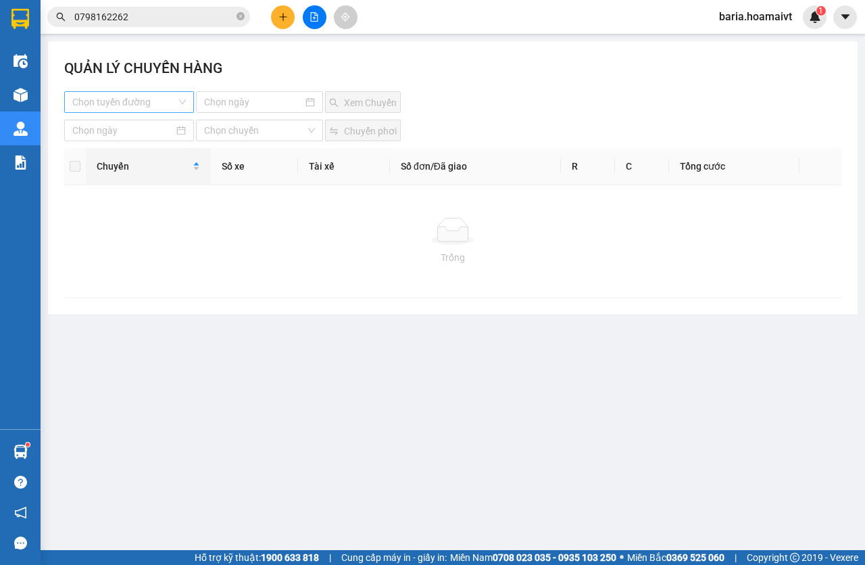
click at [142, 93] on input "search" at bounding box center [124, 102] width 104 height 20
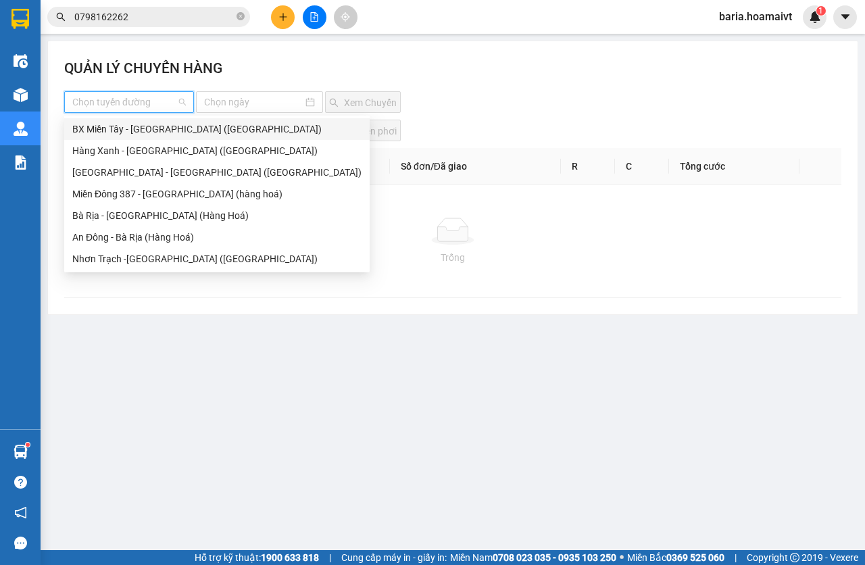
click at [159, 123] on div "BX Miền Tây - [GEOGRAPHIC_DATA] ([GEOGRAPHIC_DATA])" at bounding box center [216, 129] width 289 height 15
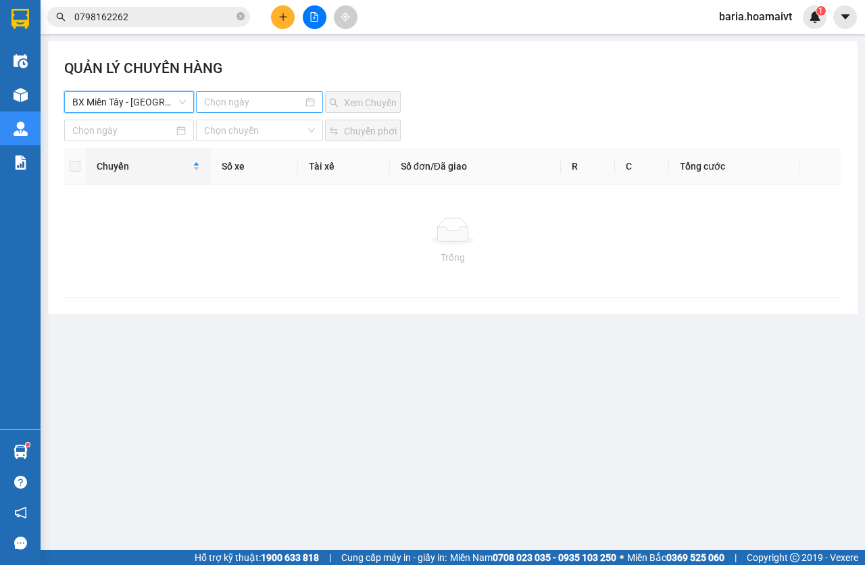
click at [242, 108] on input at bounding box center [253, 102] width 99 height 15
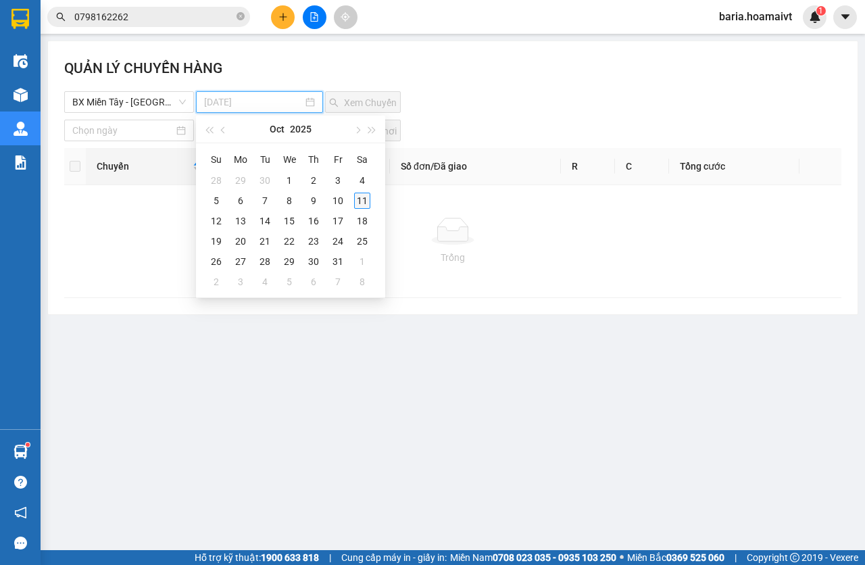
type input "[DATE]"
click at [357, 198] on div "11" at bounding box center [362, 201] width 16 height 16
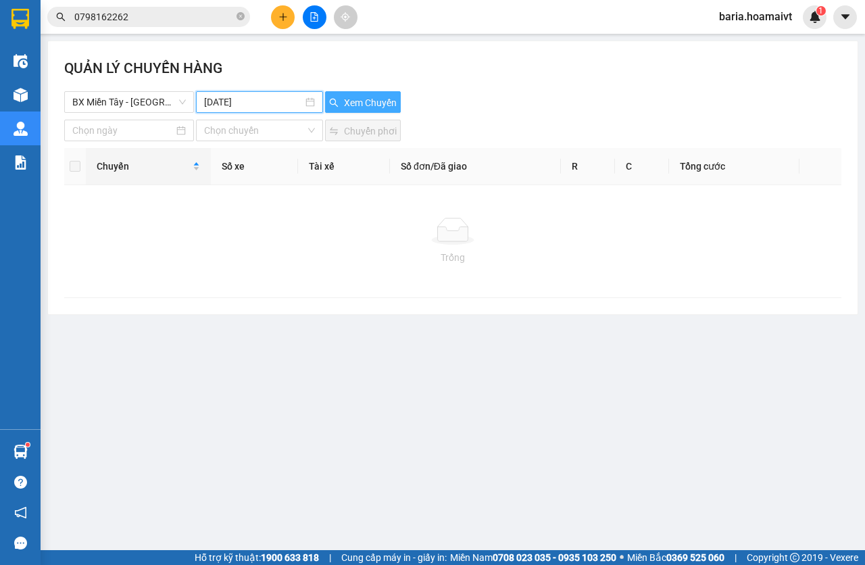
click at [357, 104] on span "Xem Chuyến" at bounding box center [370, 102] width 53 height 15
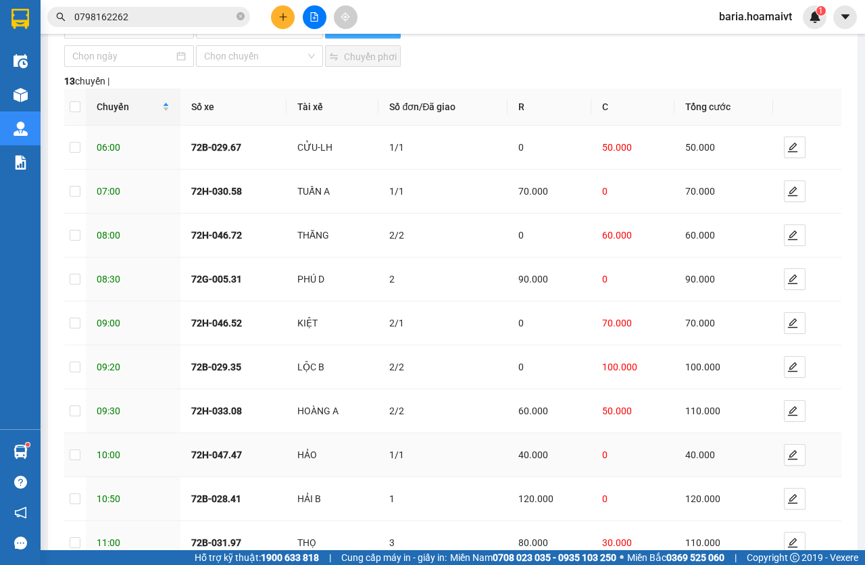
scroll to position [162, 0]
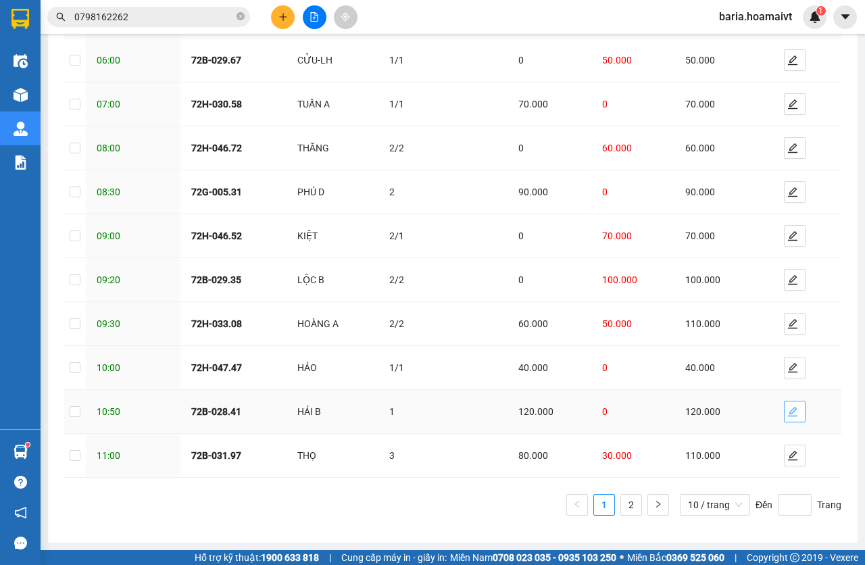
click at [790, 408] on span "edit" at bounding box center [795, 411] width 20 height 11
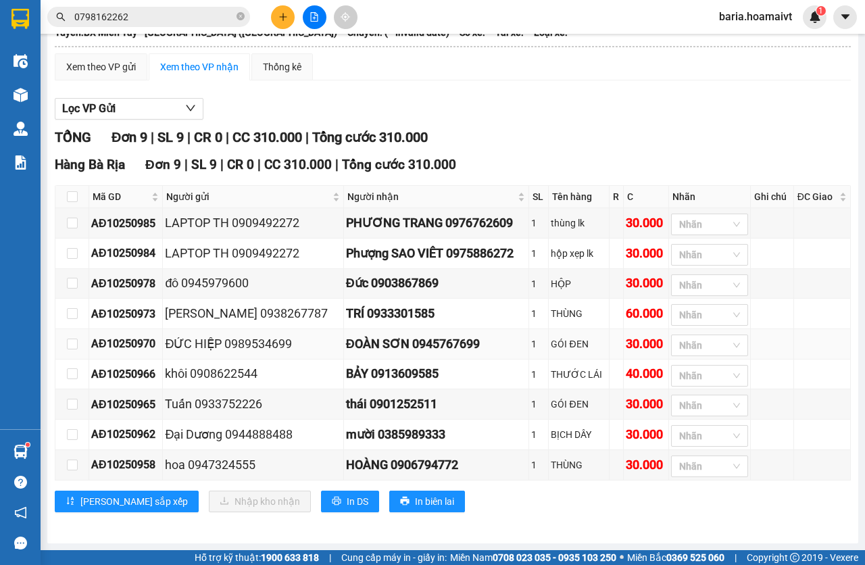
scroll to position [115, 0]
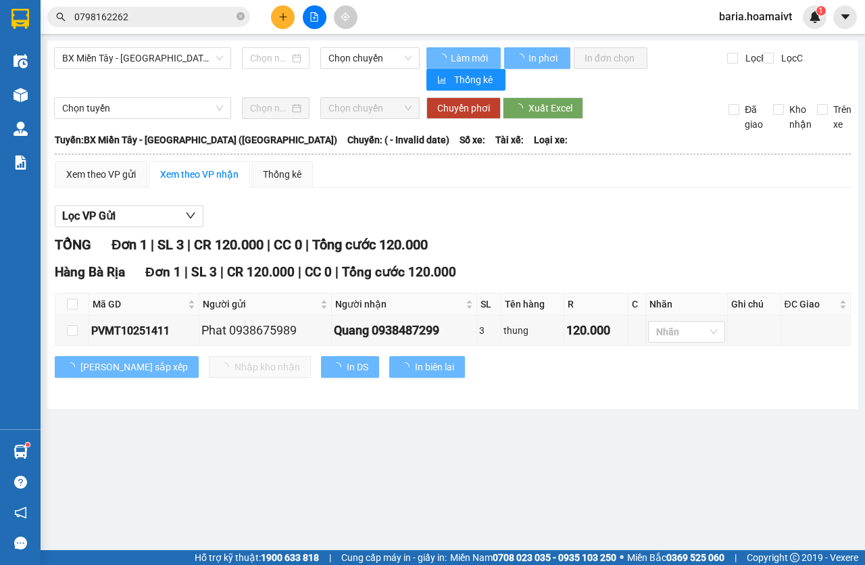
type input "[DATE]"
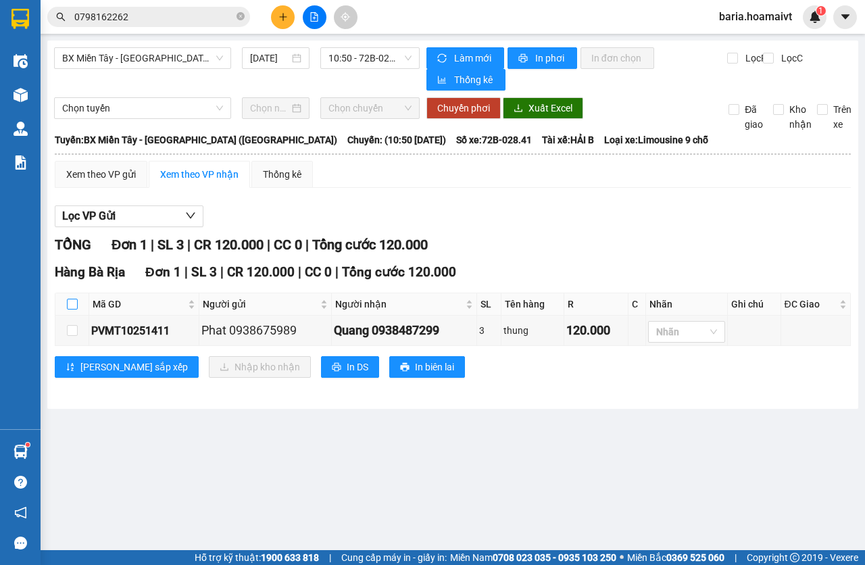
click at [71, 312] on label at bounding box center [72, 304] width 11 height 15
click at [71, 310] on input "checkbox" at bounding box center [72, 304] width 11 height 11
checkbox input "true"
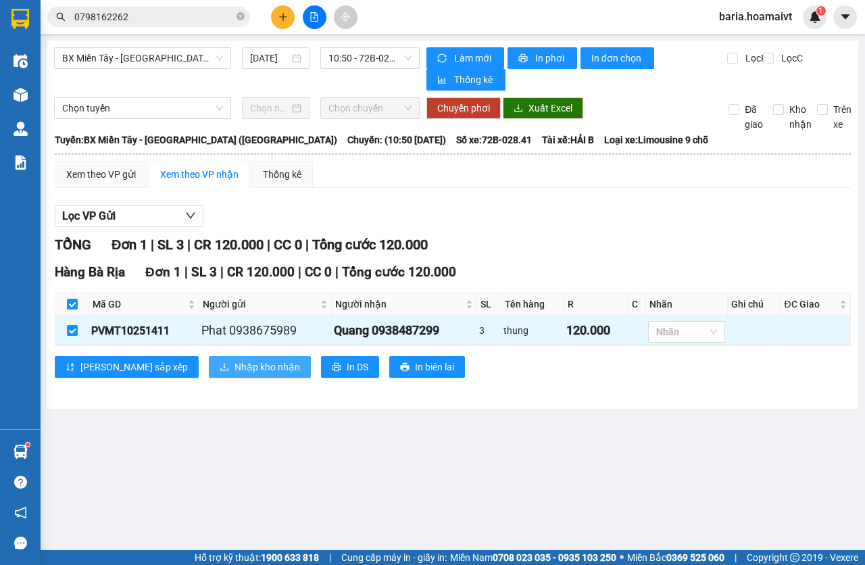
click at [209, 375] on button "Nhập kho nhận" at bounding box center [260, 367] width 102 height 22
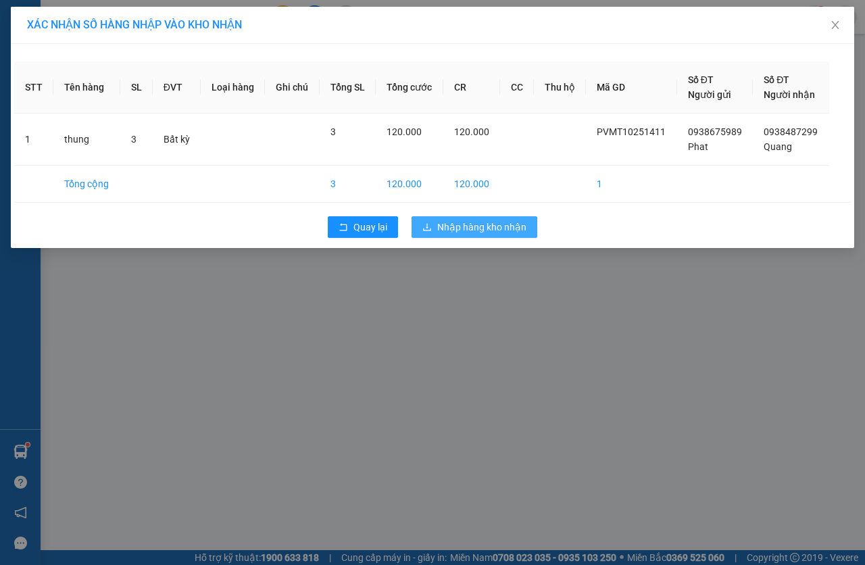
click at [499, 236] on button "Nhập hàng kho nhận" at bounding box center [475, 227] width 126 height 22
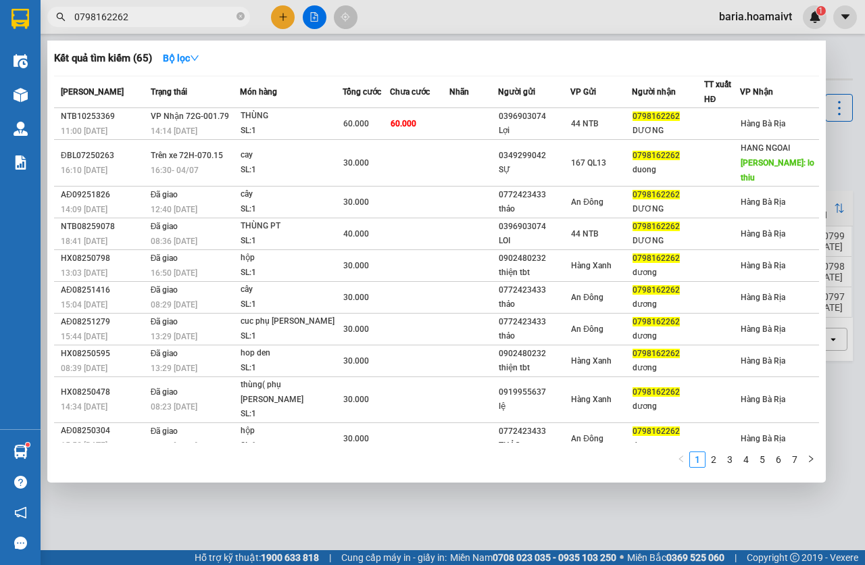
click at [180, 14] on input "0798162262" at bounding box center [153, 16] width 159 height 15
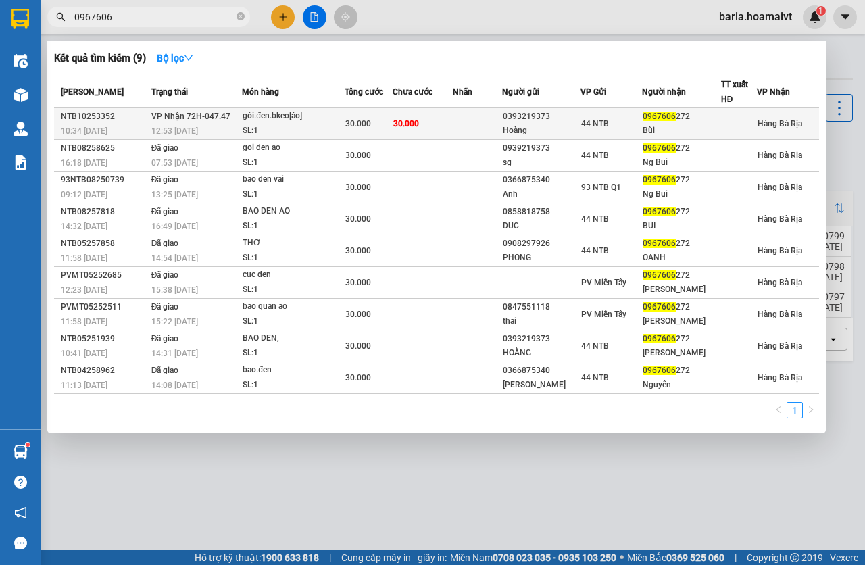
type input "0967606"
click at [426, 120] on td "30.000" at bounding box center [423, 124] width 60 height 32
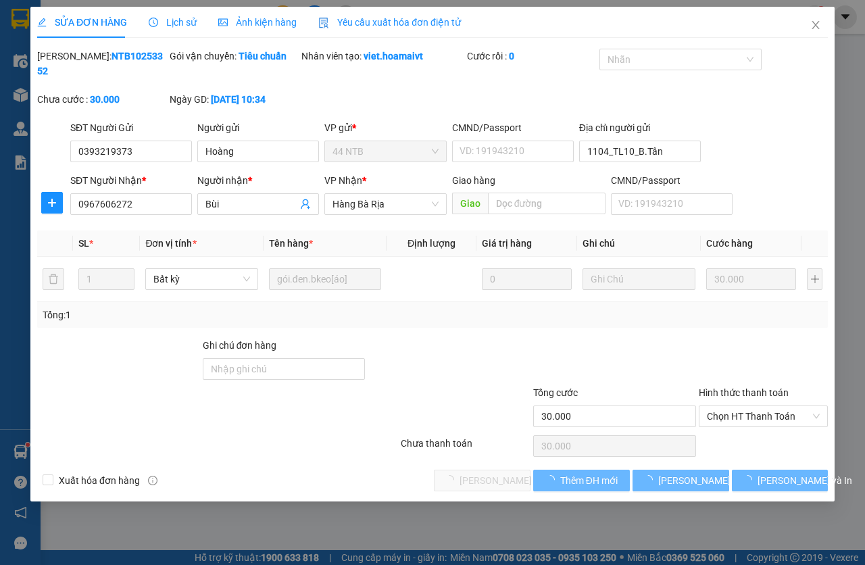
type input "0393219373"
type input "Hoàng"
type input "1104_TL10_B.Tân"
click at [738, 416] on span "Chọn HT Thanh Toán" at bounding box center [763, 416] width 114 height 20
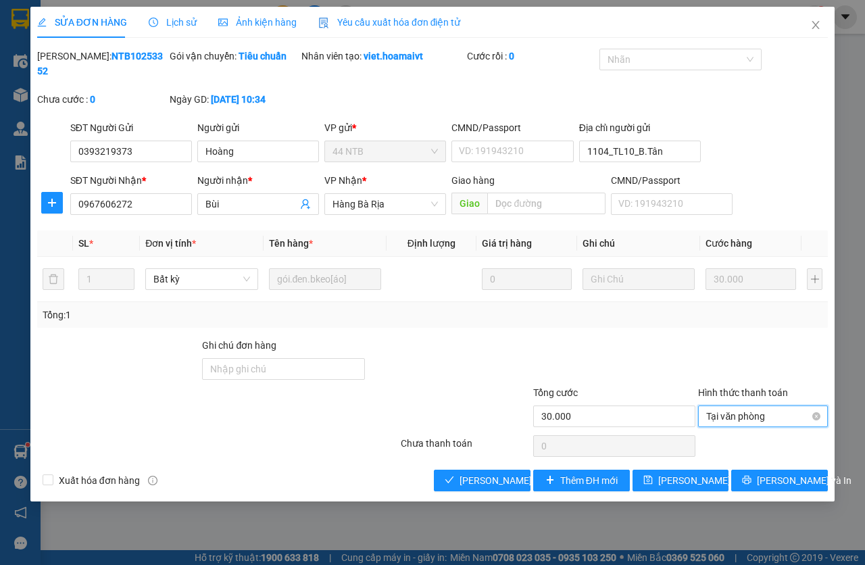
click at [733, 413] on span "Tại văn phòng" at bounding box center [763, 416] width 114 height 20
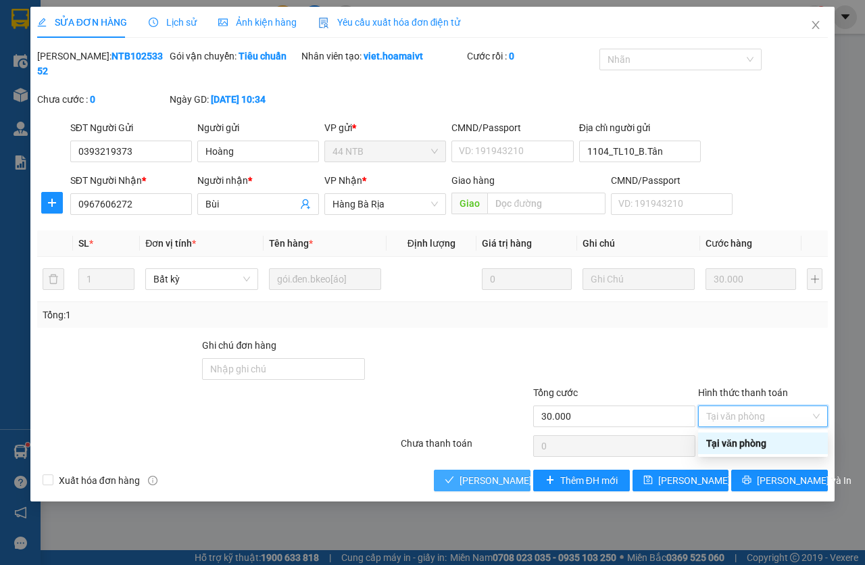
drag, startPoint x: 505, startPoint y: 476, endPoint x: 514, endPoint y: 405, distance: 71.6
click at [505, 476] on span "[PERSON_NAME] và Giao hàng" at bounding box center [525, 480] width 130 height 15
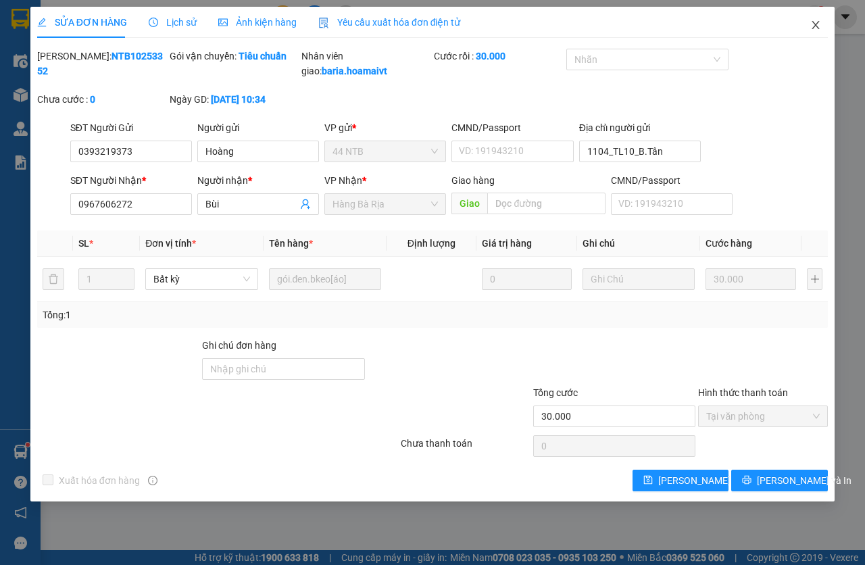
click at [817, 36] on span "Close" at bounding box center [816, 26] width 38 height 38
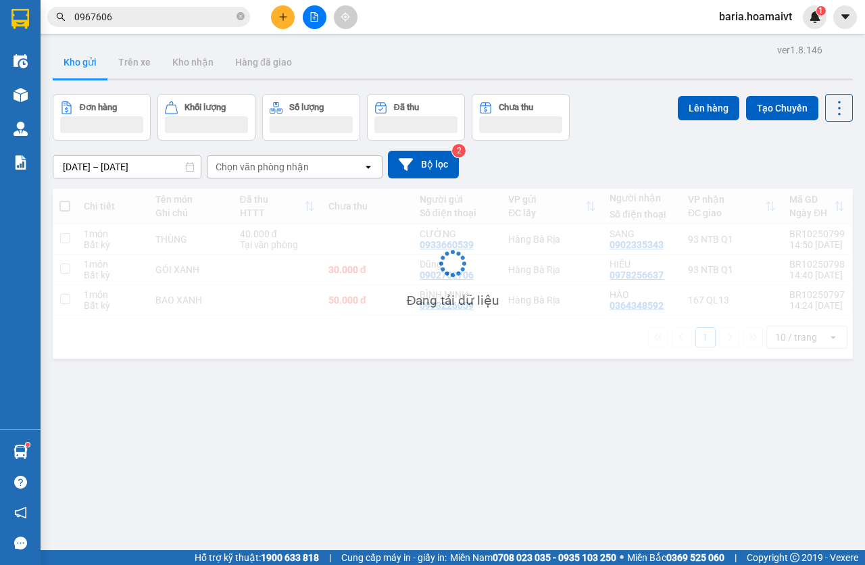
click at [160, 11] on input "0967606" at bounding box center [153, 16] width 159 height 15
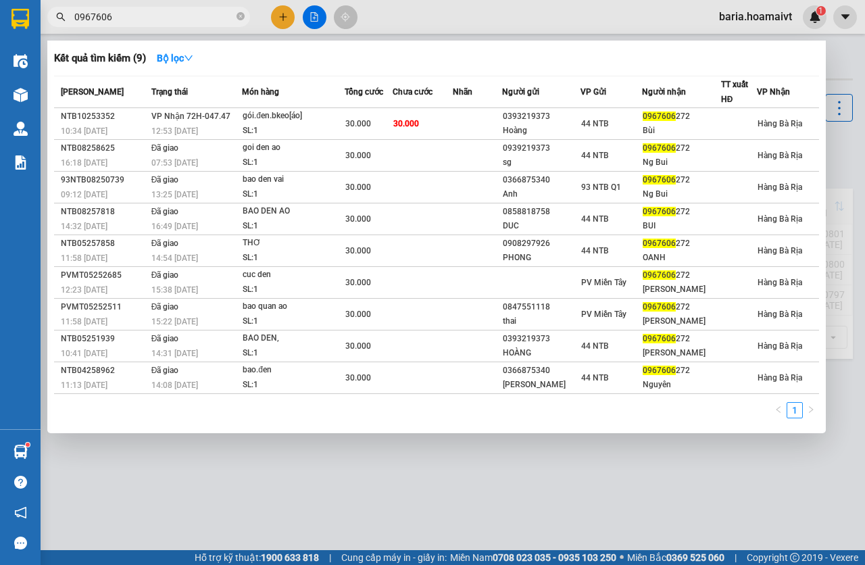
click at [160, 11] on input "0967606" at bounding box center [153, 16] width 159 height 15
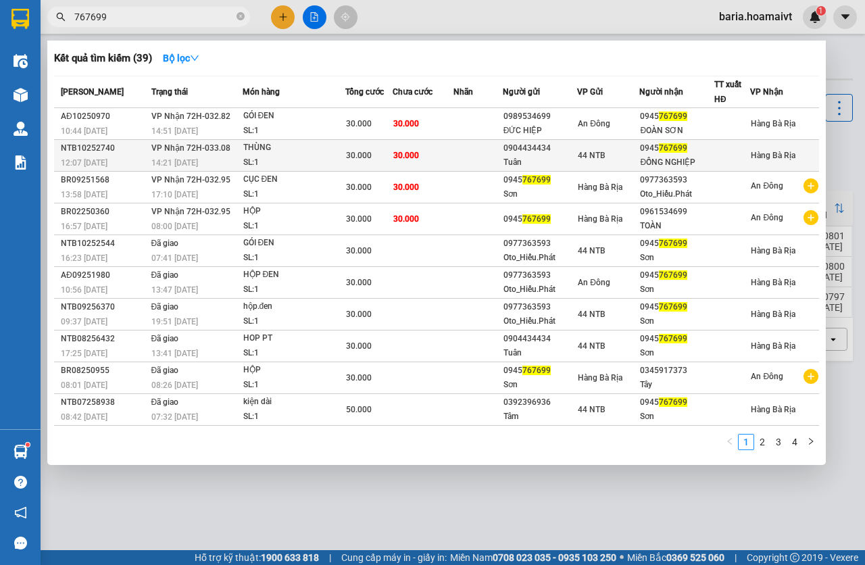
click at [478, 159] on td at bounding box center [477, 156] width 49 height 32
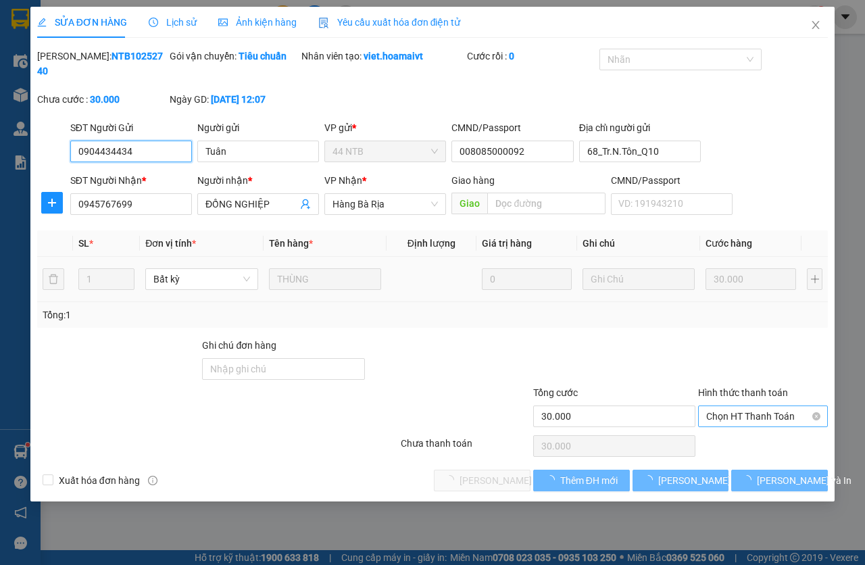
click at [726, 418] on span "Chọn HT Thanh Toán" at bounding box center [763, 416] width 114 height 20
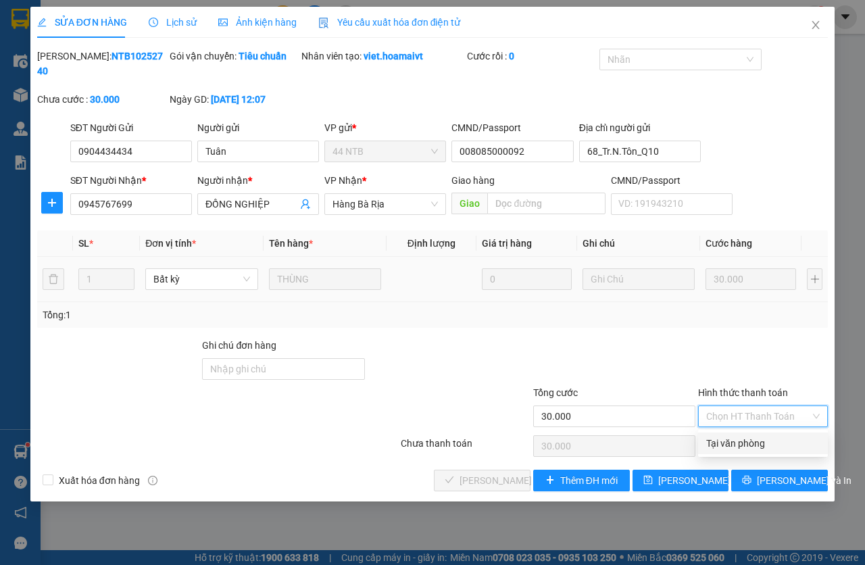
click at [726, 439] on div "Tại văn phòng" at bounding box center [763, 443] width 114 height 15
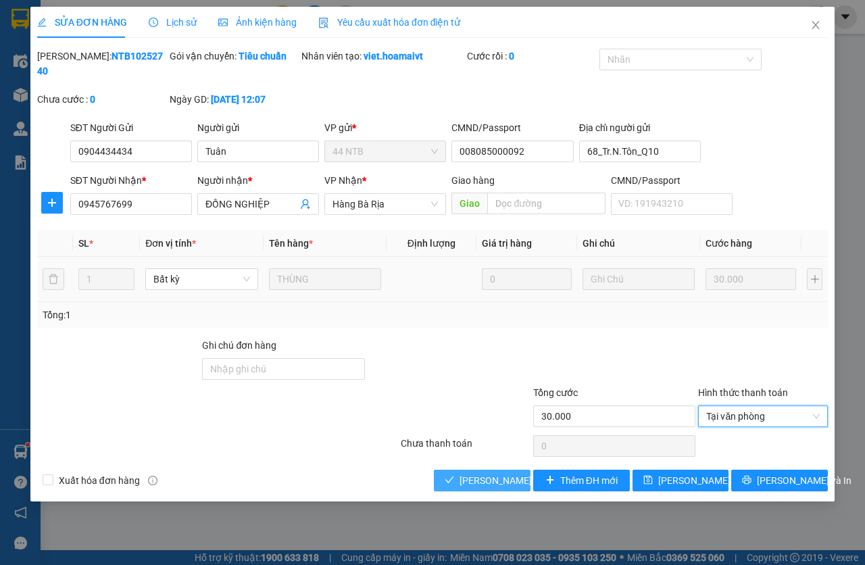
drag, startPoint x: 507, startPoint y: 483, endPoint x: 527, endPoint y: 474, distance: 22.1
click at [506, 483] on span "[PERSON_NAME] và Giao hàng" at bounding box center [525, 480] width 130 height 15
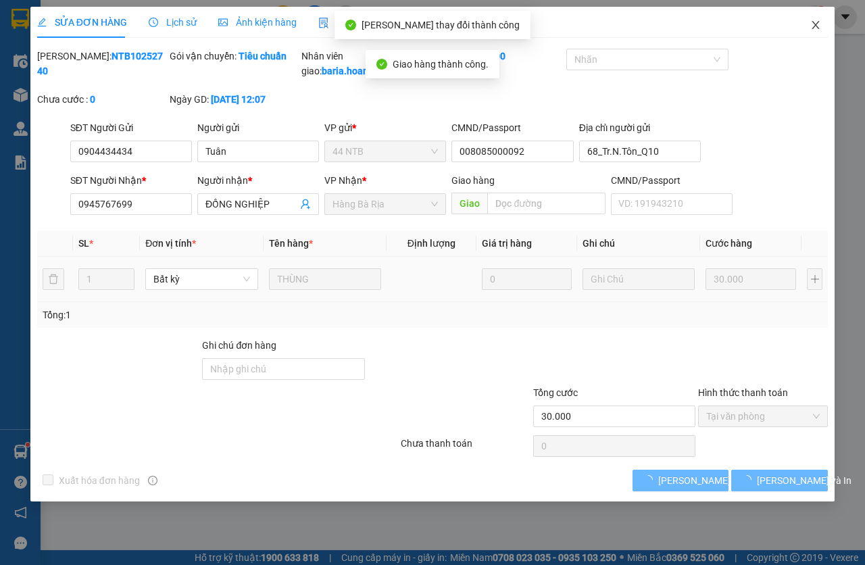
click at [815, 29] on icon "close" at bounding box center [815, 25] width 11 height 11
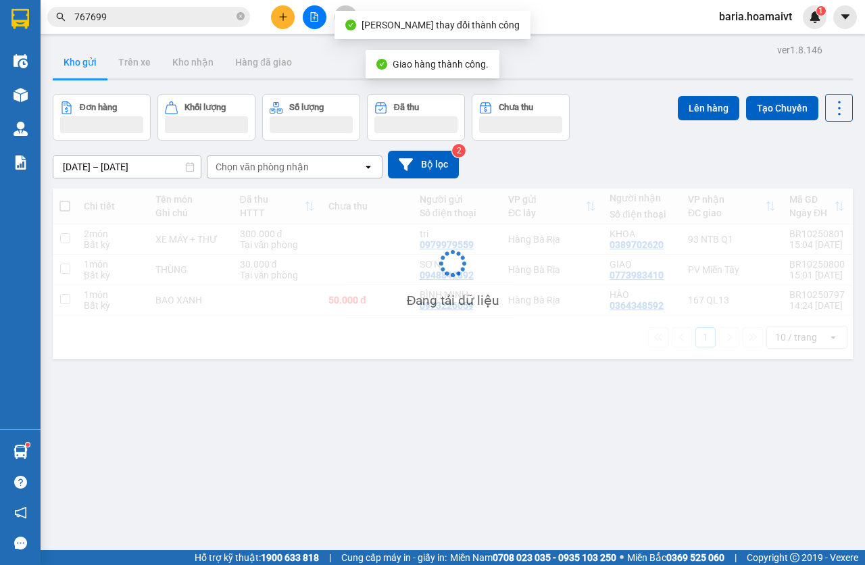
click at [172, 12] on input "767699" at bounding box center [153, 16] width 159 height 15
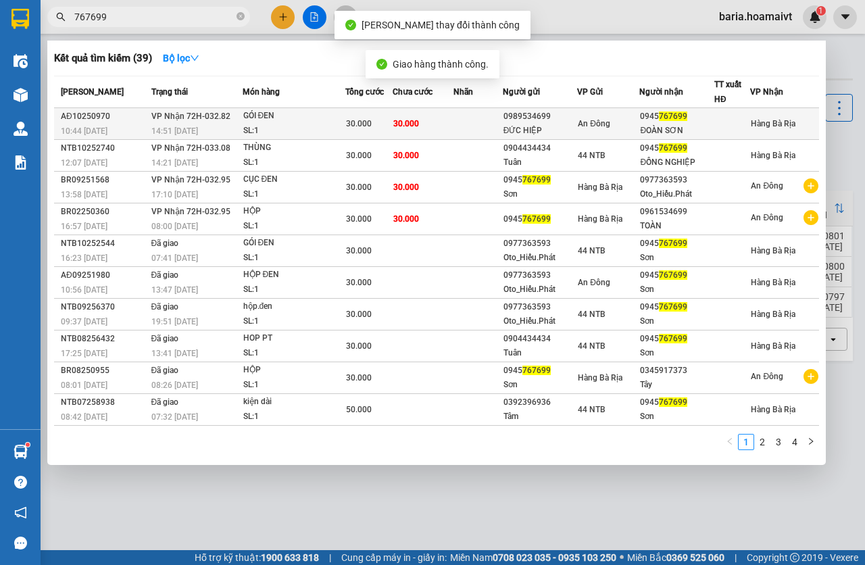
click at [338, 123] on div "GÓI ĐEN" at bounding box center [293, 116] width 101 height 15
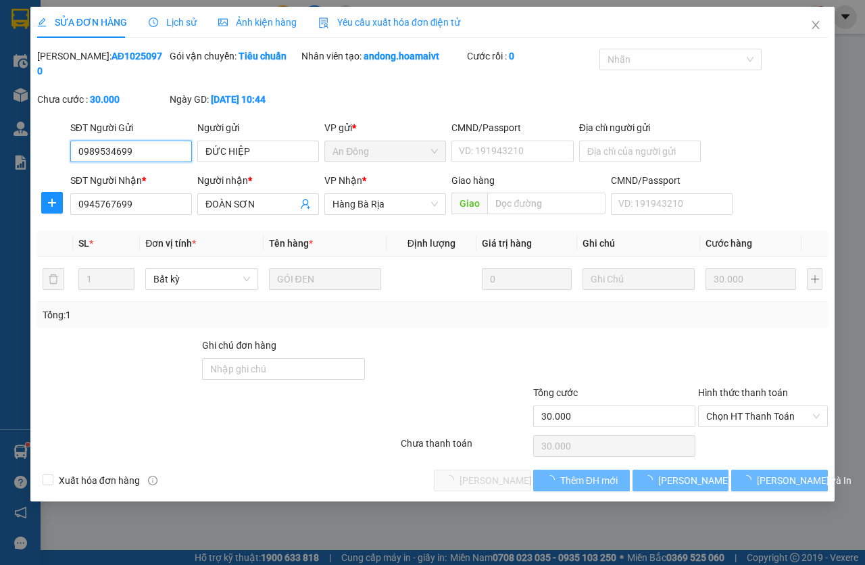
click at [729, 418] on span "Chọn HT Thanh Toán" at bounding box center [763, 416] width 114 height 20
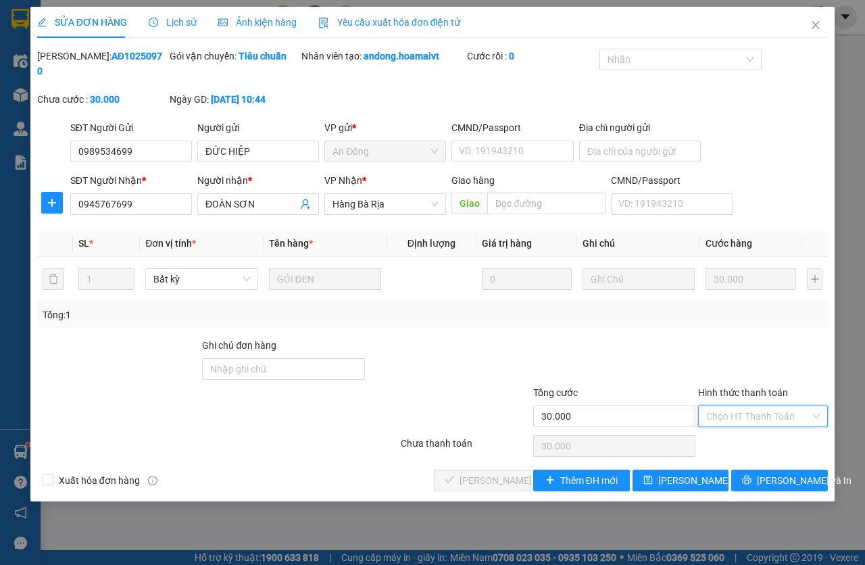
drag, startPoint x: 513, startPoint y: 477, endPoint x: 535, endPoint y: 337, distance: 142.2
click at [513, 476] on span "[PERSON_NAME] và Giao hàng" at bounding box center [525, 480] width 130 height 15
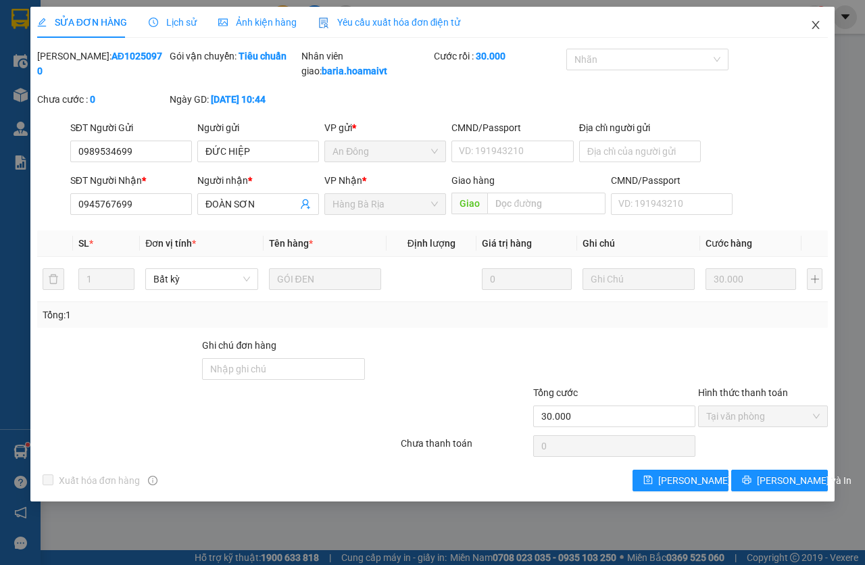
click at [817, 30] on icon "close" at bounding box center [815, 25] width 11 height 11
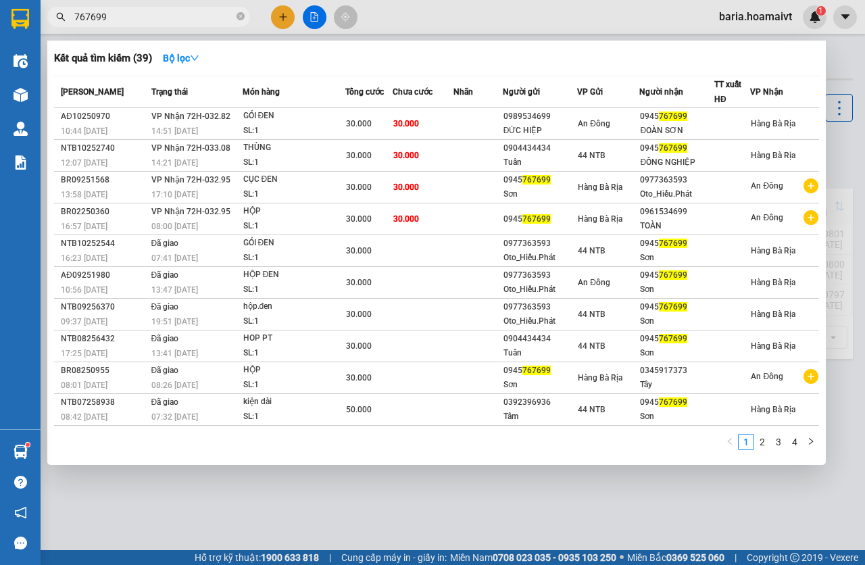
click at [141, 20] on input "767699" at bounding box center [153, 16] width 159 height 15
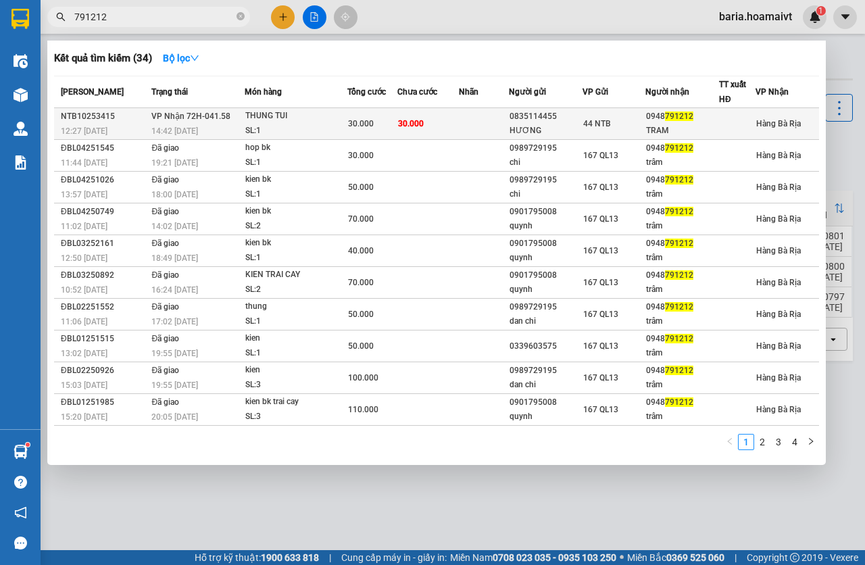
click at [410, 125] on span "30.000" at bounding box center [411, 123] width 26 height 9
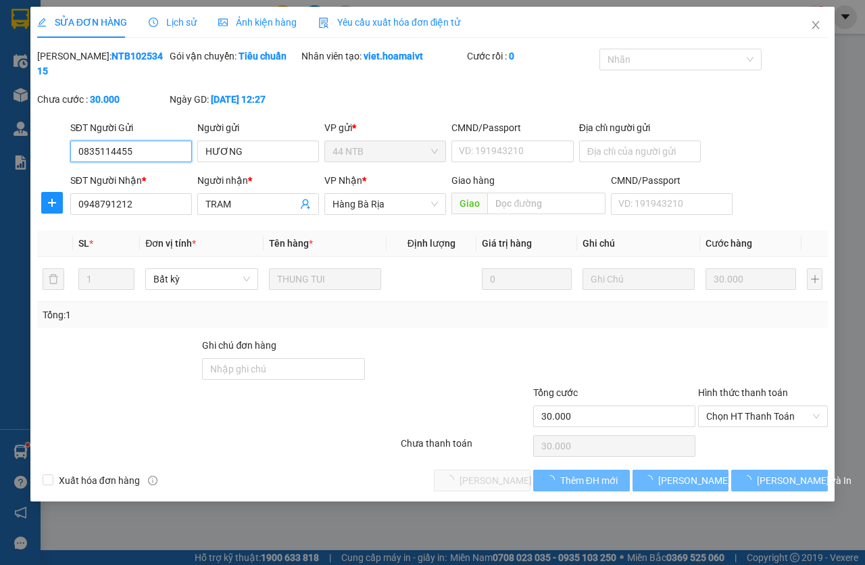
click at [739, 413] on span "Chọn HT Thanh Toán" at bounding box center [763, 416] width 114 height 20
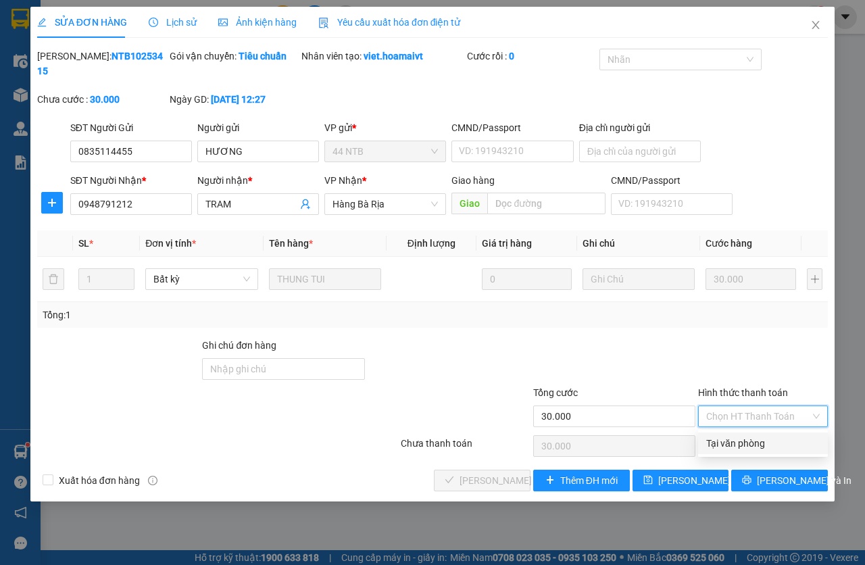
drag, startPoint x: 761, startPoint y: 445, endPoint x: 643, endPoint y: 432, distance: 118.3
click at [753, 443] on div "Tại văn phòng" at bounding box center [763, 443] width 114 height 15
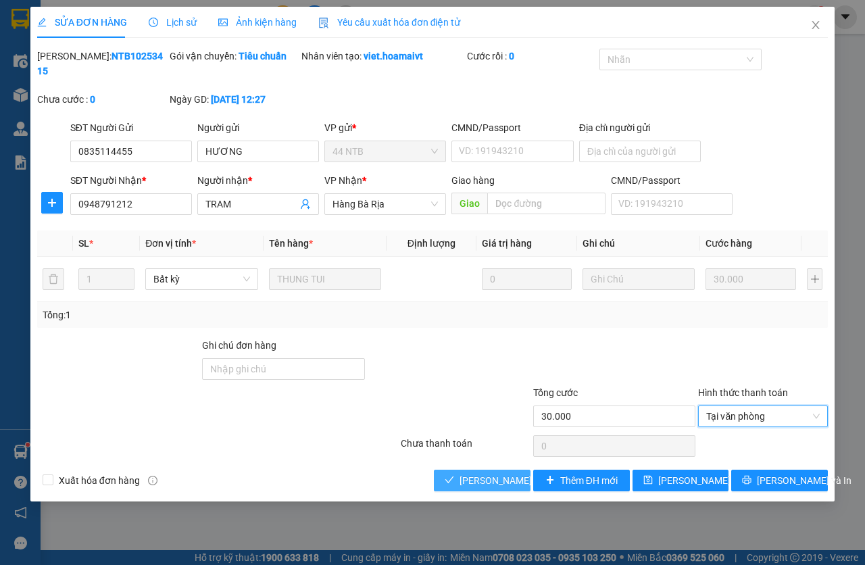
click at [470, 480] on span "[PERSON_NAME] và Giao hàng" at bounding box center [525, 480] width 130 height 15
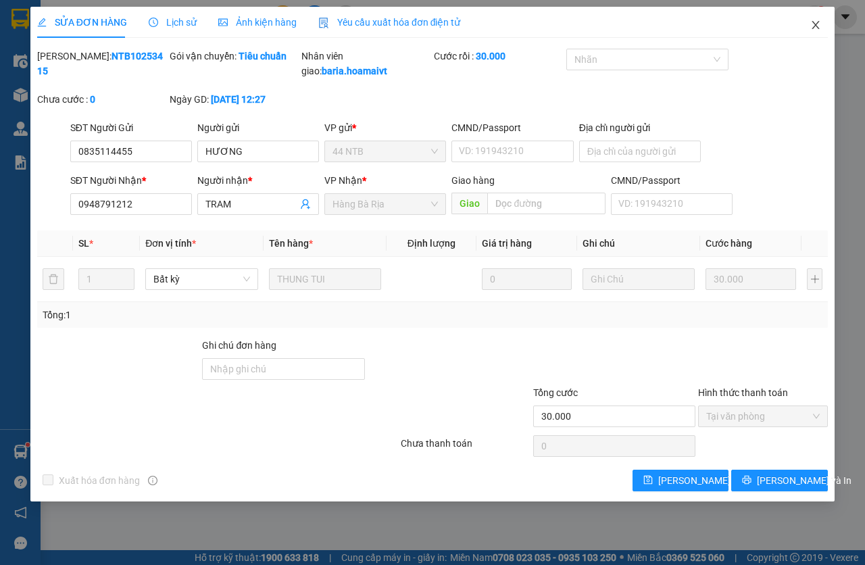
click at [818, 30] on icon "close" at bounding box center [815, 25] width 11 height 11
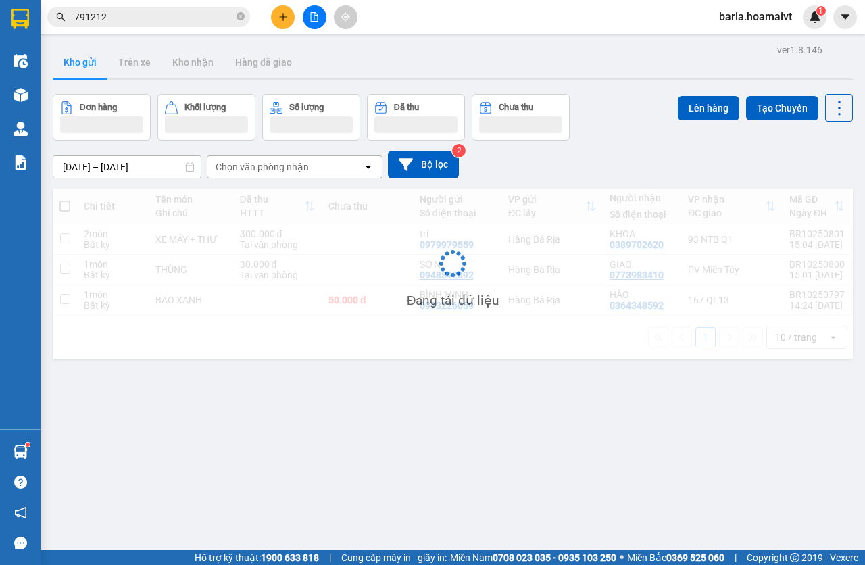
click at [180, 18] on input "791212" at bounding box center [153, 16] width 159 height 15
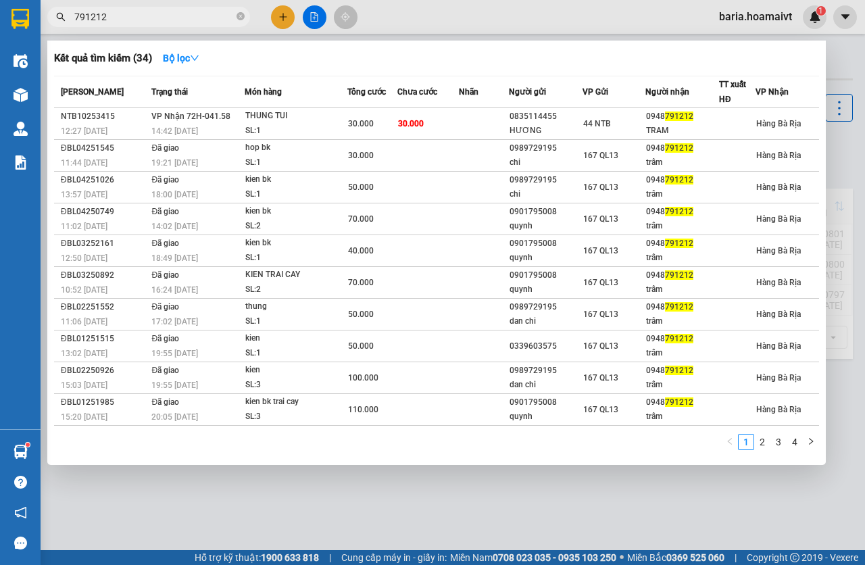
click at [180, 18] on input "791212" at bounding box center [153, 16] width 159 height 15
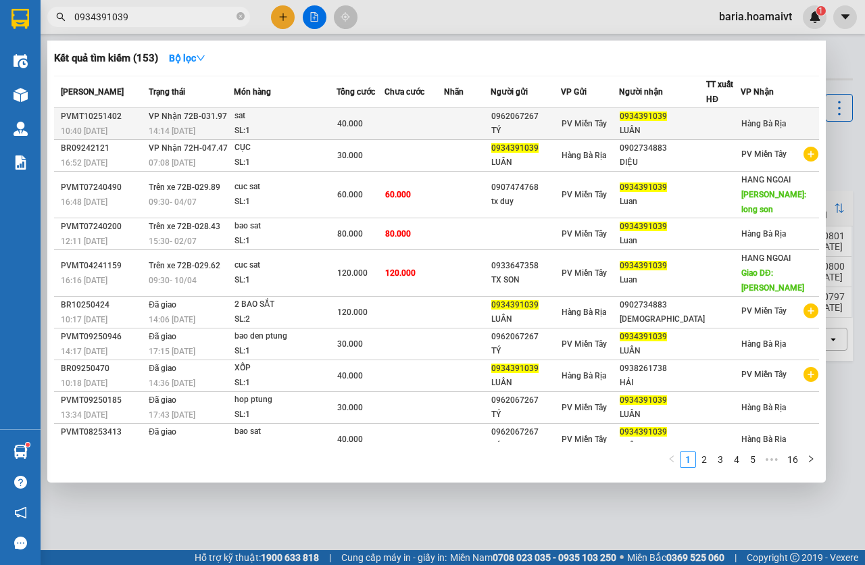
click at [351, 120] on span "40.000" at bounding box center [350, 123] width 26 height 9
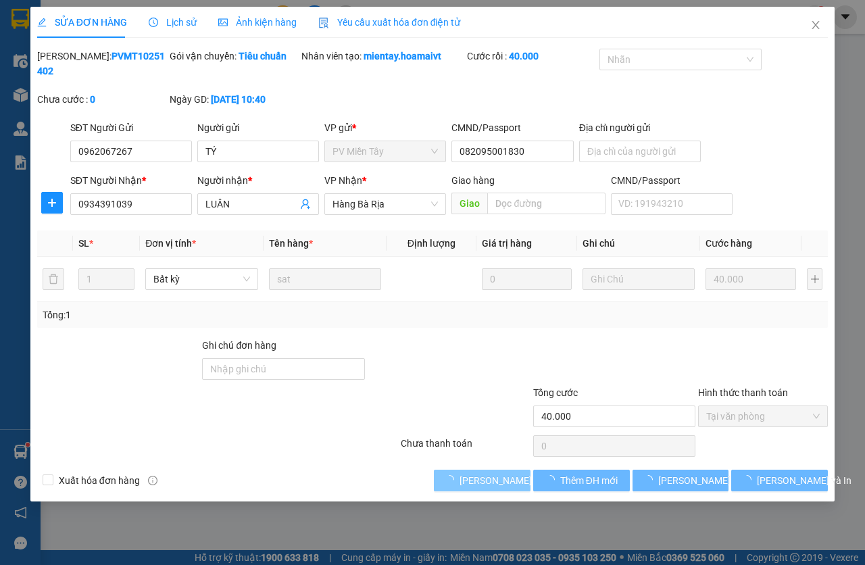
click at [468, 483] on span "[PERSON_NAME] và Giao hàng" at bounding box center [525, 480] width 130 height 15
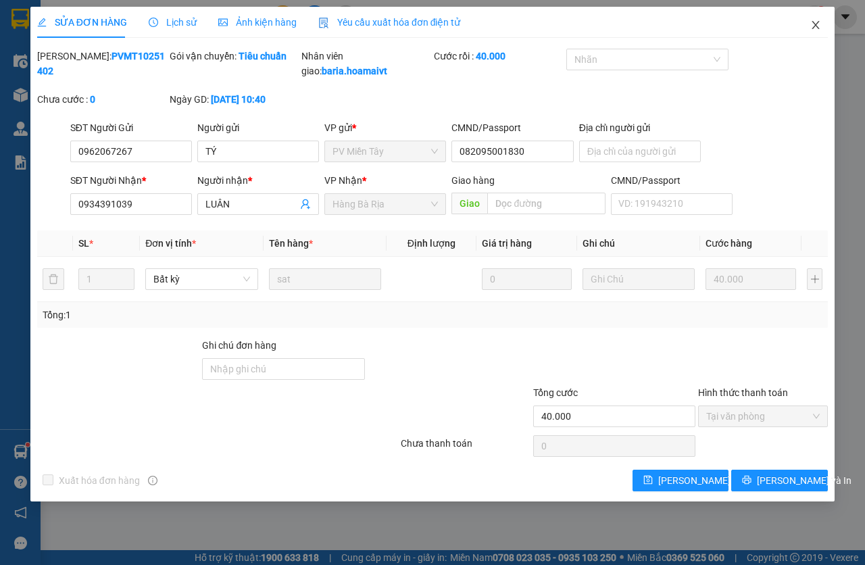
click at [819, 23] on icon "close" at bounding box center [815, 25] width 11 height 11
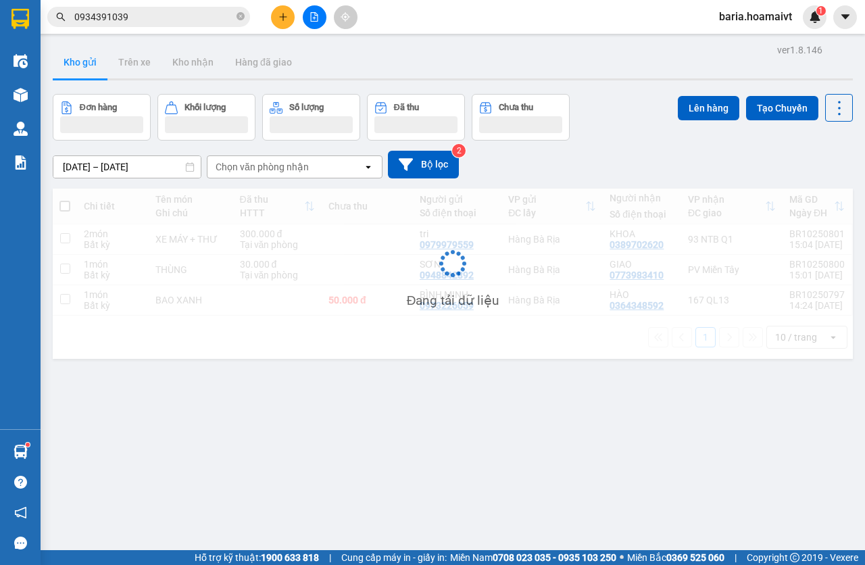
click at [153, 14] on input "0934391039" at bounding box center [153, 16] width 159 height 15
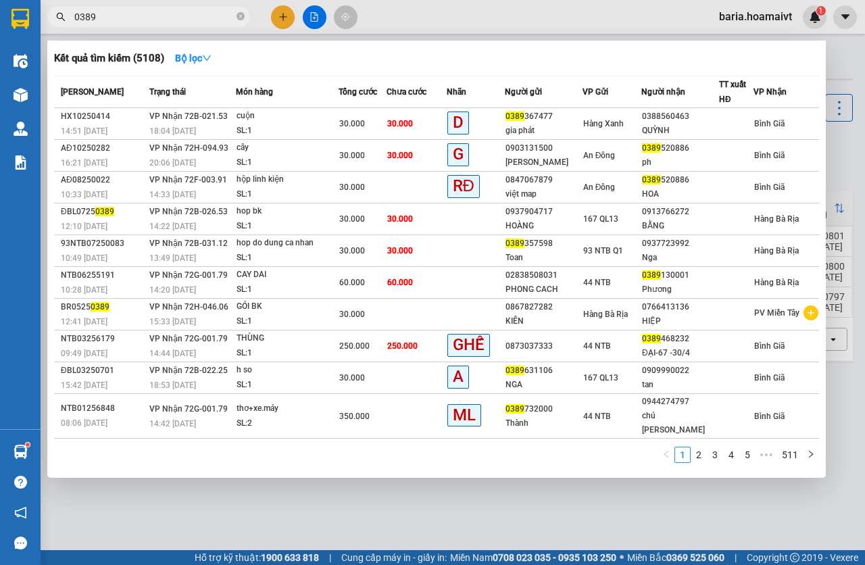
click at [111, 14] on input "0389" at bounding box center [153, 16] width 159 height 15
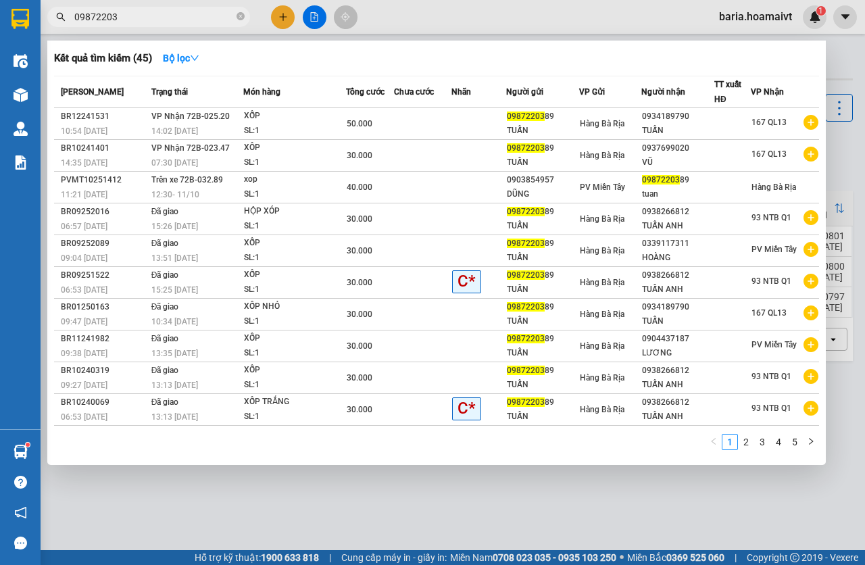
click at [146, 10] on input "09872203" at bounding box center [153, 16] width 159 height 15
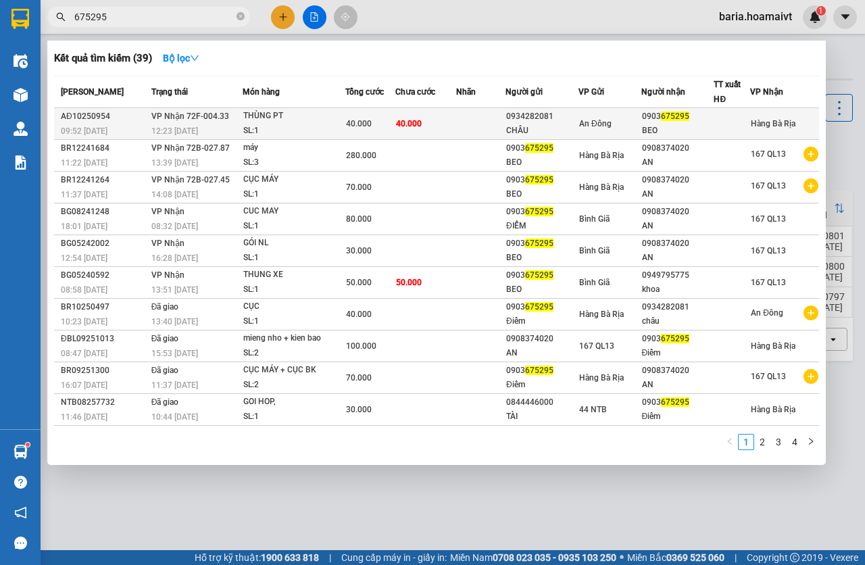
click at [390, 131] on td "40.000" at bounding box center [370, 124] width 50 height 32
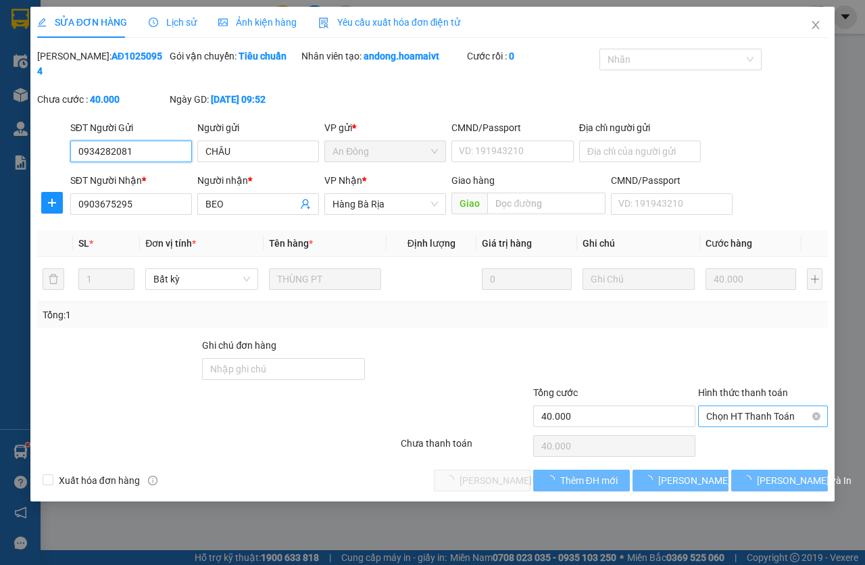
click at [739, 411] on span "Chọn HT Thanh Toán" at bounding box center [763, 416] width 114 height 20
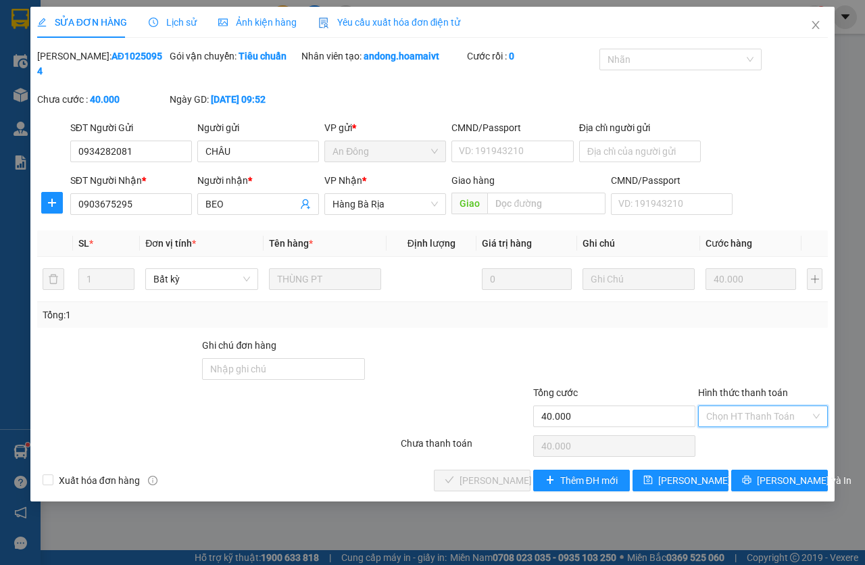
click at [747, 445] on div "Tại văn phòng" at bounding box center [763, 443] width 114 height 15
click at [460, 477] on span "[PERSON_NAME] và Giao hàng" at bounding box center [525, 480] width 130 height 15
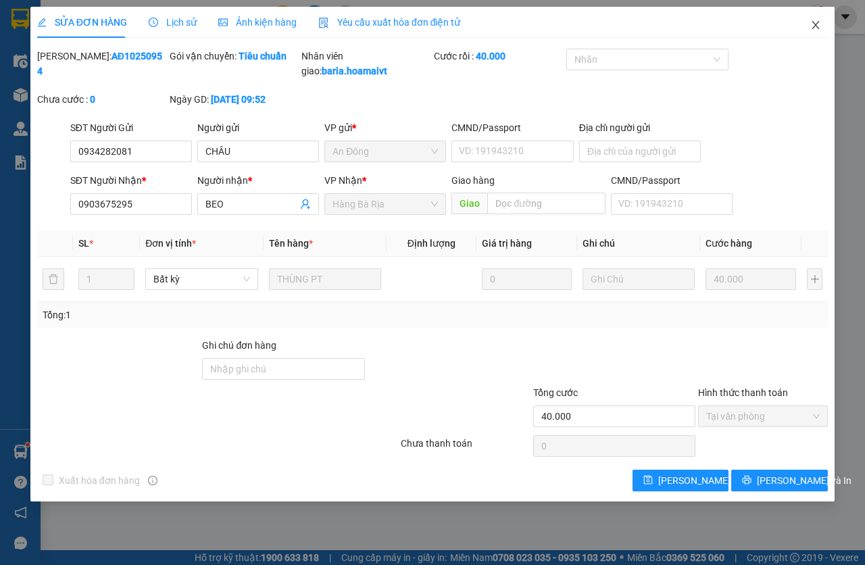
click at [820, 29] on icon "close" at bounding box center [815, 25] width 11 height 11
